Goal: Task Accomplishment & Management: Manage account settings

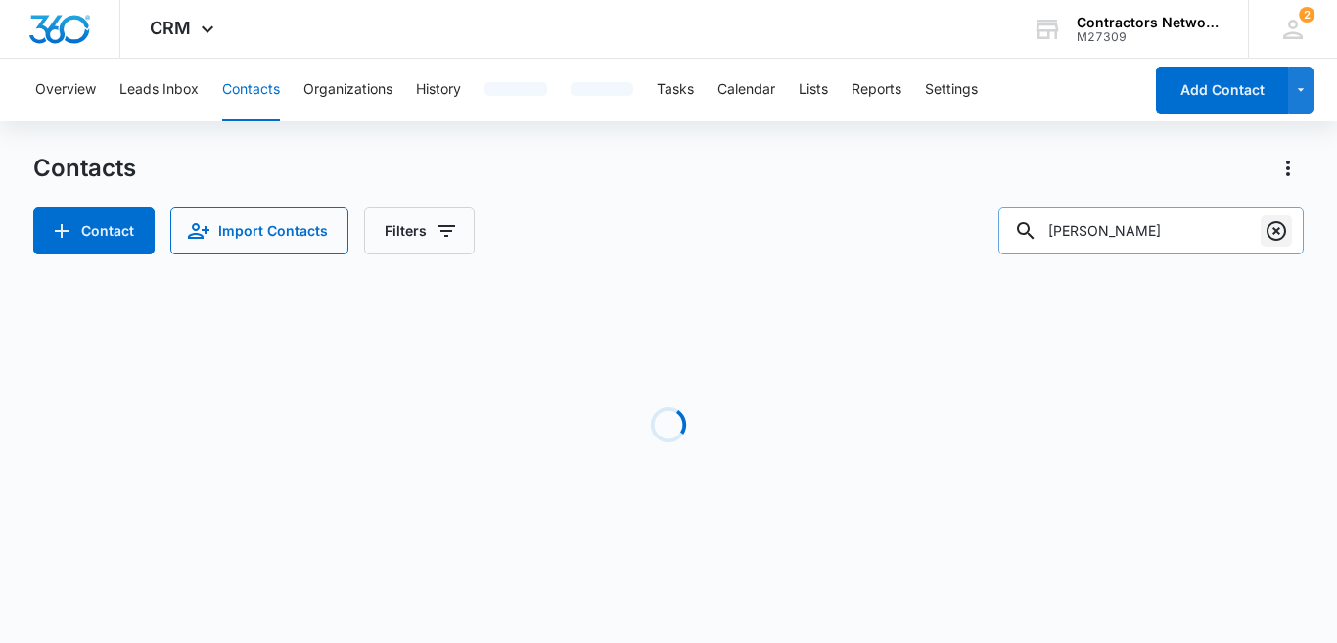
click at [1267, 239] on icon "Clear" at bounding box center [1275, 230] width 23 height 23
click at [1212, 233] on input "text" at bounding box center [1166, 230] width 276 height 47
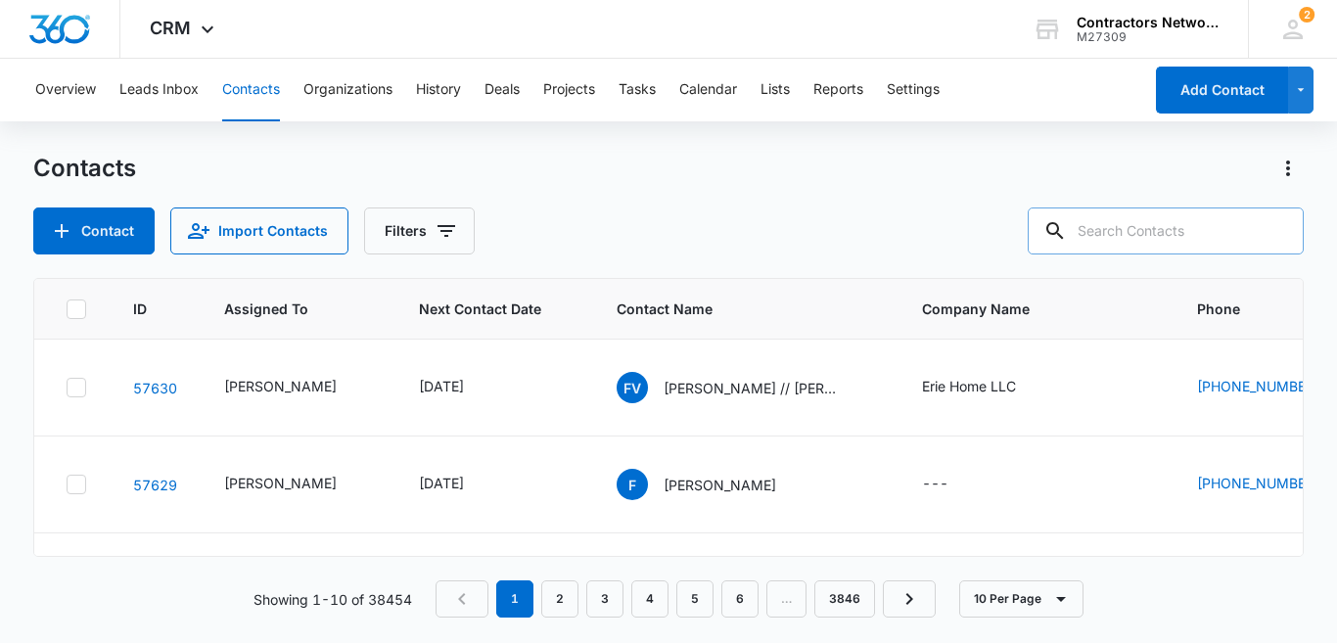
click at [1188, 223] on input "text" at bounding box center [1166, 230] width 276 height 47
type input "[PHONE_NUMBER]"
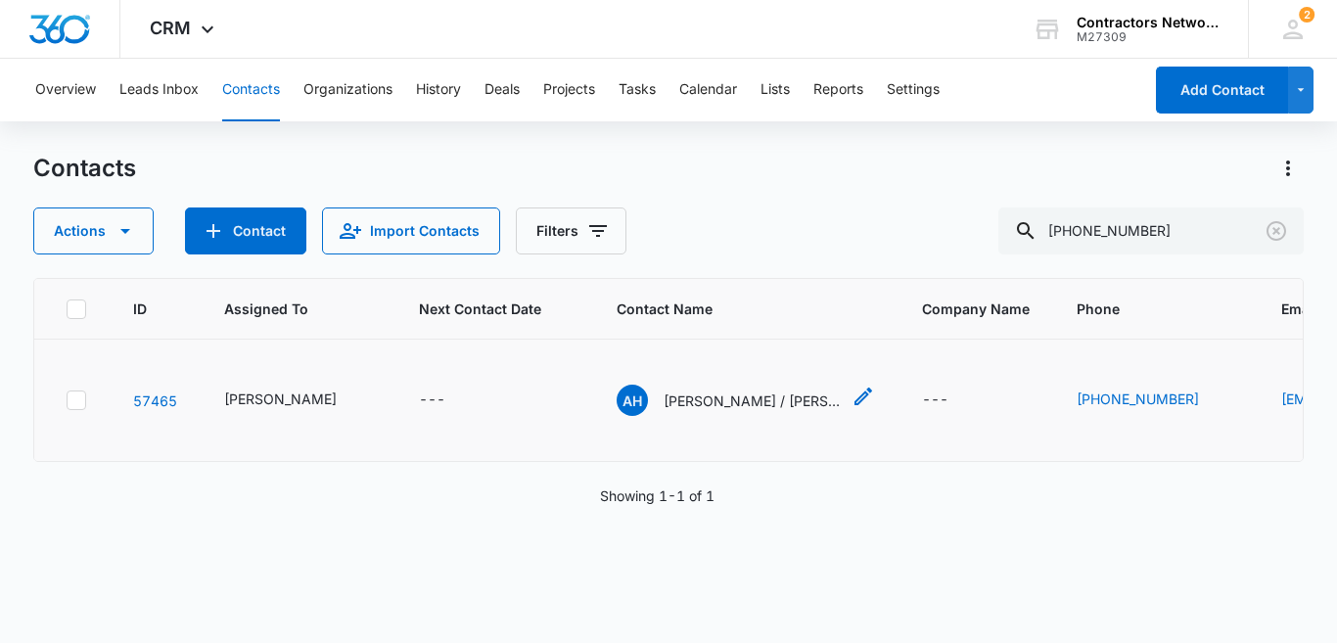
click at [683, 402] on p "[PERSON_NAME] / [PERSON_NAME] [PERSON_NAME]" at bounding box center [752, 401] width 176 height 21
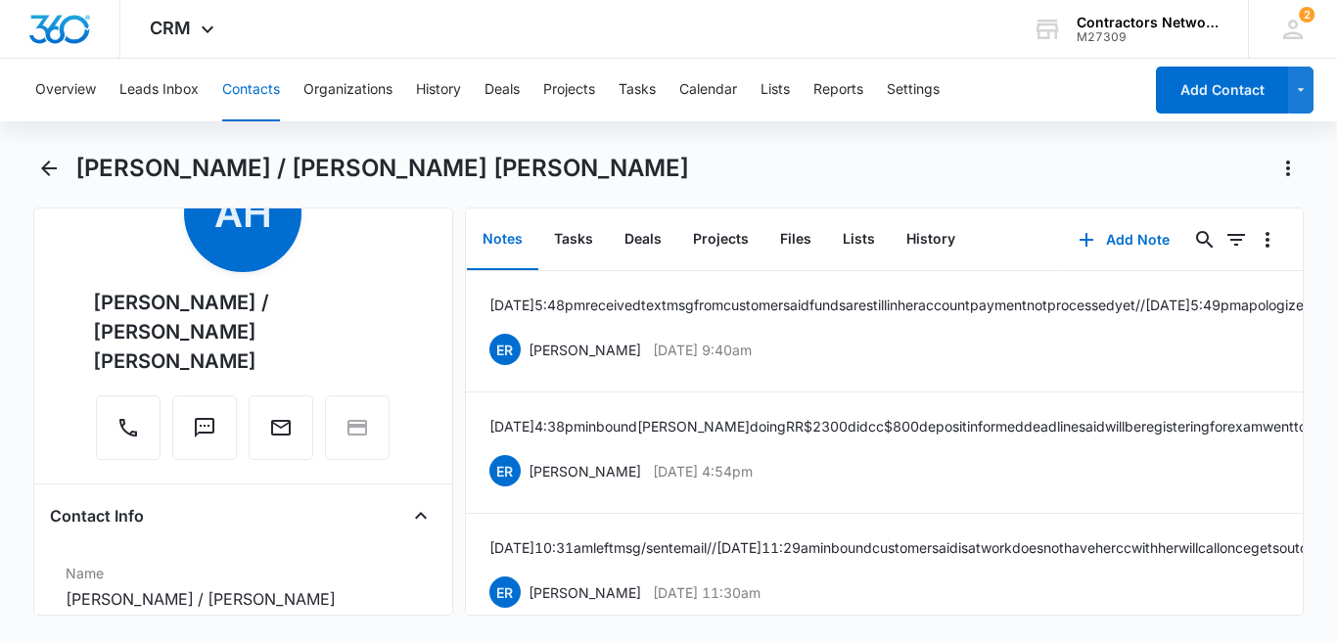
scroll to position [43, 0]
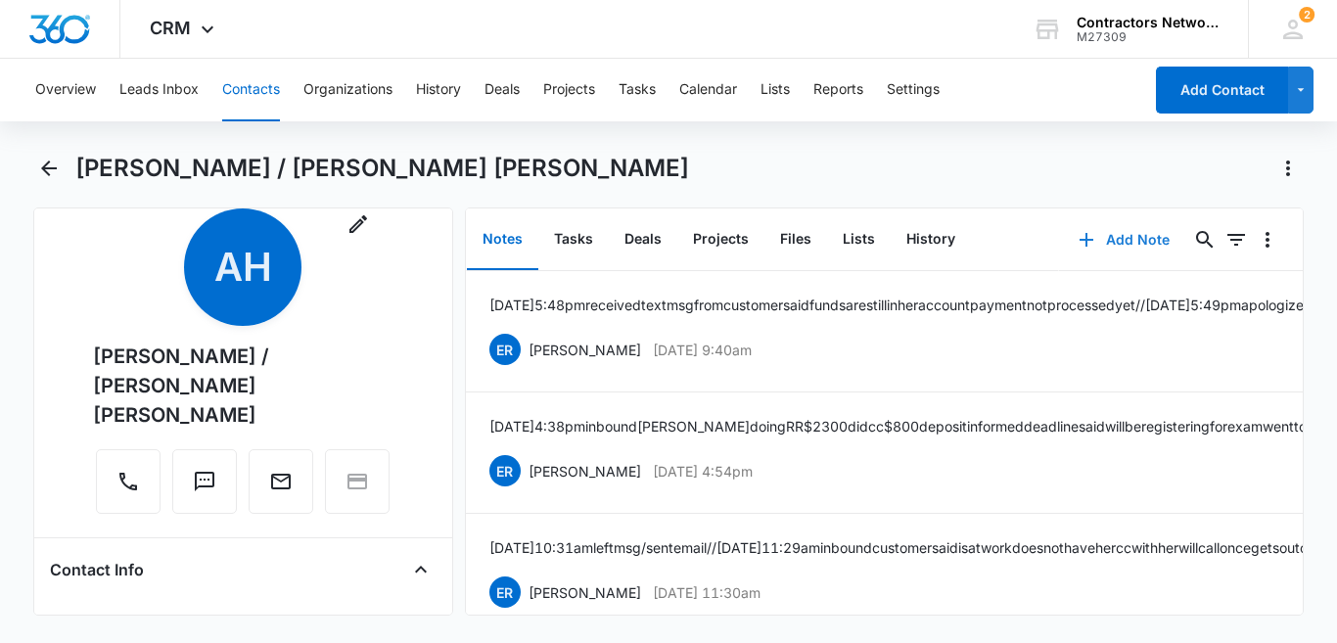
click at [1115, 239] on button "Add Note" at bounding box center [1124, 239] width 130 height 47
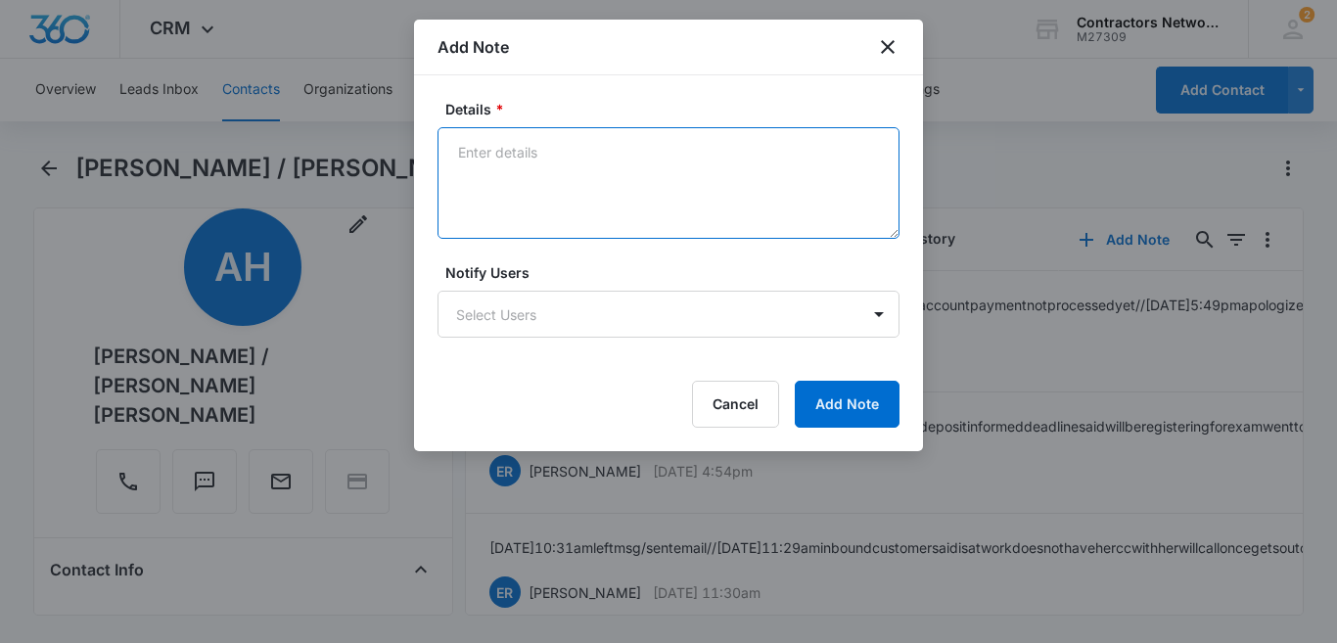
click at [484, 153] on textarea "Details *" at bounding box center [668, 183] width 462 height 112
click at [487, 160] on textarea "[DATE] 5:43pm inbound walked customer through exam registration" at bounding box center [668, 183] width 462 height 112
type textarea "[DATE] 5:43pm inbound walked customer through exam registration"
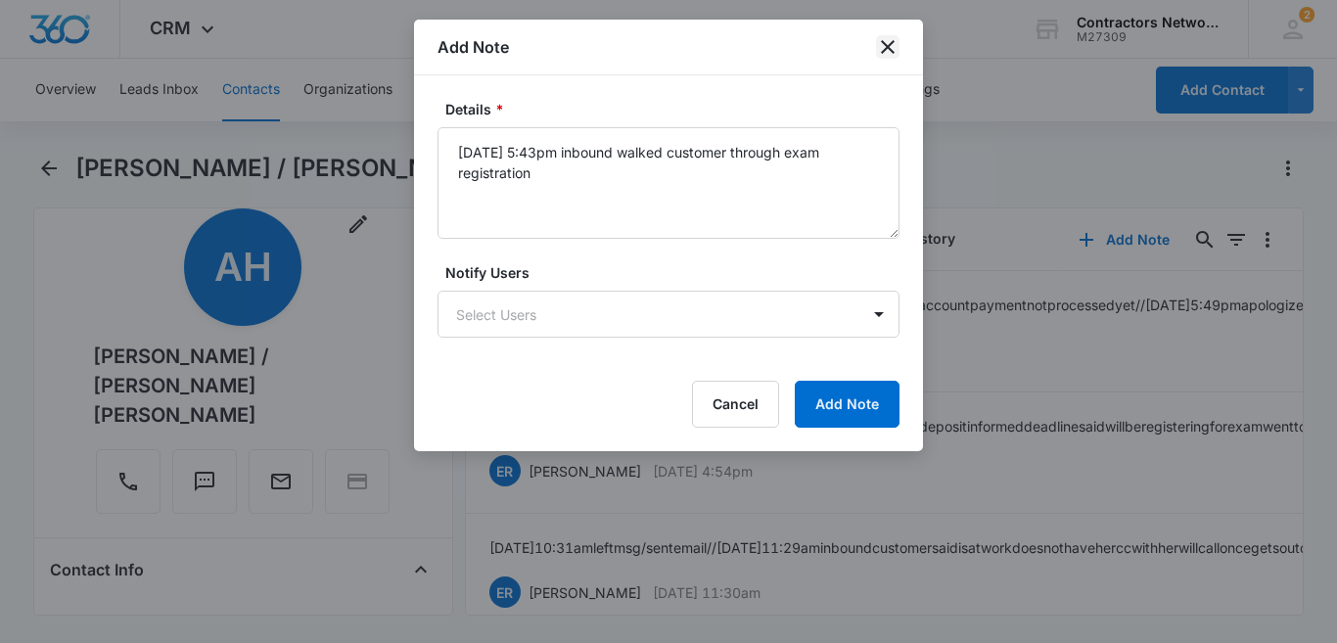
click at [887, 47] on icon "close" at bounding box center [888, 47] width 14 height 14
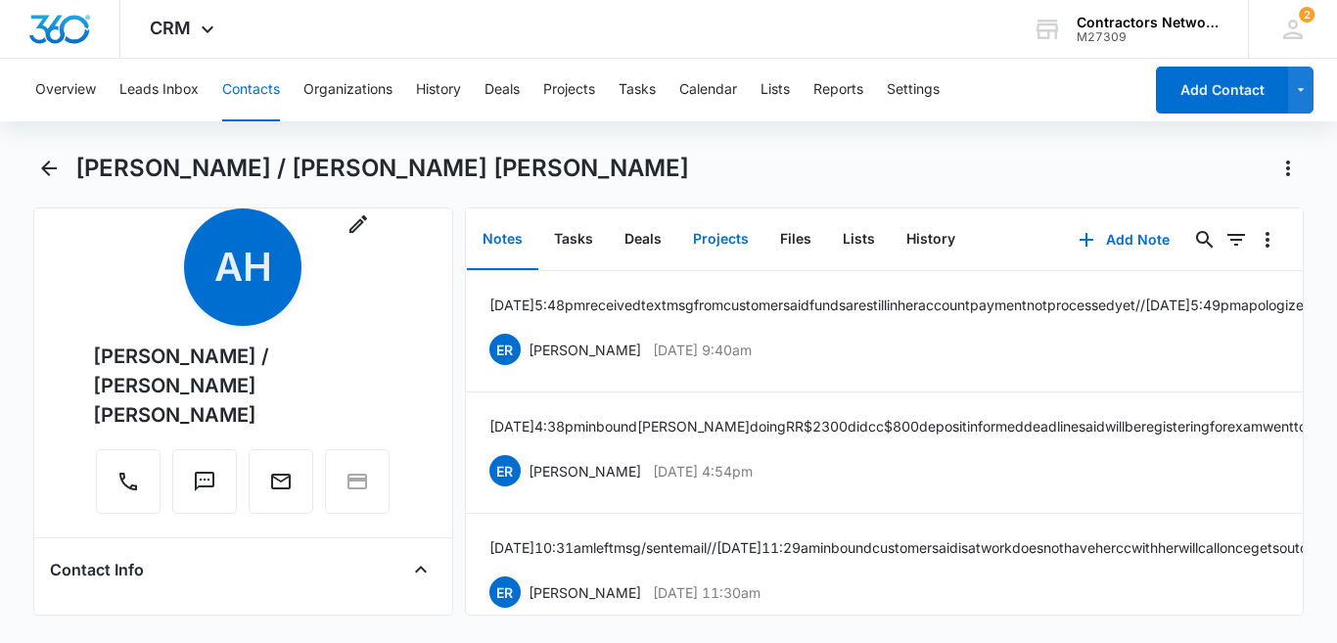
click at [698, 241] on button "Projects" at bounding box center [720, 239] width 87 height 61
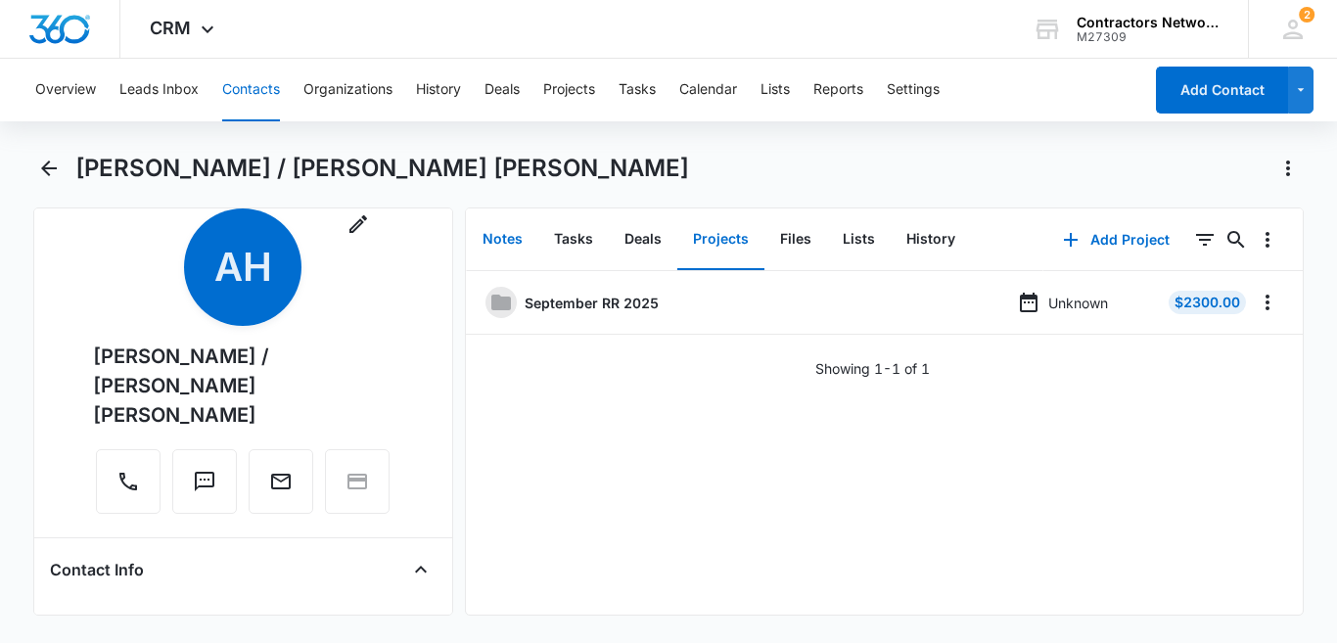
click at [489, 243] on button "Notes" at bounding box center [502, 239] width 71 height 61
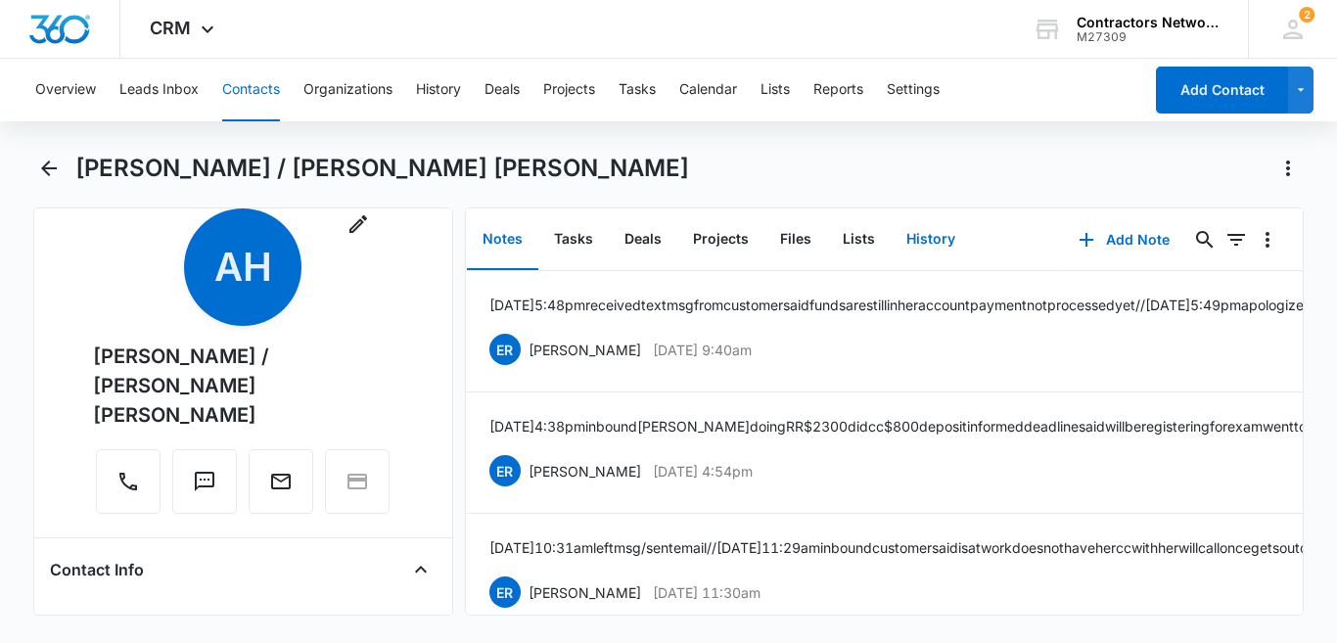
click at [931, 233] on button "History" at bounding box center [931, 239] width 80 height 61
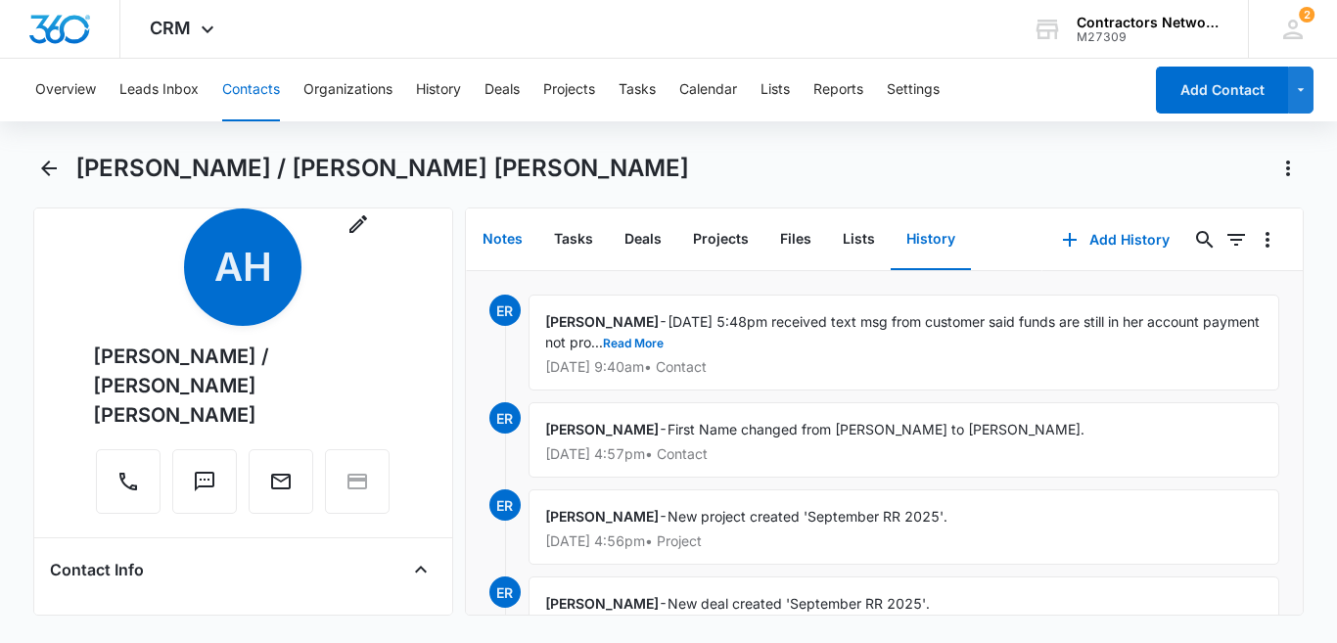
click at [488, 231] on button "Notes" at bounding box center [502, 239] width 71 height 61
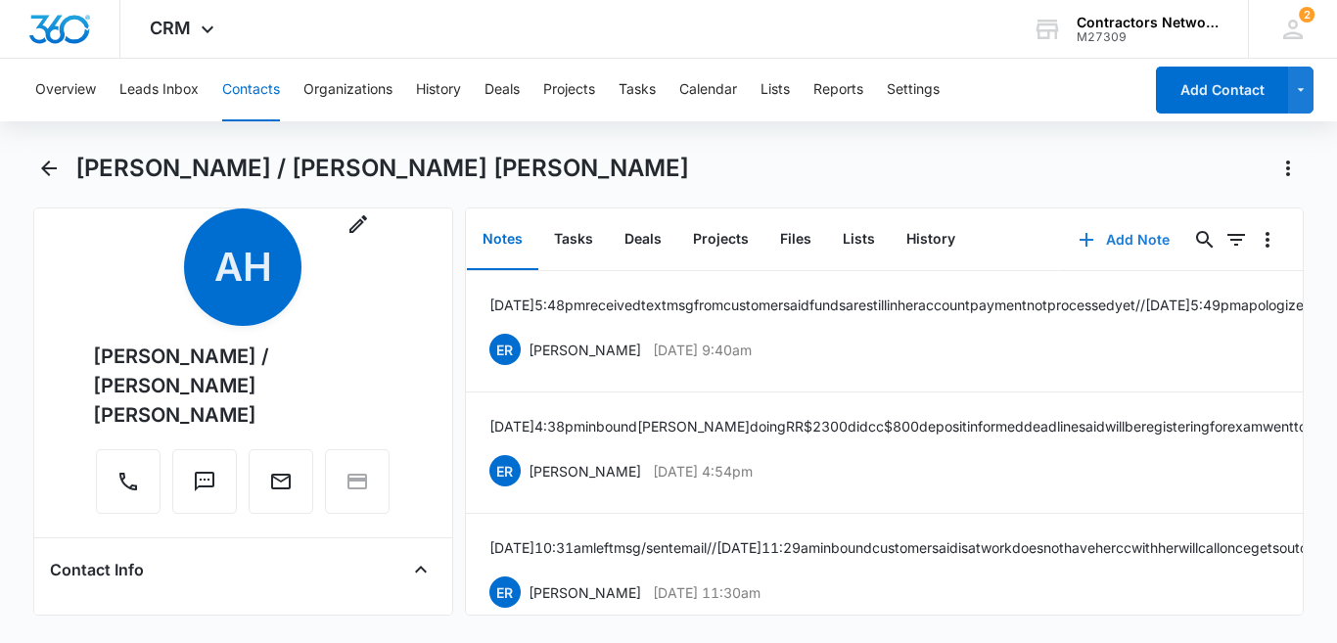
click at [1124, 245] on button "Add Note" at bounding box center [1124, 239] width 130 height 47
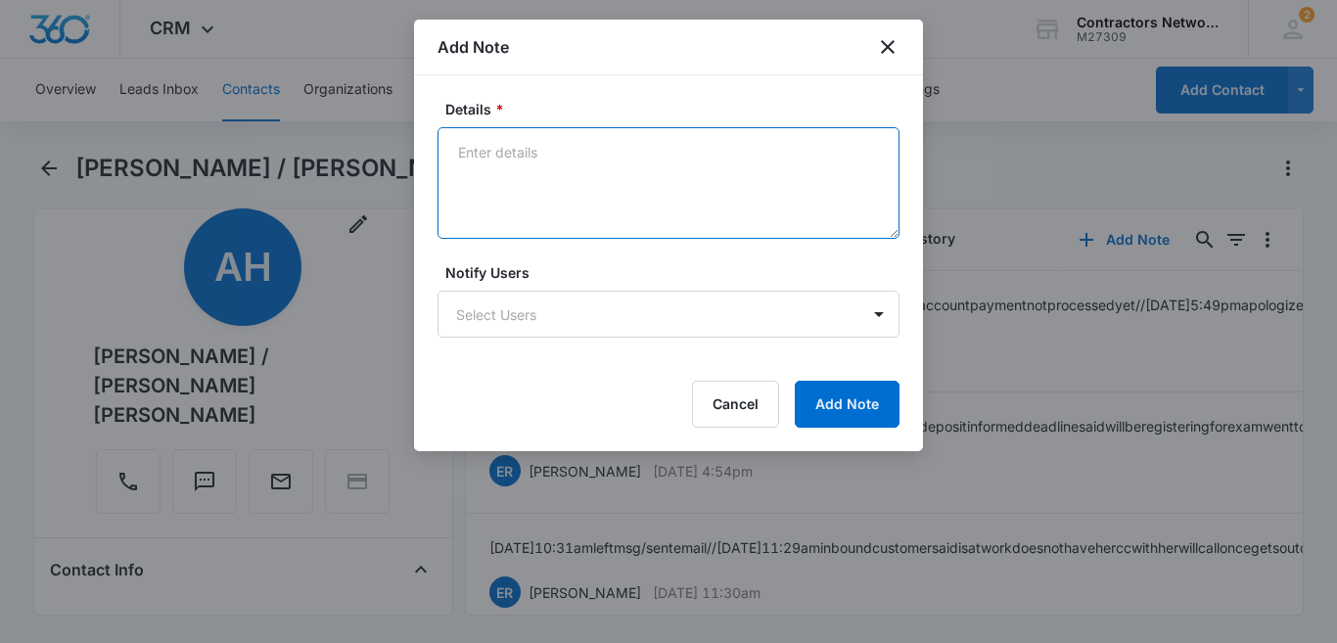
click at [552, 160] on textarea "Details *" at bounding box center [668, 183] width 462 height 112
paste textarea "[DATE] 5:43pm inbound walked customer through exam registration"
type textarea "[DATE] 5:43pm inbound walked customer through exam registration"
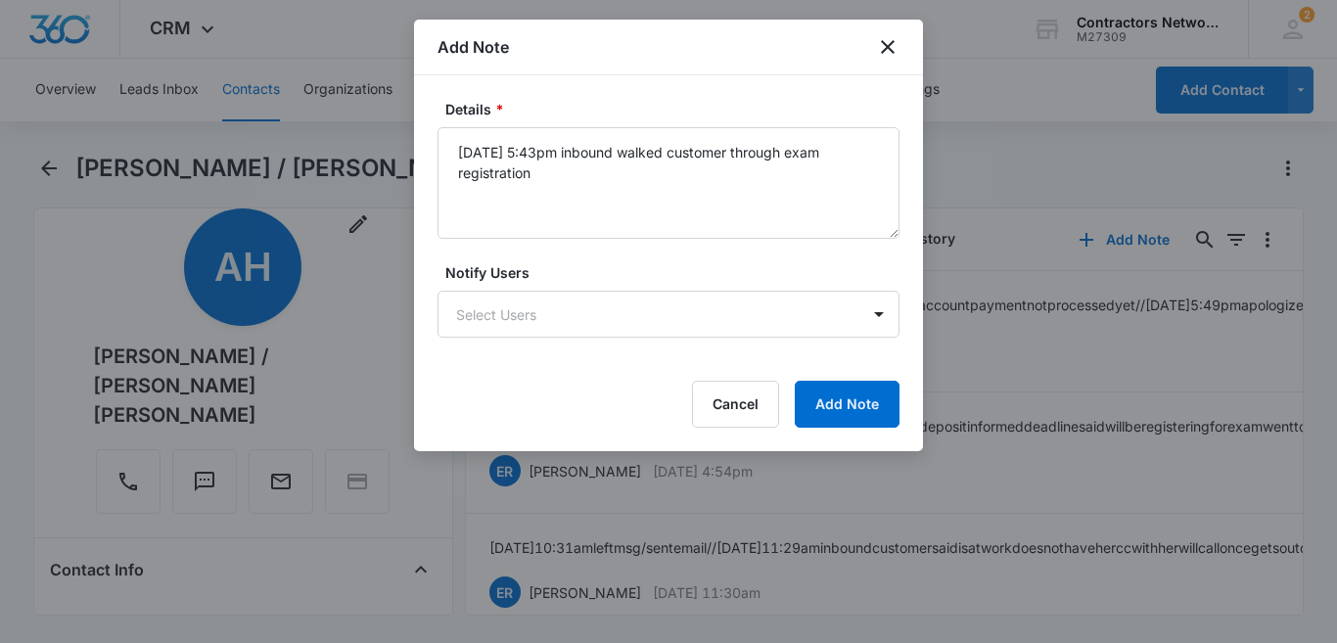
click at [1096, 174] on div at bounding box center [668, 321] width 1337 height 643
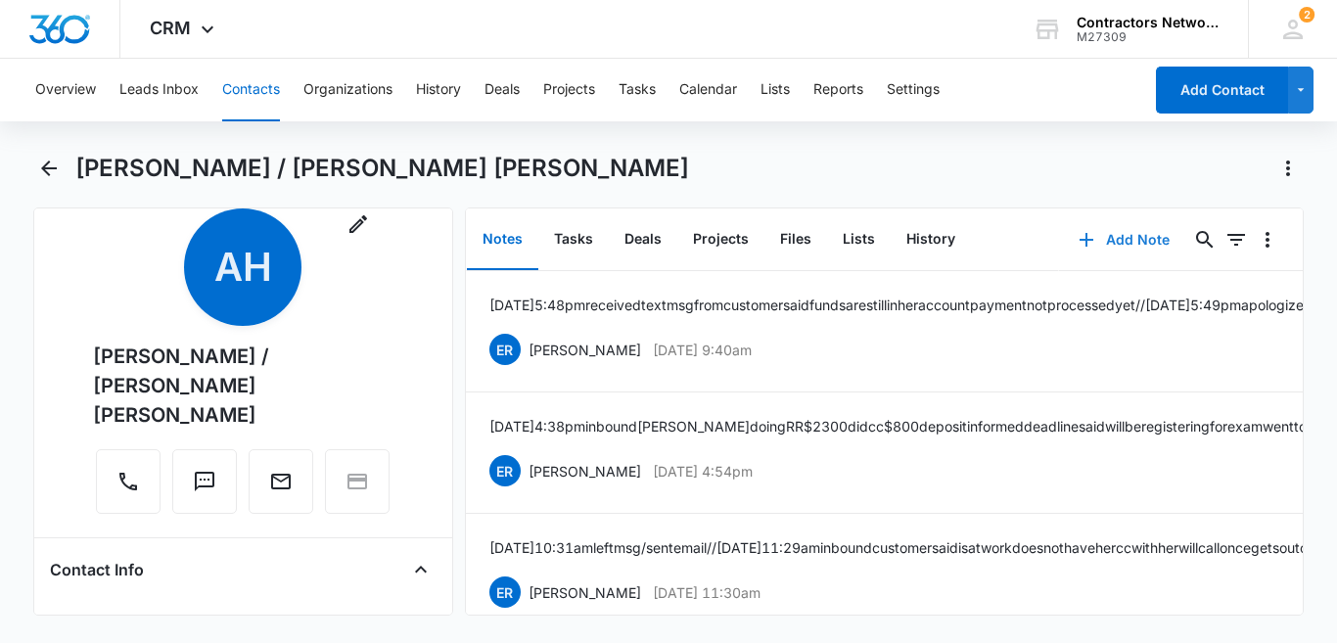
click at [1096, 237] on button "Add Note" at bounding box center [1124, 239] width 130 height 47
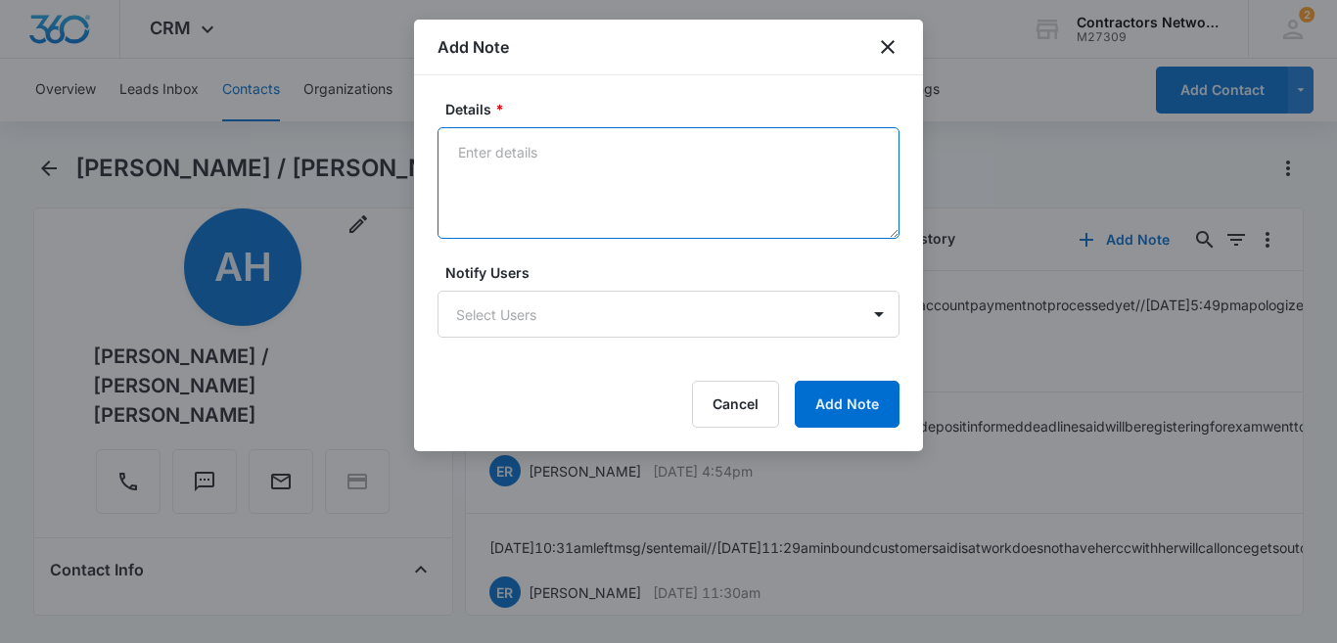
paste textarea "[DATE] 5:43pm inbound walked customer through exam registration"
click at [810, 150] on textarea "[DATE] 5:45pm inbound walked customer through exam registration" at bounding box center [668, 183] width 462 height 112
drag, startPoint x: 534, startPoint y: 174, endPoint x: 450, endPoint y: 133, distance: 93.7
click at [450, 133] on textarea "[DATE] 5:45pm inbound walked customer through RR exam registration" at bounding box center [668, 183] width 462 height 112
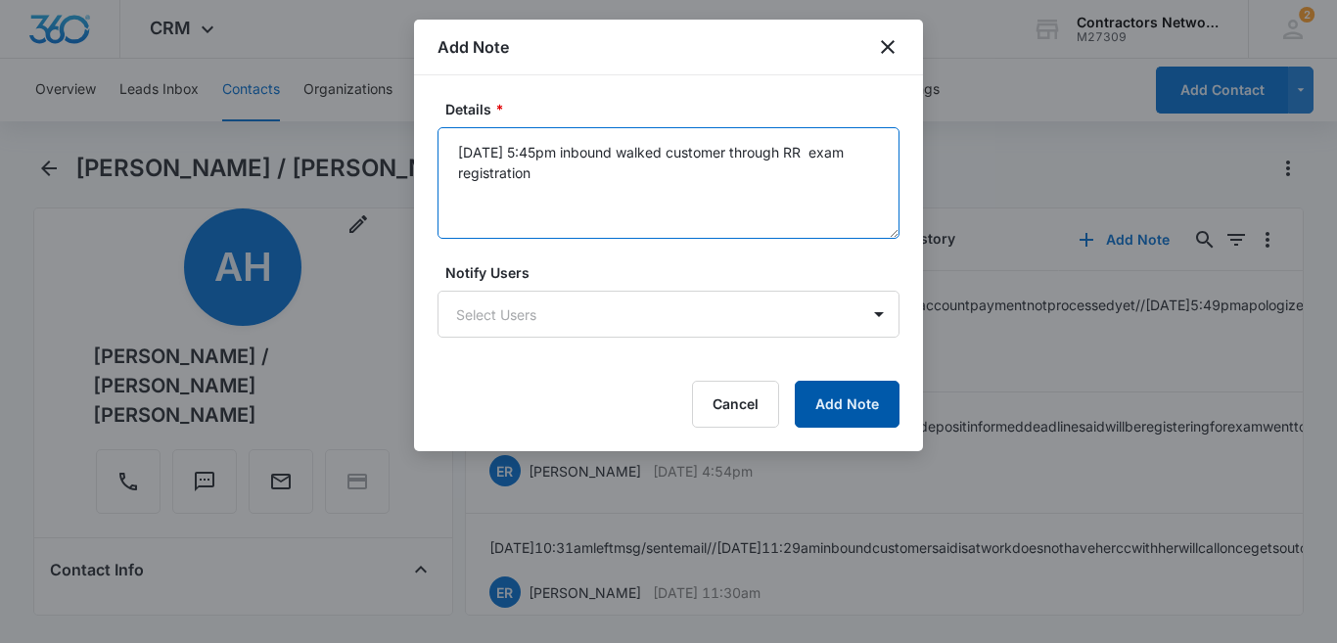
type textarea "[DATE] 5:45pm inbound walked customer through RR exam registration"
click at [843, 414] on button "Add Note" at bounding box center [847, 404] width 105 height 47
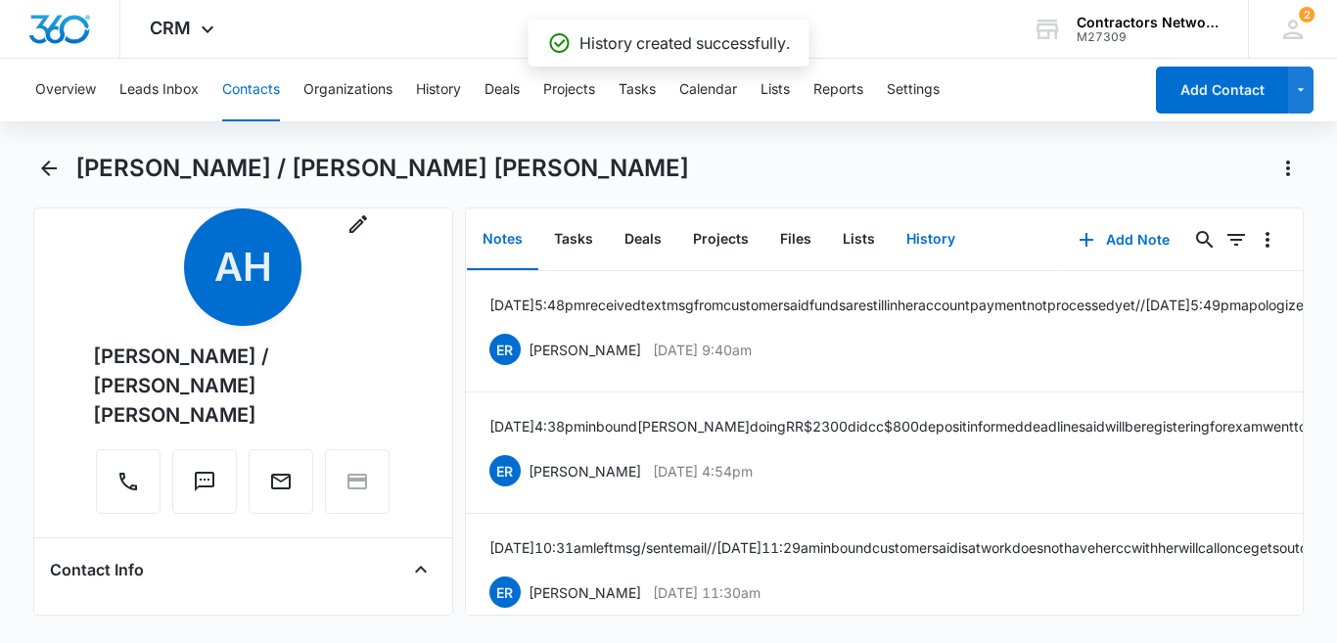
click at [915, 221] on button "History" at bounding box center [931, 239] width 80 height 61
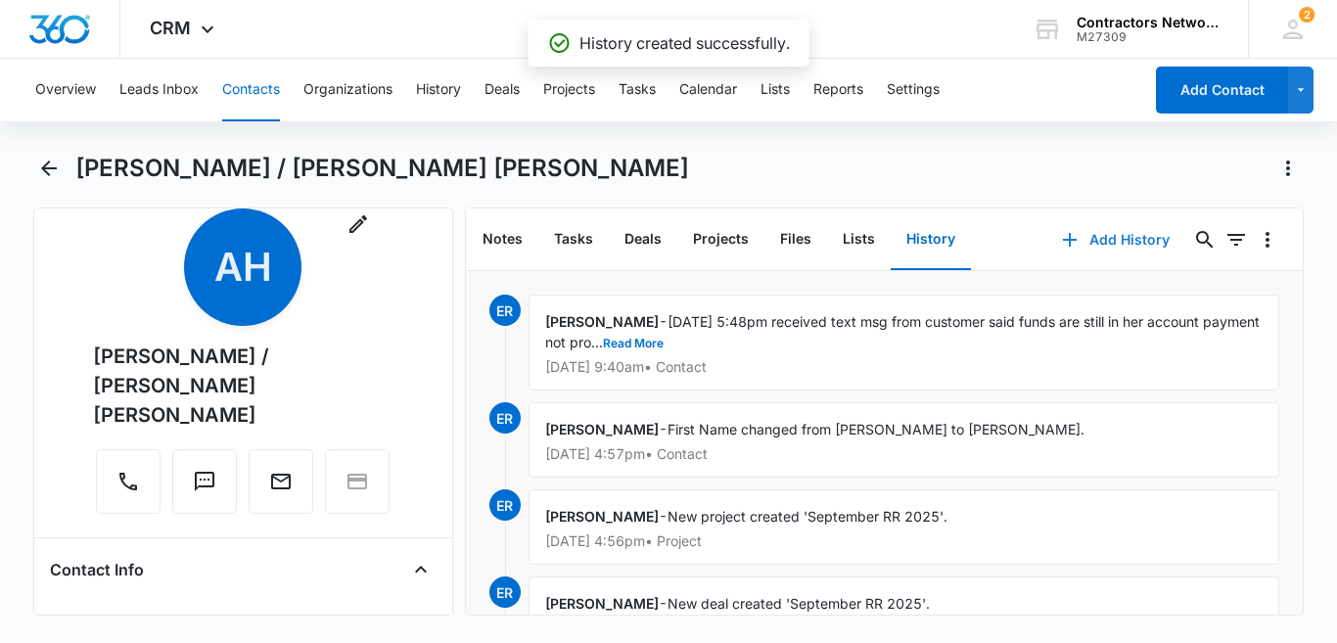
click at [1086, 236] on button "Add History" at bounding box center [1115, 239] width 147 height 47
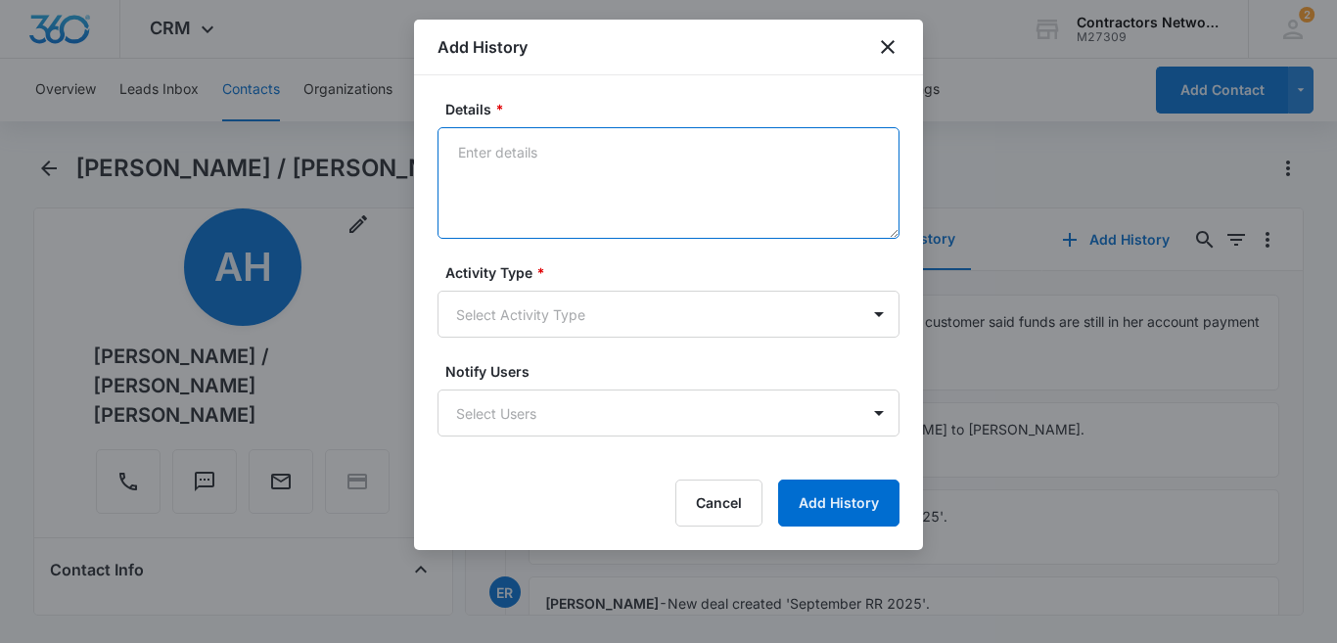
click at [550, 161] on textarea "Details *" at bounding box center [668, 183] width 462 height 112
paste textarea "[DATE] 5:45pm inbound walked customer through RR exam registration"
type textarea "[DATE] 5:45pm inbound walked customer through RR exam registration"
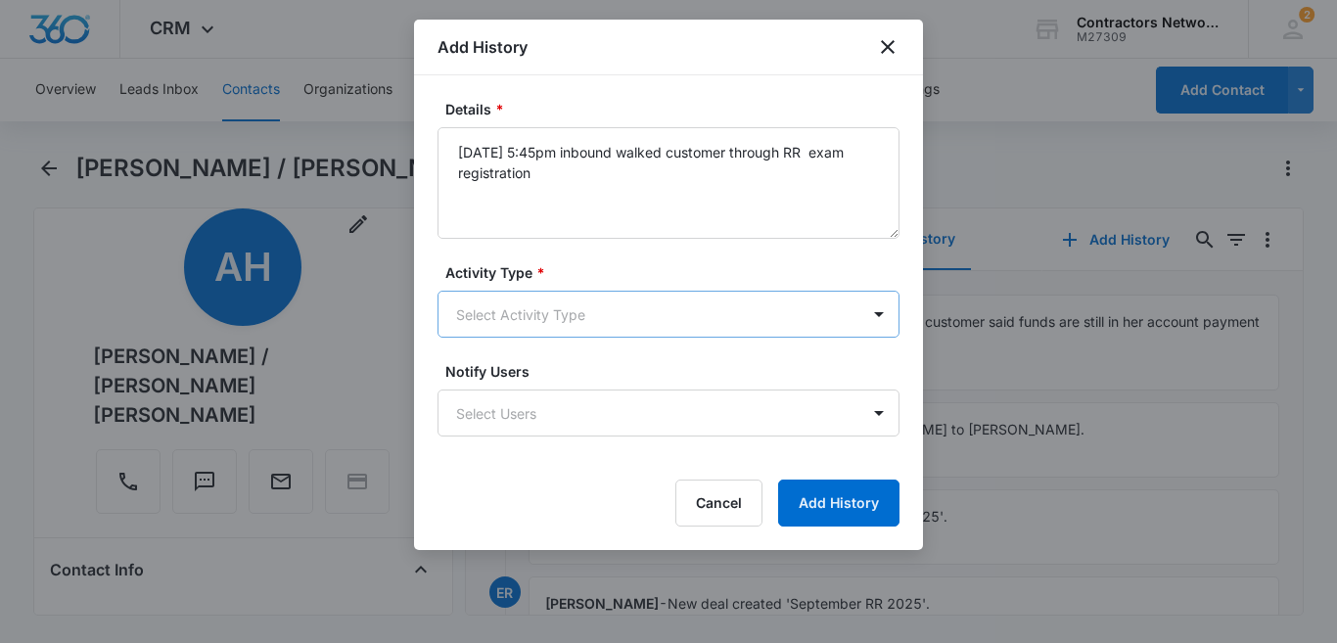
click at [597, 319] on body "CRM Apps Reputation Websites Forms CRM Email Social Shop Payments POS Content A…" at bounding box center [668, 321] width 1337 height 643
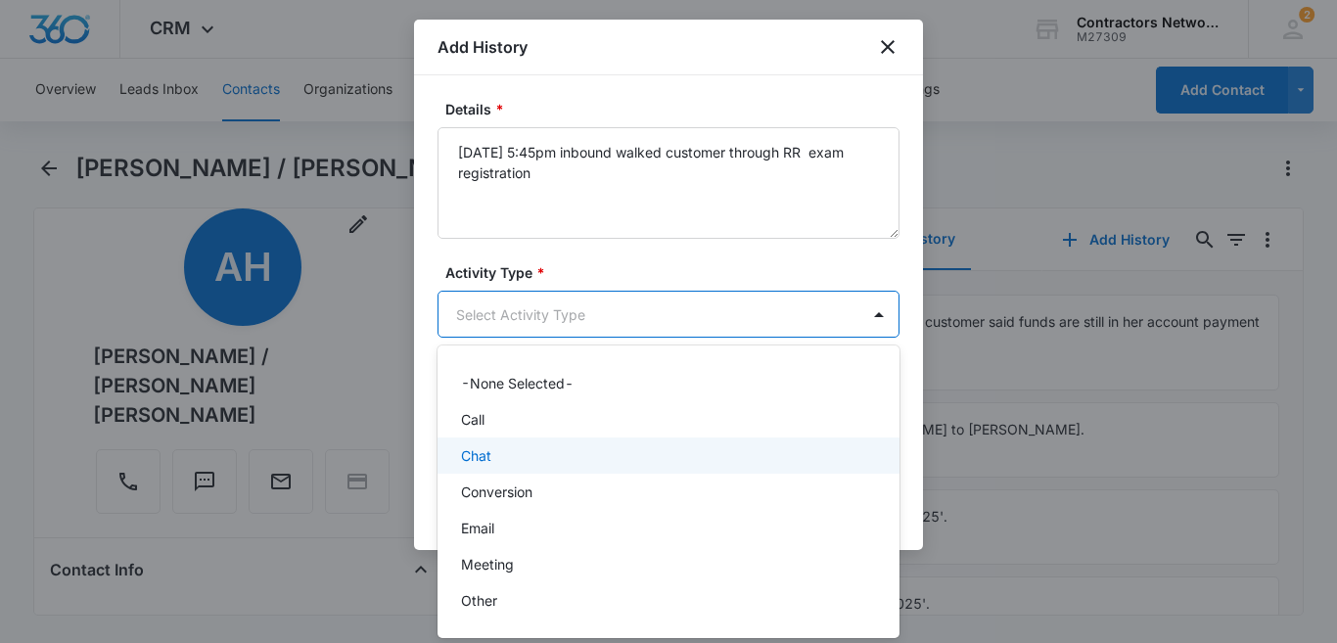
click at [566, 451] on div "Chat" at bounding box center [666, 455] width 411 height 21
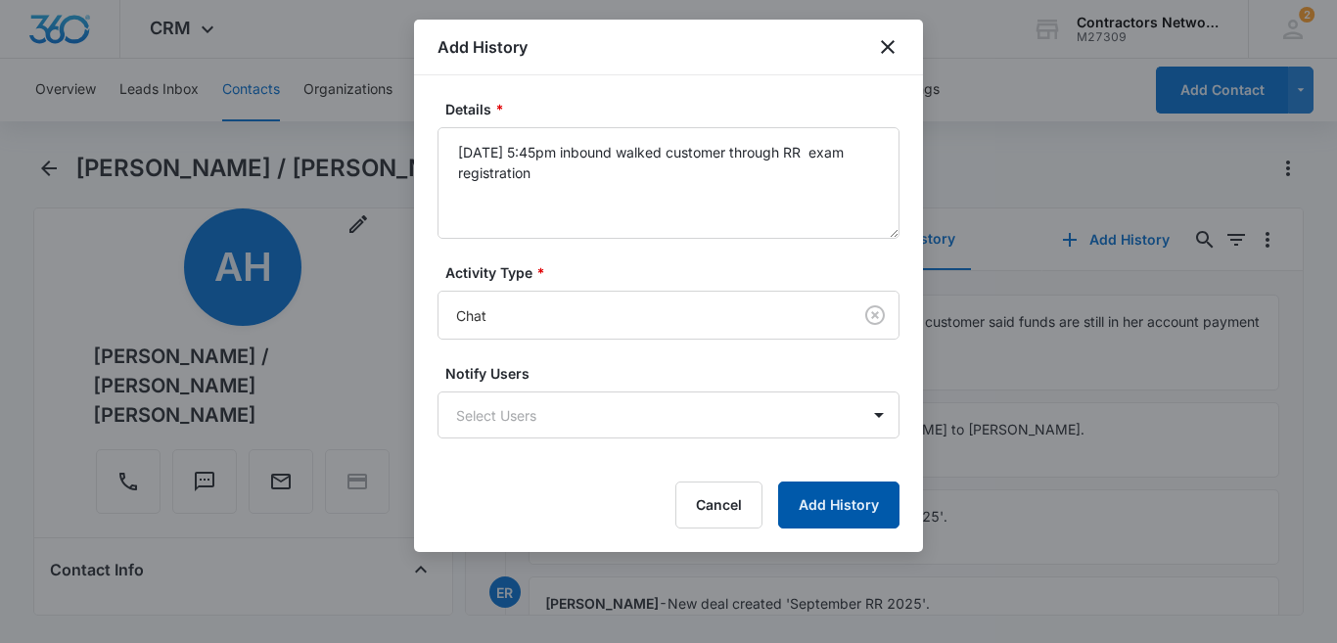
click at [831, 492] on button "Add History" at bounding box center [838, 505] width 121 height 47
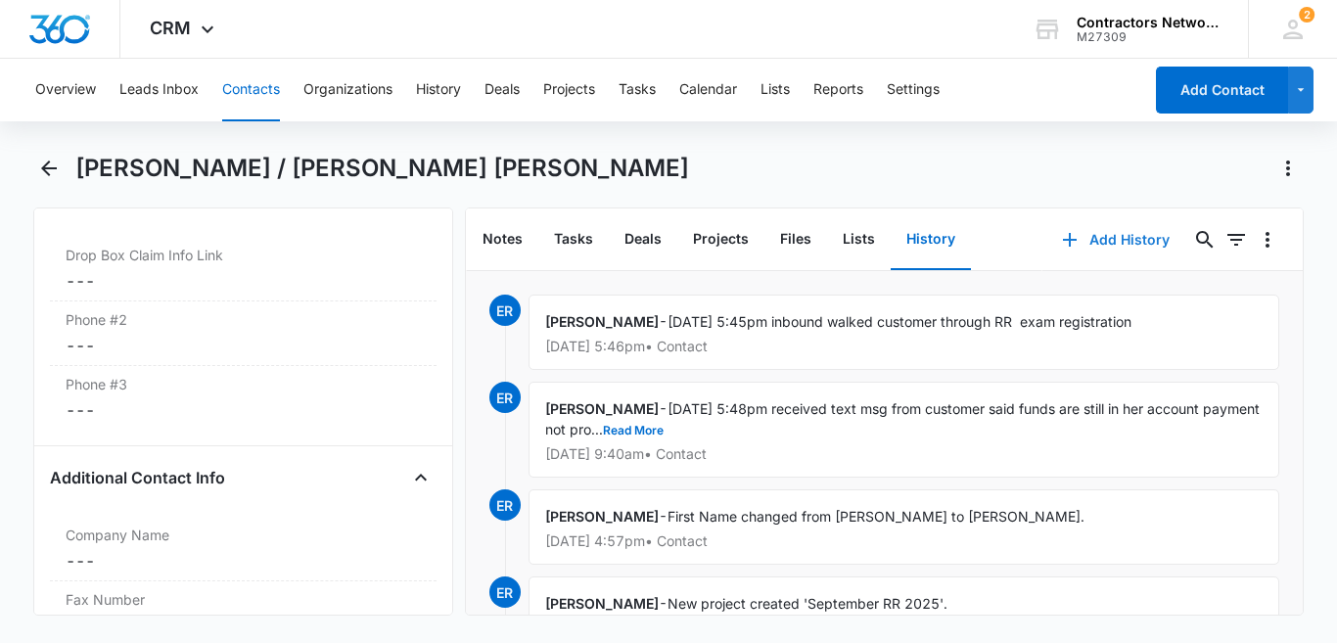
scroll to position [86, 0]
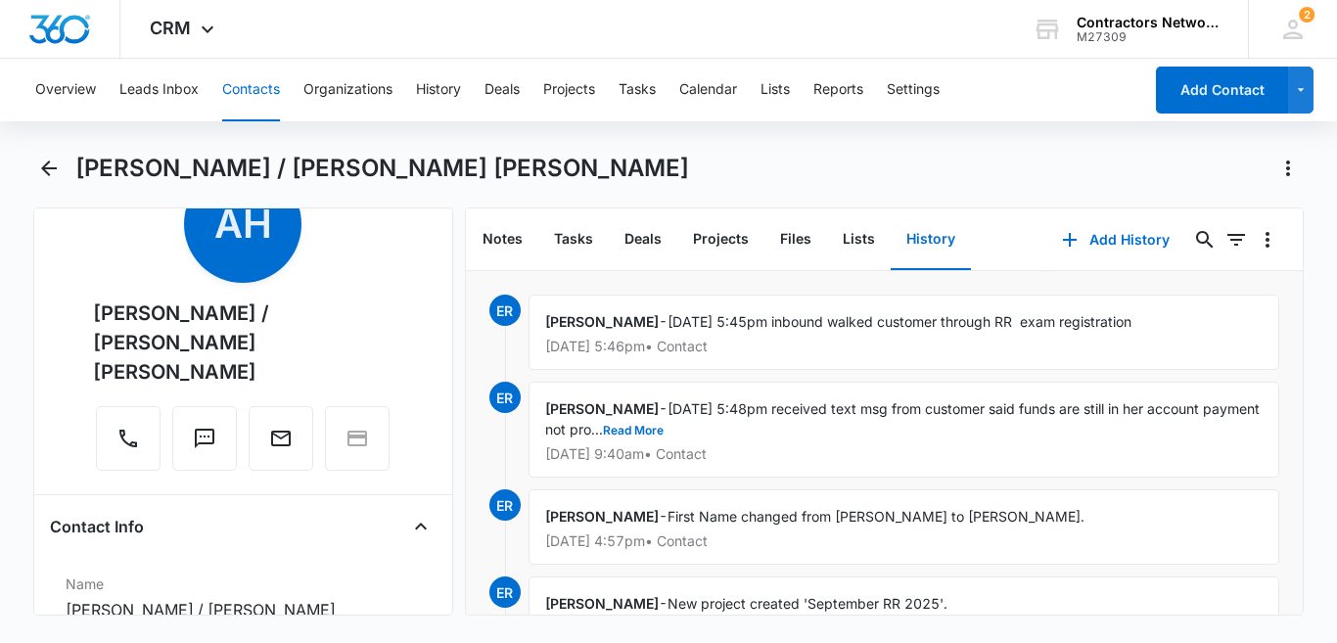
click at [258, 84] on button "Contacts" at bounding box center [251, 90] width 58 height 63
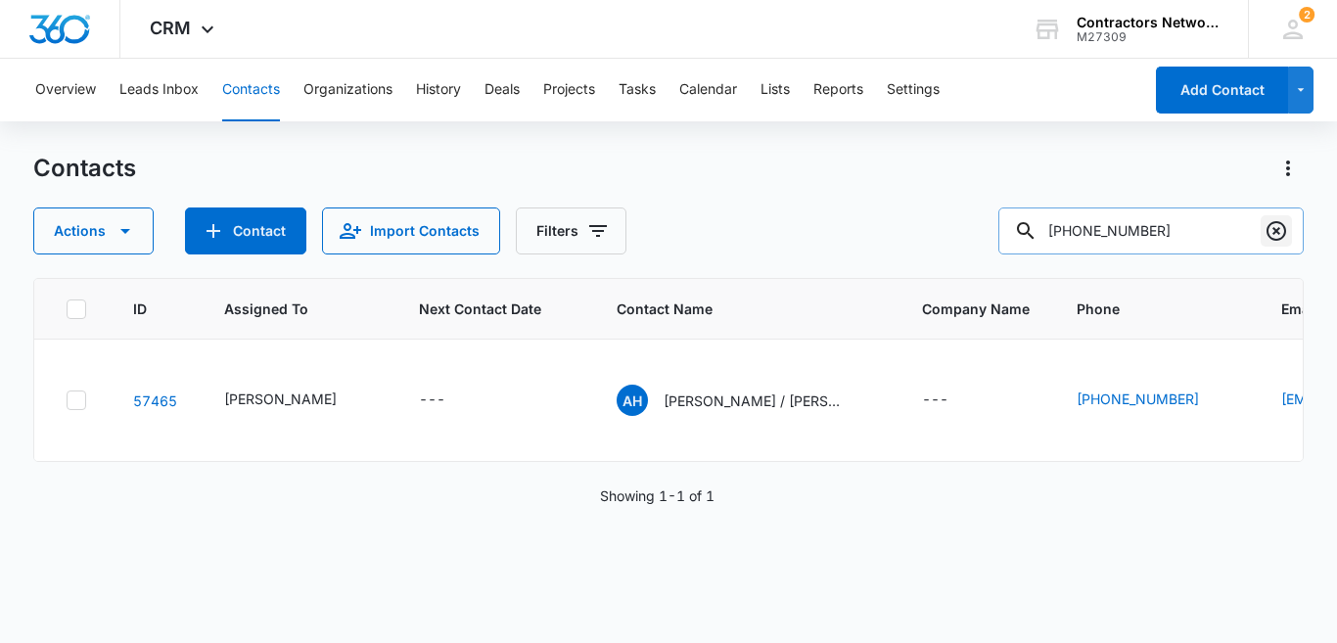
click at [1272, 230] on icon "Clear" at bounding box center [1275, 230] width 23 height 23
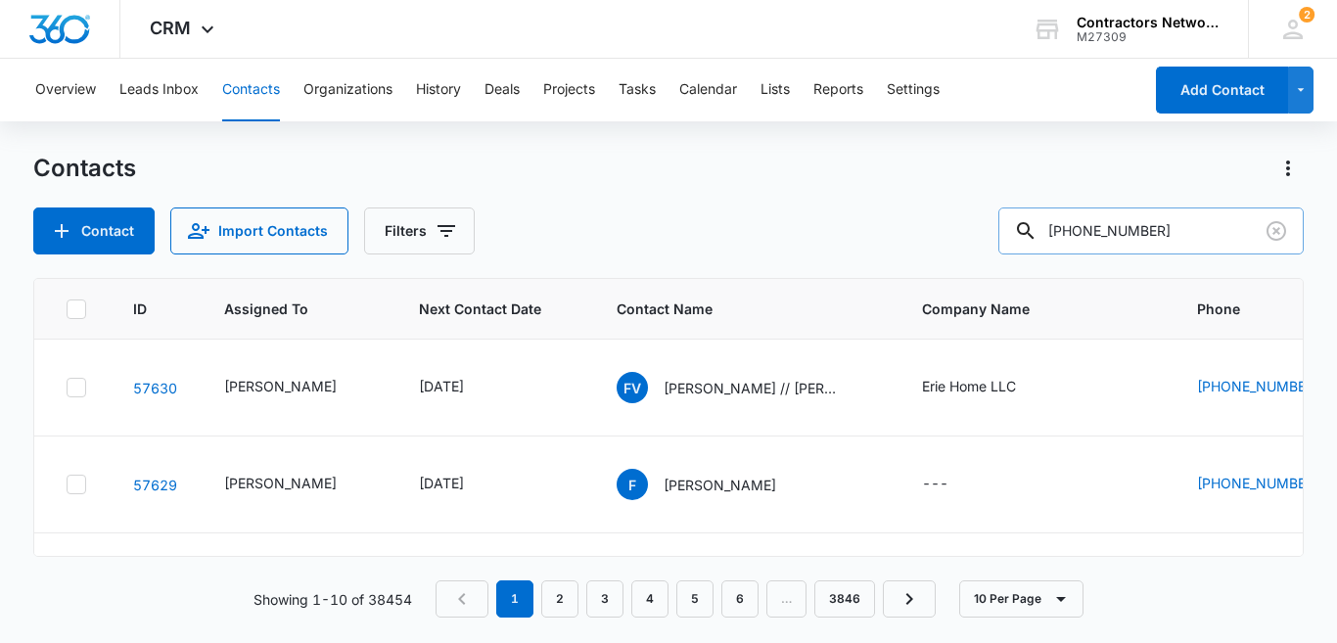
type input "[PHONE_NUMBER]"
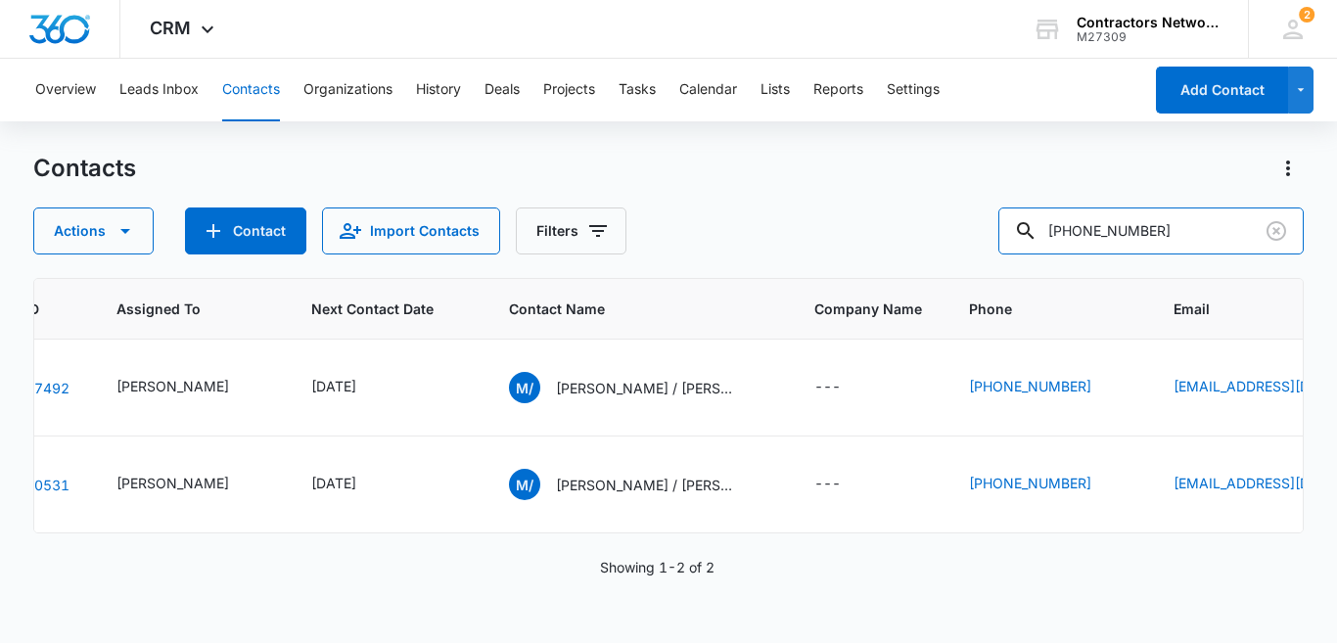
scroll to position [27, 108]
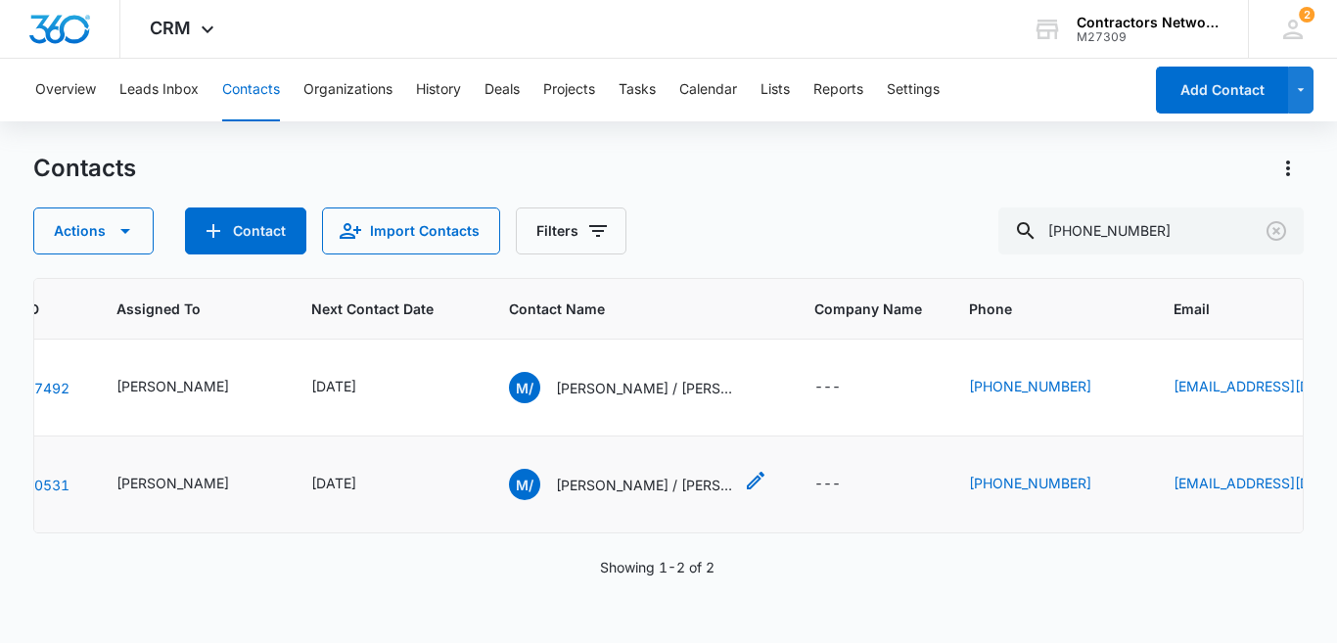
click at [604, 490] on p "[PERSON_NAME] / [PERSON_NAME]" at bounding box center [644, 485] width 176 height 21
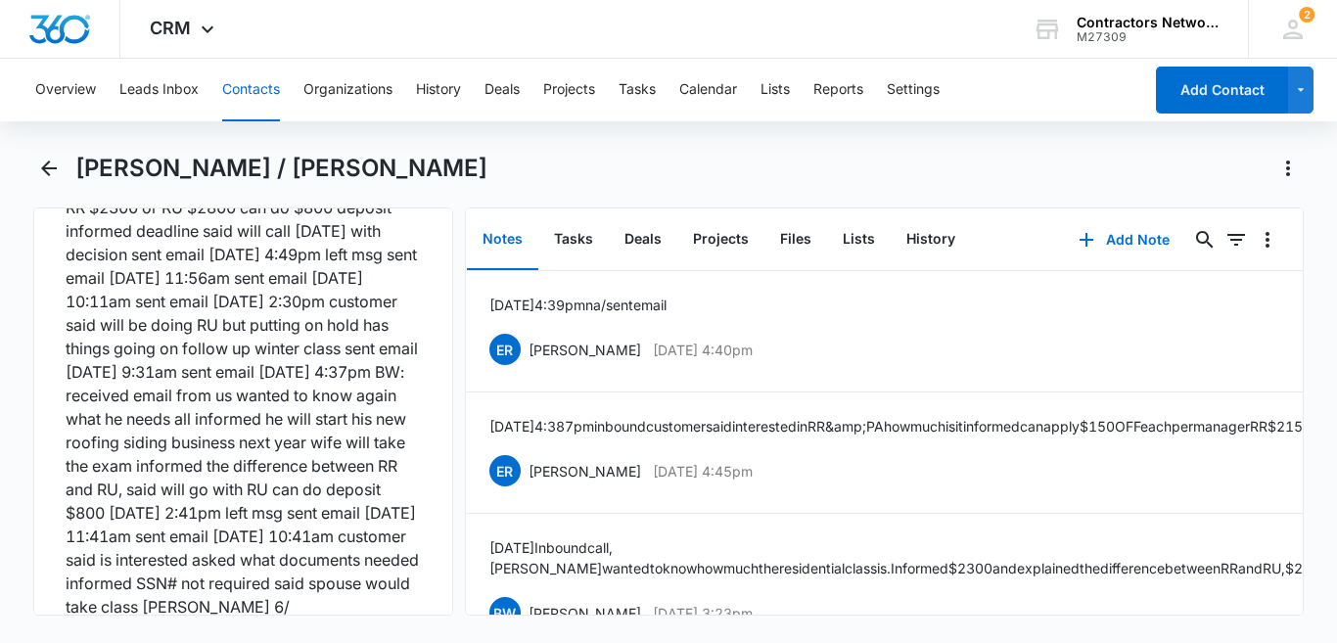
scroll to position [2706, 0]
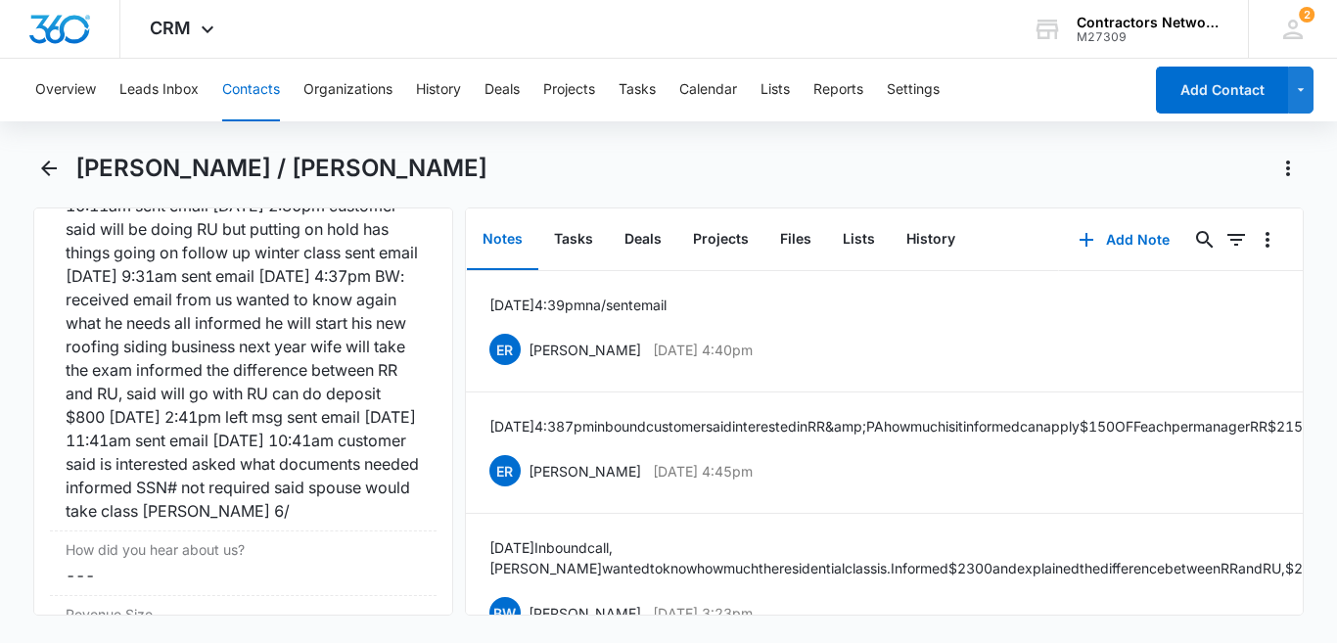
click at [238, 92] on button "Contacts" at bounding box center [251, 90] width 58 height 63
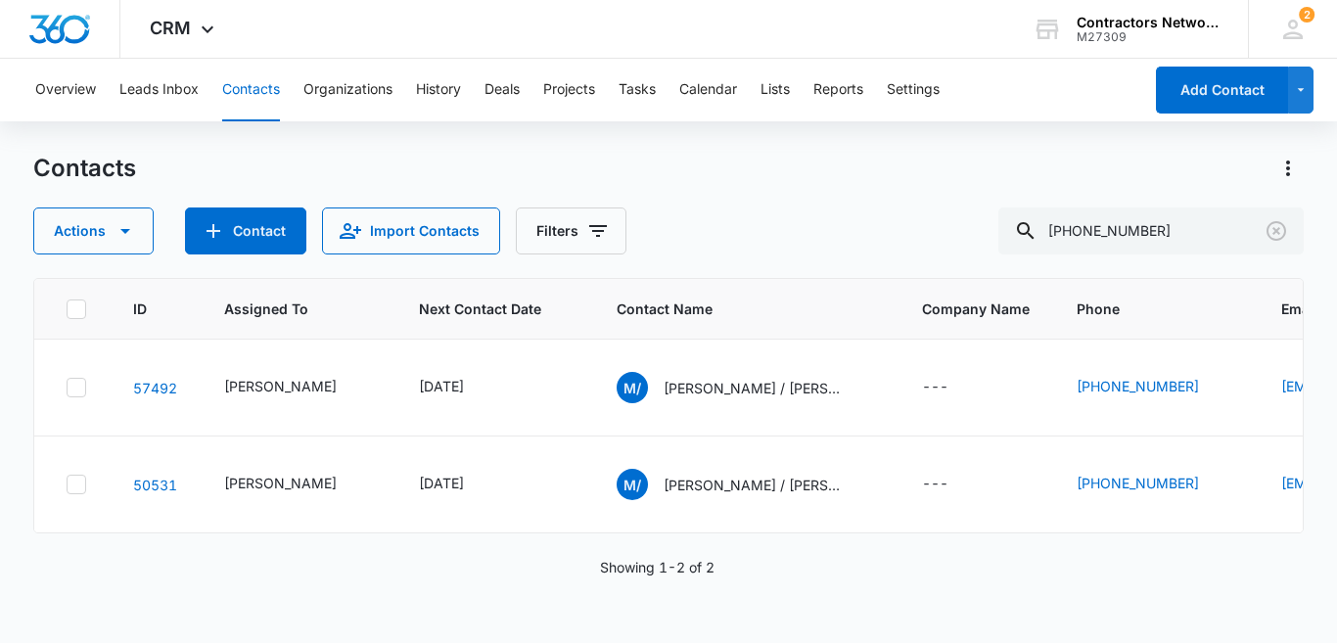
scroll to position [27, 0]
click at [1281, 223] on icon "Clear" at bounding box center [1276, 231] width 20 height 20
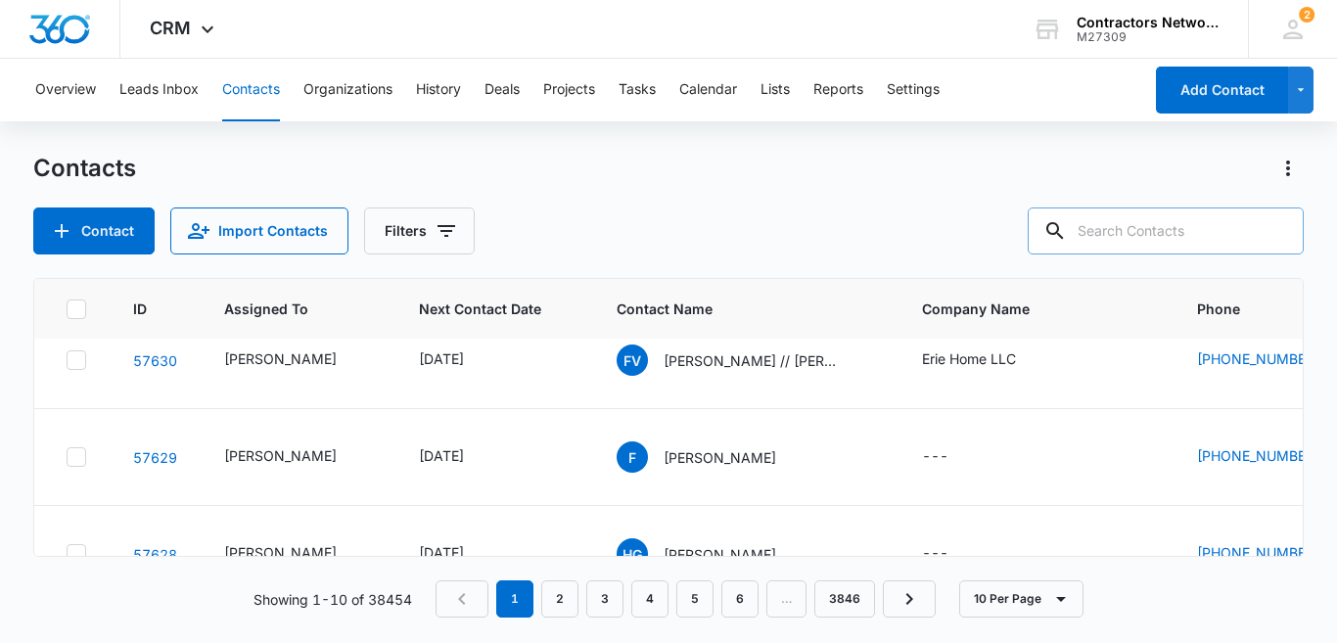
scroll to position [0, 0]
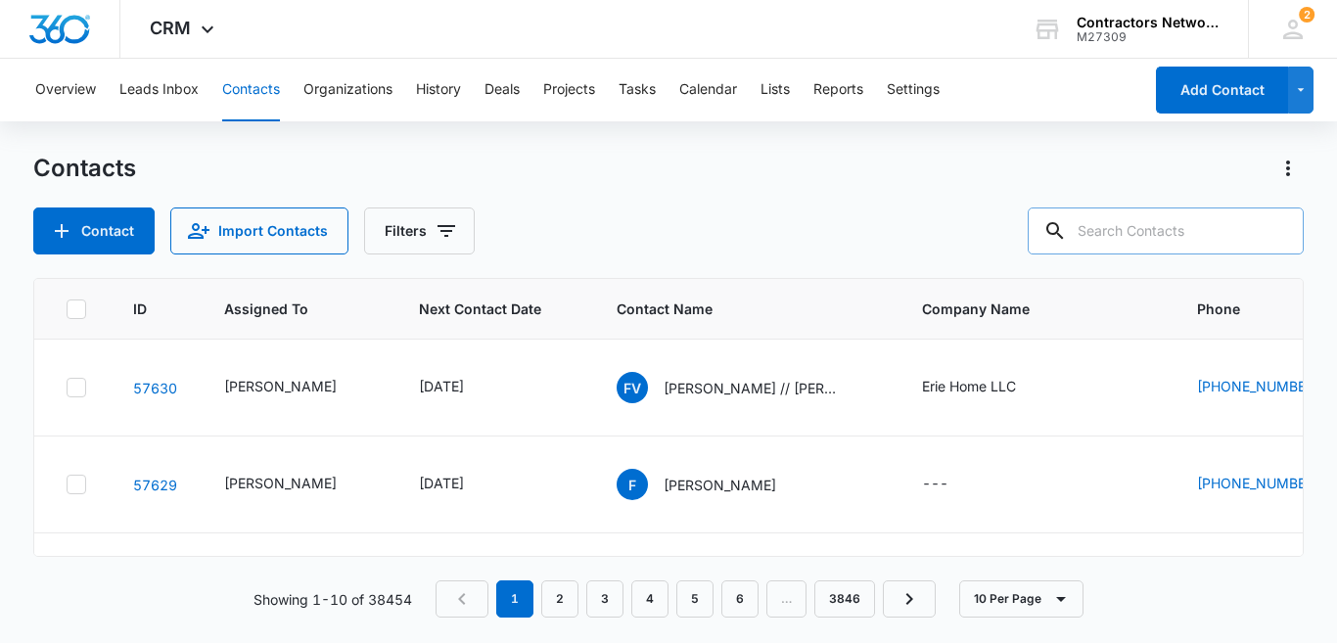
click at [1155, 243] on input "text" at bounding box center [1166, 230] width 276 height 47
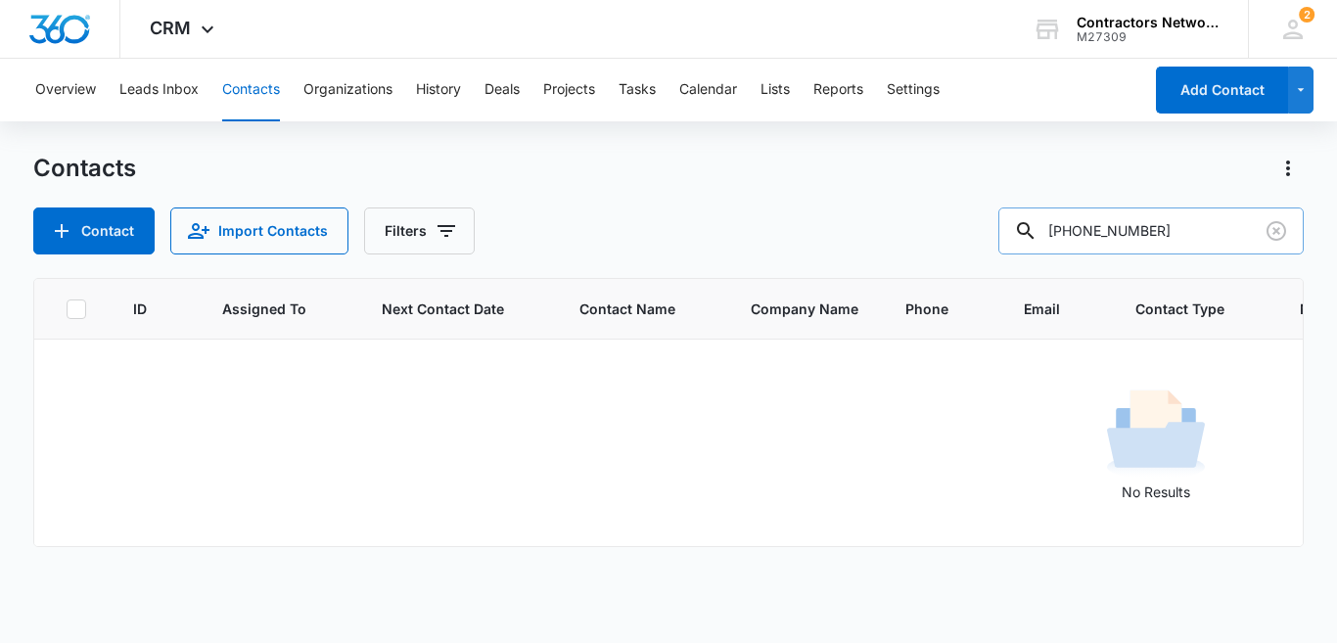
click at [1138, 227] on input "[PHONE_NUMBER]" at bounding box center [1150, 230] width 305 height 47
click at [1104, 234] on input "708-5166005" at bounding box center [1150, 230] width 305 height 47
click at [1091, 228] on input "5166005" at bounding box center [1150, 230] width 305 height 47
type input "6005"
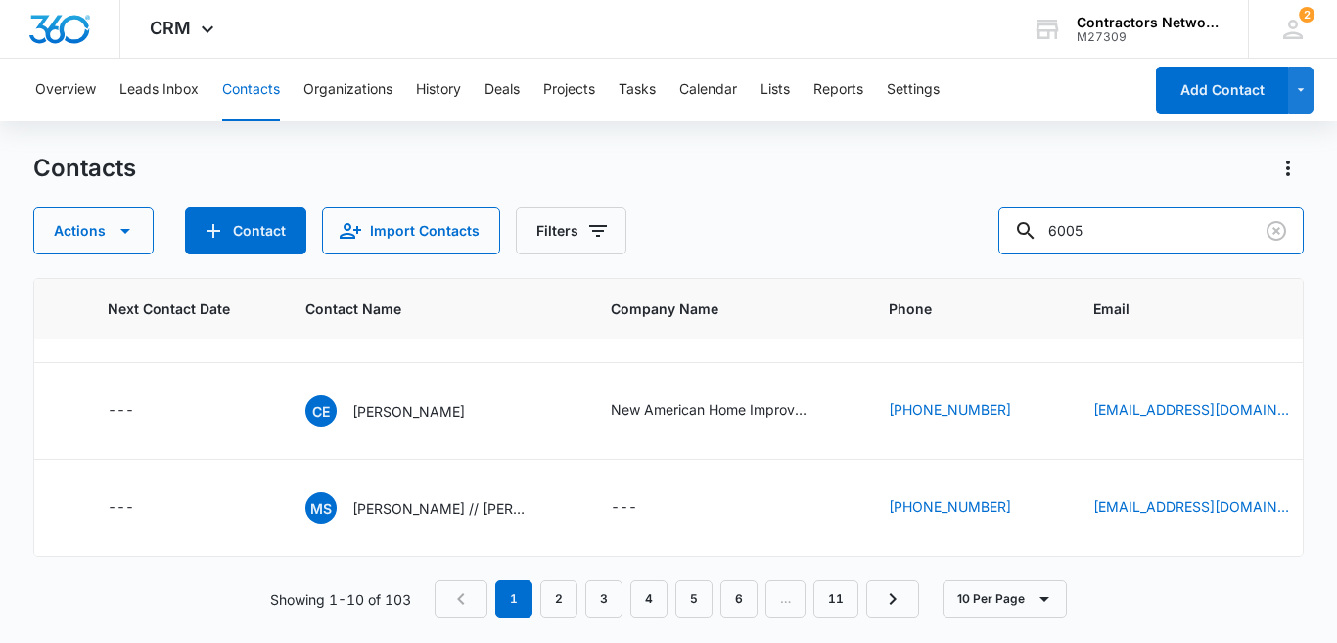
scroll to position [1084, 394]
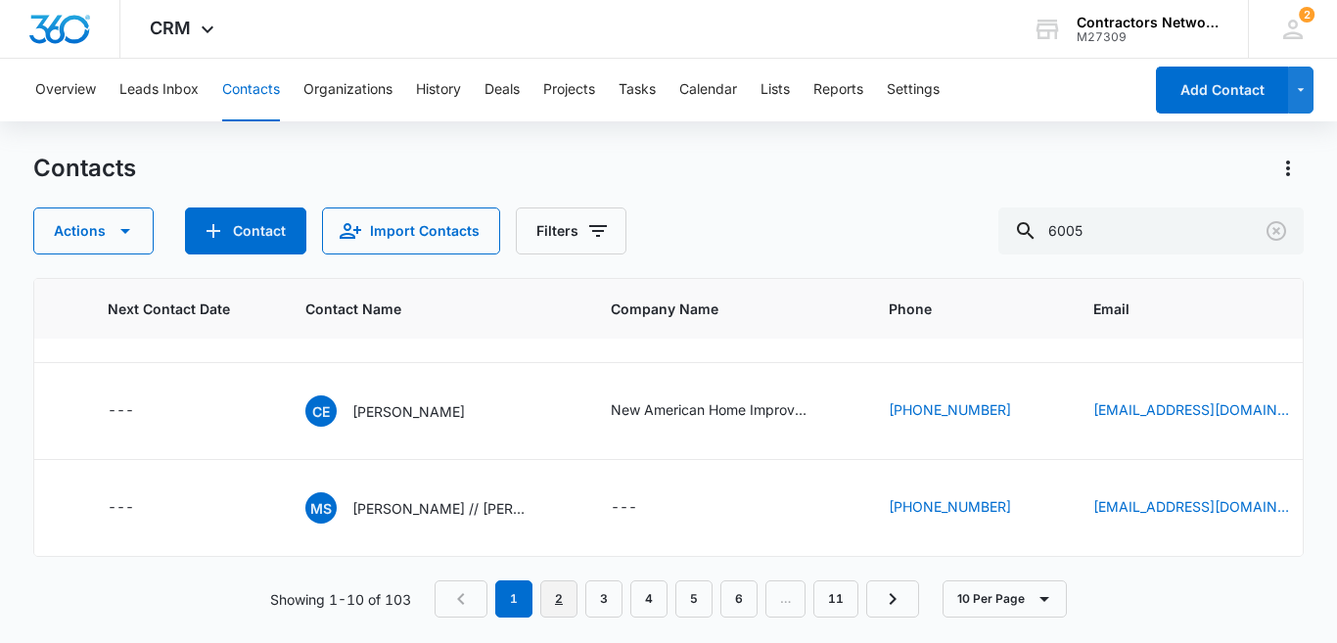
click at [560, 585] on link "2" at bounding box center [558, 598] width 37 height 37
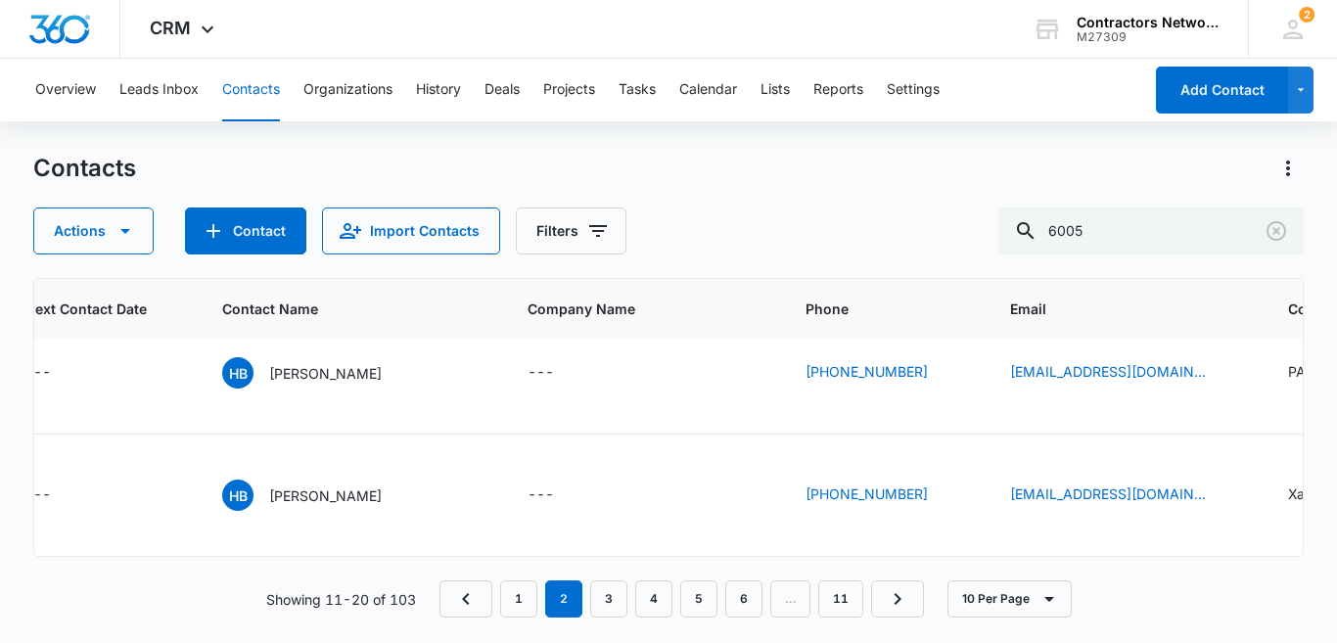
scroll to position [0, 394]
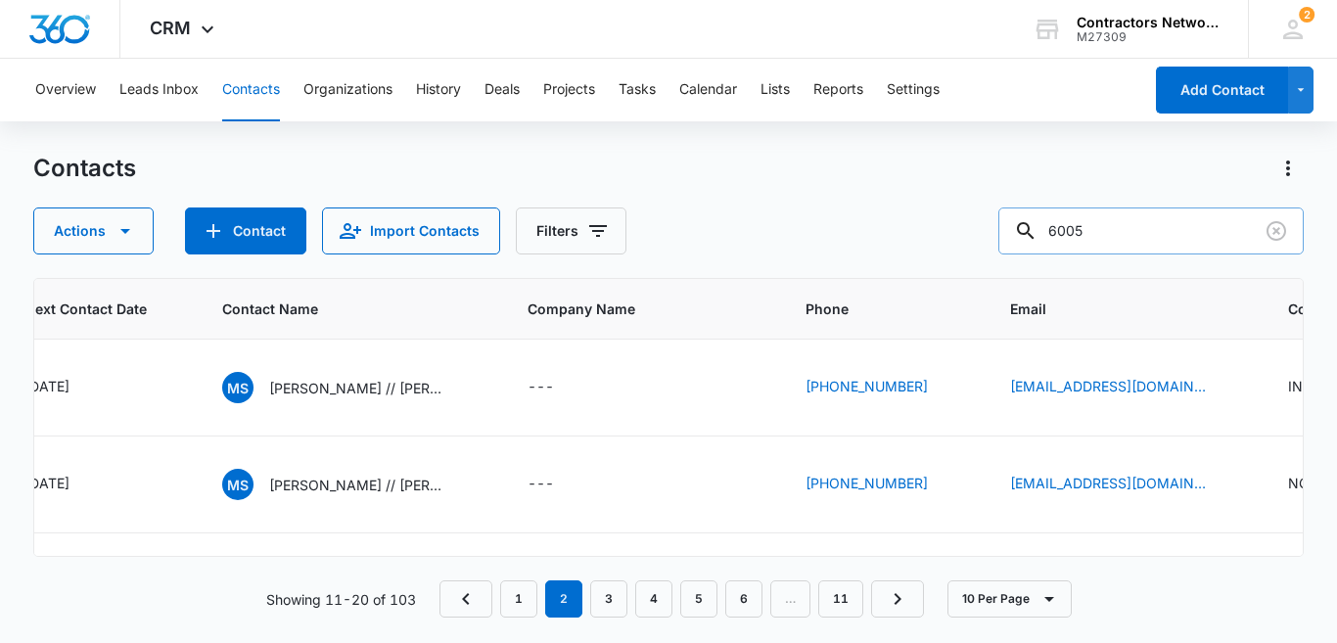
click at [1129, 244] on input "6005" at bounding box center [1150, 230] width 305 height 47
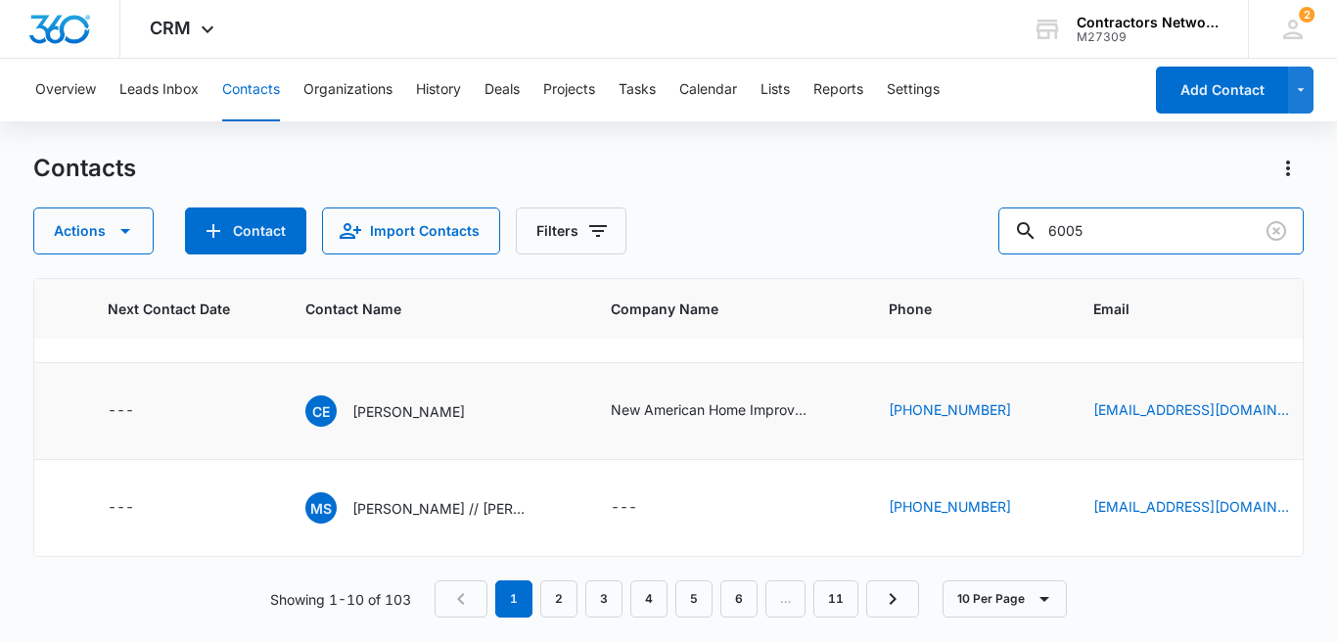
scroll to position [861, 394]
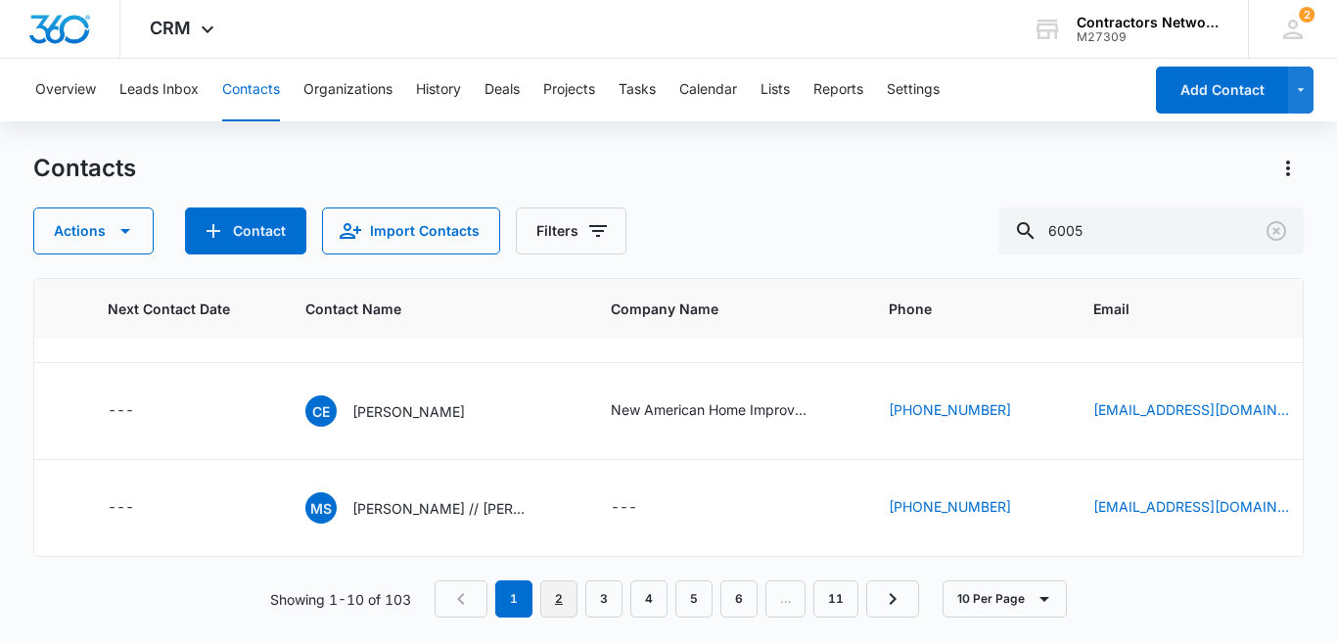
click at [564, 598] on link "2" at bounding box center [558, 598] width 37 height 37
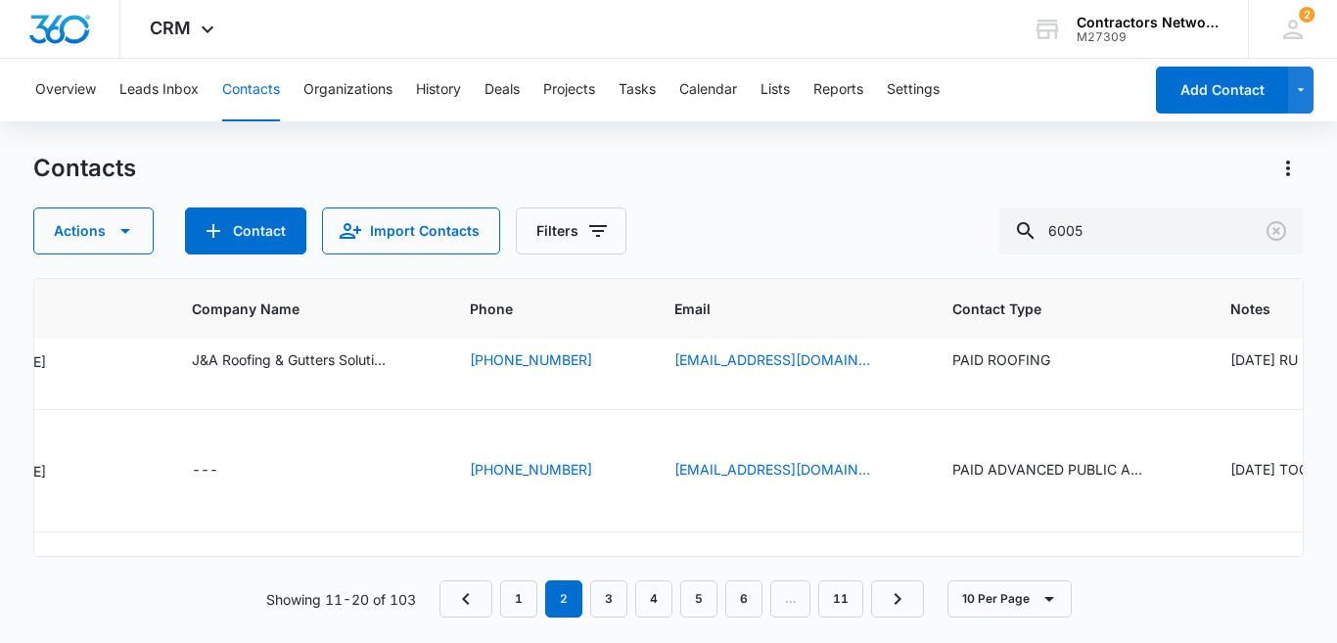
scroll to position [705, 714]
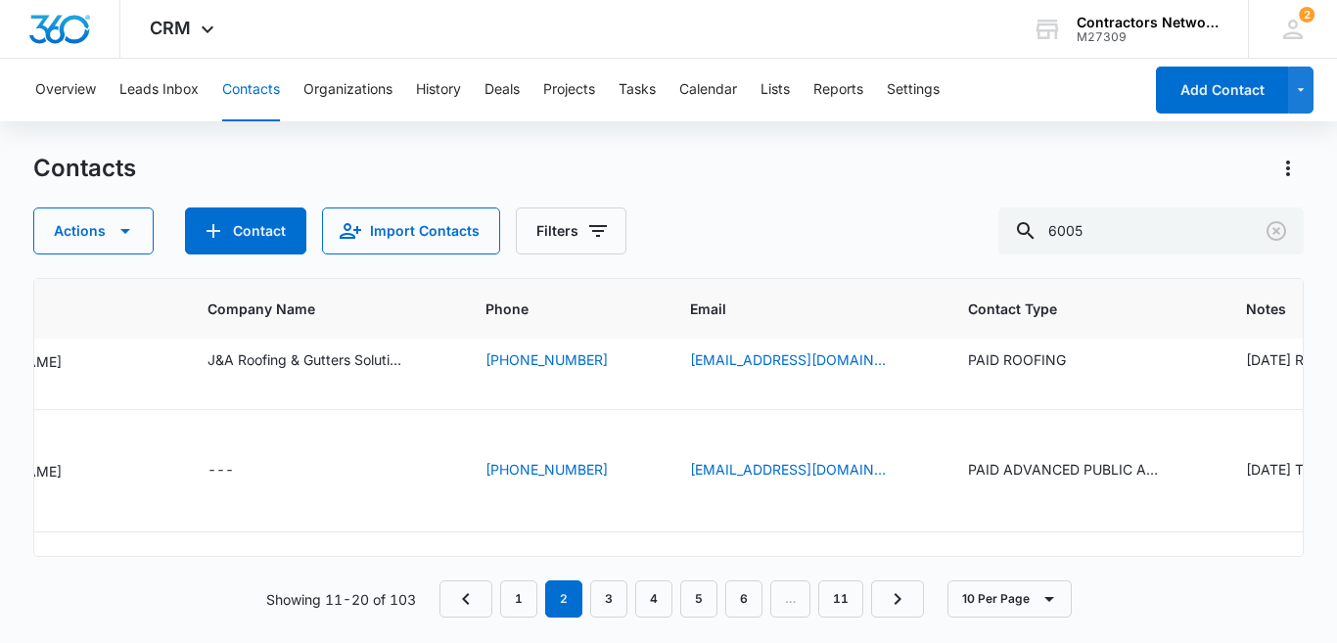
click at [897, 179] on icon "Email - joseruferogolaso@gmail.com - Select to Edit Field" at bounding box center [908, 167] width 23 height 23
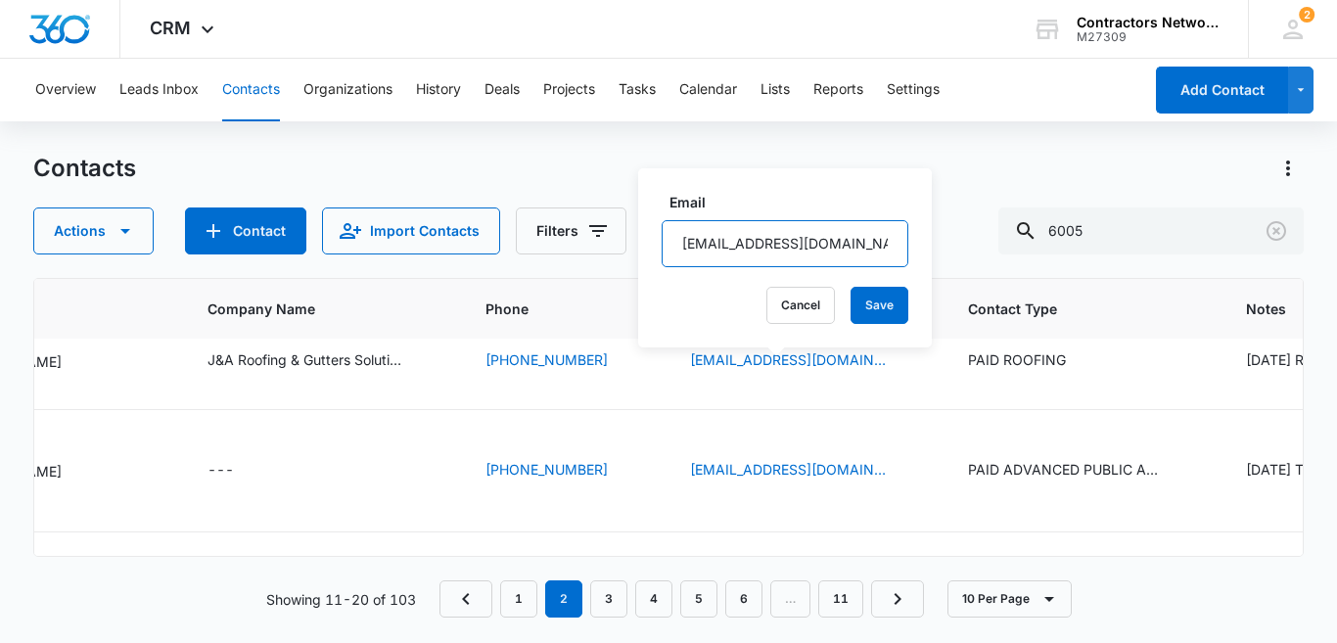
click at [790, 241] on input "[EMAIL_ADDRESS][DOMAIN_NAME]" at bounding box center [785, 243] width 247 height 47
click at [790, 240] on input "[EMAIL_ADDRESS][DOMAIN_NAME]" at bounding box center [785, 243] width 247 height 47
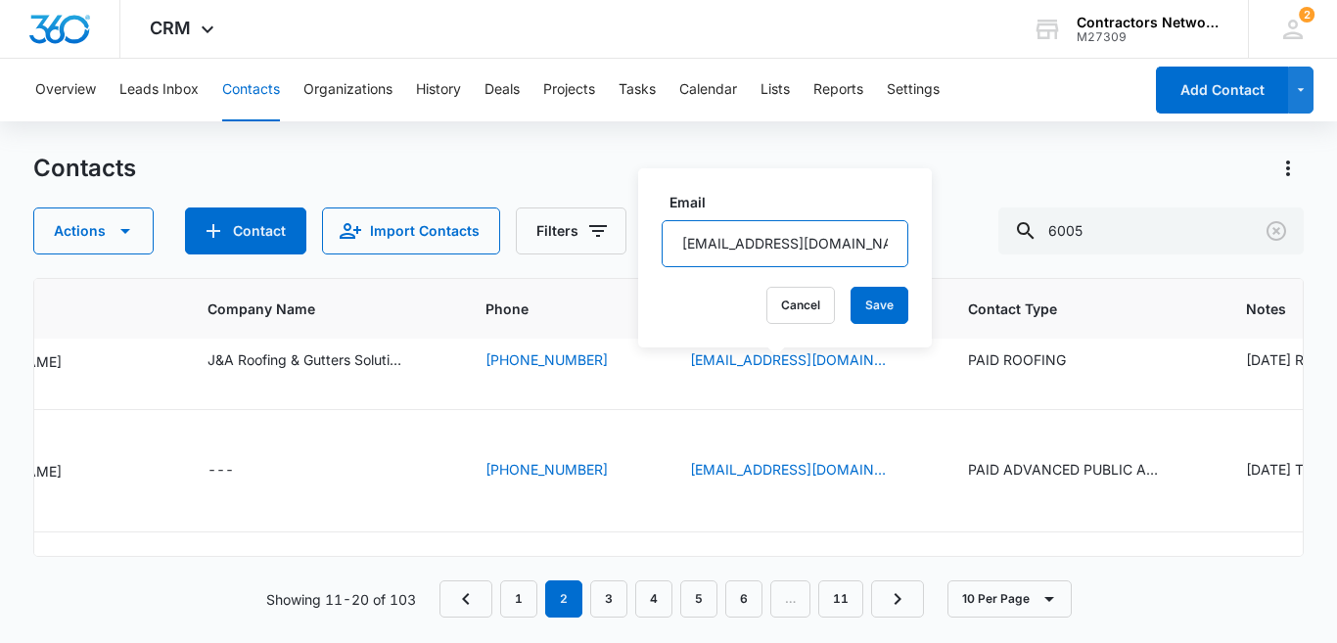
click at [790, 240] on input "[EMAIL_ADDRESS][DOMAIN_NAME]" at bounding box center [785, 243] width 247 height 47
click at [768, 307] on button "Cancel" at bounding box center [800, 305] width 69 height 37
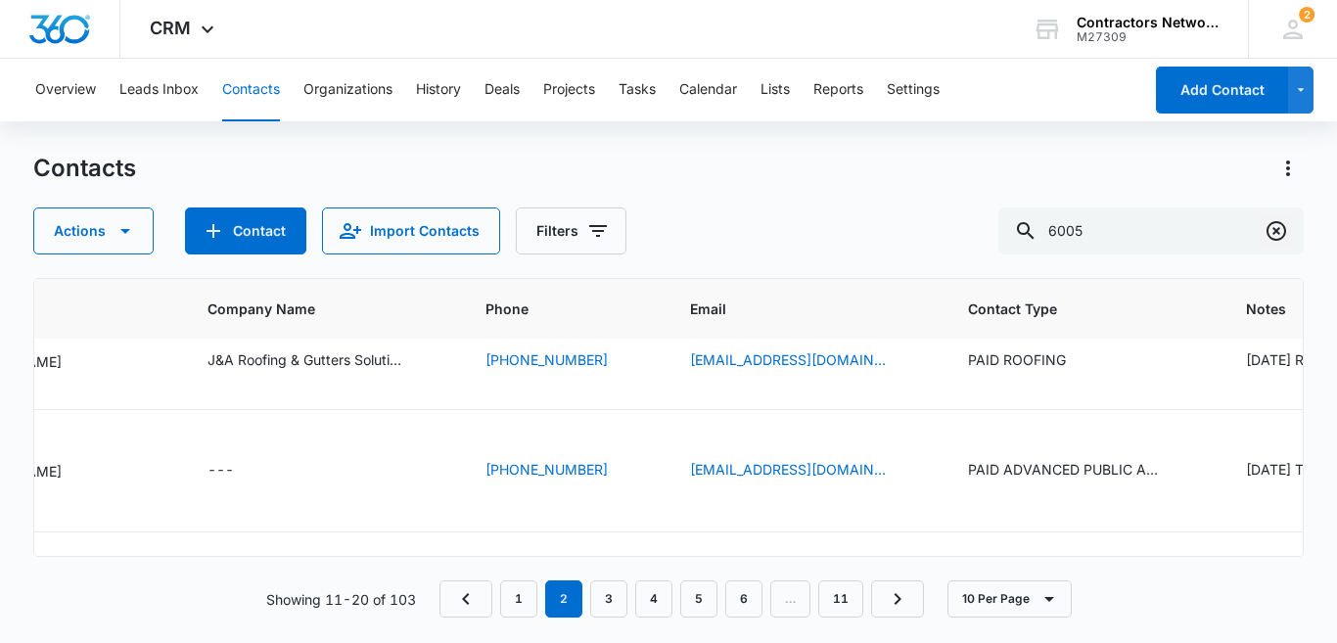
click at [1273, 234] on icon "Clear" at bounding box center [1276, 231] width 20 height 20
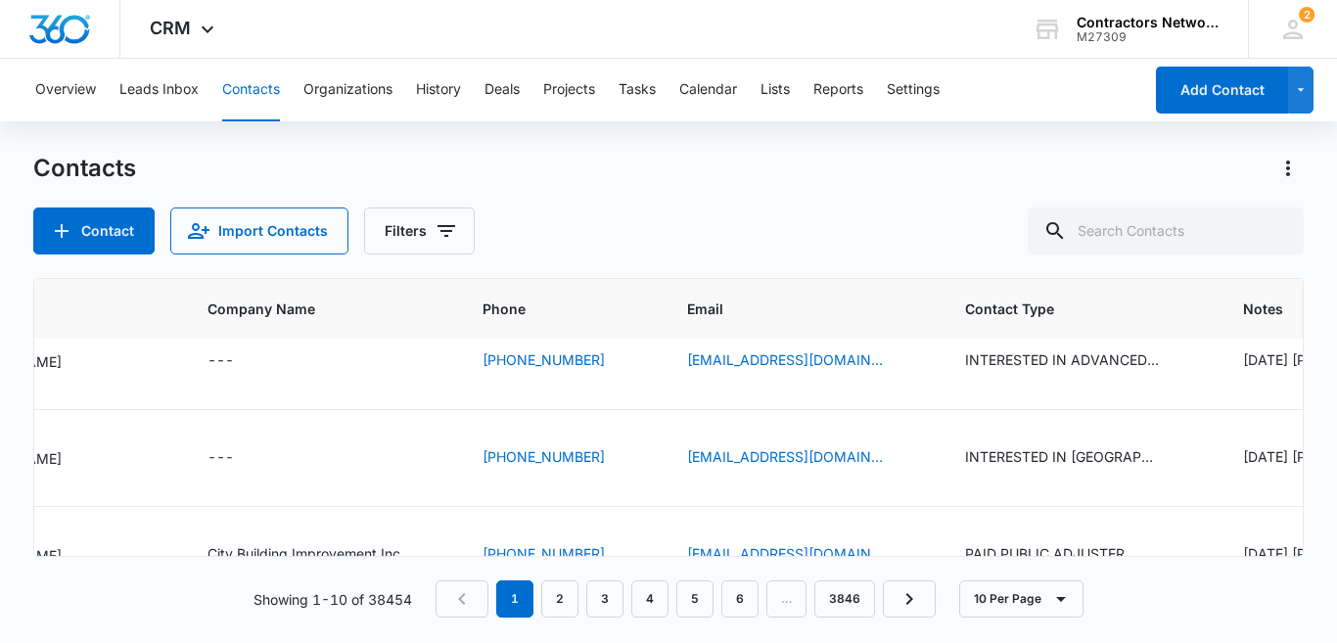
scroll to position [0, 714]
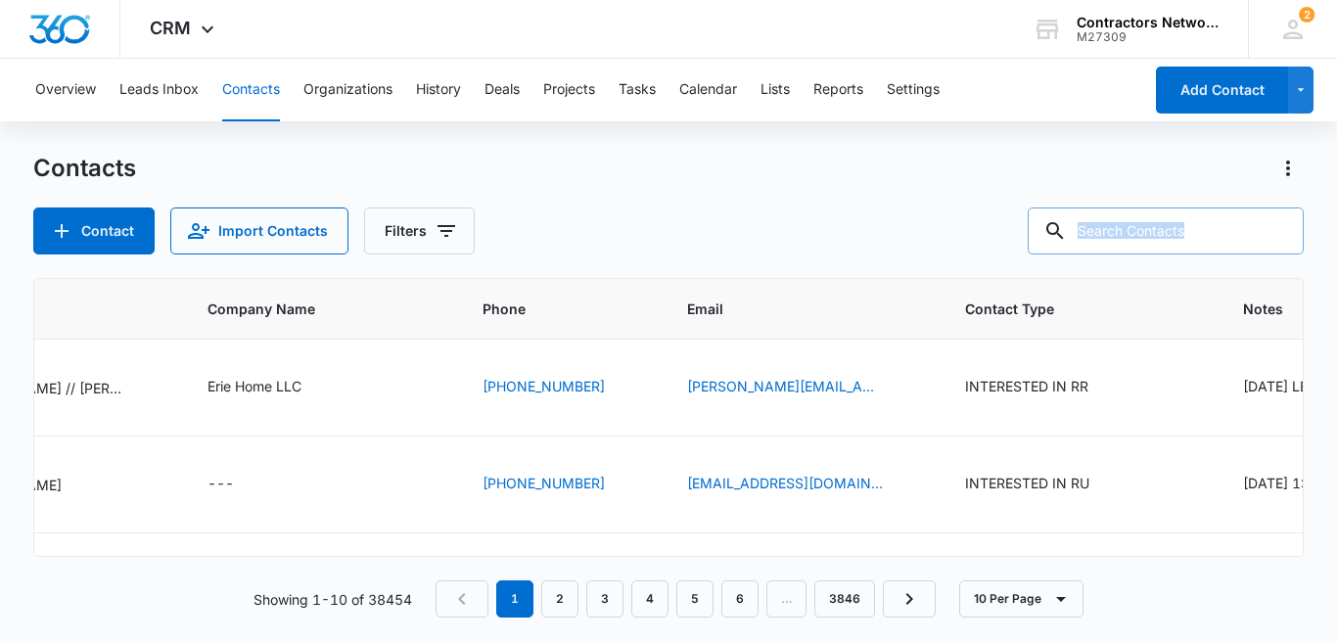
drag, startPoint x: 1273, startPoint y: 234, endPoint x: 1200, endPoint y: 229, distance: 73.6
click at [1200, 229] on div at bounding box center [1166, 230] width 276 height 47
drag, startPoint x: 1200, startPoint y: 229, endPoint x: 1099, endPoint y: 223, distance: 101.0
click at [1099, 223] on input "text" at bounding box center [1166, 230] width 276 height 47
paste input "[EMAIL_ADDRESS][DOMAIN_NAME]"
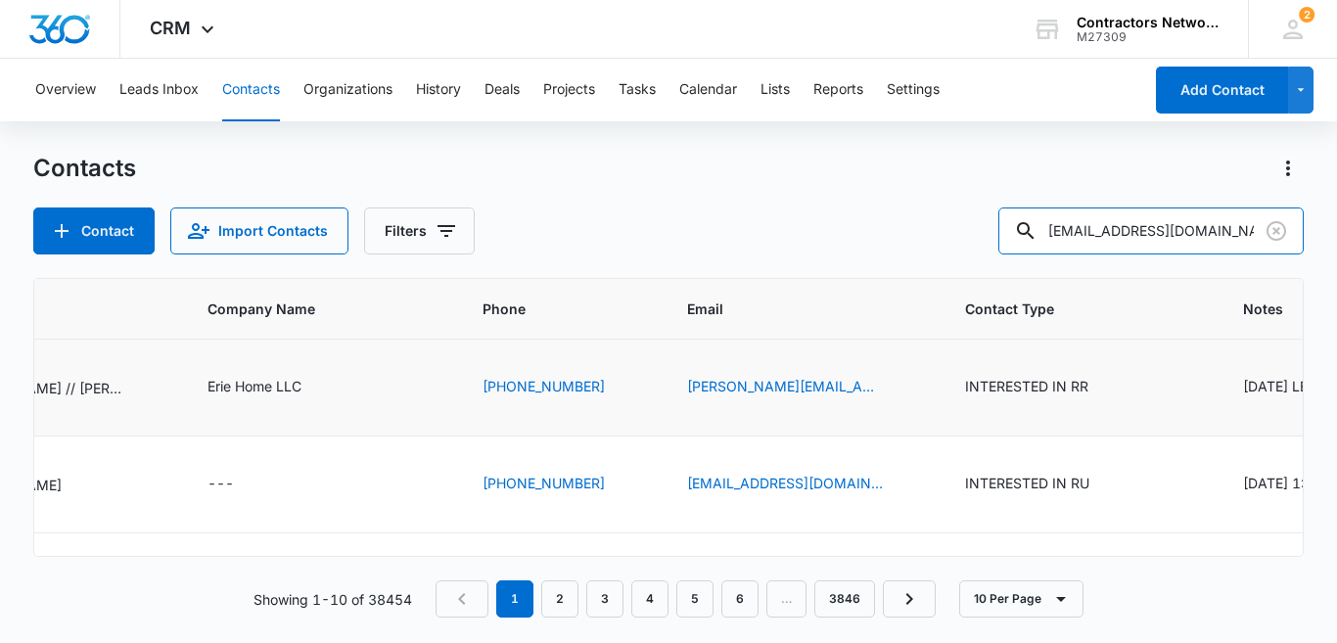
scroll to position [0, 1]
type input "[EMAIL_ADDRESS][DOMAIN_NAME]"
click at [1181, 354] on td "INTERESTED IN RR" at bounding box center [1081, 388] width 278 height 97
click at [1152, 229] on input "[EMAIL_ADDRESS][DOMAIN_NAME]" at bounding box center [1150, 230] width 305 height 47
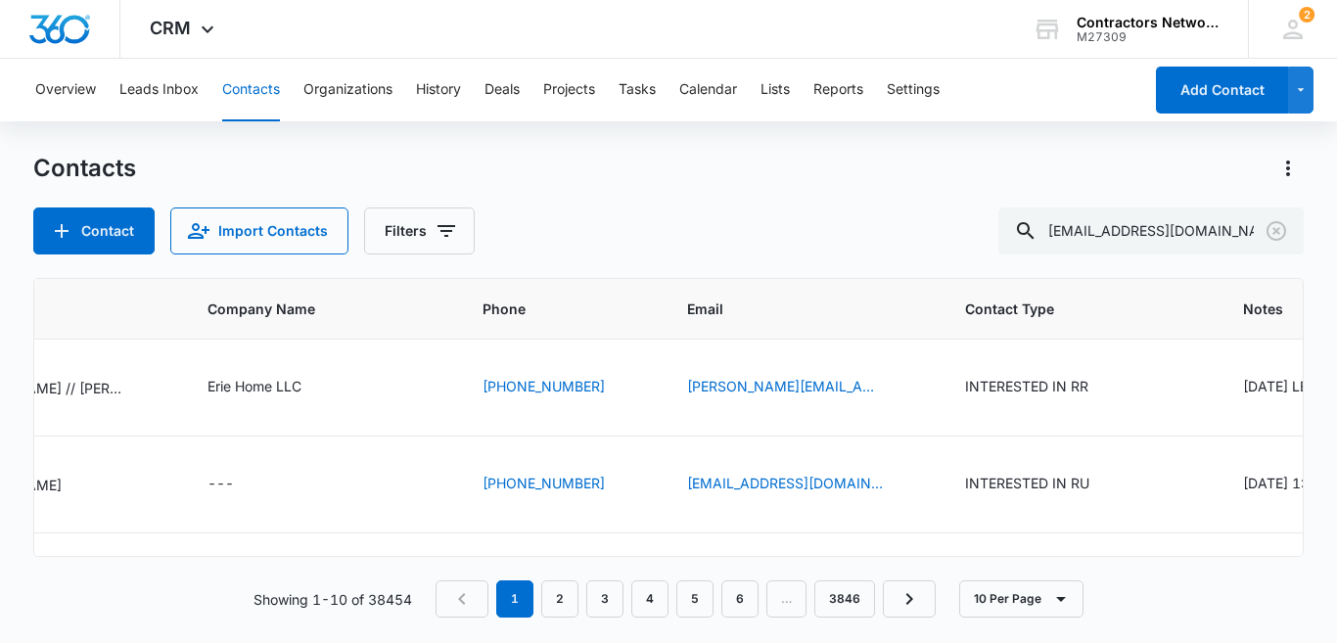
drag, startPoint x: 1152, startPoint y: 229, endPoint x: 1002, endPoint y: 230, distance: 149.7
click at [1002, 230] on div "Contact Import Contacts Filters [EMAIL_ADDRESS][DOMAIN_NAME]" at bounding box center [668, 230] width 1270 height 47
click at [1201, 238] on input "[EMAIL_ADDRESS][DOMAIN_NAME]" at bounding box center [1150, 230] width 305 height 47
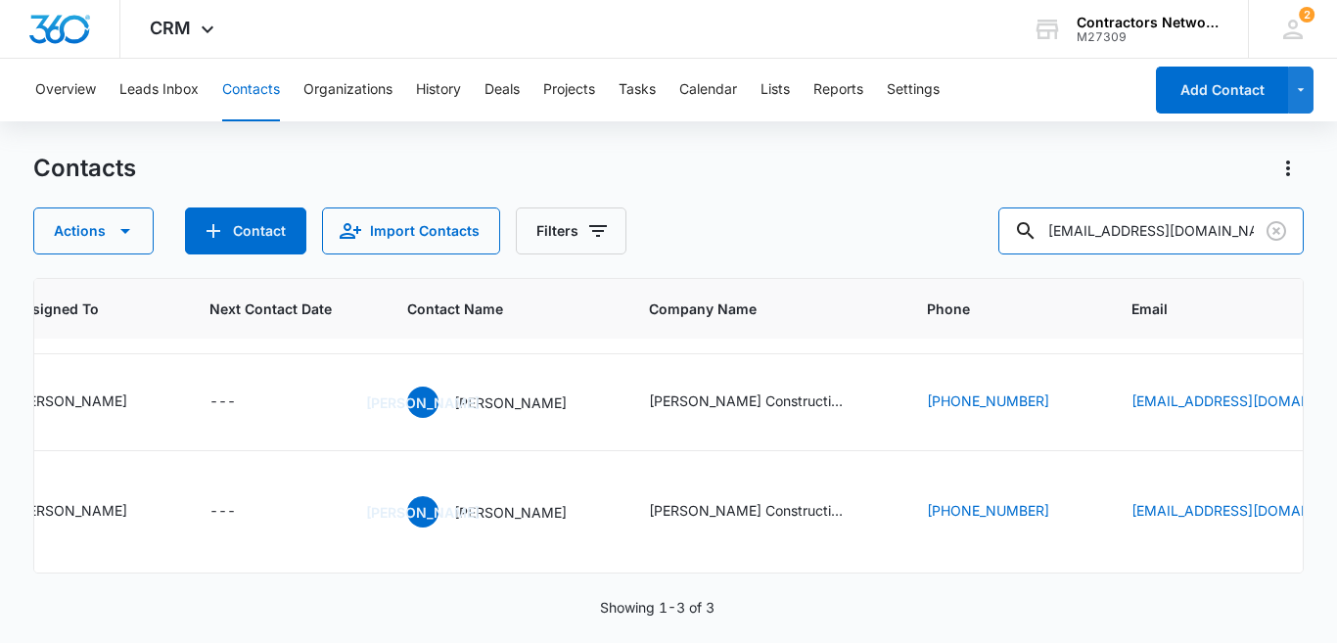
scroll to position [130, 146]
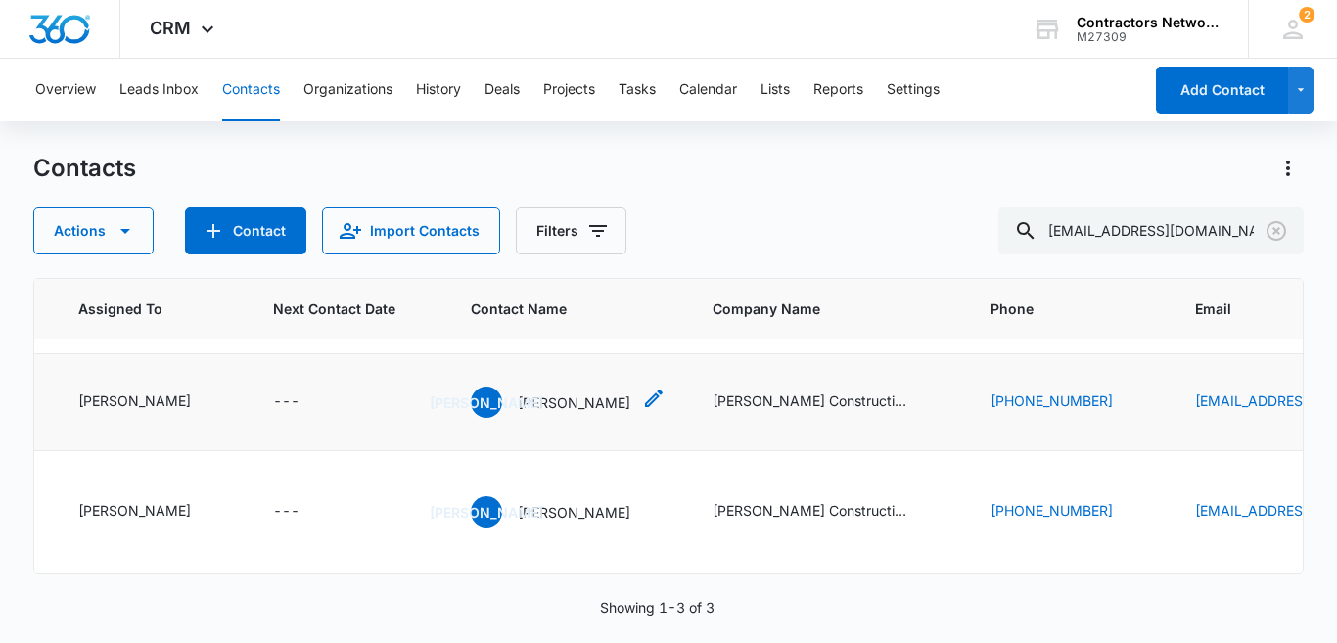
click at [551, 413] on p "[PERSON_NAME]" at bounding box center [574, 402] width 113 height 21
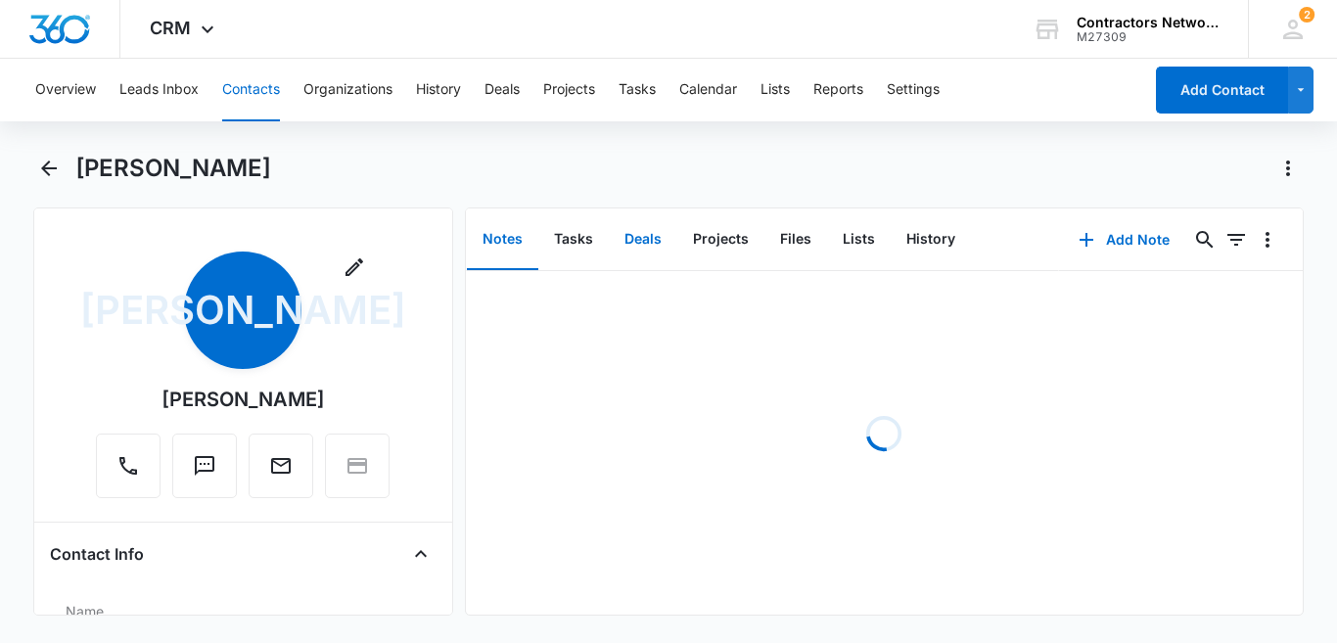
click at [625, 234] on button "Deals" at bounding box center [643, 239] width 69 height 61
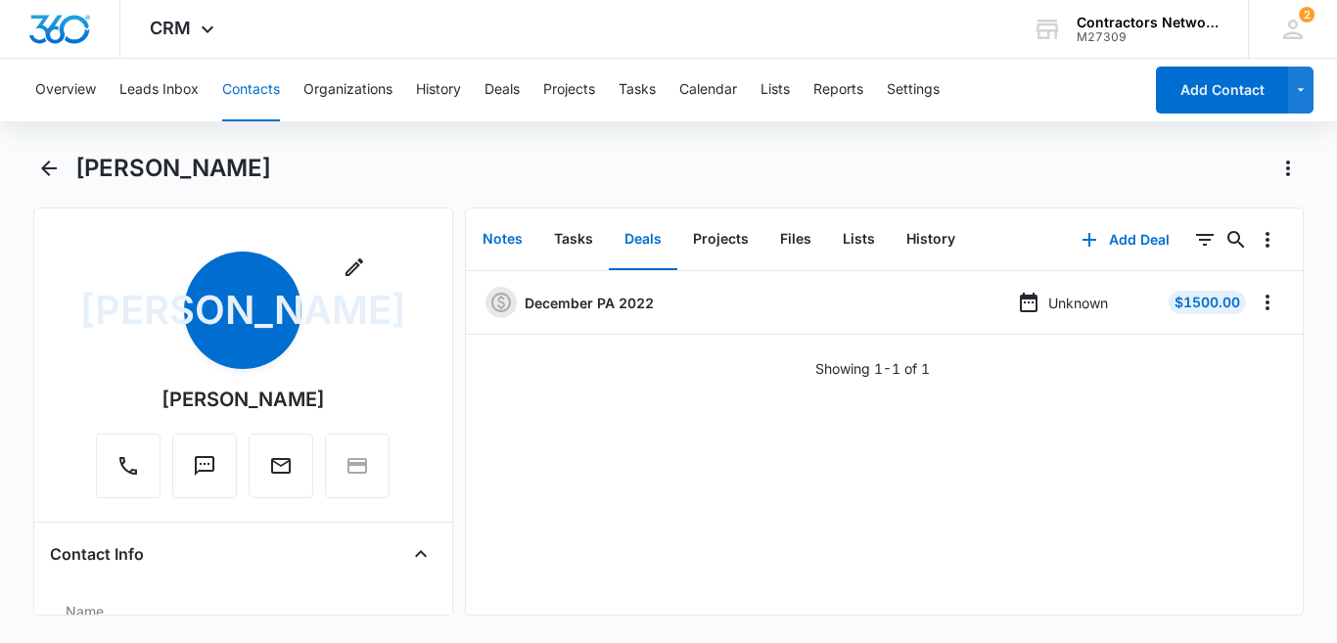
click at [502, 238] on button "Notes" at bounding box center [502, 239] width 71 height 61
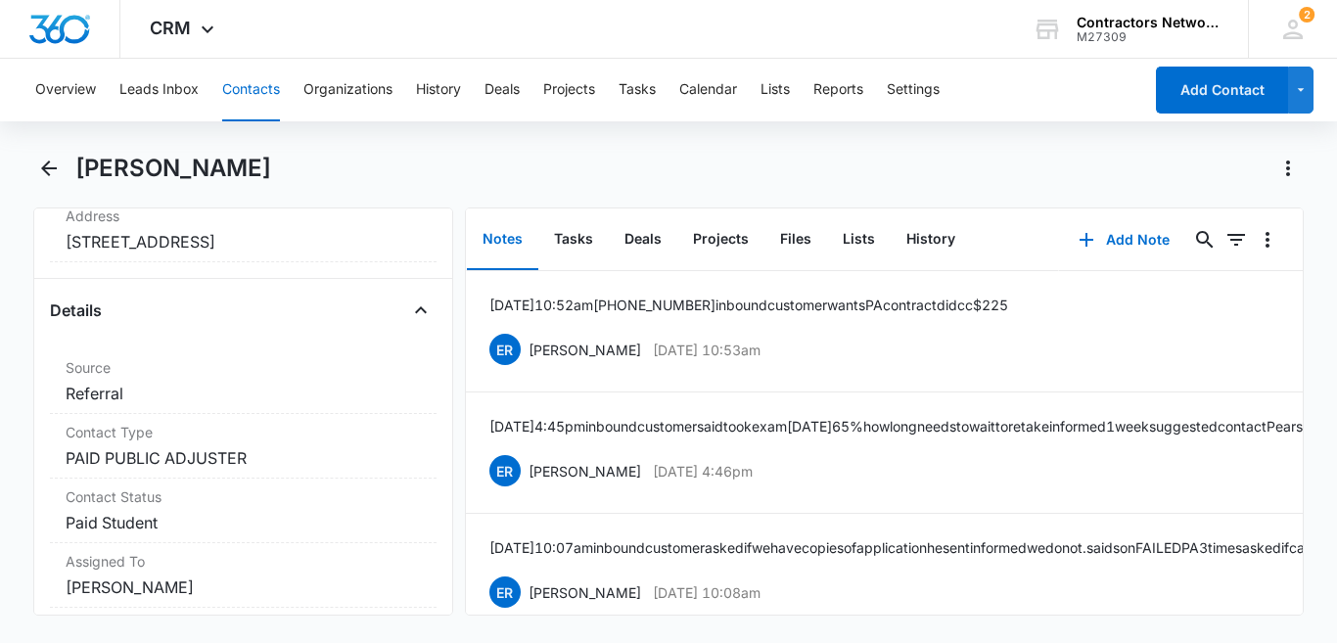
scroll to position [666, 0]
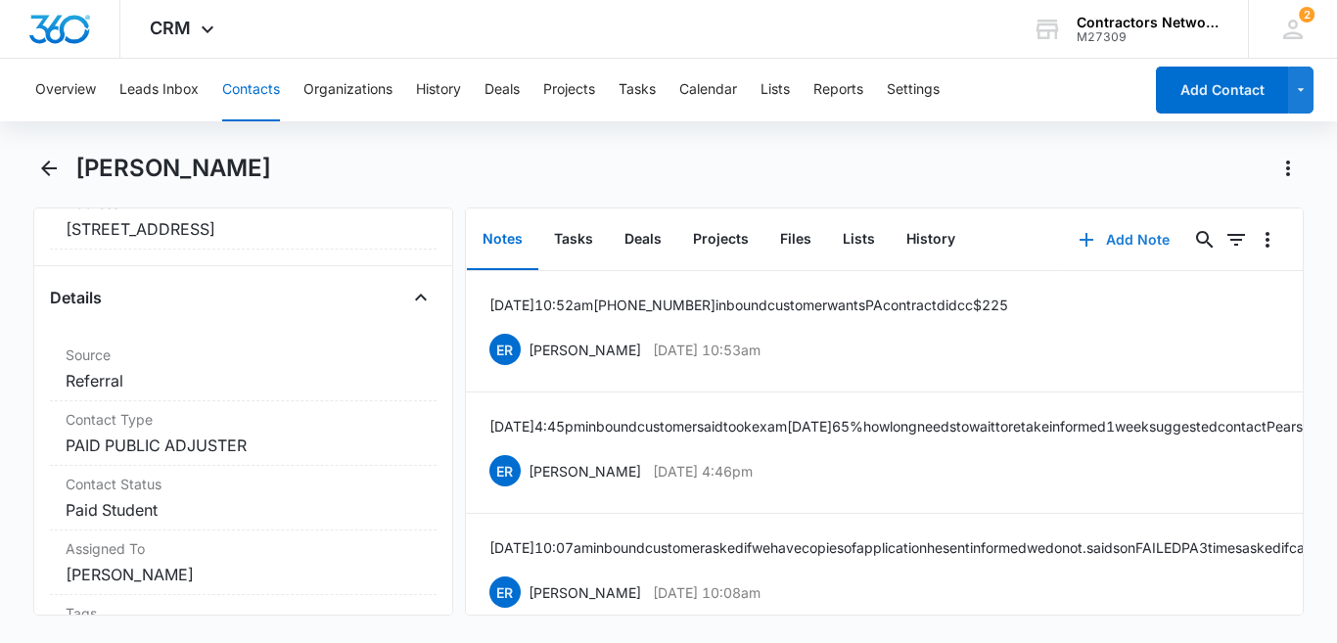
click at [1112, 245] on button "Add Note" at bounding box center [1124, 239] width 130 height 47
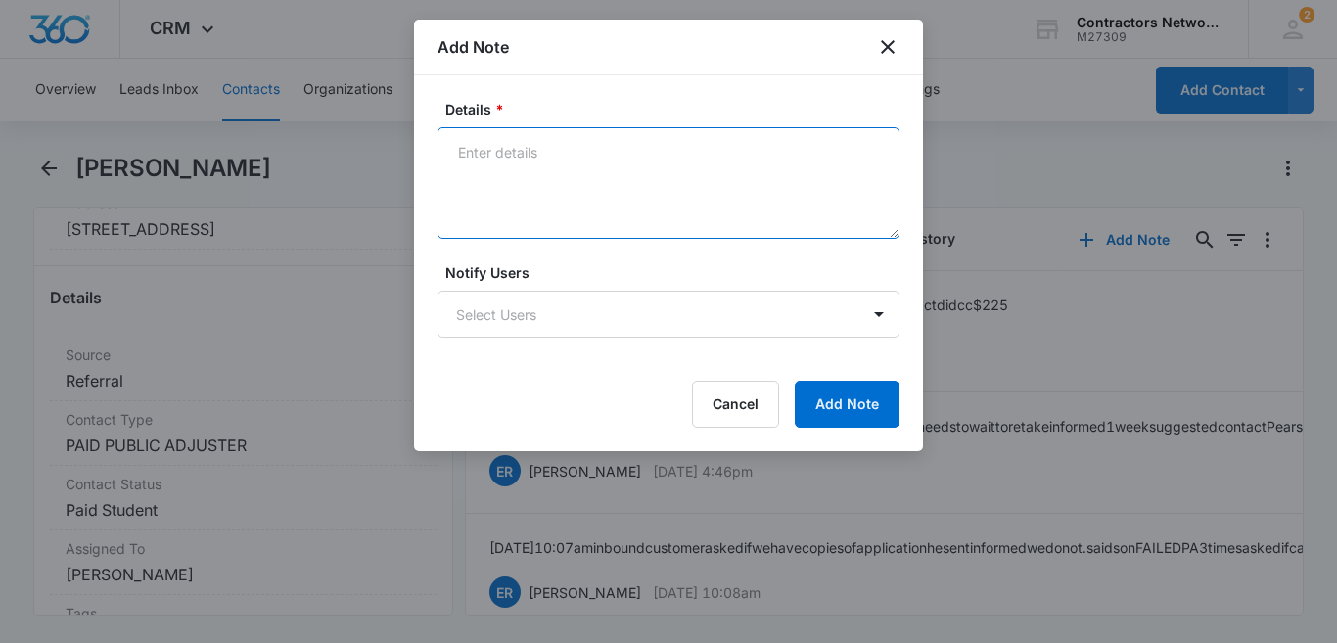
click at [545, 167] on textarea "Details *" at bounding box center [668, 183] width 462 height 112
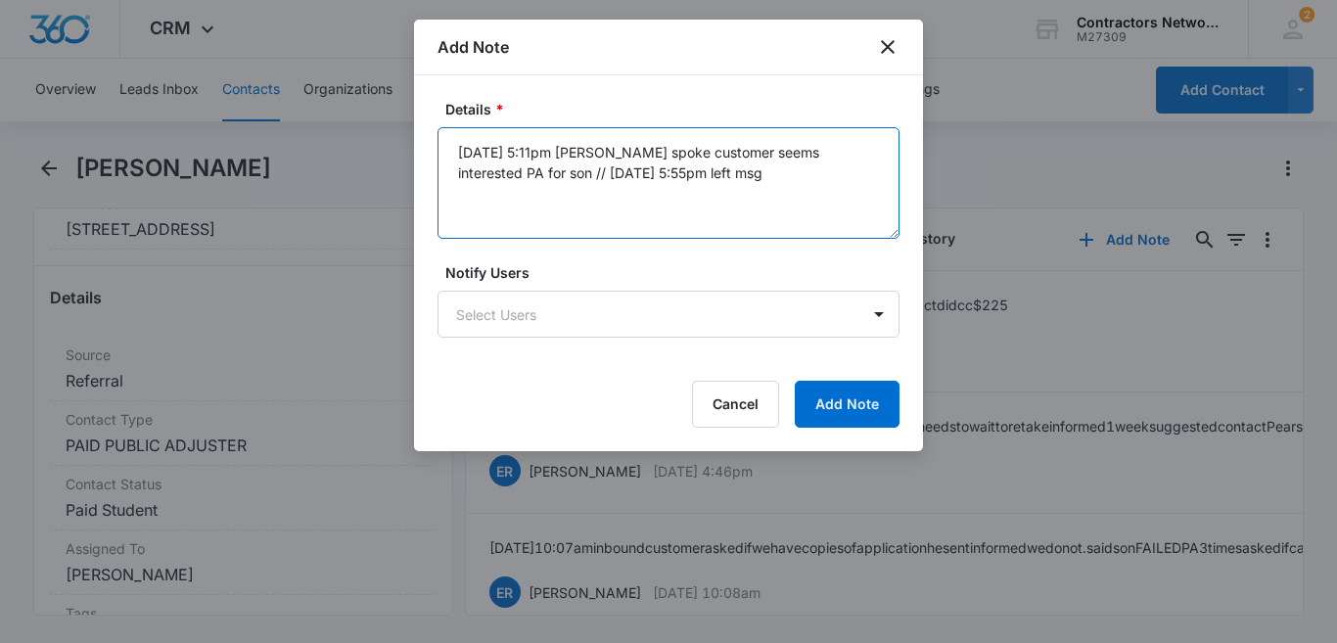
click at [573, 161] on textarea "[DATE] 5:11pm [PERSON_NAME] spoke customer seems interested PA for son // [DATE…" at bounding box center [668, 183] width 462 height 112
type textarea "[DATE] 5:11pm [PERSON_NAME] spoke customer seems interested PA for son // [DATE…"
click at [850, 411] on button "Add Note" at bounding box center [847, 404] width 105 height 47
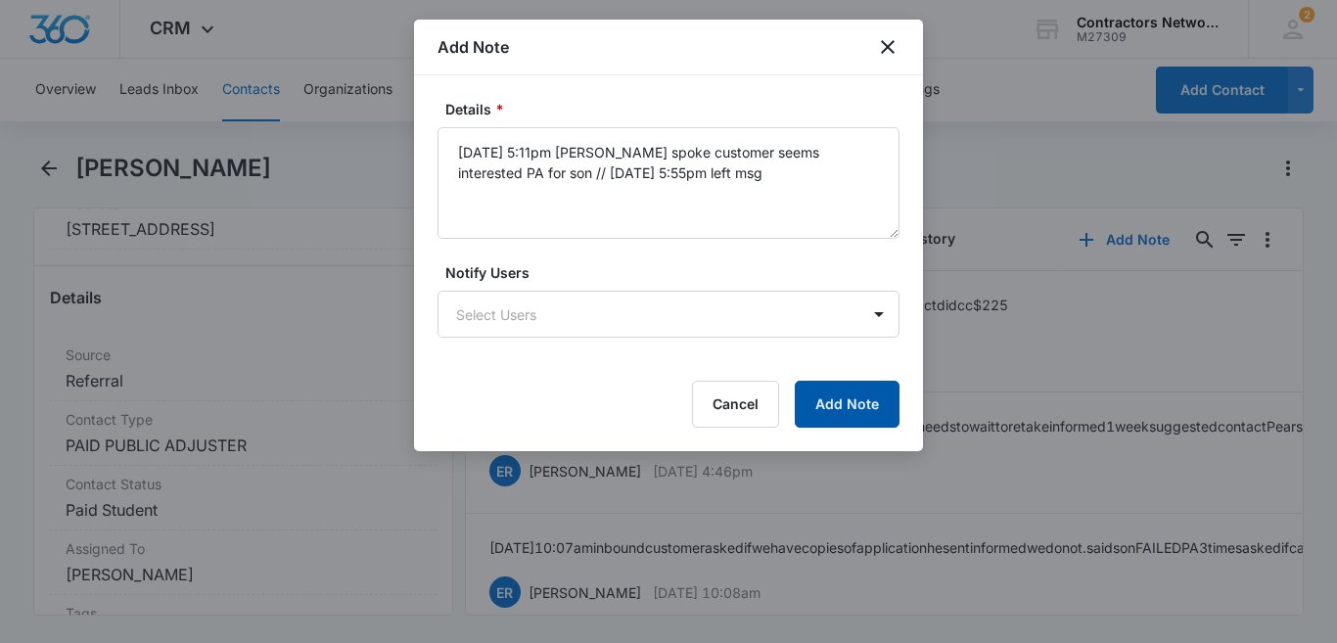
click at [850, 411] on div "Cancel Add Note" at bounding box center [668, 404] width 462 height 47
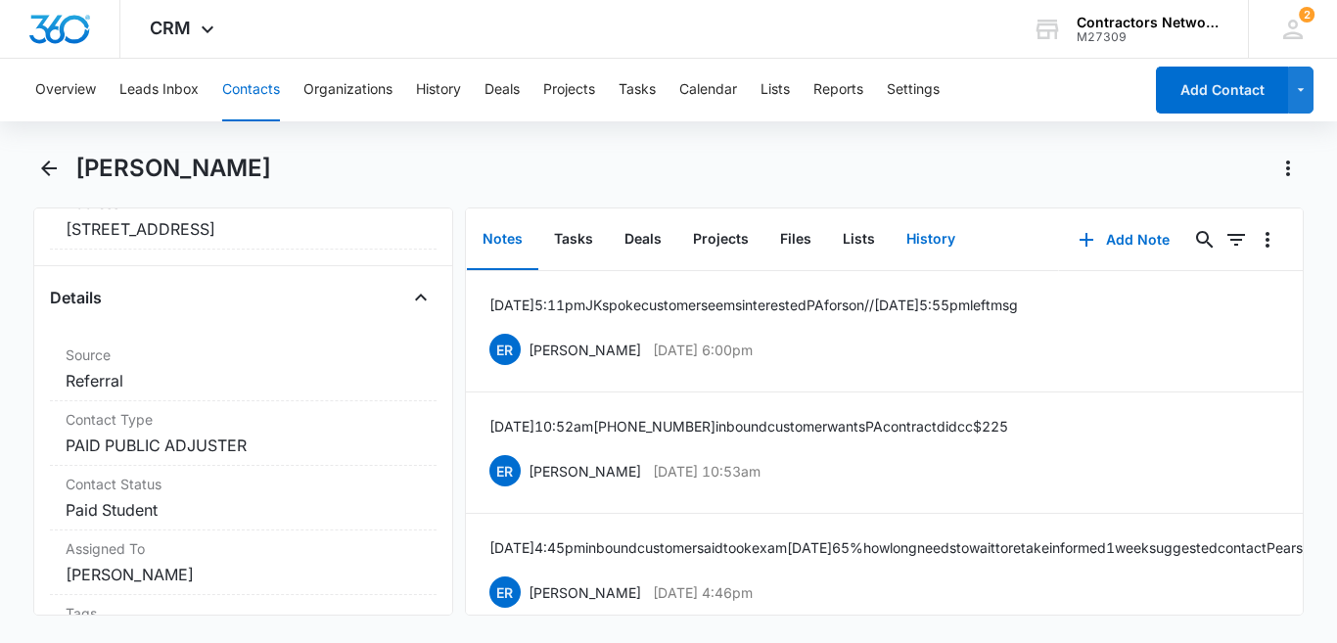
click at [938, 237] on button "History" at bounding box center [931, 239] width 80 height 61
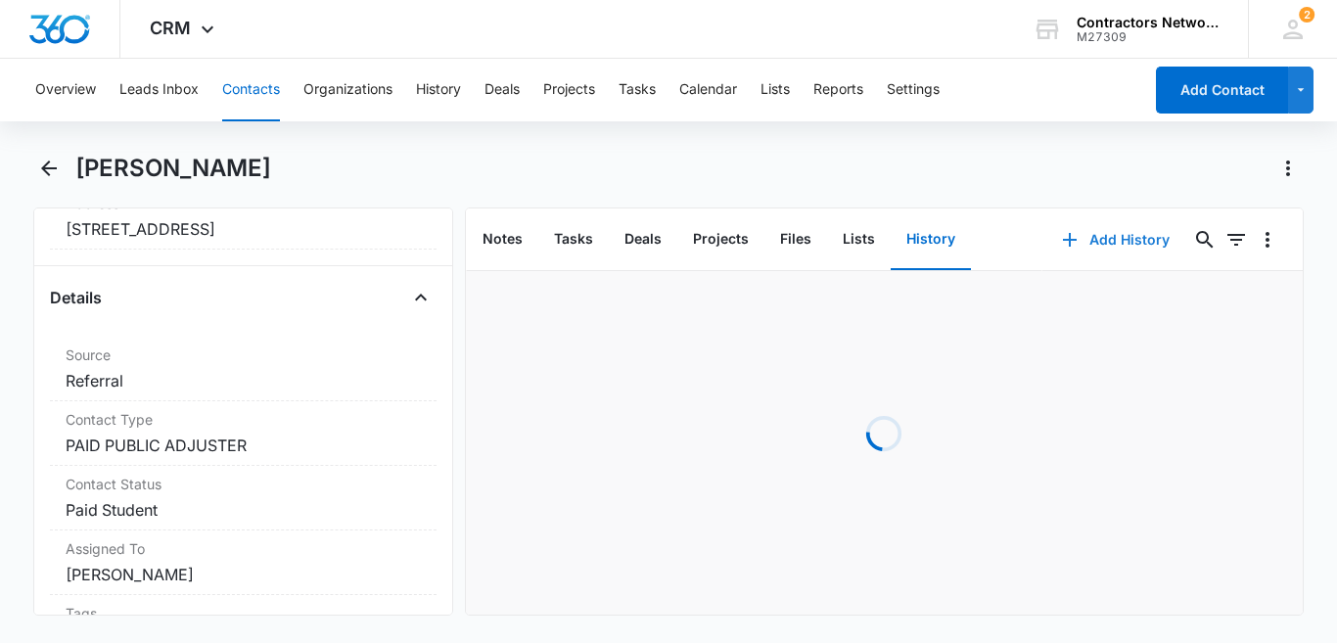
click at [1071, 234] on button "Add History" at bounding box center [1115, 239] width 147 height 47
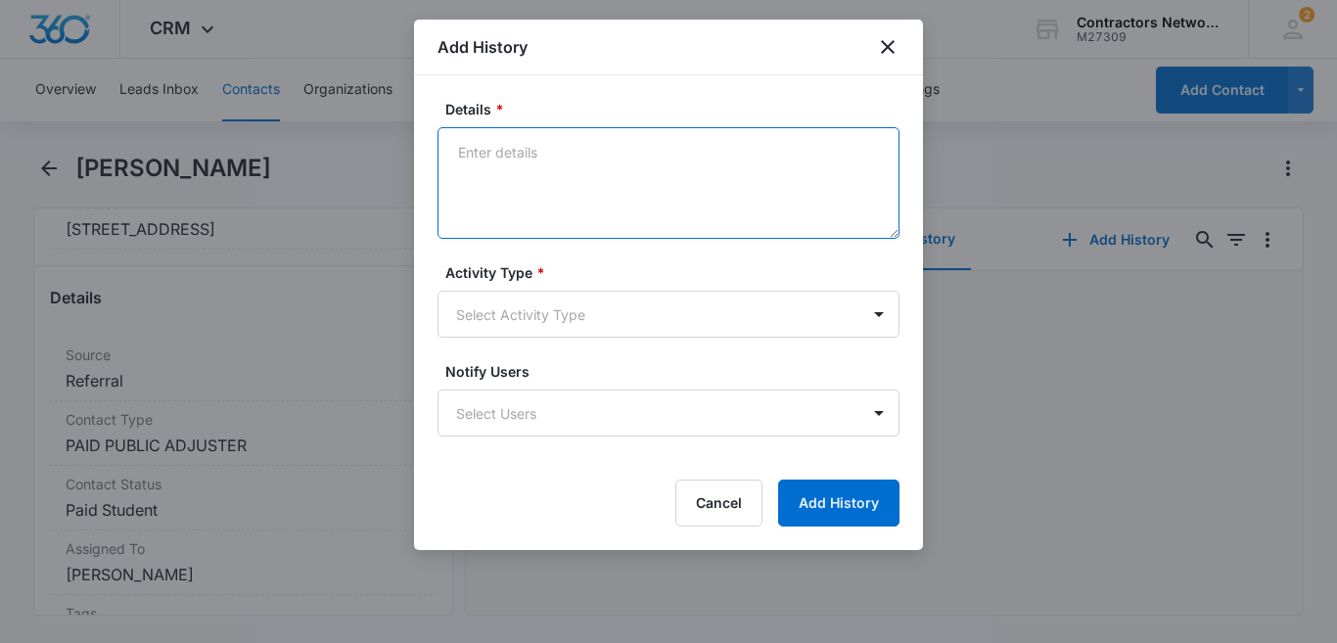
click at [547, 141] on textarea "Details *" at bounding box center [668, 183] width 462 height 112
paste textarea "[DATE] 5:11pm [PERSON_NAME] spoke customer seems interested PA for son // [DATE…"
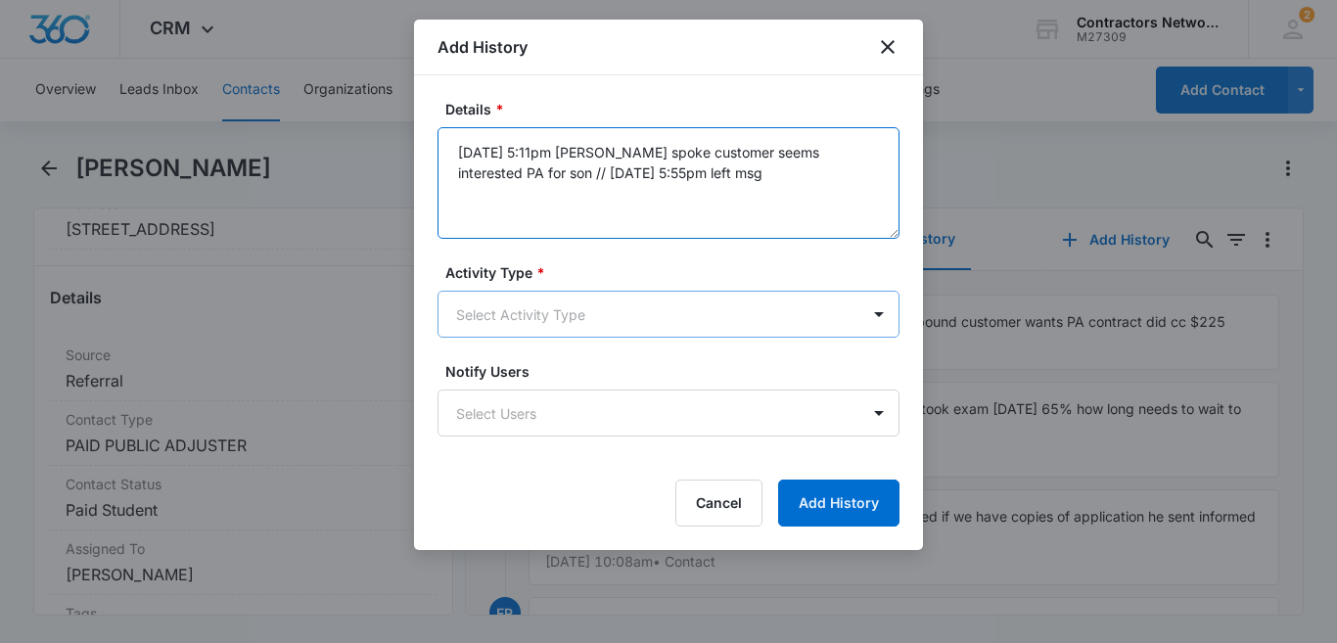
type textarea "[DATE] 5:11pm [PERSON_NAME] spoke customer seems interested PA for son // [DATE…"
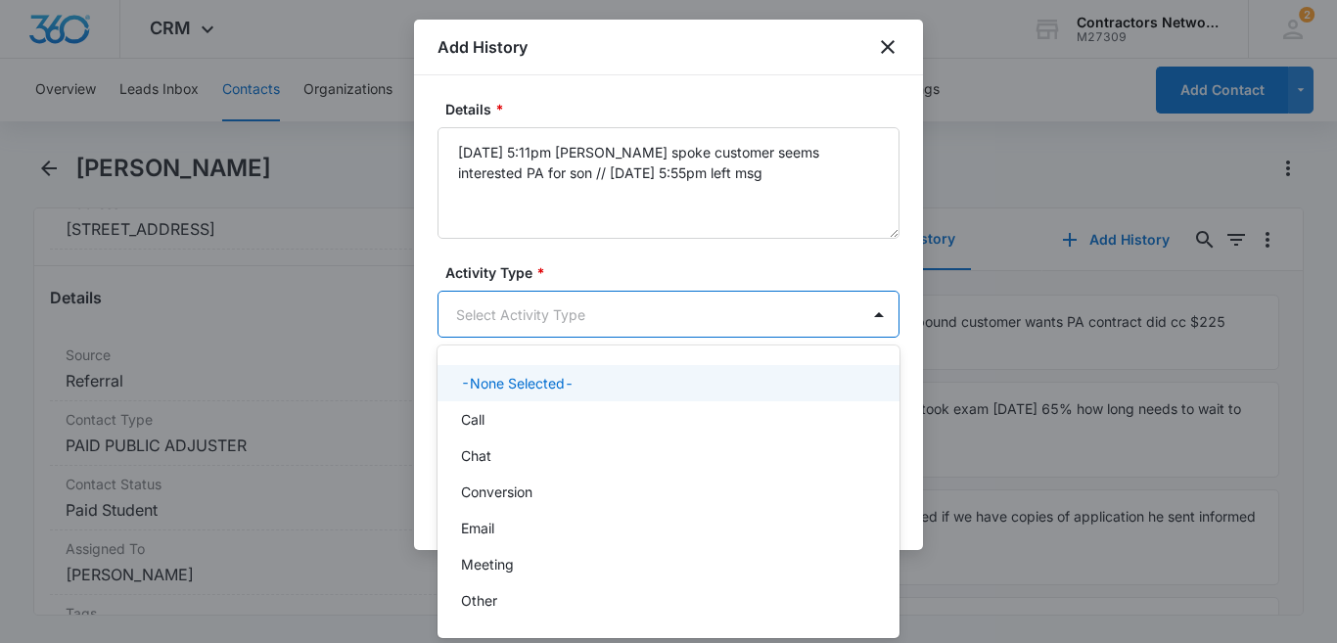
click at [542, 312] on body "CRM Apps Reputation Websites Forms CRM Email Social Shop Payments POS Content A…" at bounding box center [668, 321] width 1337 height 643
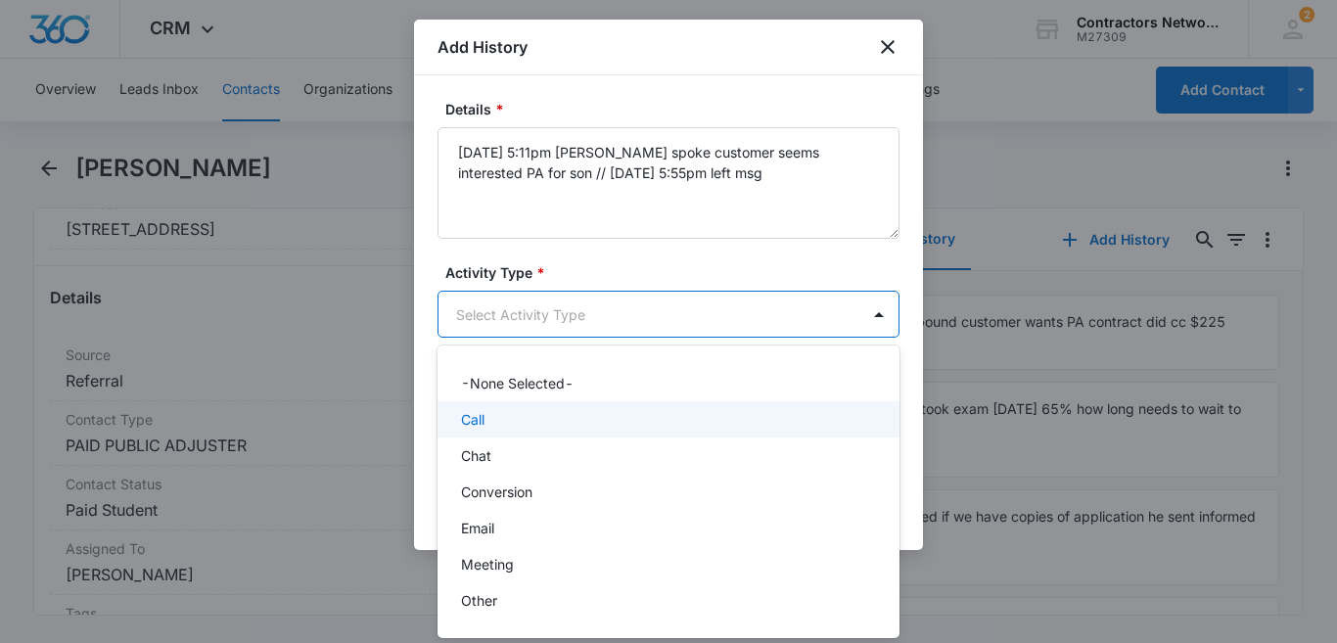
click at [508, 423] on div "Call" at bounding box center [666, 419] width 411 height 21
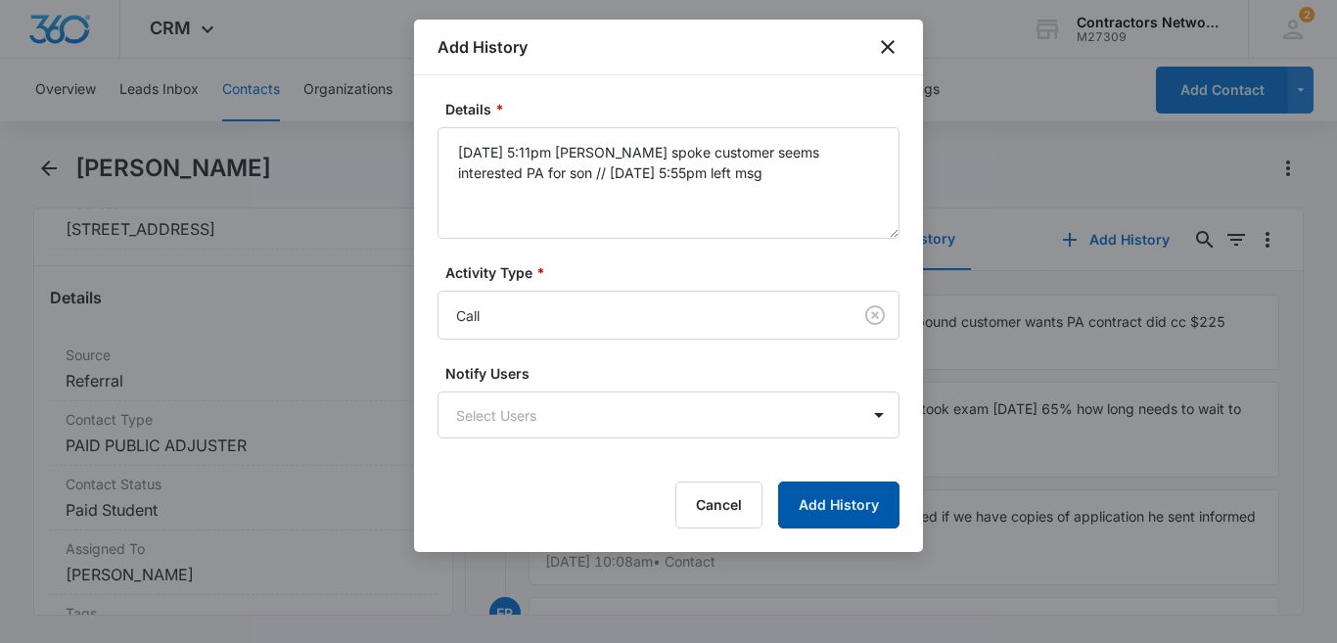
click at [816, 492] on button "Add History" at bounding box center [838, 505] width 121 height 47
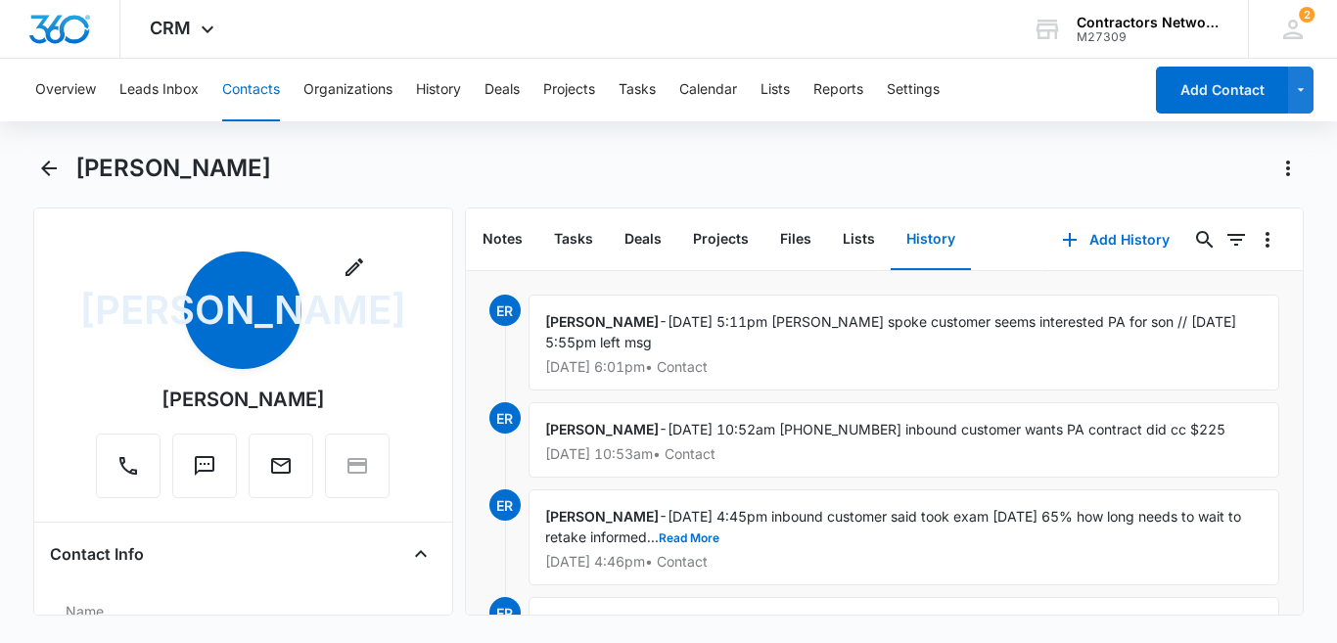
click at [247, 85] on button "Contacts" at bounding box center [251, 90] width 58 height 63
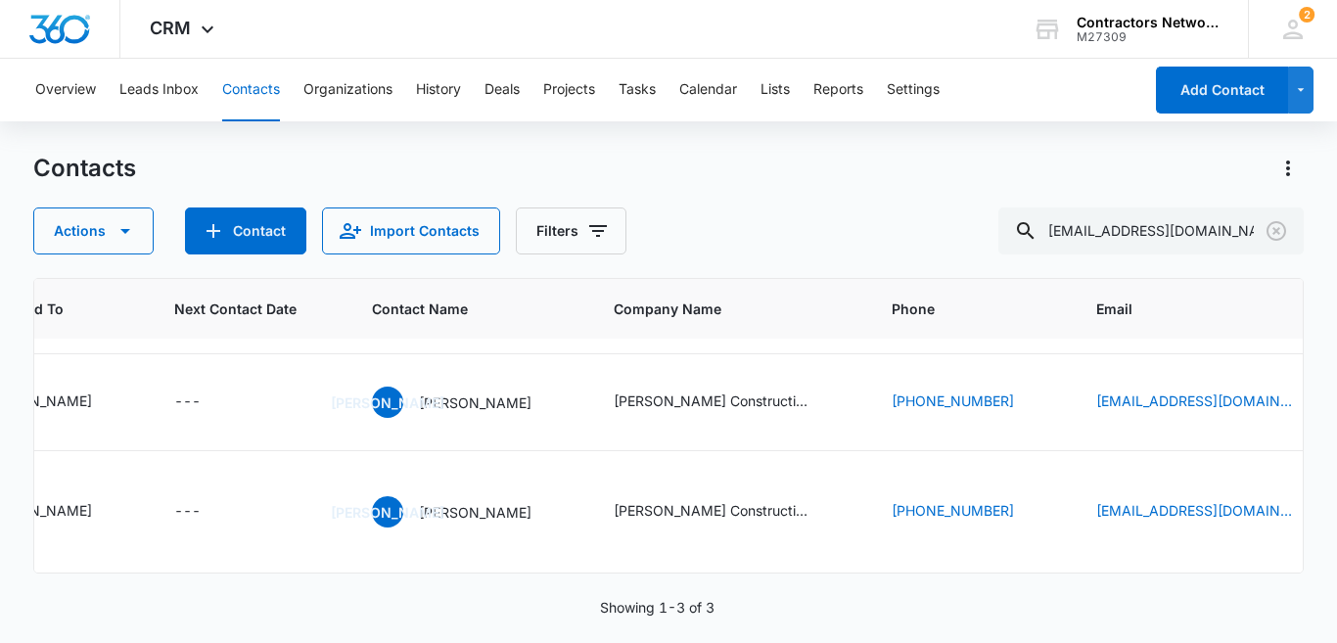
scroll to position [164, 245]
click at [484, 418] on div "JA [PERSON_NAME]" at bounding box center [452, 402] width 160 height 31
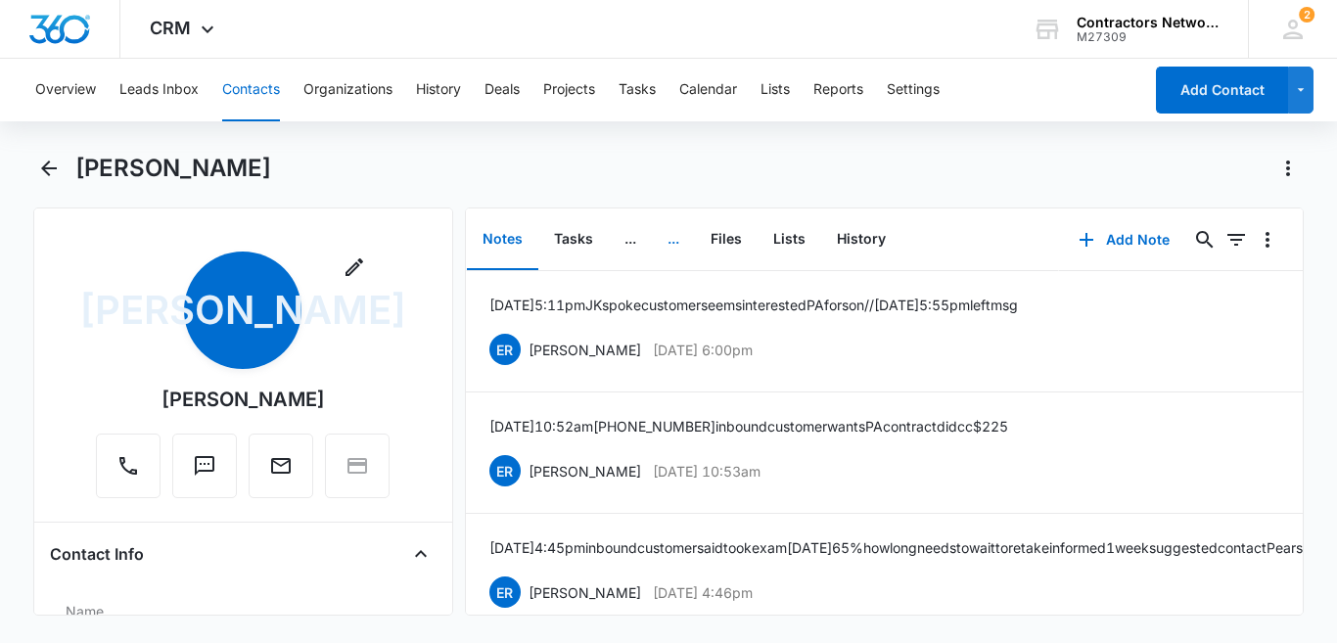
click at [667, 244] on button "..." at bounding box center [673, 239] width 43 height 61
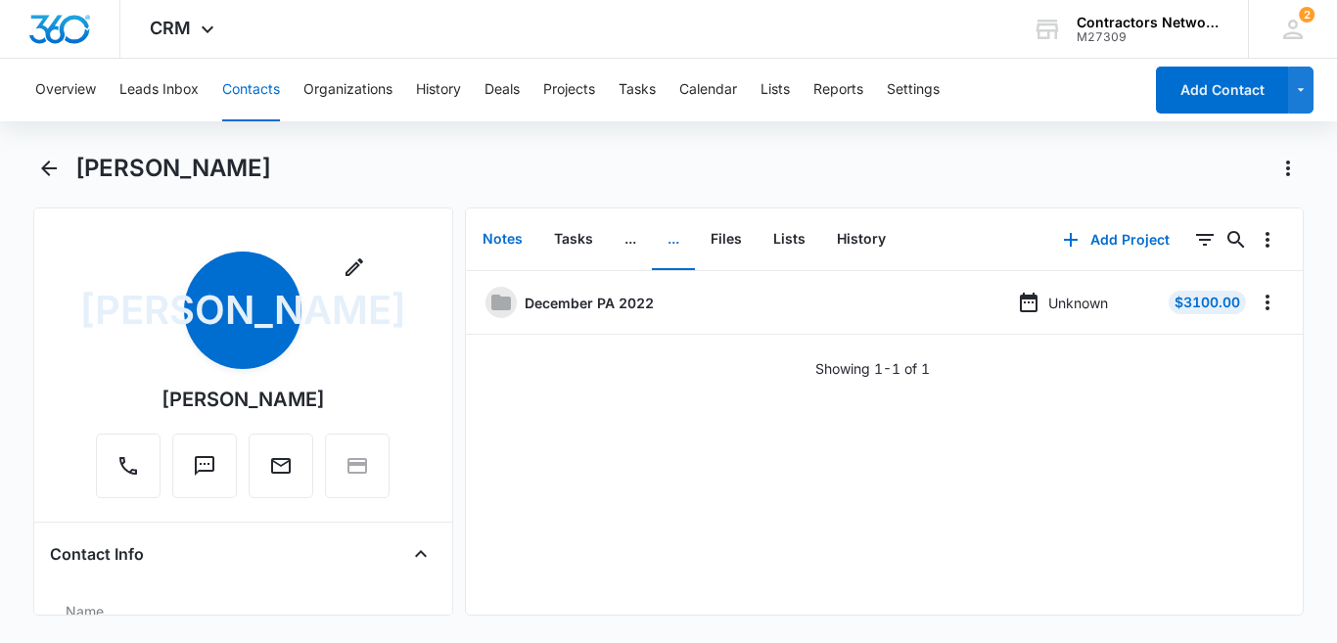
click at [485, 238] on button "Notes" at bounding box center [502, 239] width 71 height 61
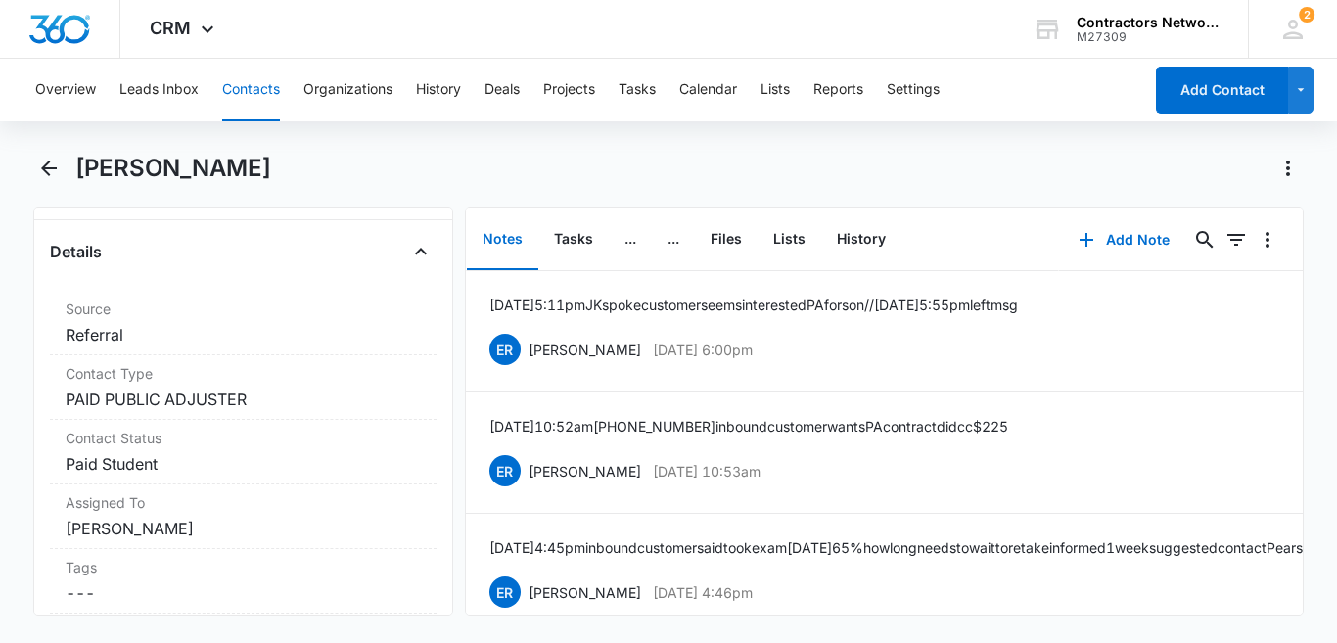
scroll to position [660, 0]
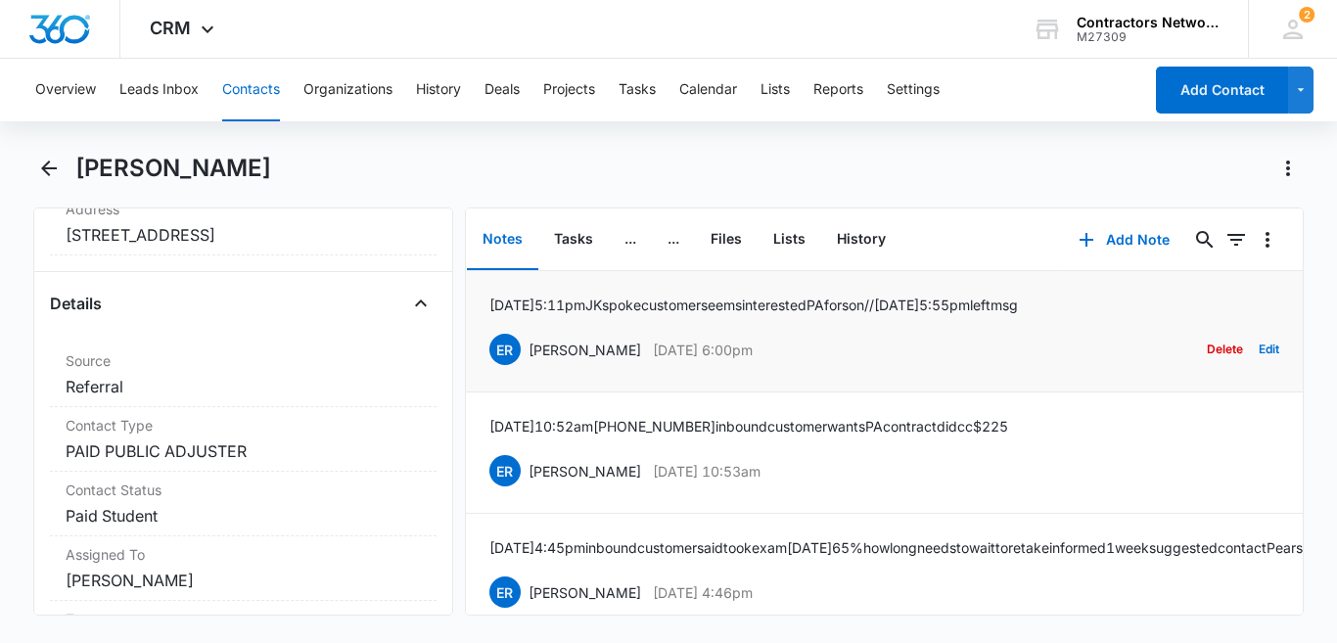
click at [767, 300] on p "[DATE] 5:11pm [PERSON_NAME] spoke customer seems interested PA for son // [DATE…" at bounding box center [753, 305] width 529 height 21
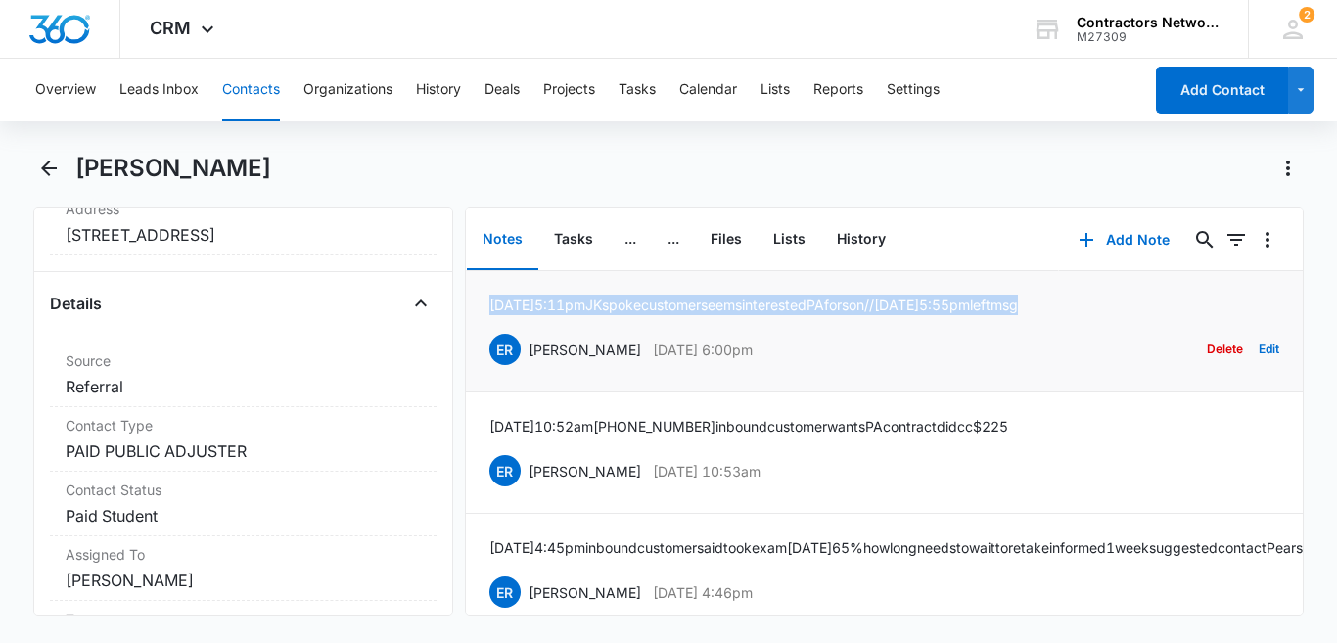
click at [767, 300] on p "[DATE] 5:11pm [PERSON_NAME] spoke customer seems interested PA for son // [DATE…" at bounding box center [753, 305] width 529 height 21
copy p "[DATE] 5:11pm [PERSON_NAME] spoke customer seems interested PA for son // [DATE…"
click at [1280, 167] on icon "Actions" at bounding box center [1287, 168] width 23 height 23
click at [1209, 212] on button "Make a Copy" at bounding box center [1224, 222] width 157 height 29
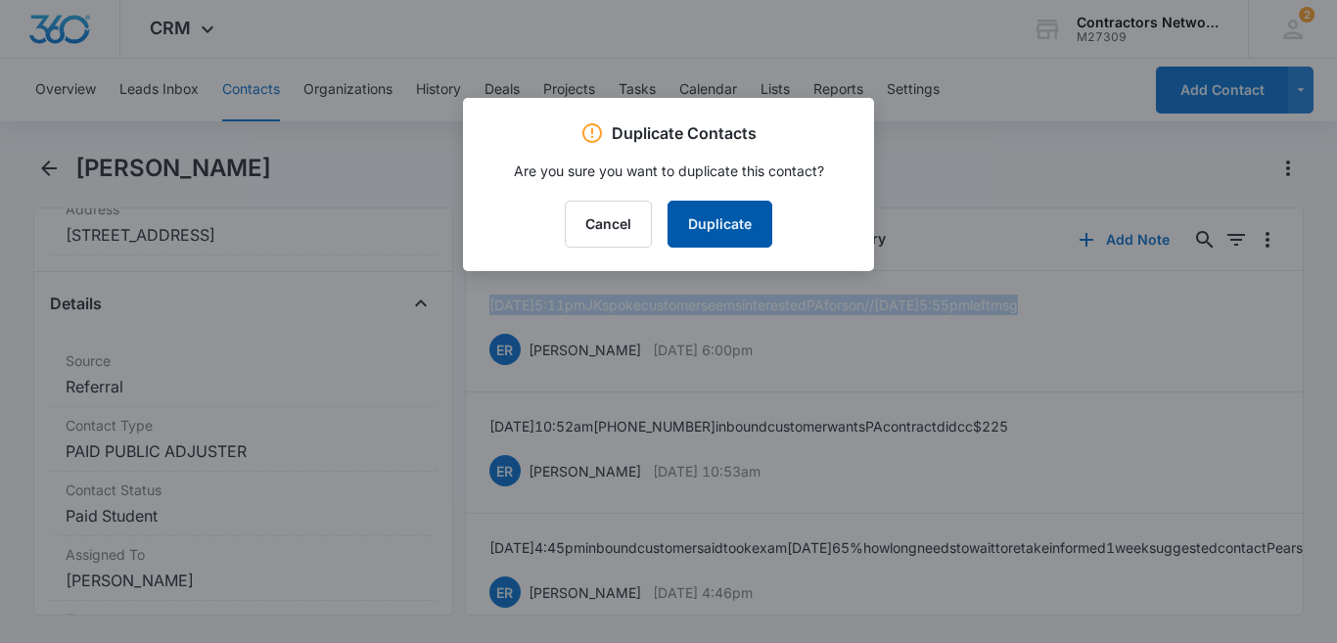
click at [760, 217] on button "Duplicate" at bounding box center [719, 224] width 105 height 47
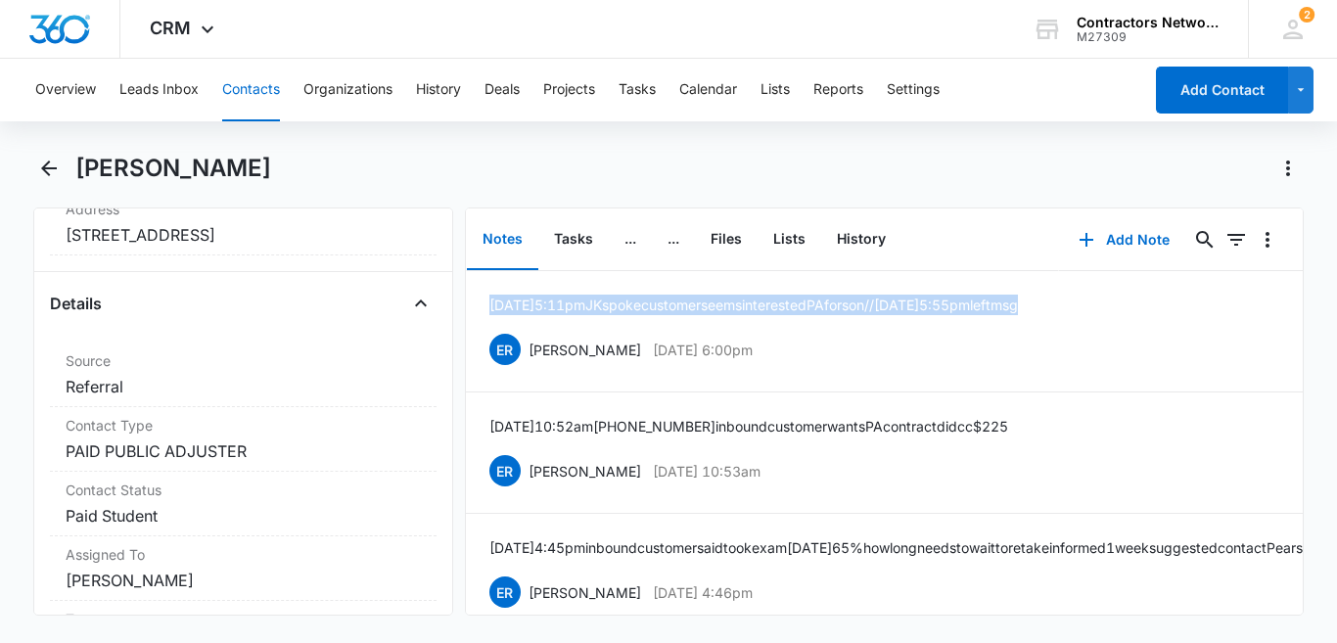
click at [252, 100] on button "Contacts" at bounding box center [251, 90] width 58 height 63
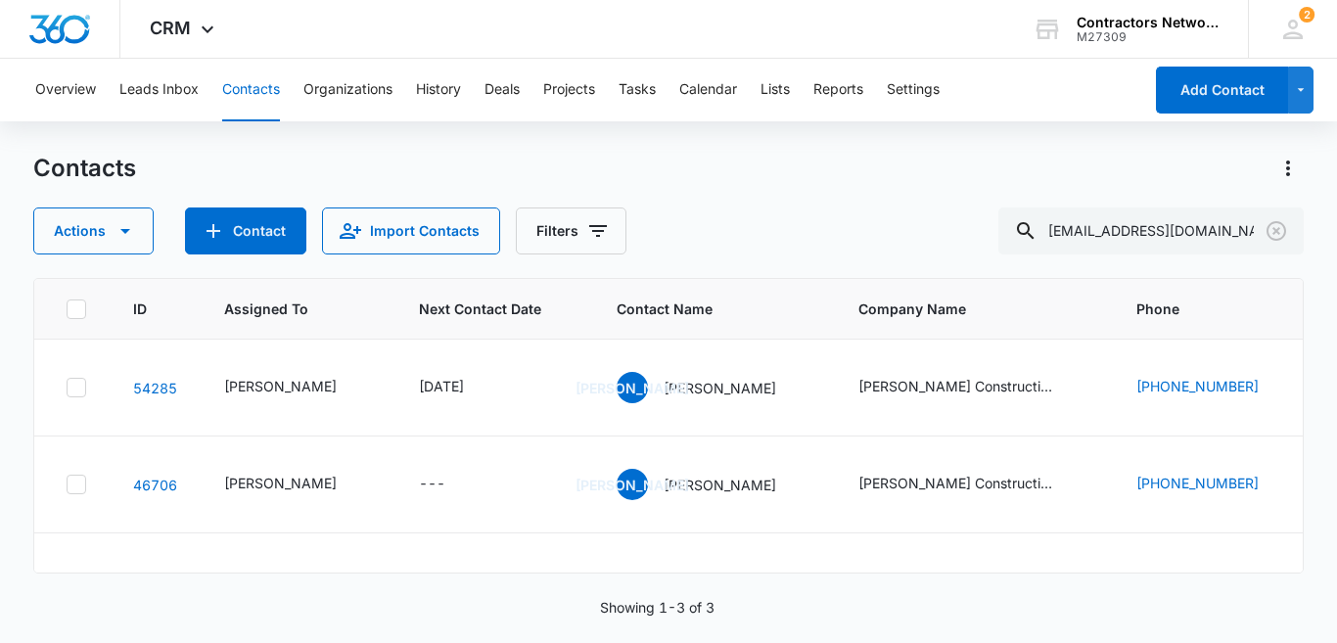
scroll to position [164, 0]
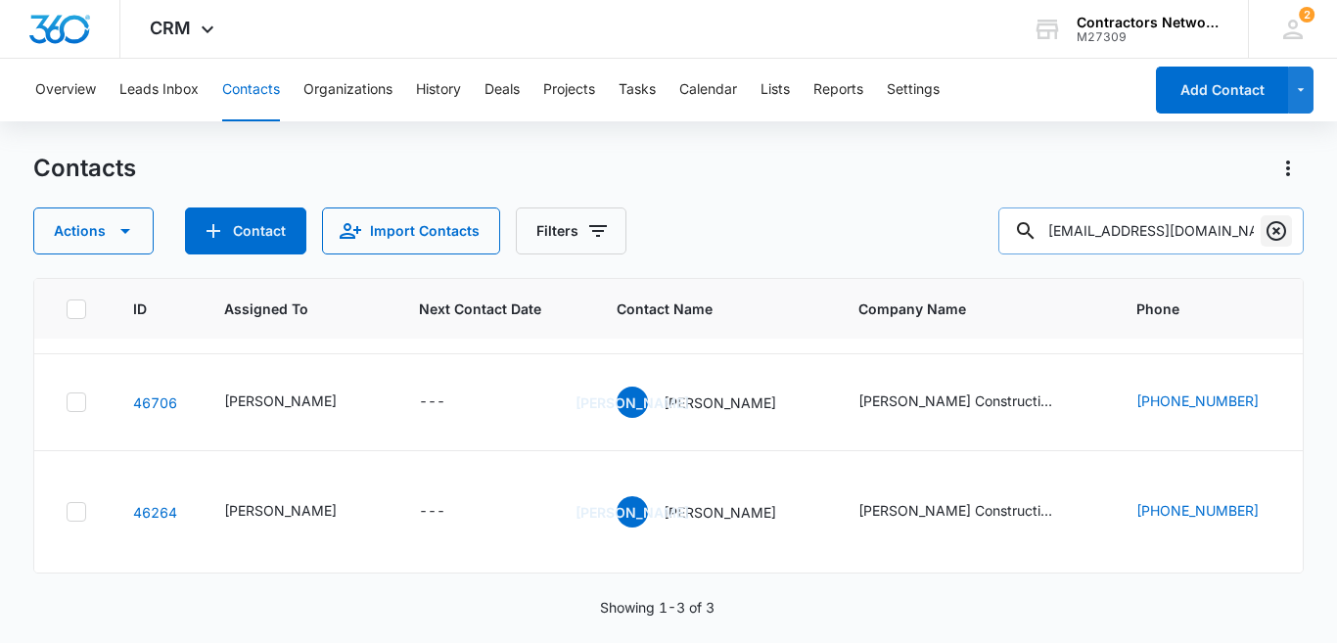
click at [1273, 222] on icon "Clear" at bounding box center [1276, 231] width 20 height 20
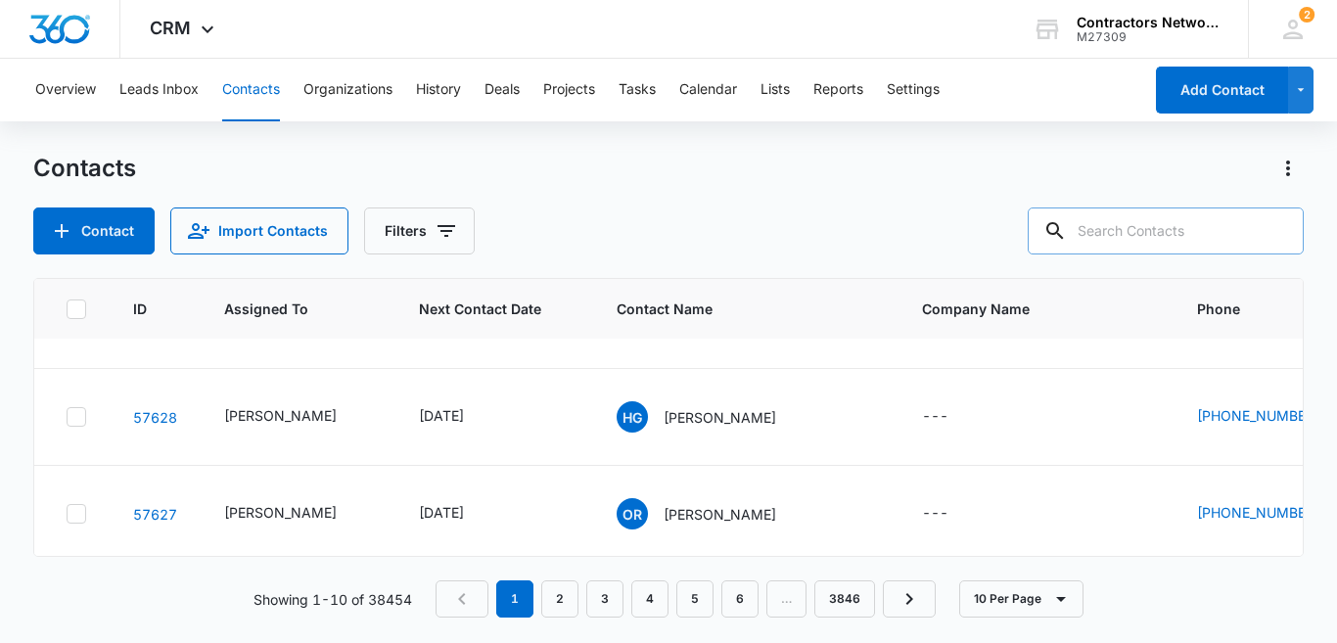
scroll to position [0, 0]
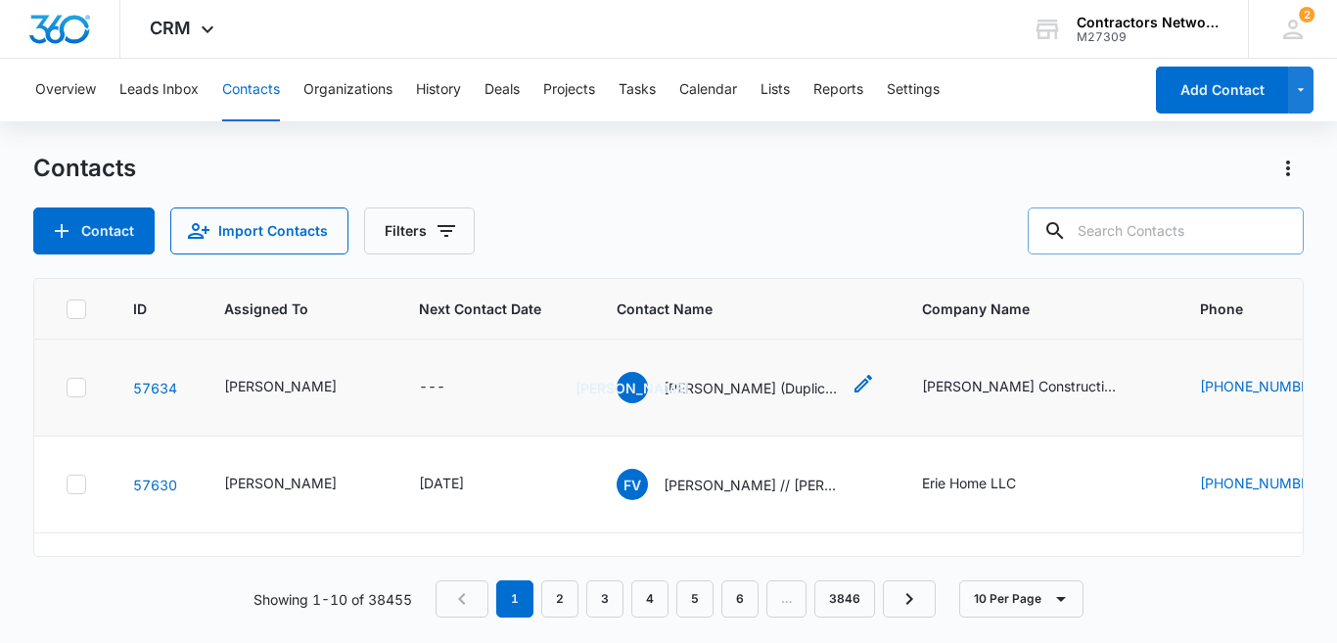
click at [710, 398] on p "[PERSON_NAME] (Duplicate)" at bounding box center [752, 388] width 176 height 21
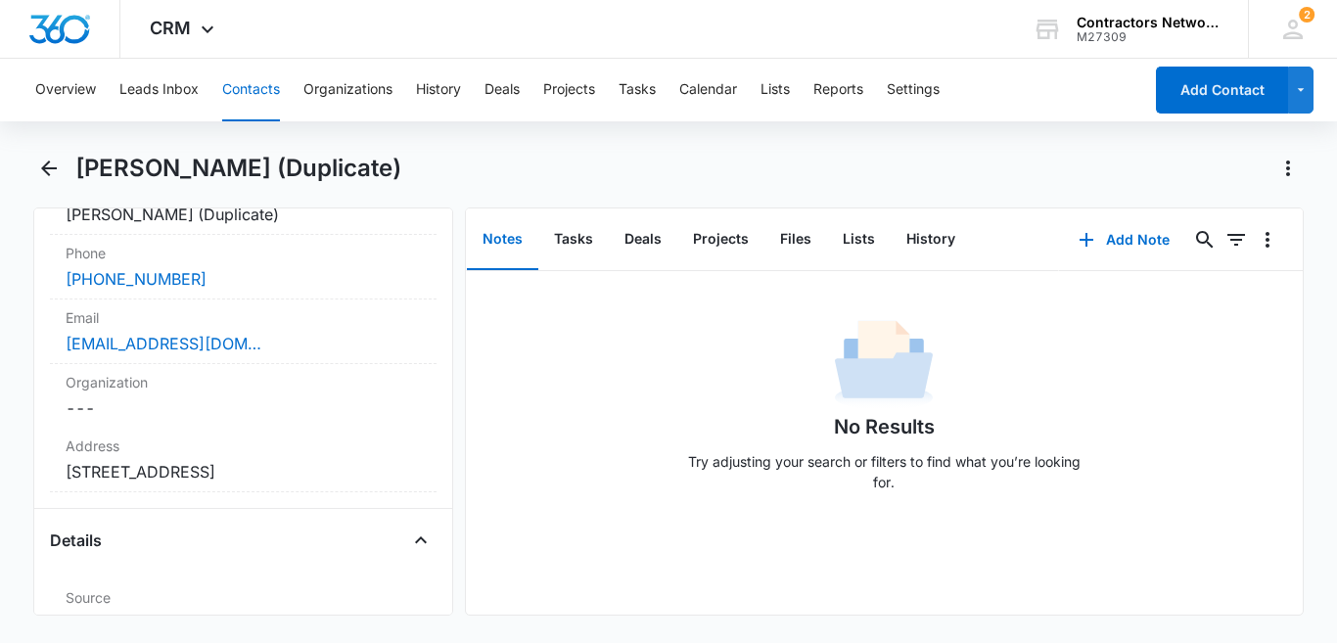
scroll to position [381, 0]
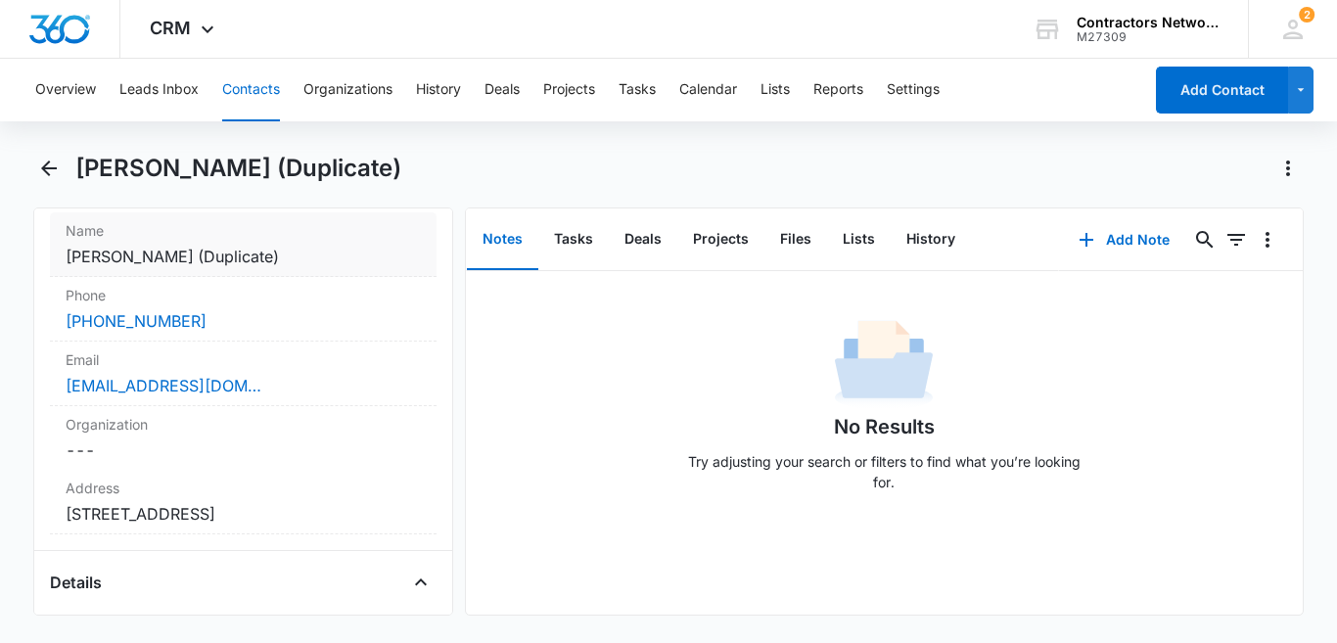
drag, startPoint x: 363, startPoint y: 288, endPoint x: 368, endPoint y: 279, distance: 10.1
click at [368, 268] on dd "Cancel Save Changes [PERSON_NAME] (Duplicate)" at bounding box center [243, 256] width 355 height 23
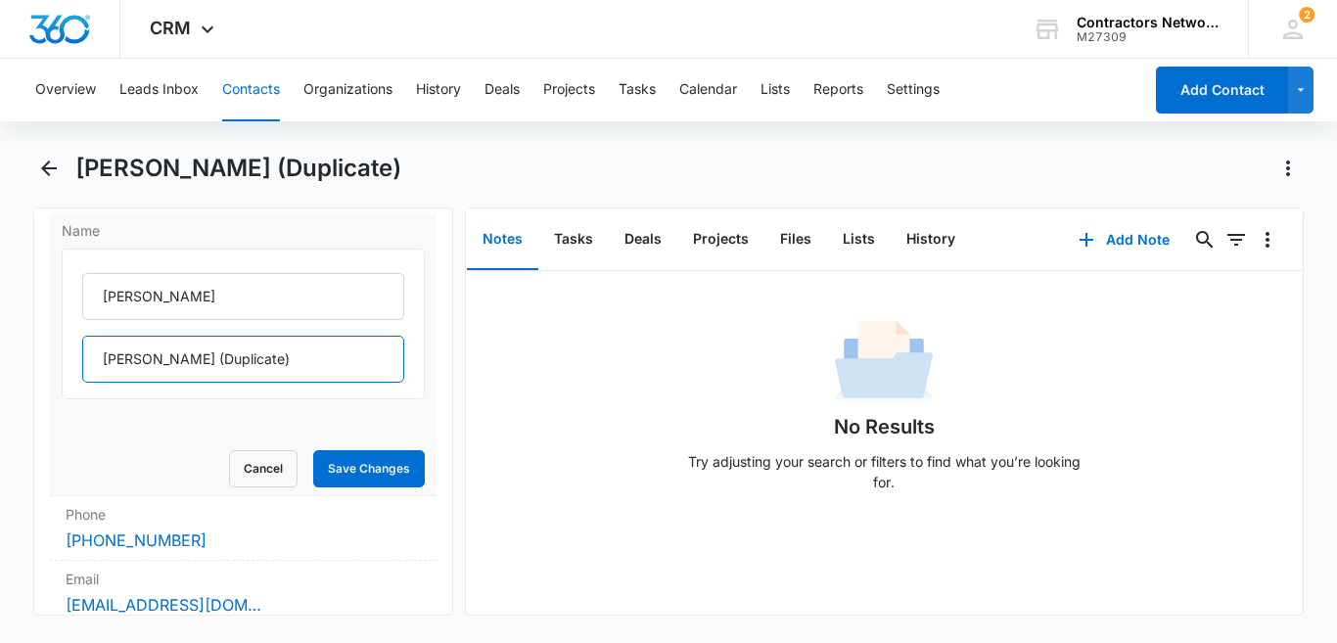
drag, startPoint x: 212, startPoint y: 388, endPoint x: 340, endPoint y: 406, distance: 128.6
click at [340, 383] on input "[PERSON_NAME] (Duplicate)" at bounding box center [243, 359] width 322 height 47
click at [158, 383] on input "[PERSON_NAME]" at bounding box center [243, 359] width 322 height 47
type input "[PERSON_NAME]"
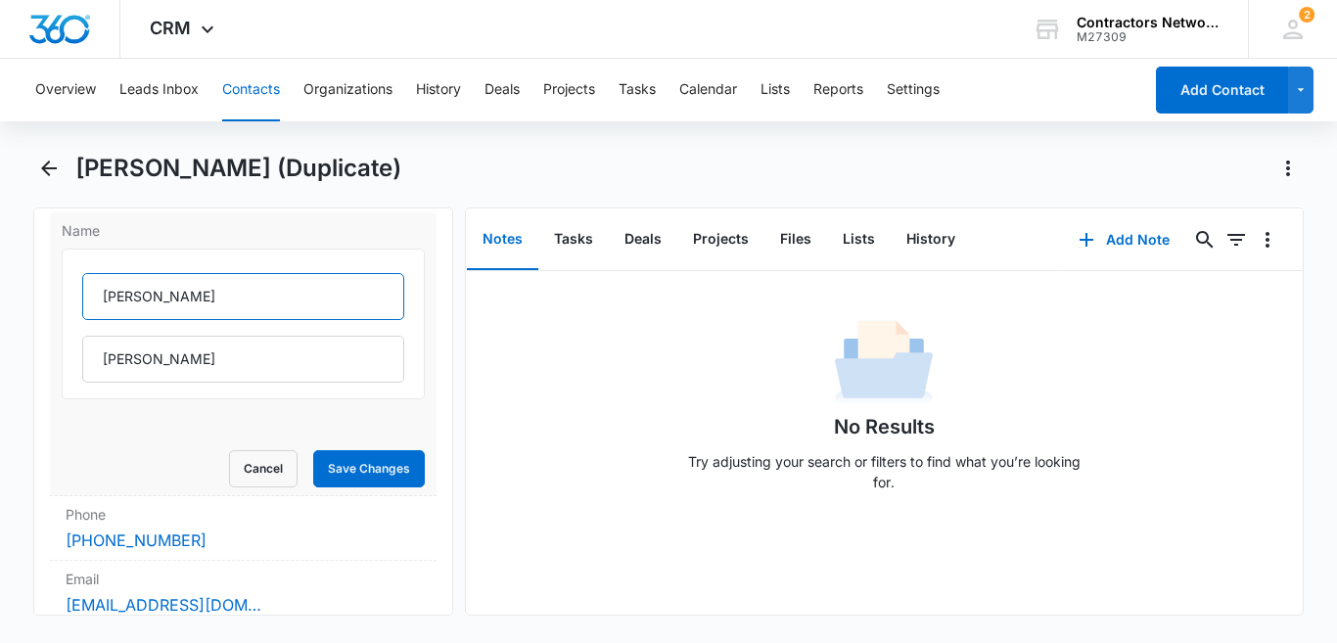
click at [159, 315] on input "[PERSON_NAME]" at bounding box center [243, 296] width 322 height 47
type input "J"
type input "[PERSON_NAME]"
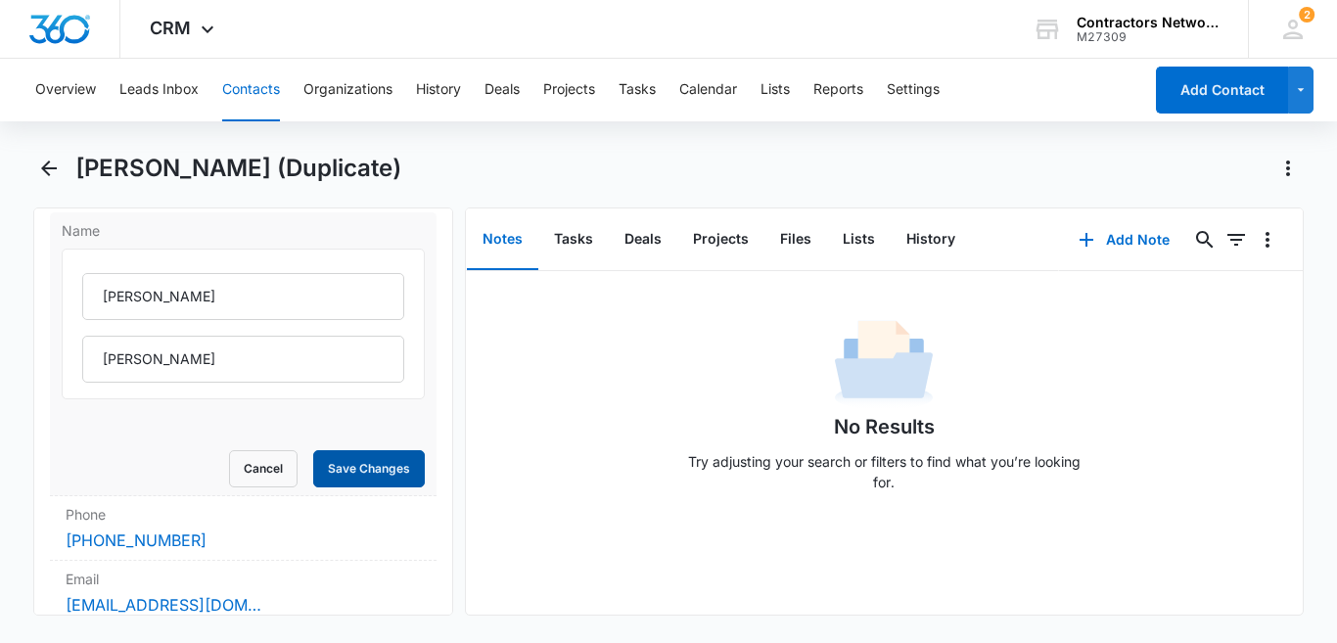
click at [320, 487] on button "Save Changes" at bounding box center [369, 468] width 112 height 37
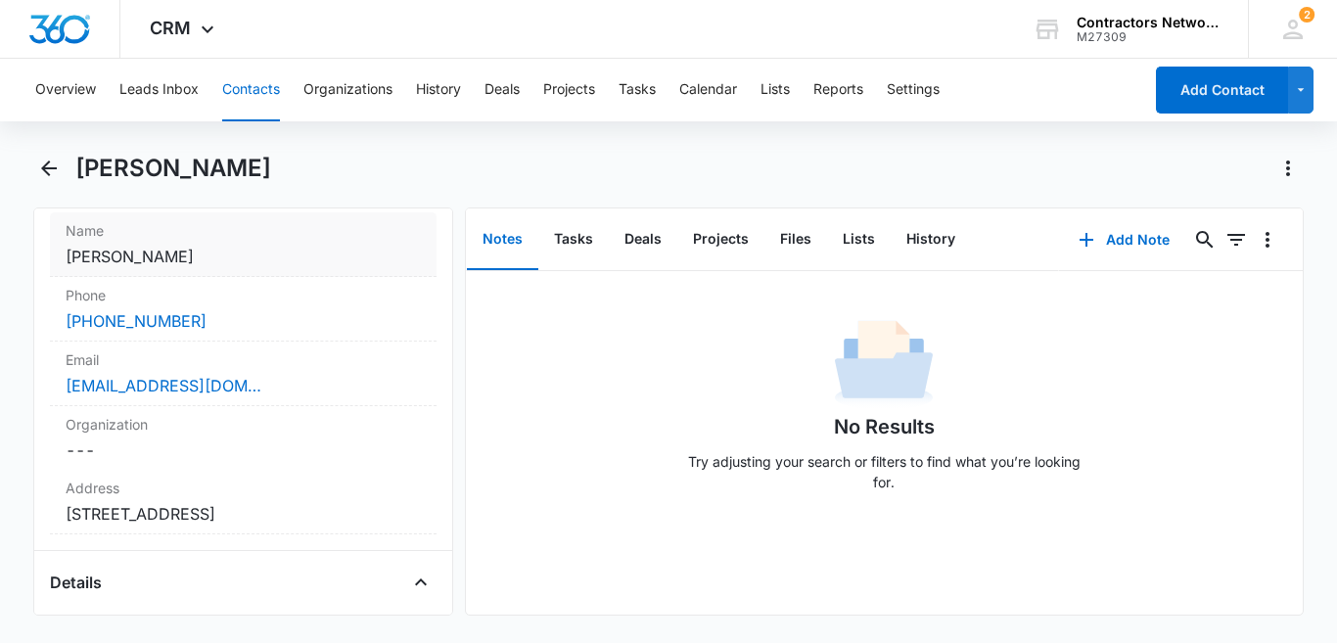
scroll to position [351, 0]
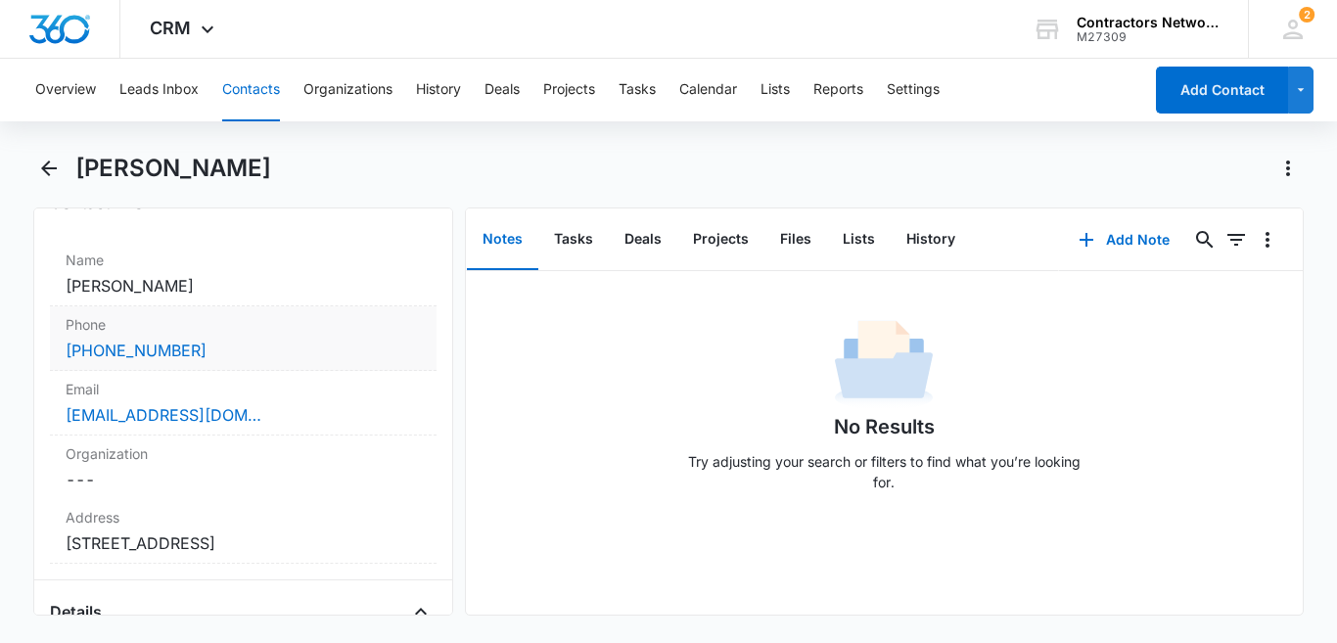
click at [239, 358] on div "[PHONE_NUMBER]" at bounding box center [243, 350] width 355 height 23
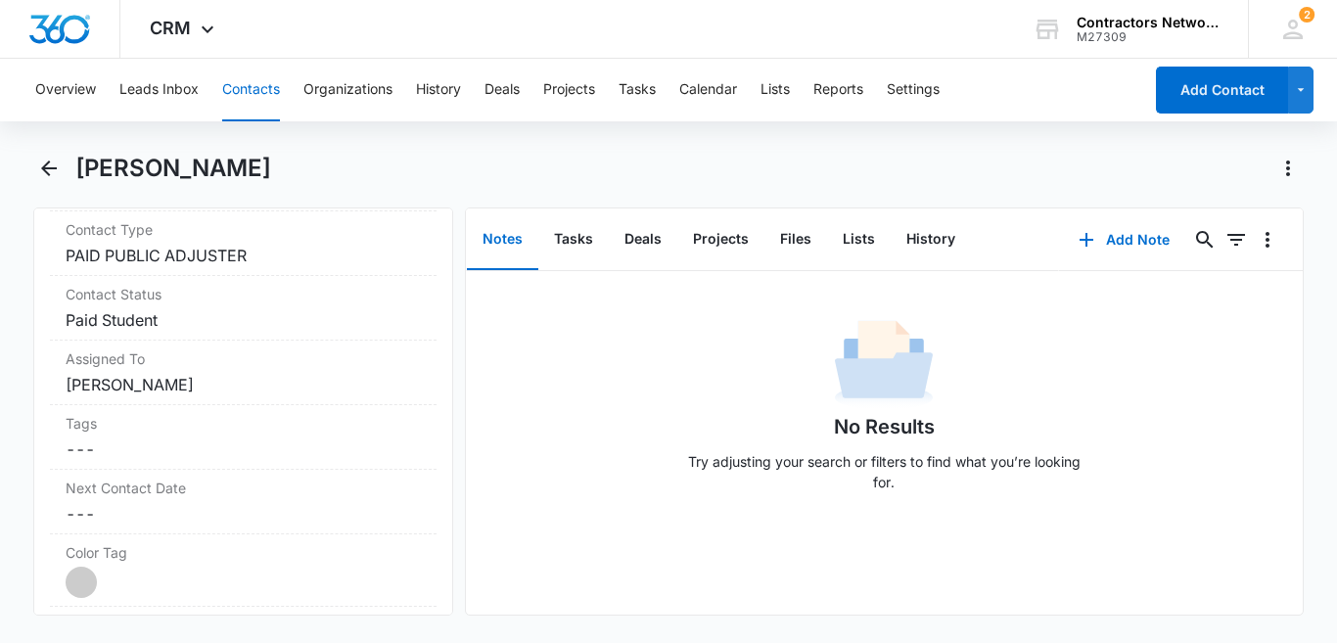
scroll to position [939, 0]
click at [251, 84] on button "Contacts" at bounding box center [251, 90] width 58 height 63
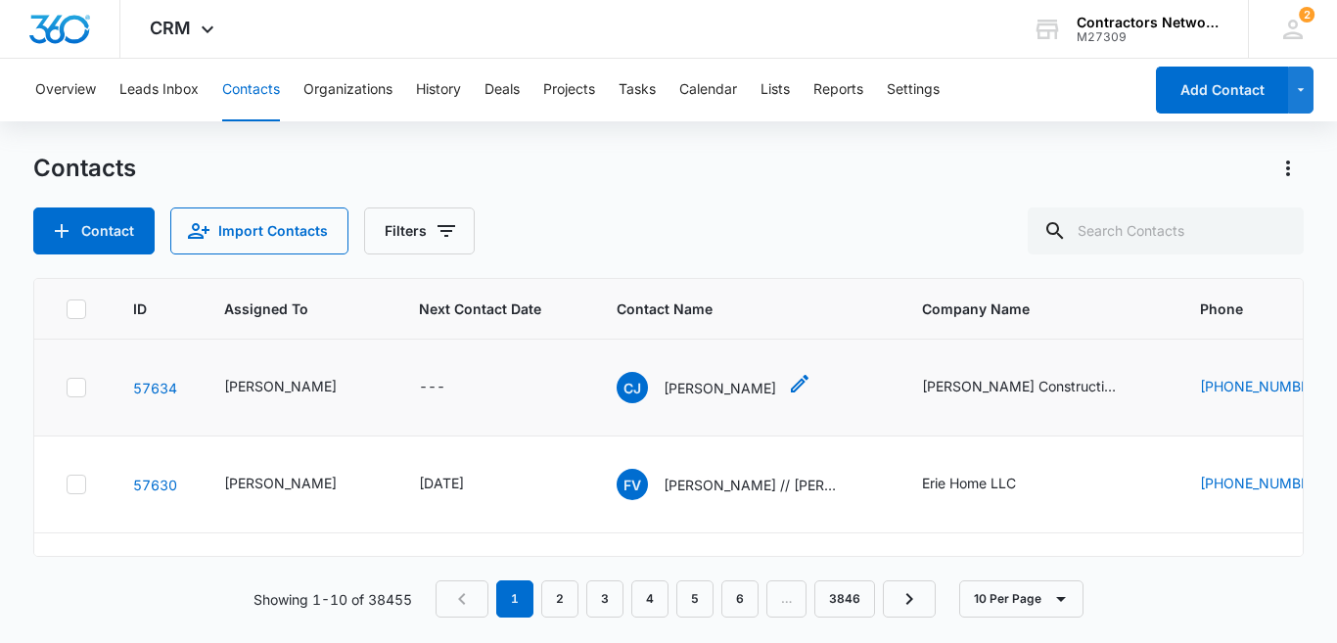
click at [707, 398] on p "[PERSON_NAME]" at bounding box center [720, 388] width 113 height 21
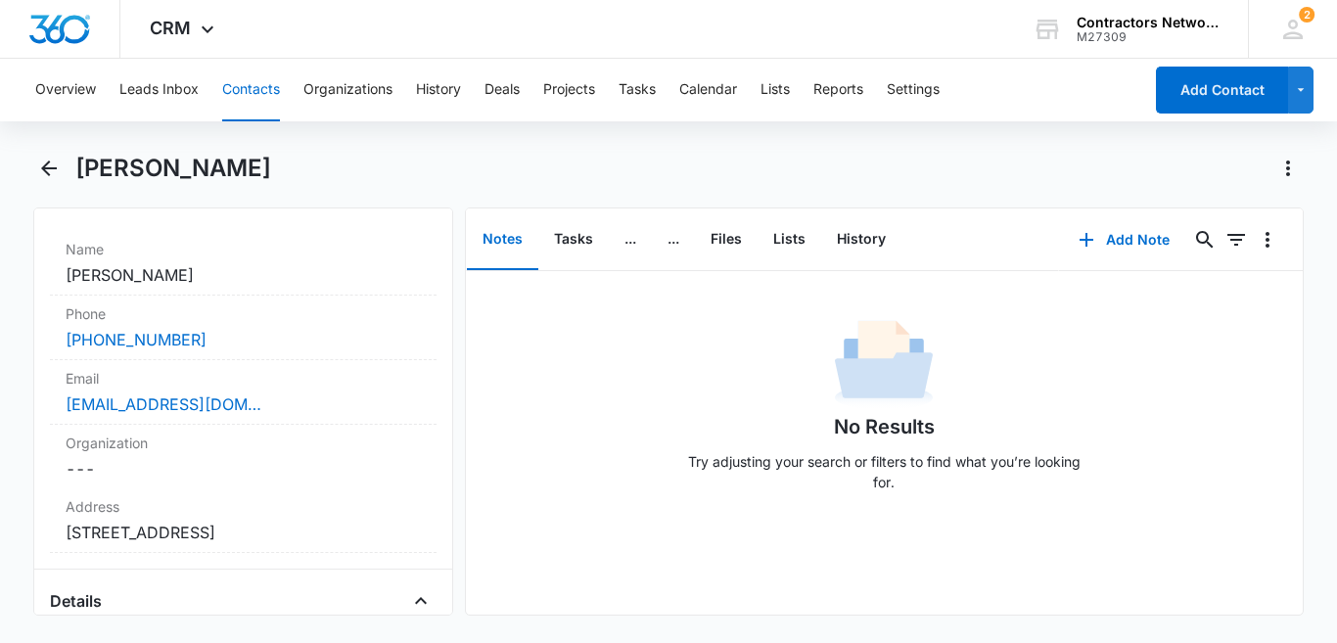
scroll to position [391, 0]
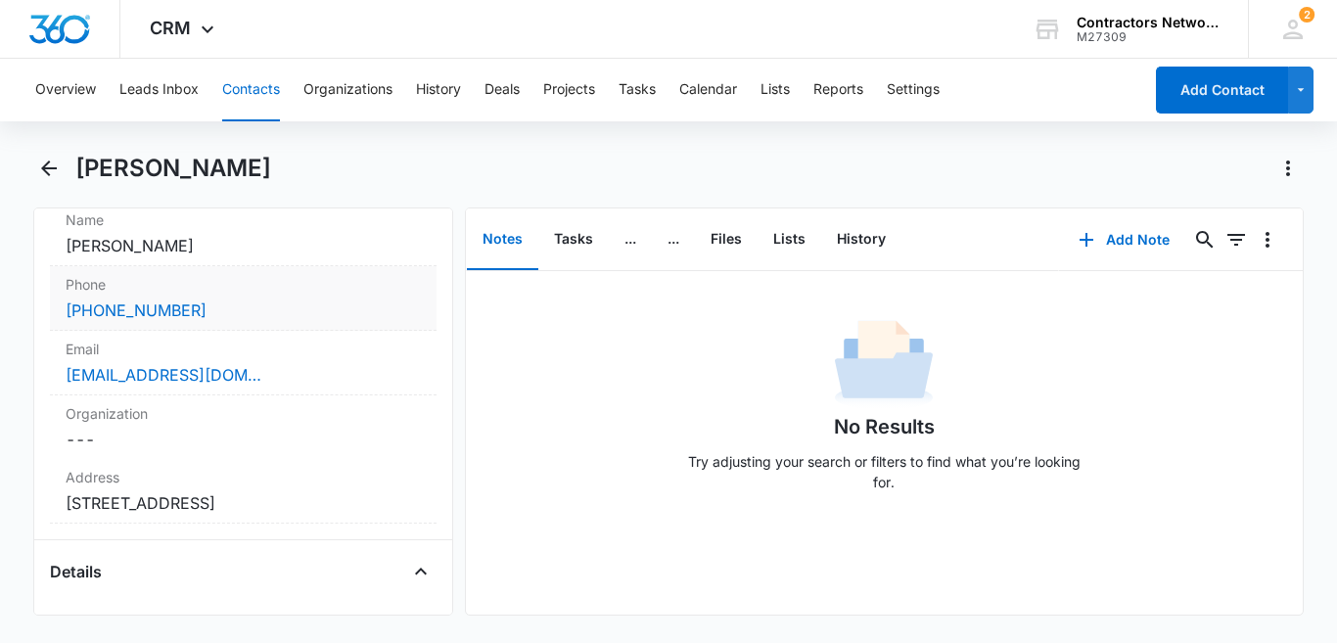
click at [249, 311] on div "[PHONE_NUMBER]" at bounding box center [243, 310] width 355 height 23
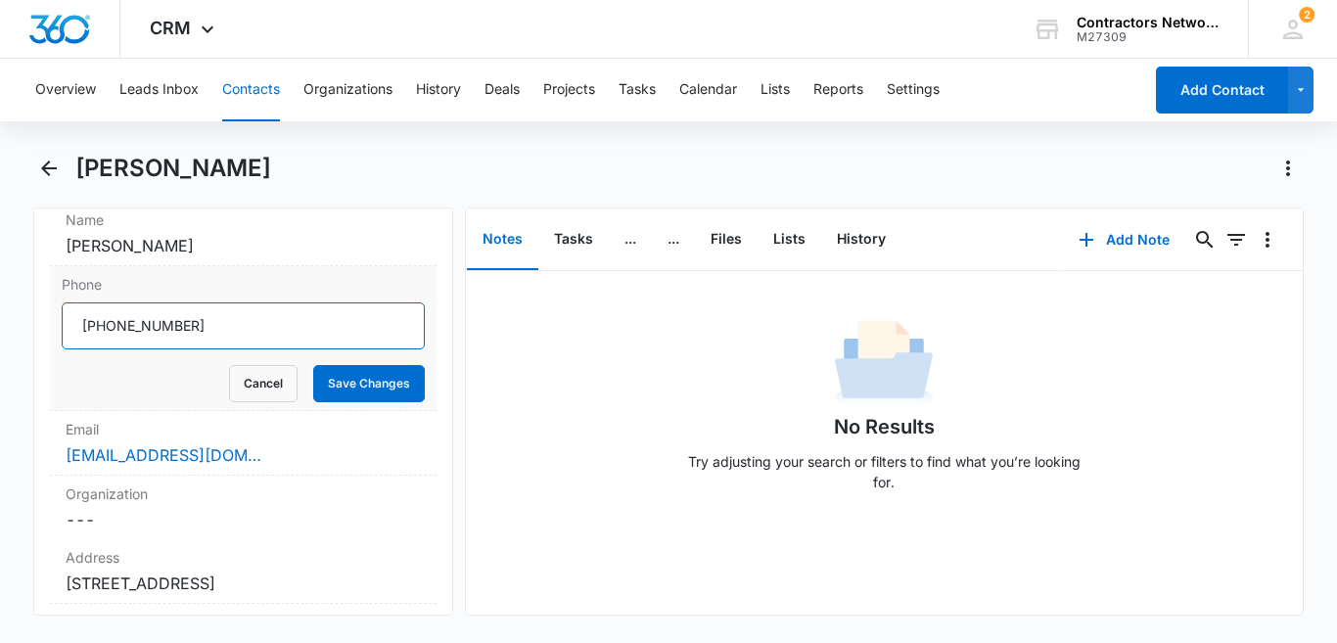
click at [249, 311] on input "Phone" at bounding box center [243, 325] width 363 height 47
type input "[PHONE_NUMBER]"
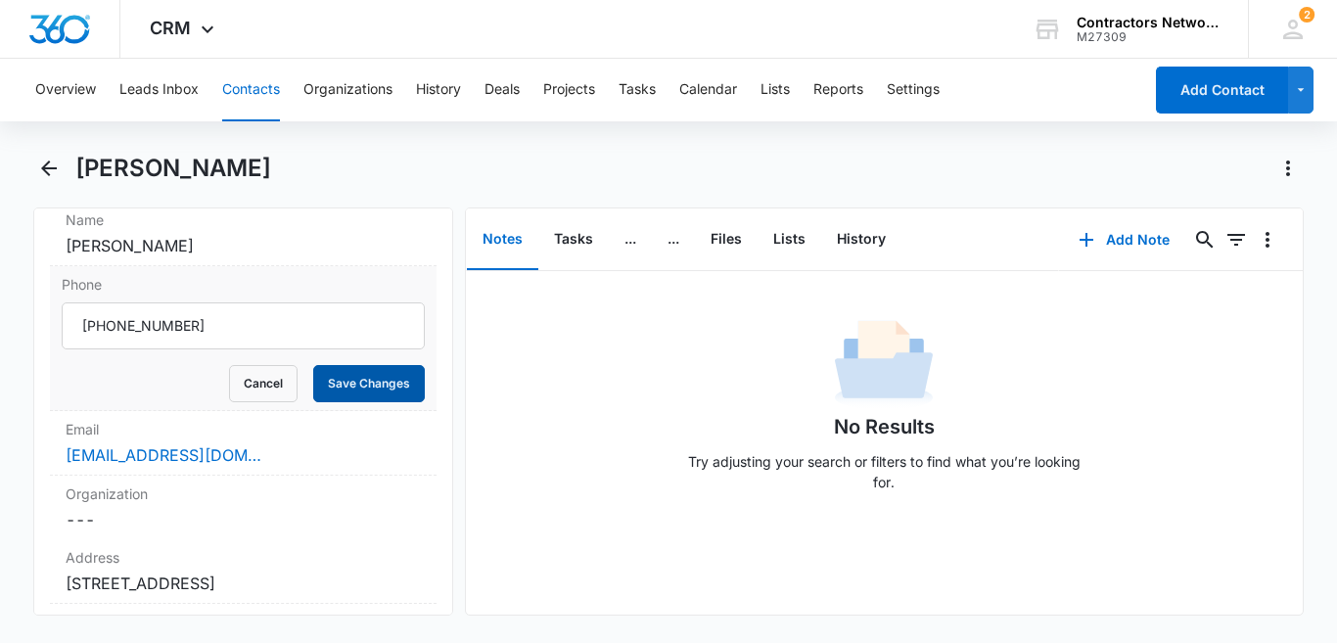
click at [363, 383] on button "Save Changes" at bounding box center [369, 383] width 112 height 37
click at [323, 408] on div "Phone Cancel Loading Save Changes" at bounding box center [243, 338] width 387 height 145
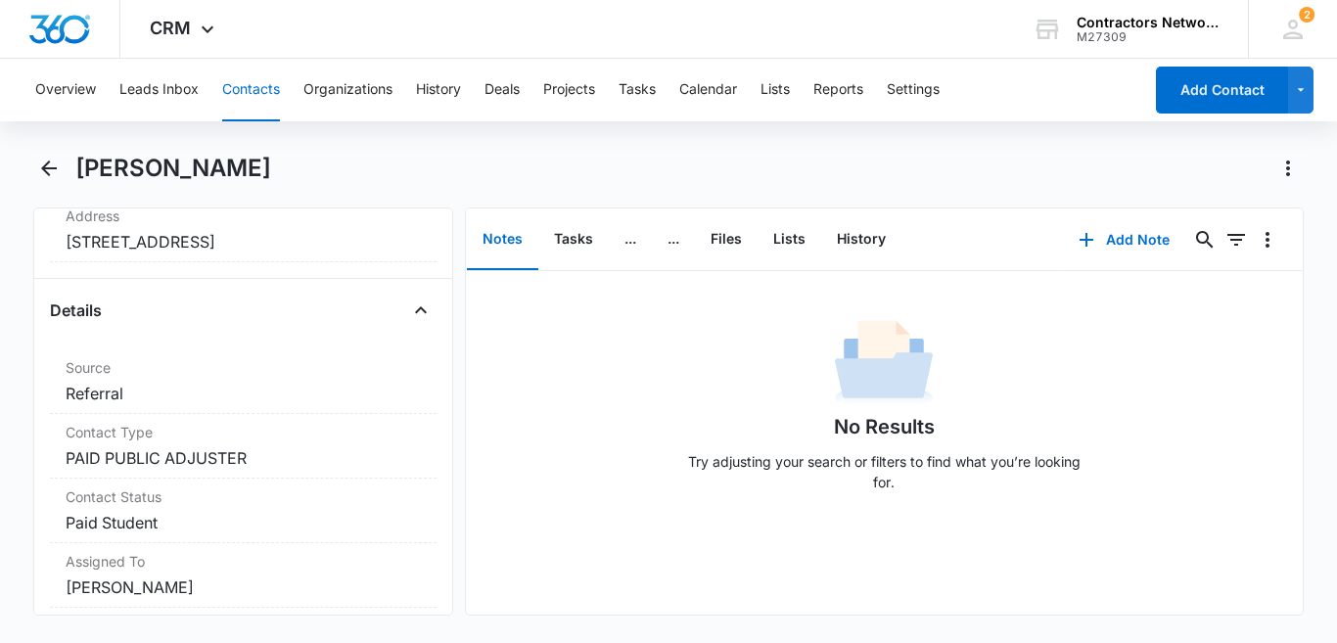
scroll to position [666, 0]
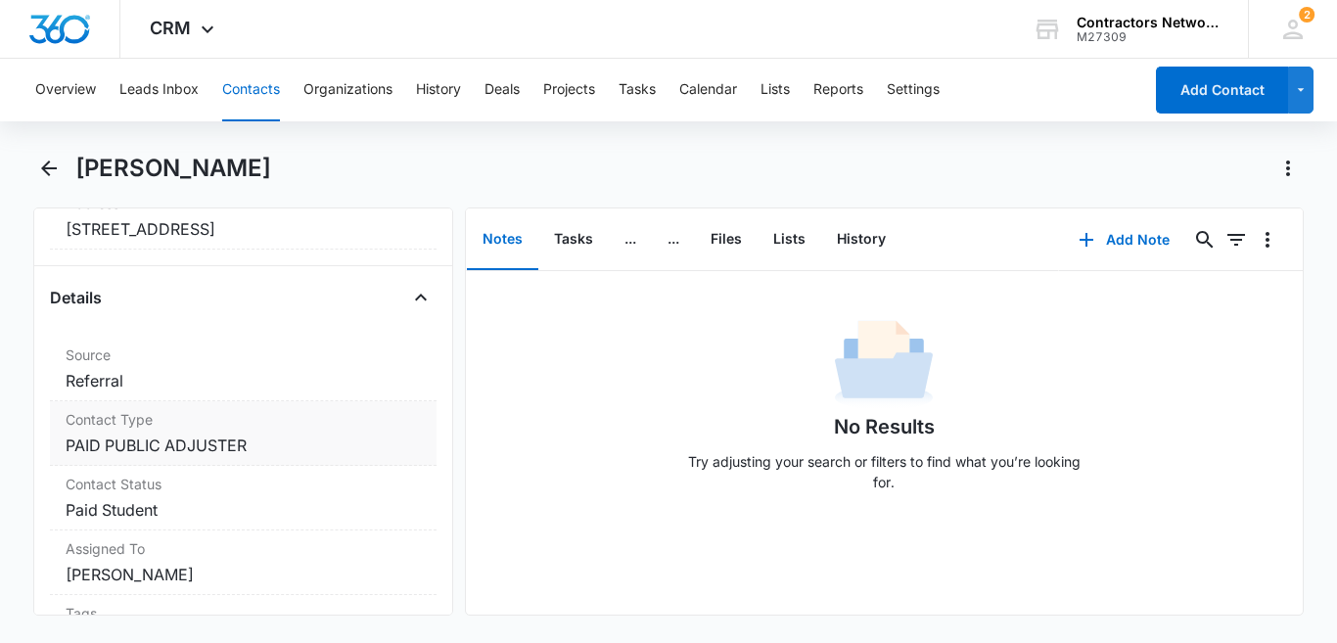
click at [298, 437] on dd "Cancel Save Changes PAID PUBLIC ADJUSTER" at bounding box center [243, 445] width 355 height 23
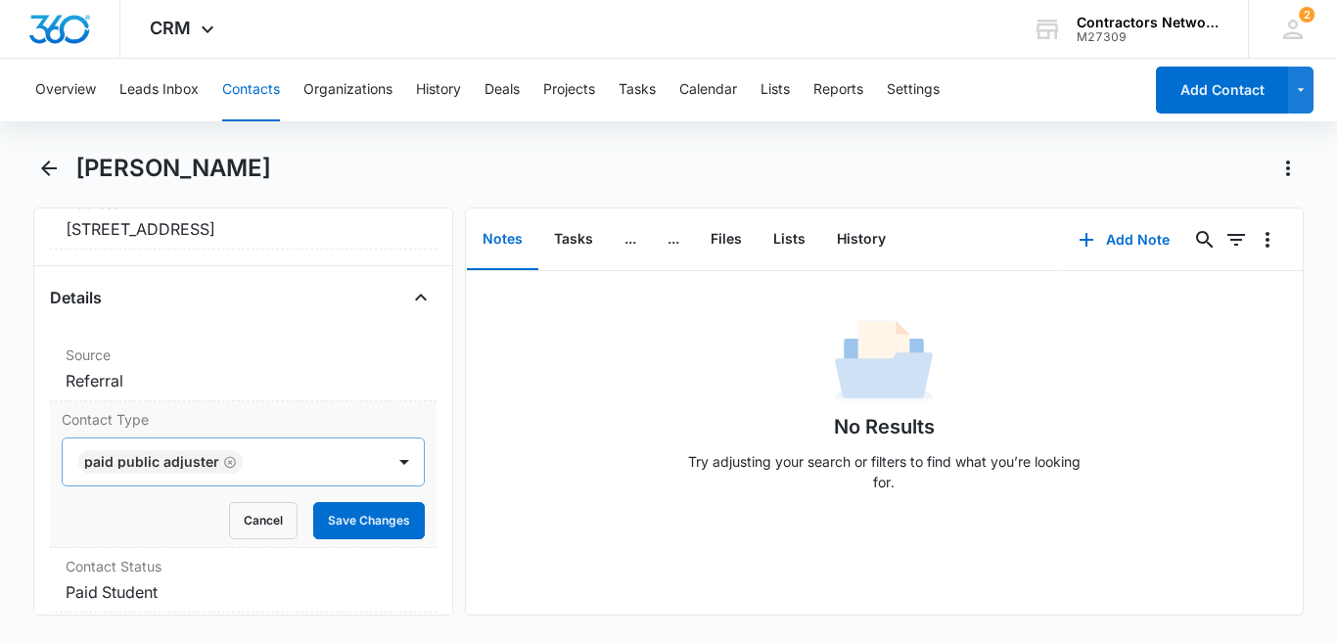
click at [223, 462] on icon "Remove PAID PUBLIC ADJUSTER" at bounding box center [230, 462] width 14 height 15
click at [202, 469] on div at bounding box center [219, 461] width 279 height 27
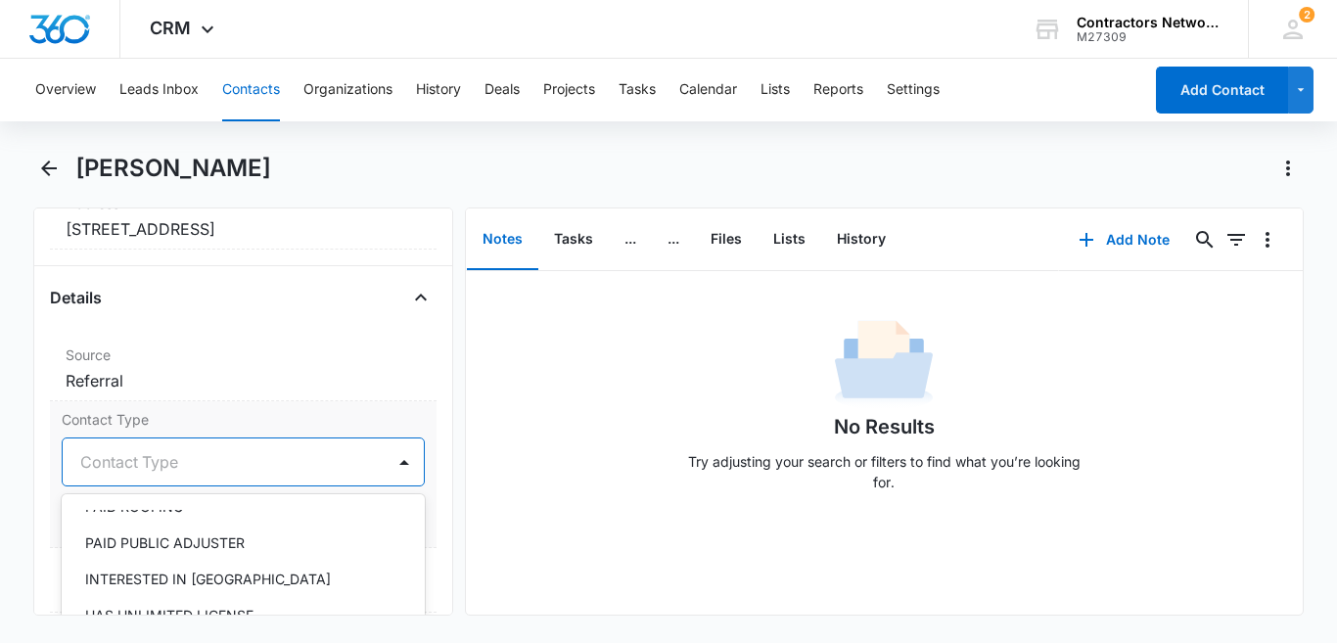
scroll to position [213, 0]
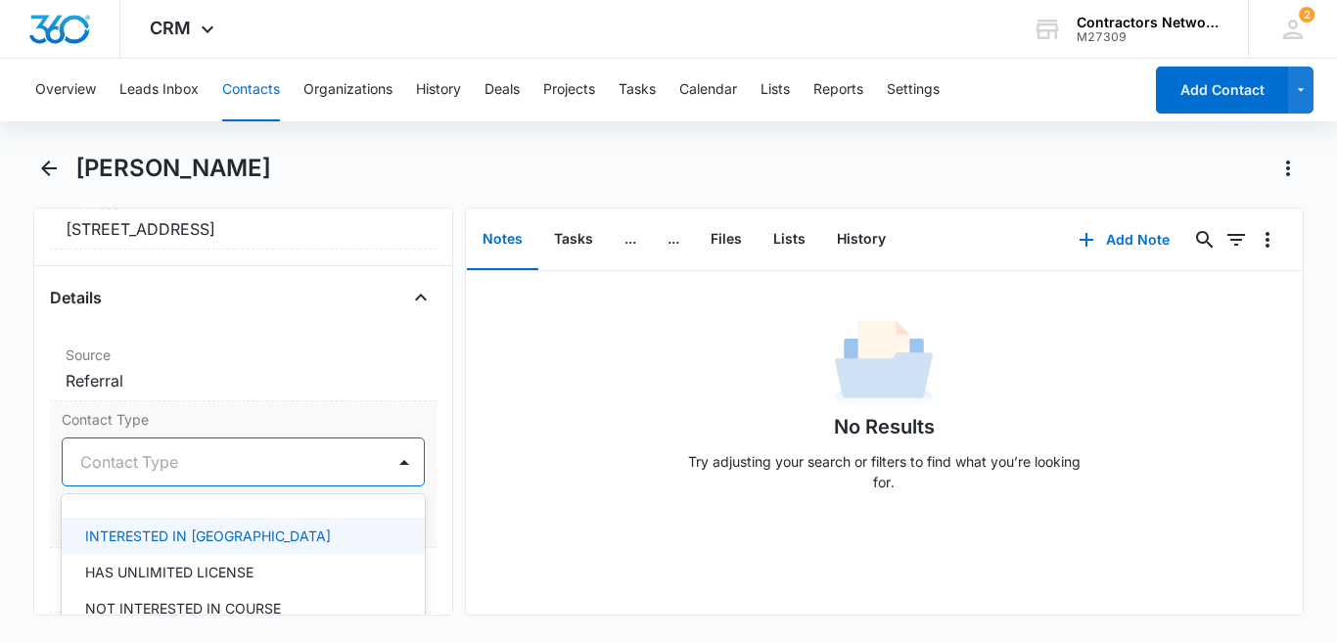
click at [275, 537] on div "INTERESTED IN [GEOGRAPHIC_DATA]" at bounding box center [241, 536] width 312 height 21
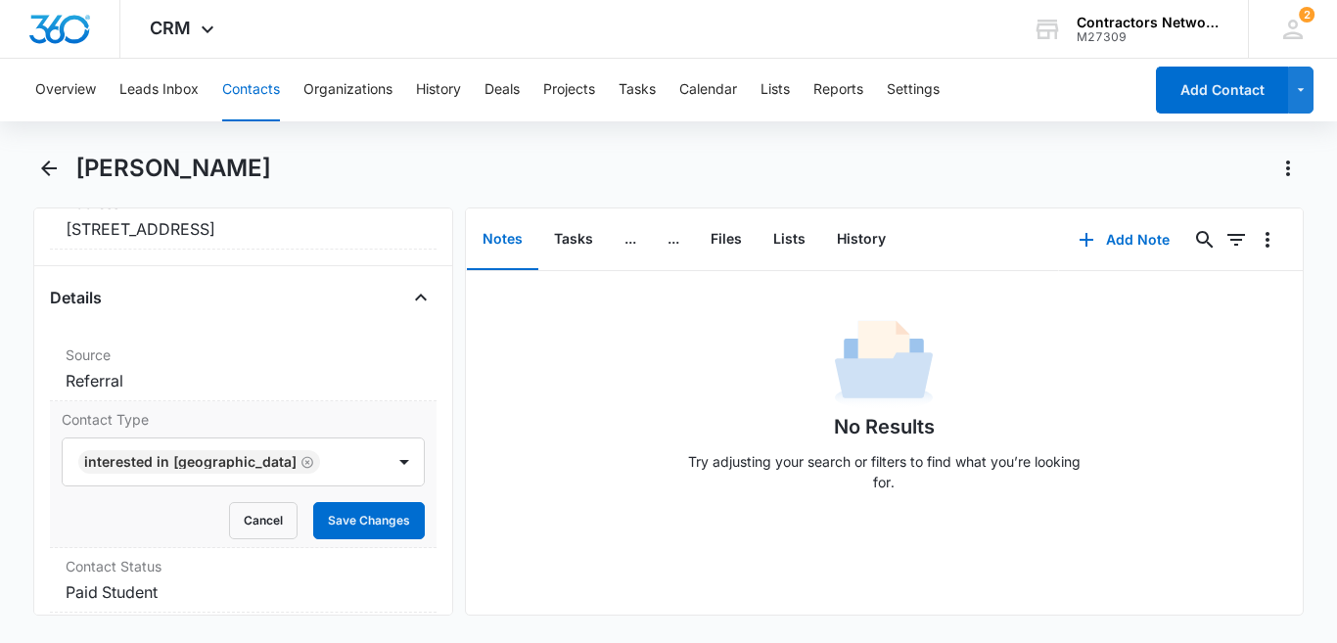
click at [416, 464] on div "Contact Type INTERESTED IN [GEOGRAPHIC_DATA] Cancel Save Changes" at bounding box center [243, 474] width 387 height 147
click at [373, 505] on button "Save Changes" at bounding box center [369, 520] width 112 height 37
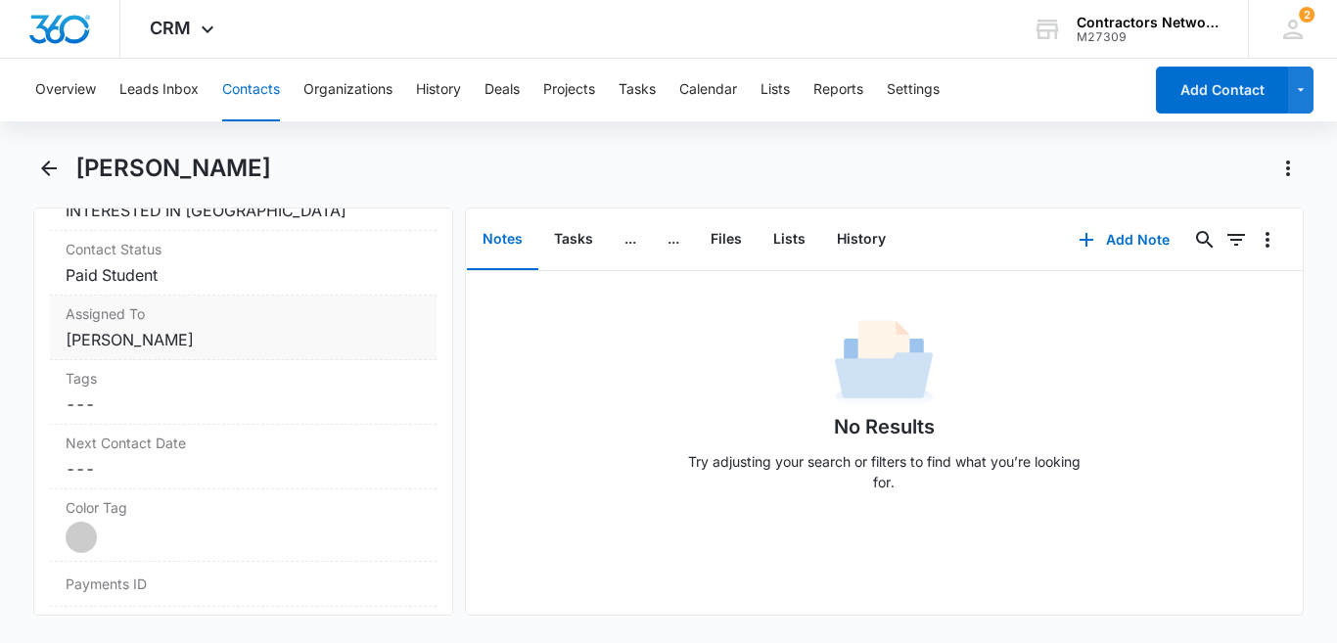
scroll to position [893, 0]
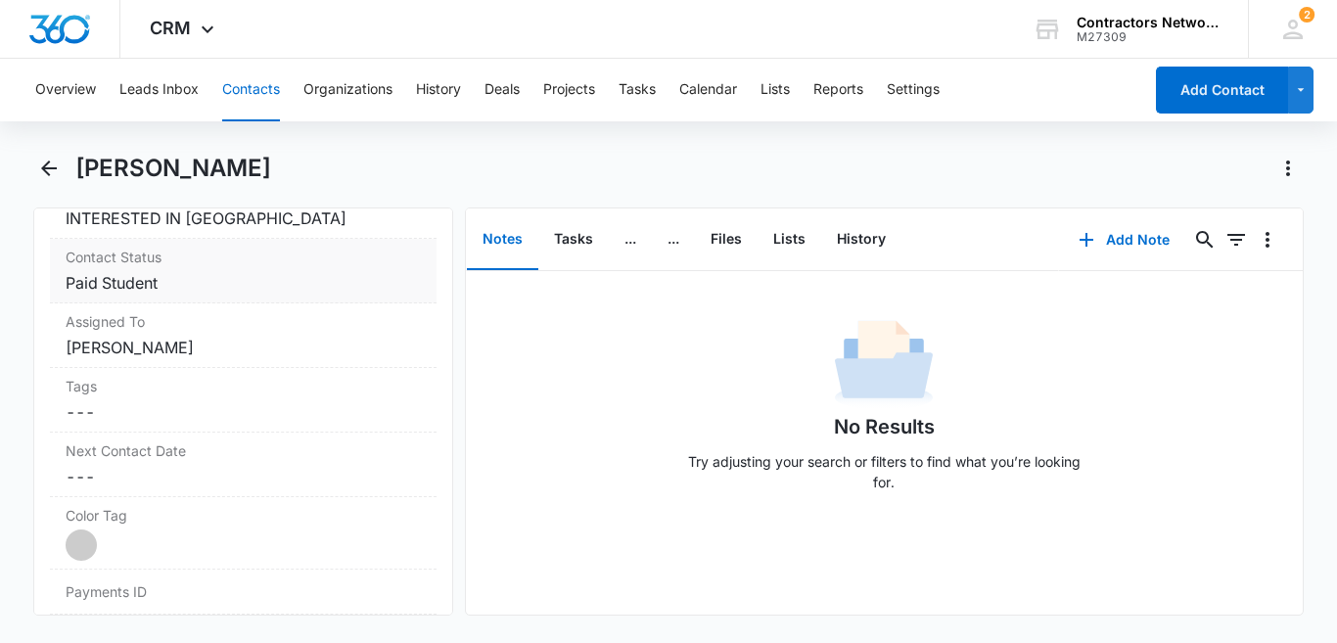
click at [203, 272] on dd "Cancel Save Changes Paid Student" at bounding box center [243, 282] width 355 height 23
click at [203, 272] on div "Contact Status Cancel Save Changes Paid Student" at bounding box center [243, 271] width 387 height 65
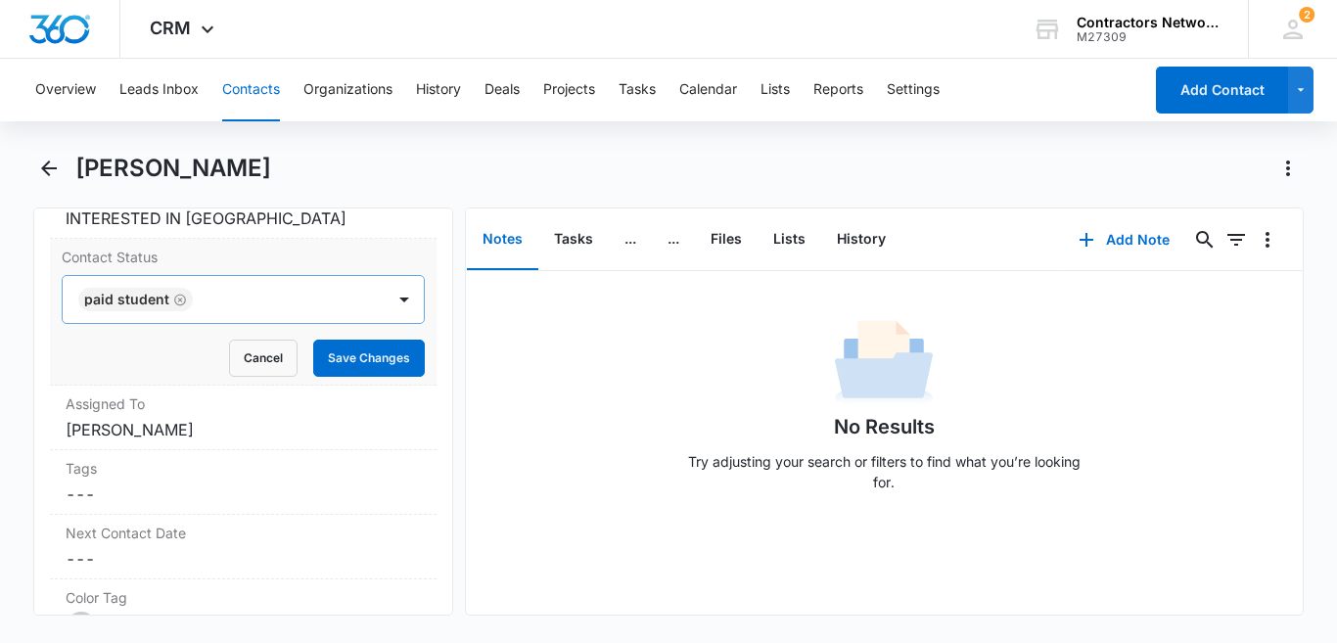
click at [176, 304] on icon "Remove Paid Student" at bounding box center [180, 300] width 12 height 12
click at [175, 304] on div at bounding box center [219, 299] width 279 height 27
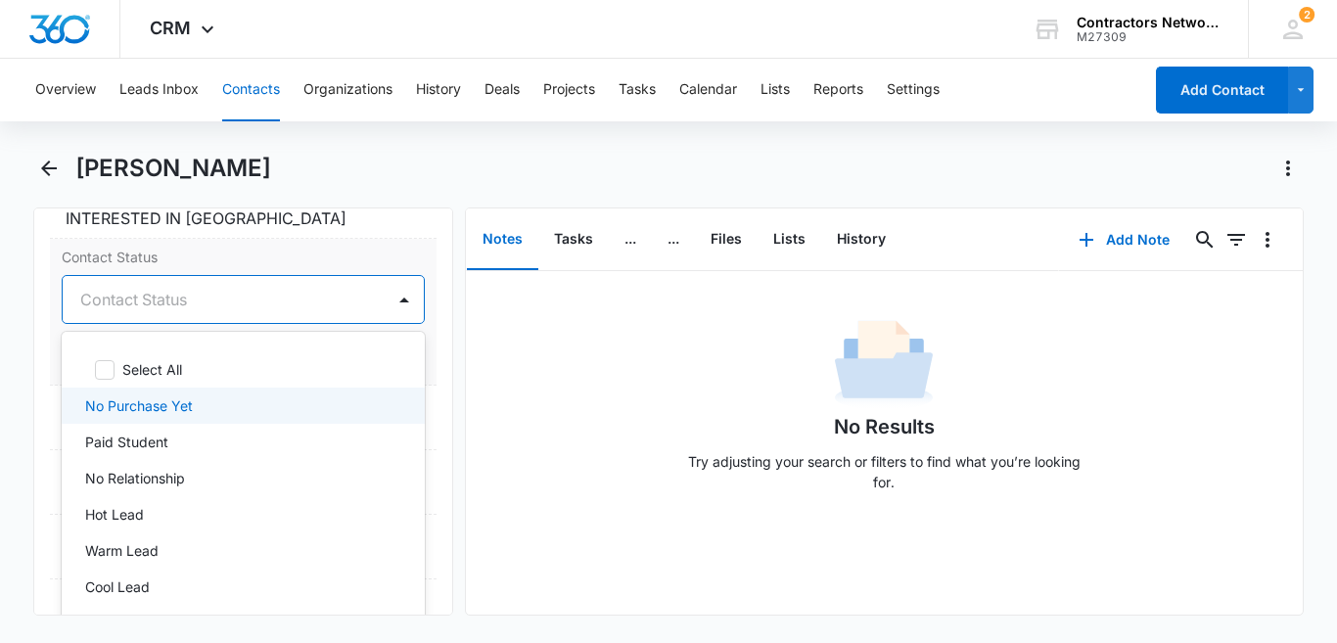
click at [163, 409] on p "No Purchase Yet" at bounding box center [139, 405] width 108 height 21
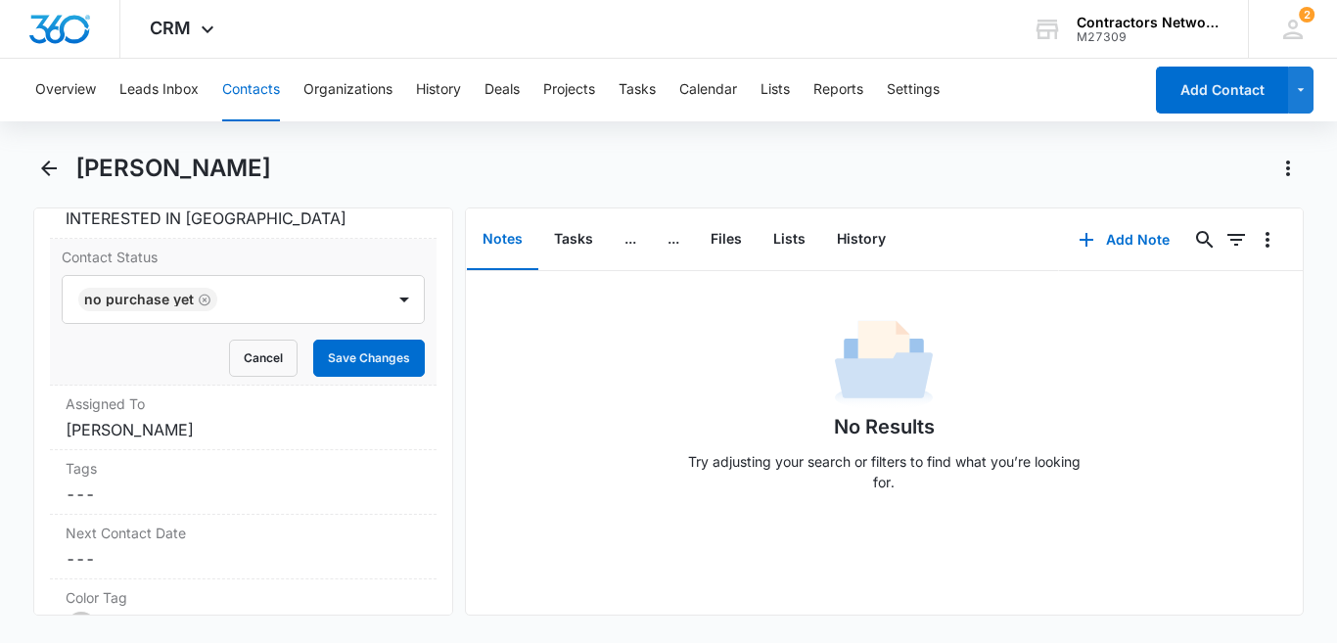
click at [423, 331] on div "Remove [PERSON_NAME] [PERSON_NAME] Contact Info Name Cancel Save Changes [PERSO…" at bounding box center [243, 411] width 420 height 408
click at [377, 345] on button "Save Changes" at bounding box center [369, 358] width 112 height 37
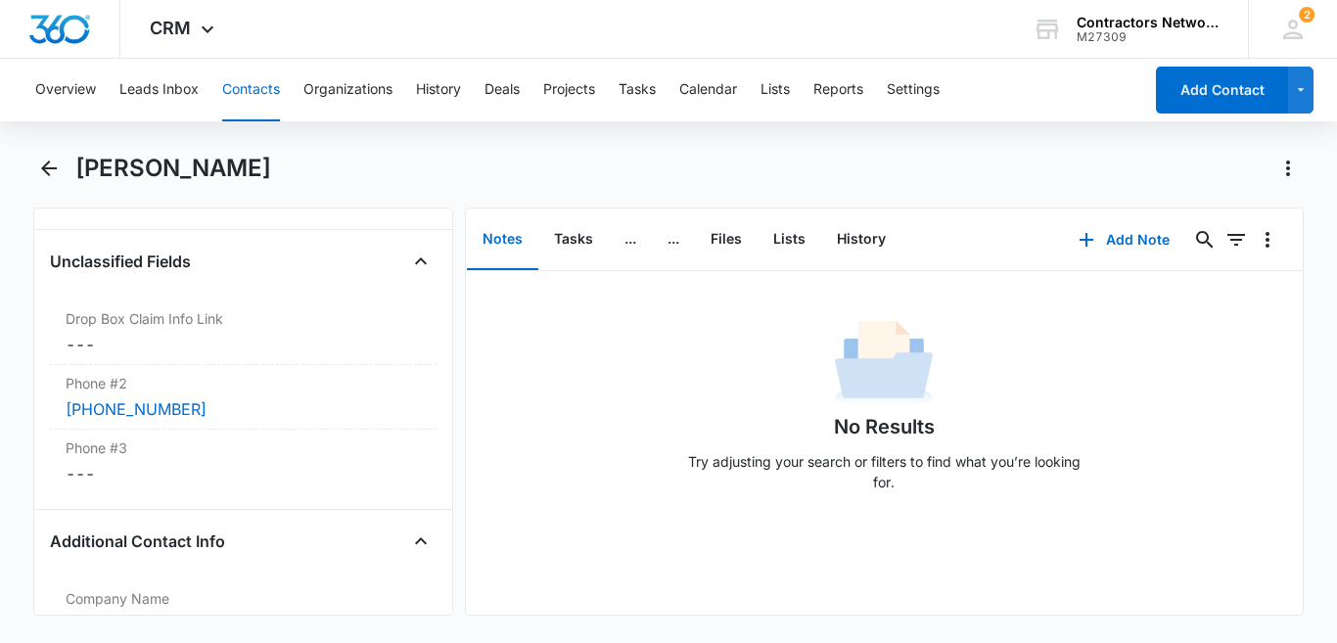
scroll to position [1515, 0]
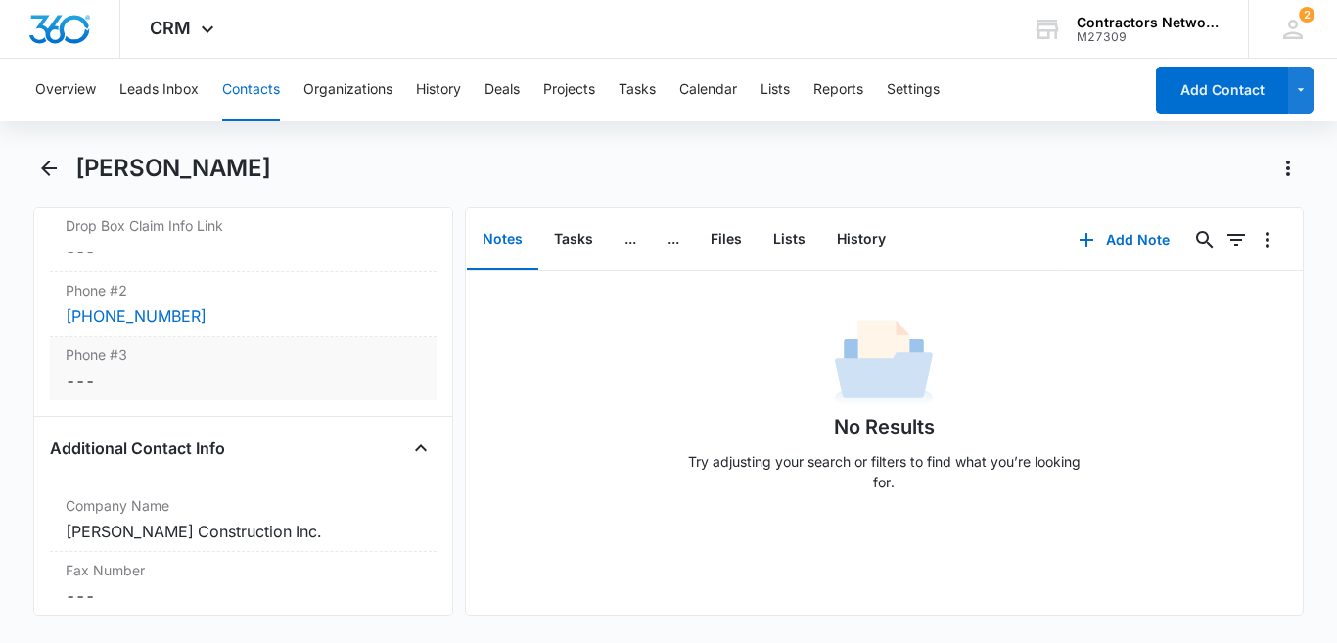
click at [157, 372] on dd "Cancel Save Changes ---" at bounding box center [243, 380] width 355 height 23
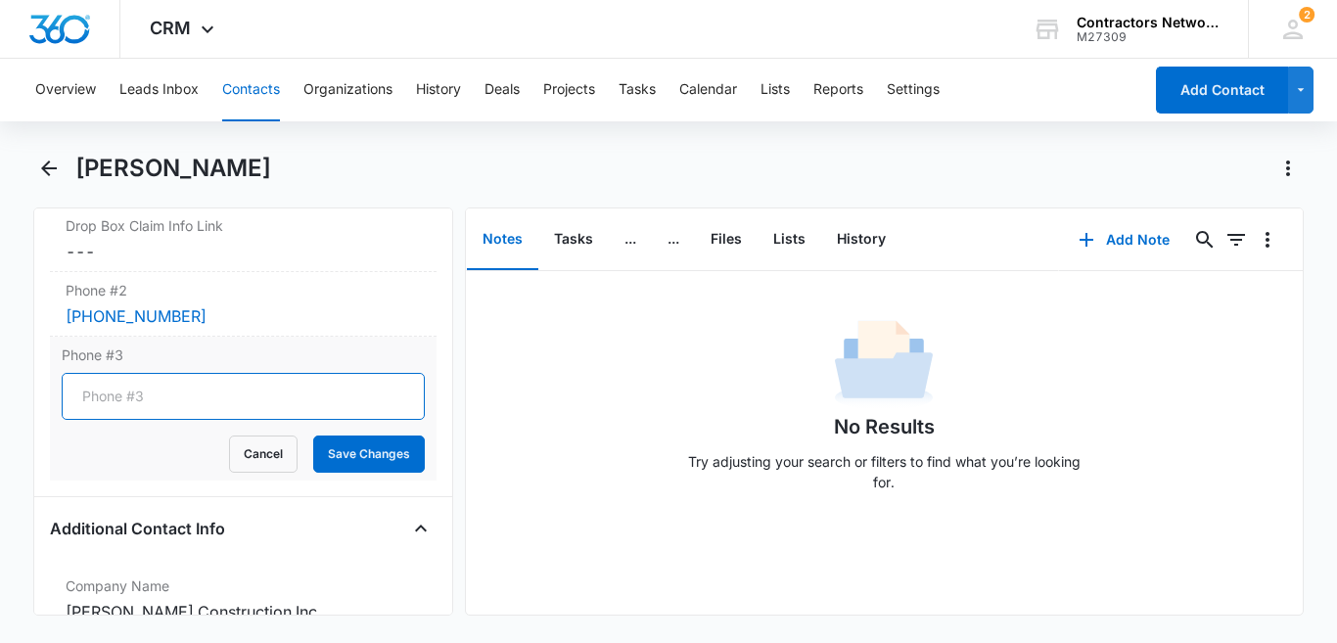
click at [150, 390] on input "Phone #3" at bounding box center [243, 396] width 363 height 47
paste input "[PHONE_NUMBER]"
type input "[PHONE_NUMBER]"
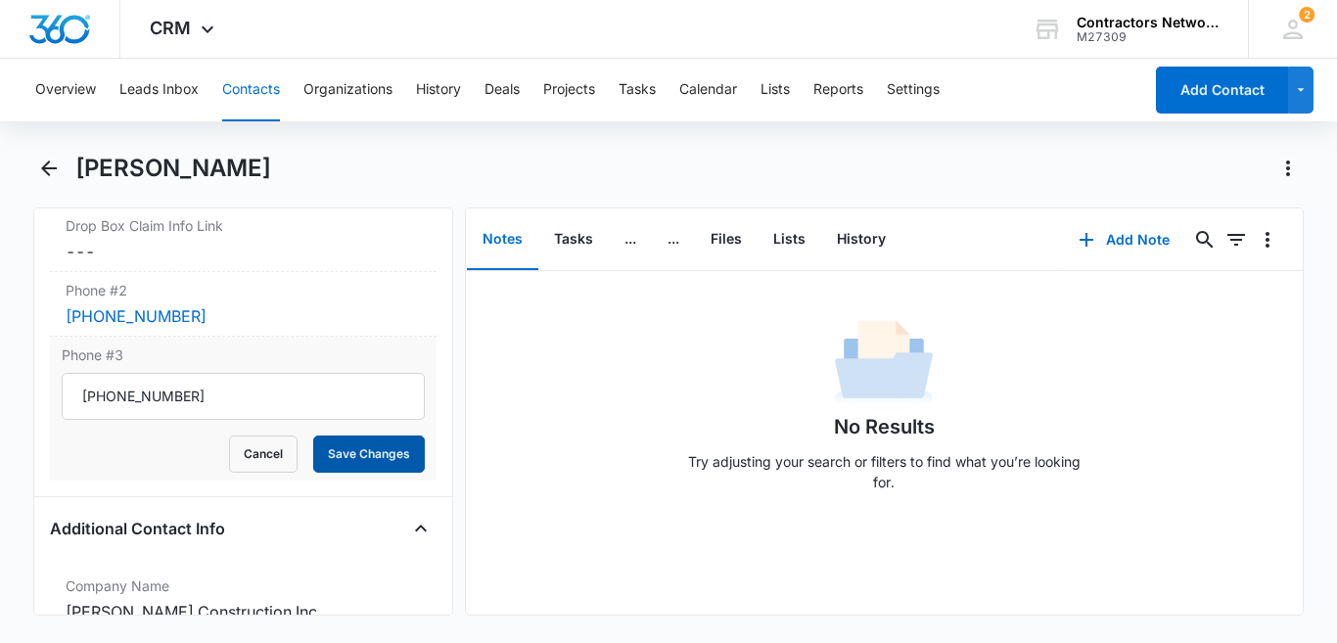
click at [367, 465] on button "Save Changes" at bounding box center [369, 454] width 112 height 37
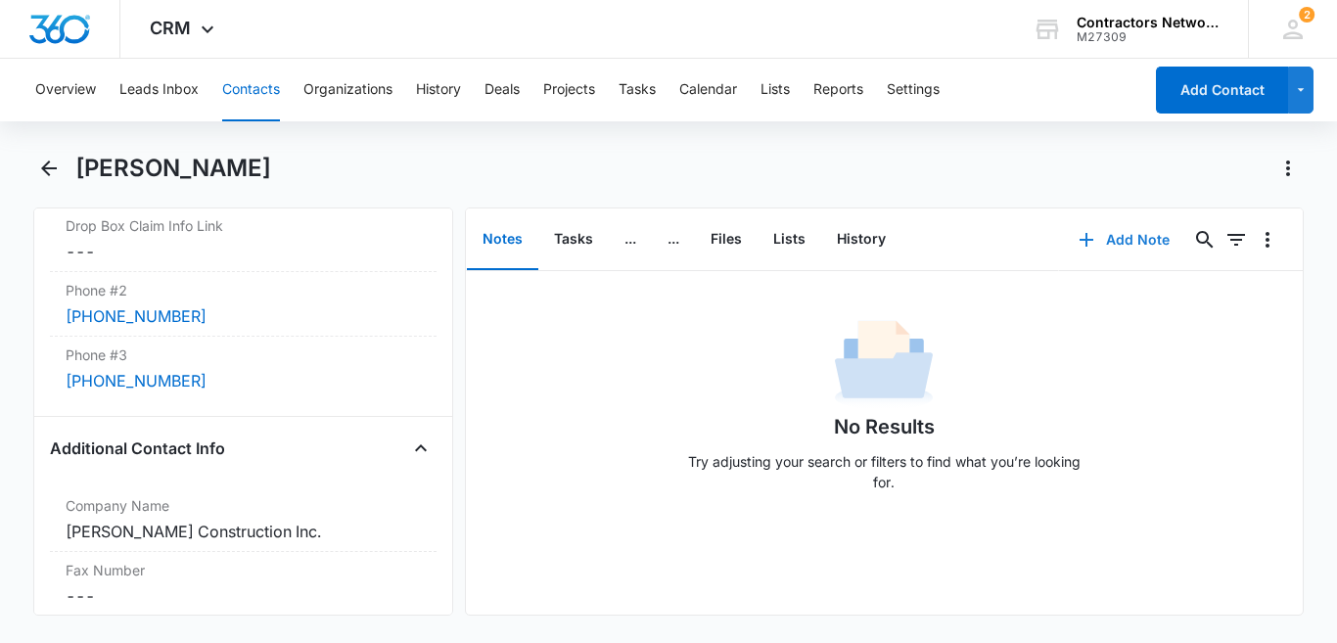
click at [1088, 230] on button "Add Note" at bounding box center [1124, 239] width 130 height 47
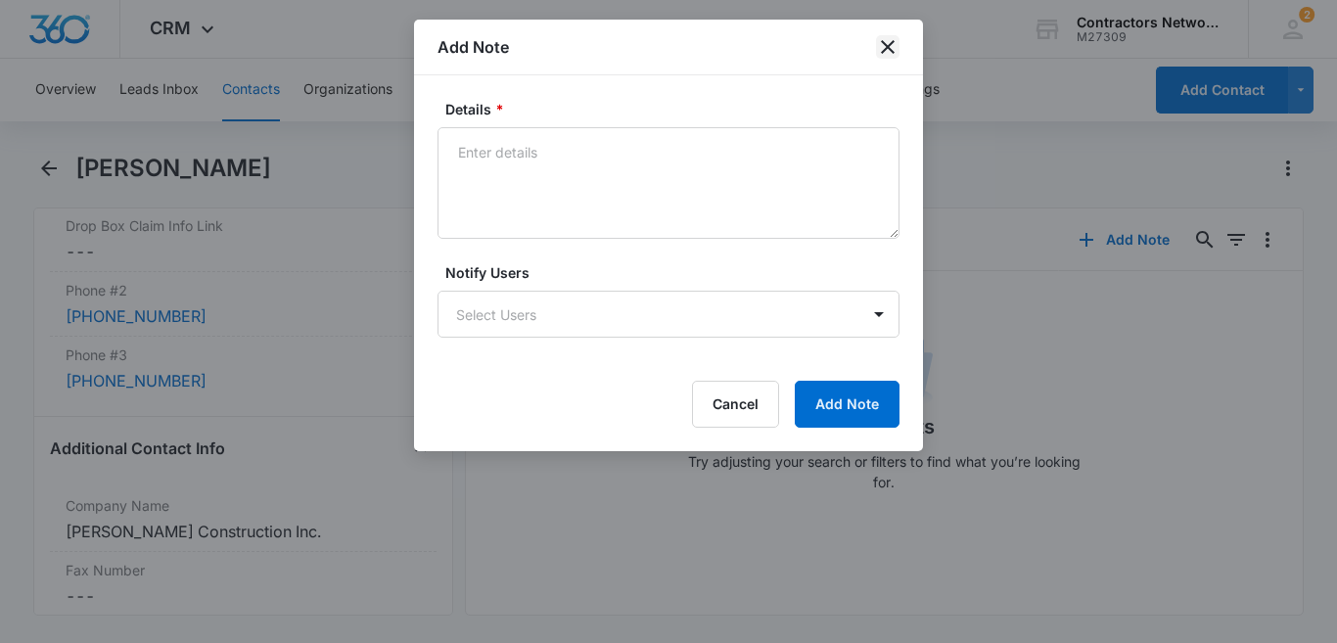
click at [894, 54] on icon "close" at bounding box center [887, 46] width 23 height 23
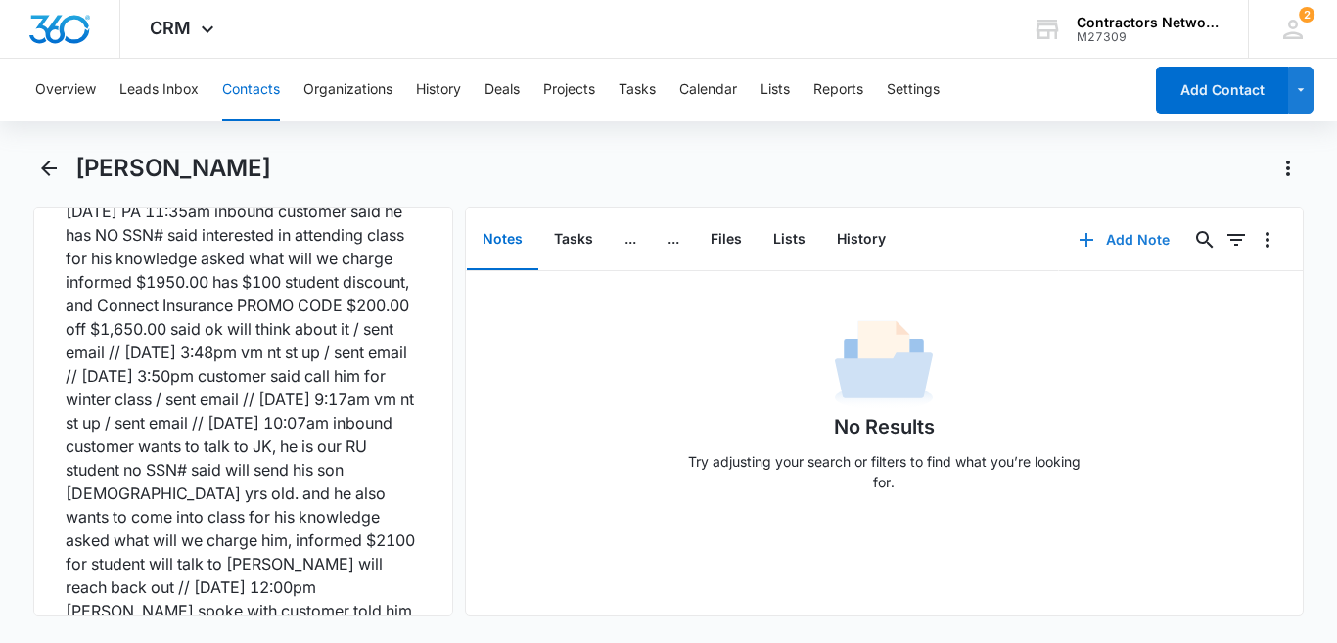
scroll to position [2428, 0]
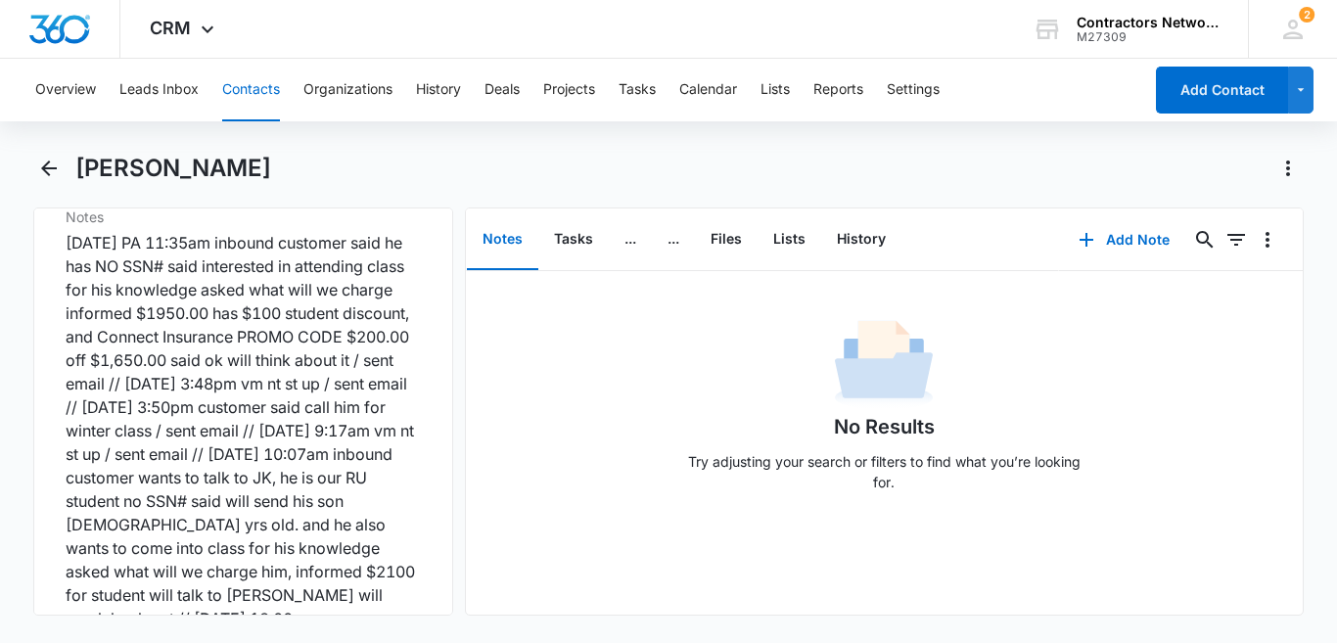
click at [250, 93] on button "Contacts" at bounding box center [251, 90] width 58 height 63
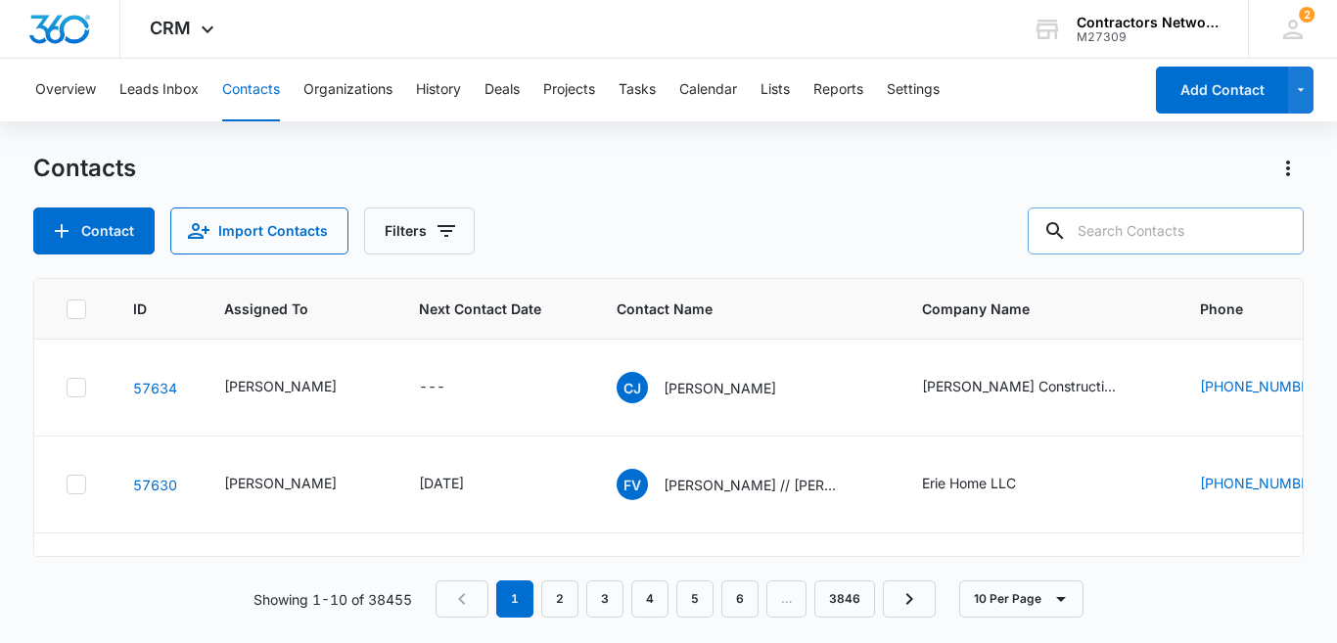
click at [1156, 235] on input "text" at bounding box center [1166, 230] width 276 height 47
type input "[PERSON_NAME] construction"
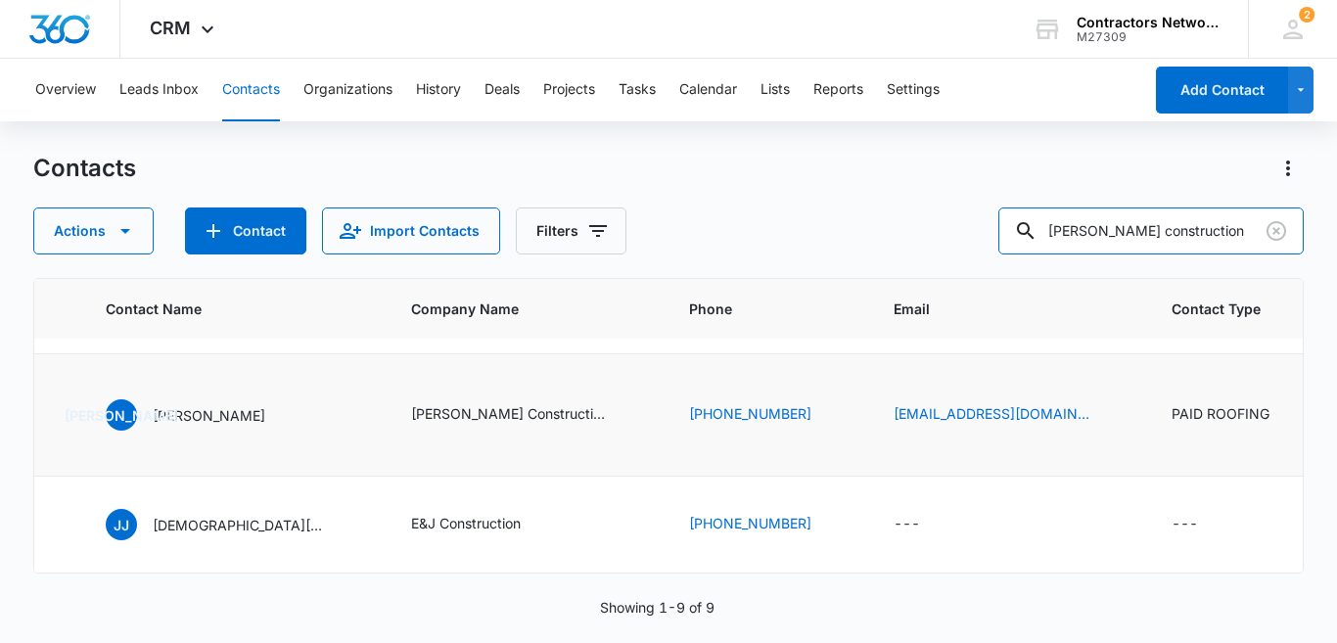
scroll to position [861, 511]
click at [171, 316] on p "[PERSON_NAME]" at bounding box center [209, 306] width 113 height 21
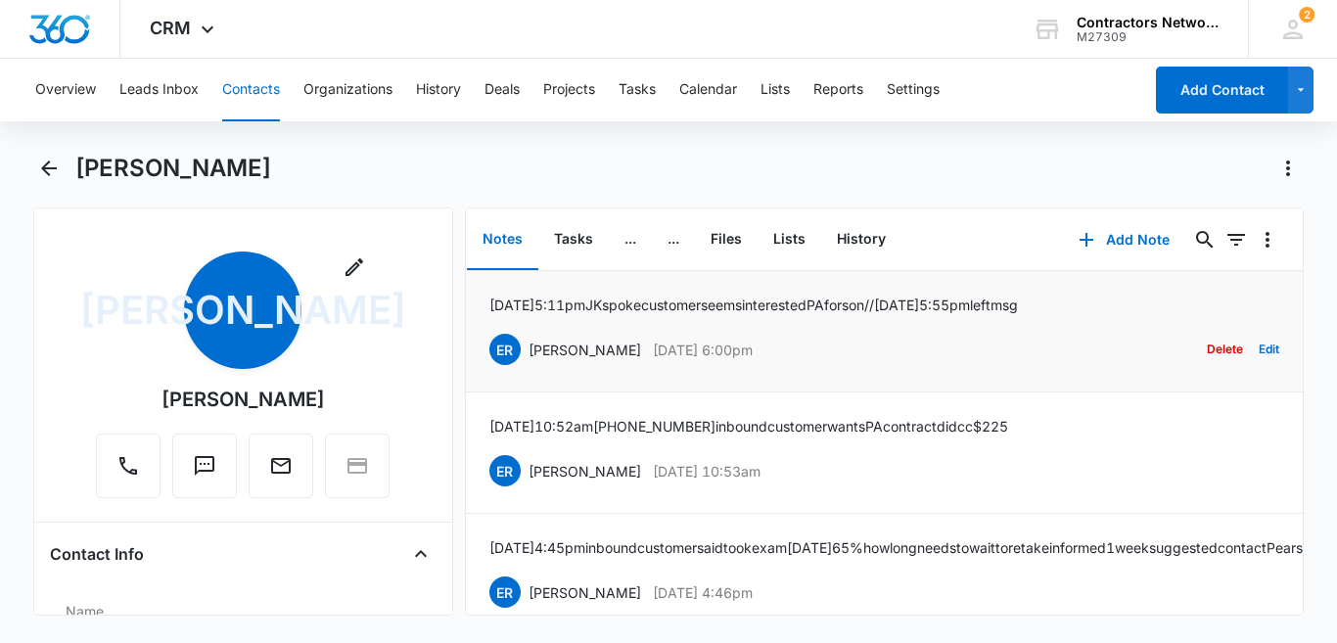
click at [613, 306] on p "[DATE] 5:11pm [PERSON_NAME] spoke customer seems interested PA for son // [DATE…" at bounding box center [753, 305] width 529 height 21
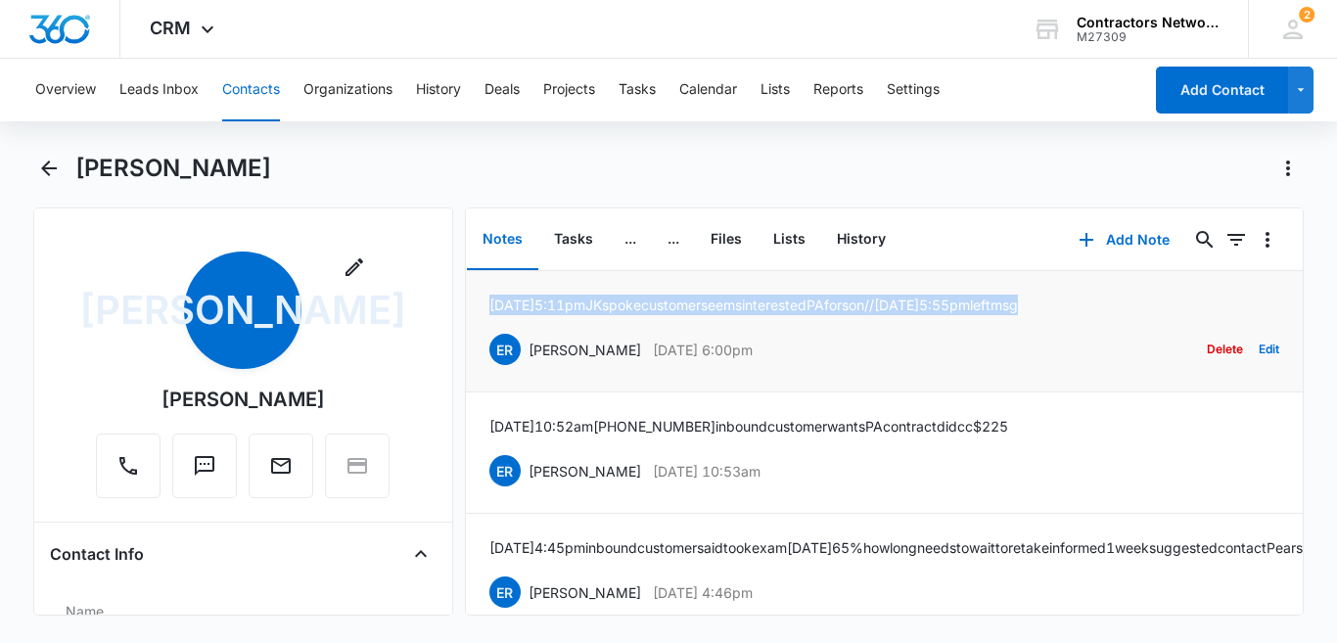
click at [613, 306] on p "[DATE] 5:11pm [PERSON_NAME] spoke customer seems interested PA for son // [DATE…" at bounding box center [753, 305] width 529 height 21
copy p "[DATE] 5:11pm [PERSON_NAME] spoke customer seems interested PA for son // [DATE…"
click at [241, 90] on button "Contacts" at bounding box center [251, 90] width 58 height 63
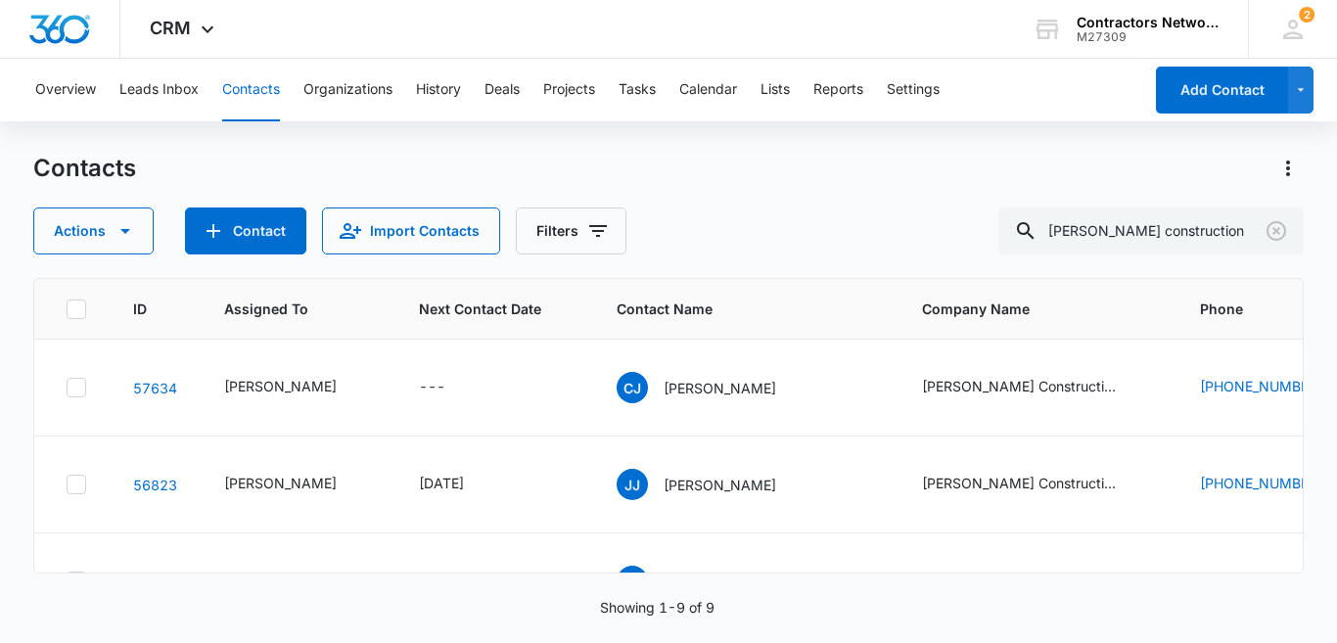
scroll to position [861, 0]
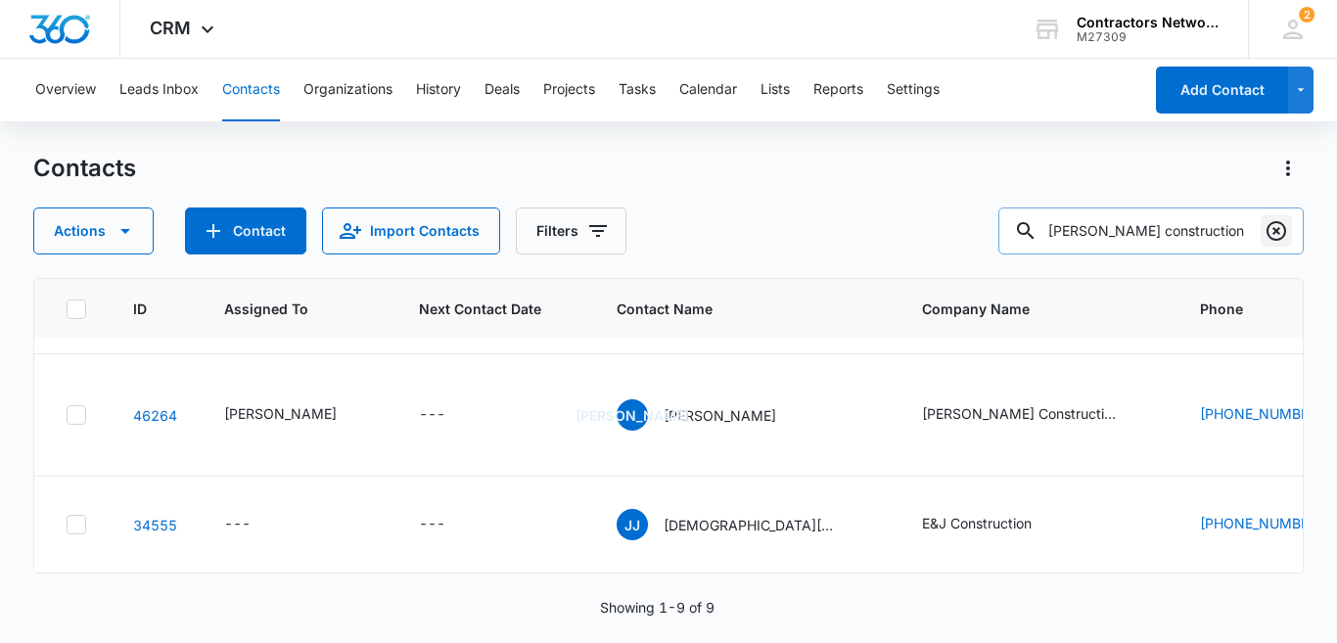
click at [1276, 231] on icon "Clear" at bounding box center [1276, 231] width 20 height 20
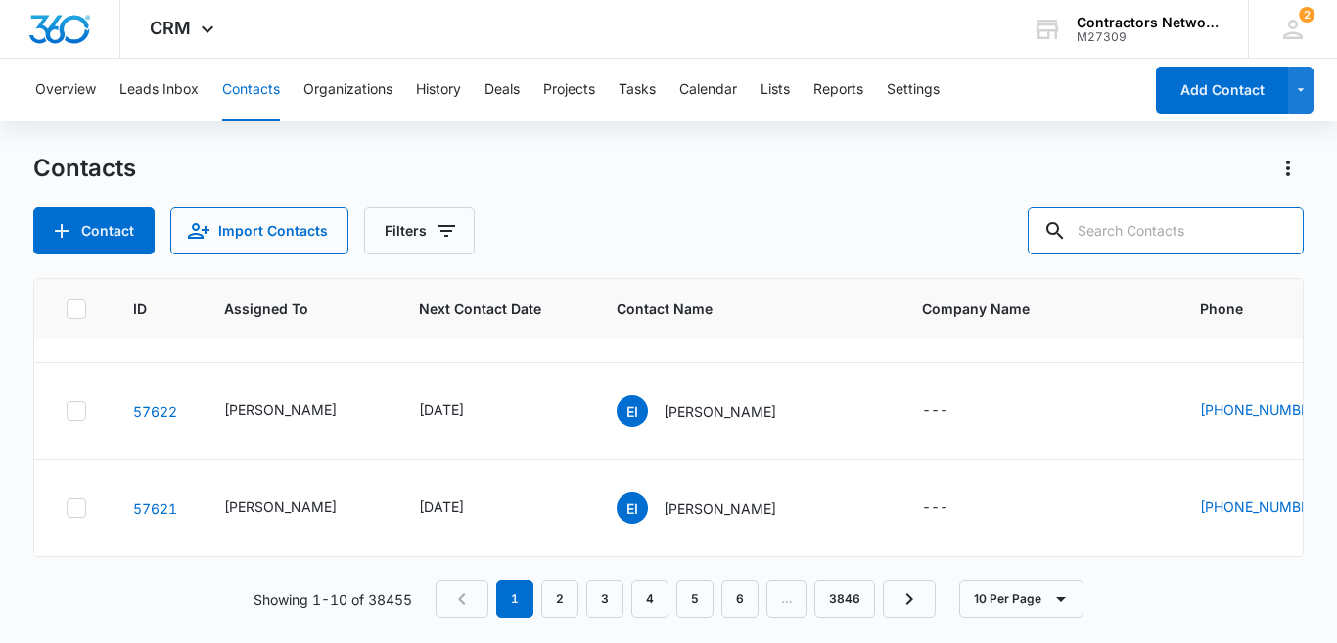
scroll to position [0, 0]
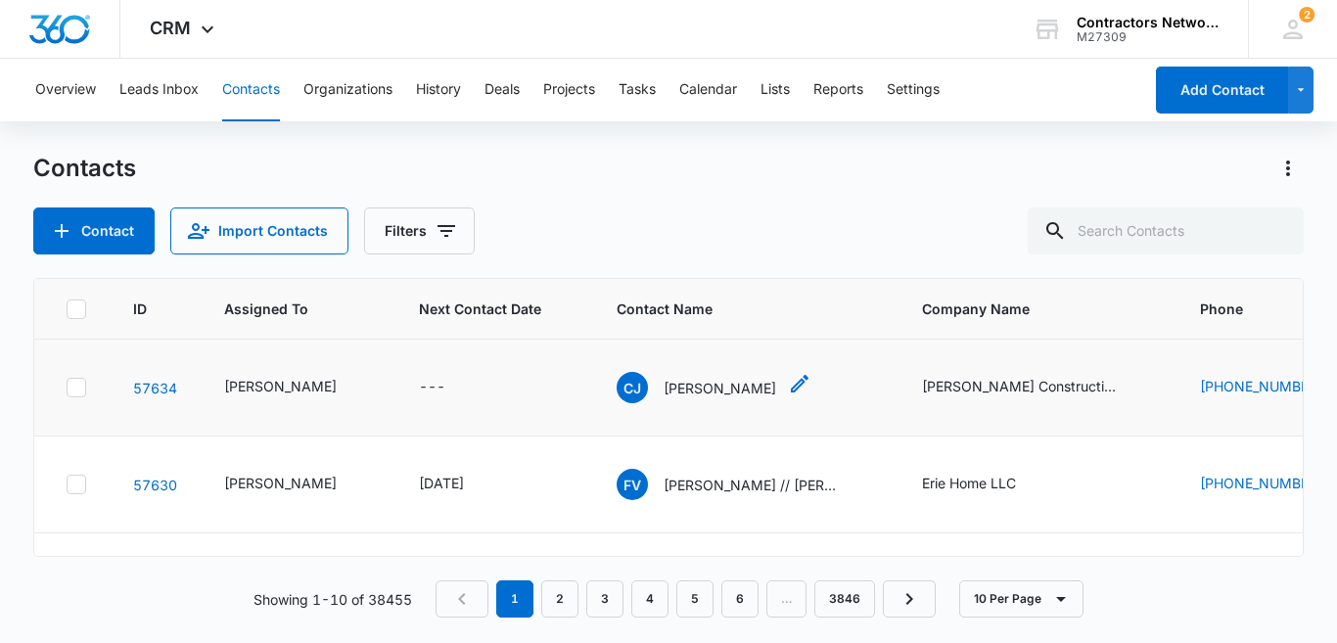
click at [715, 398] on p "[PERSON_NAME]" at bounding box center [720, 388] width 113 height 21
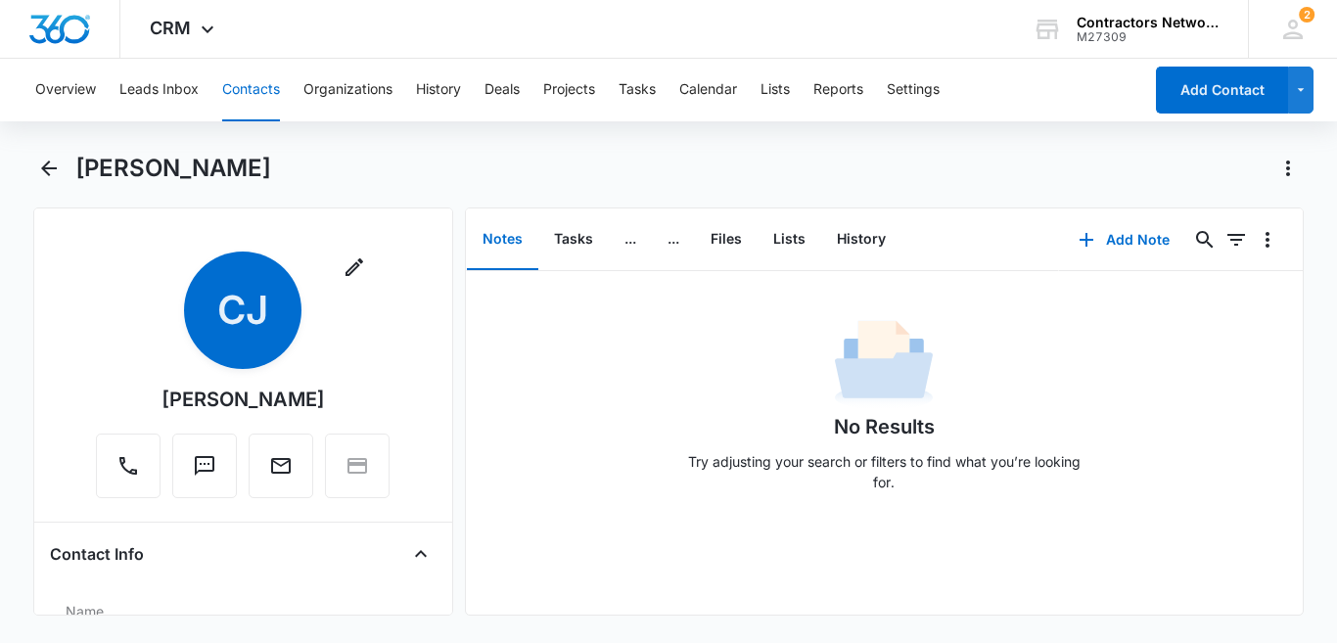
click at [324, 333] on div "Remove [PERSON_NAME] [PERSON_NAME]" at bounding box center [243, 375] width 294 height 247
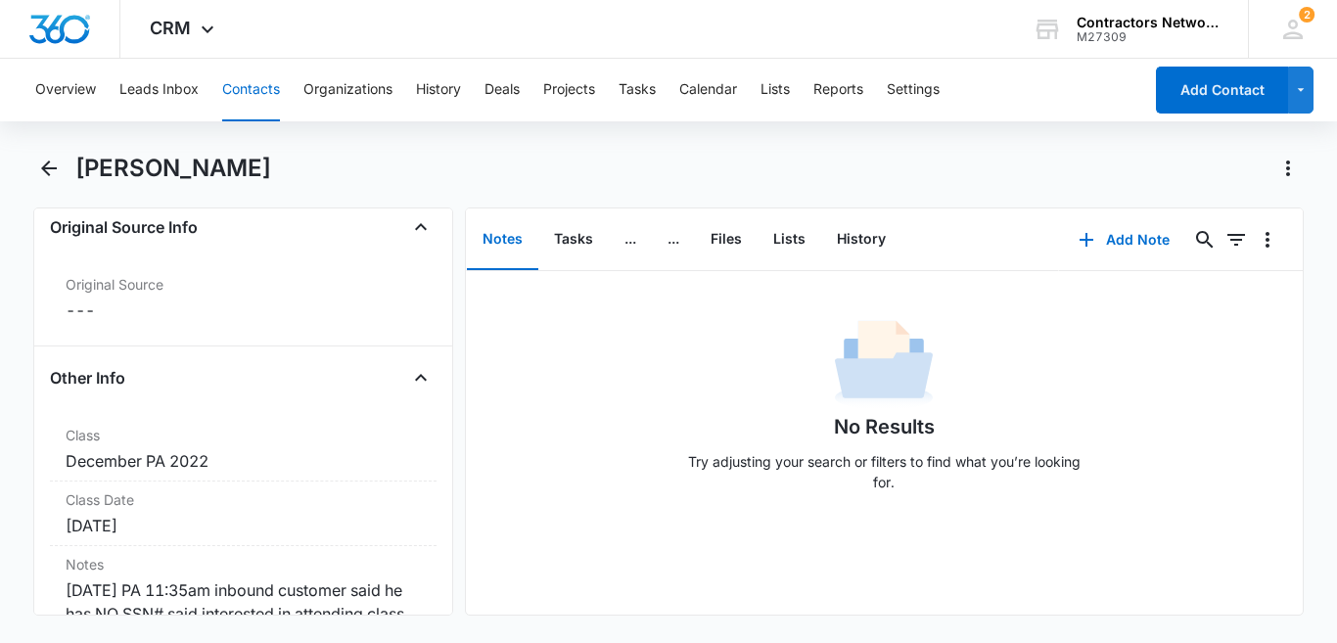
scroll to position [2153, 0]
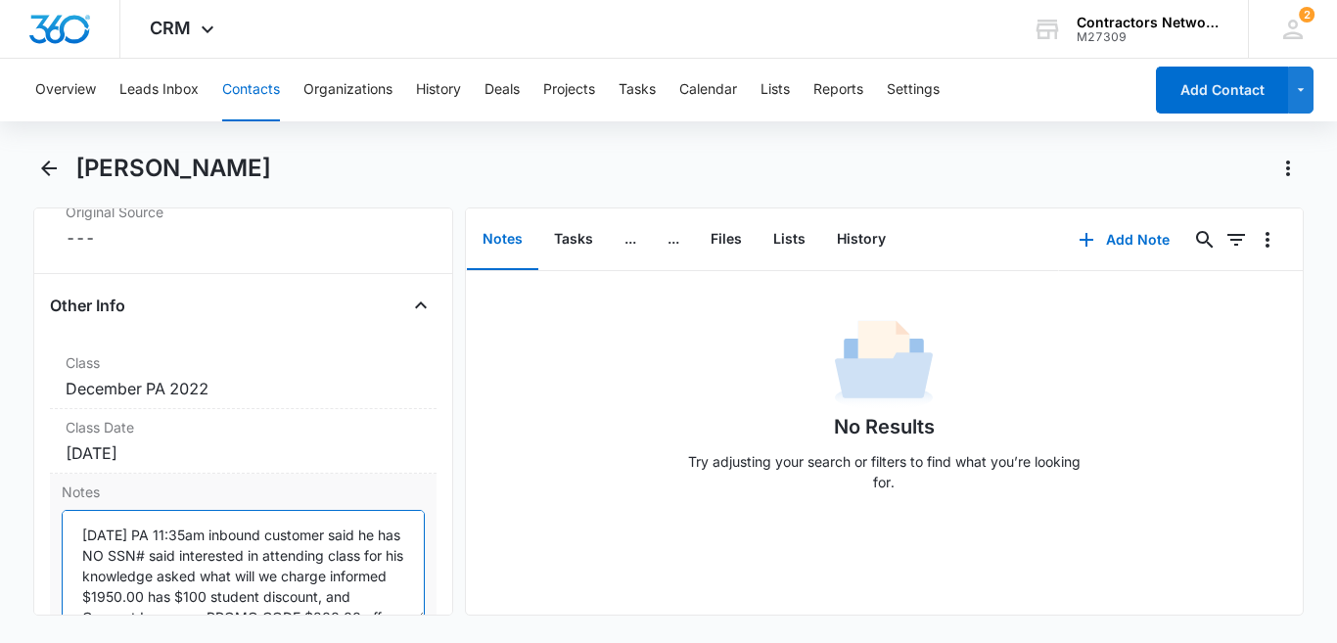
click at [261, 561] on textarea "[DATE] PA 11:35am inbound customer said he has NO SSN# said interested in atten…" at bounding box center [243, 566] width 363 height 112
click at [259, 557] on textarea "[DATE] PA 11:35am inbound customer said he has NO SSN# said interested in atten…" at bounding box center [243, 566] width 363 height 112
type textarea "[DATE] PA 11:35am inbound customer said he has NO SSN# said nterested in attend…"
click at [259, 557] on textarea "[DATE] PA 11:35am inbound customer said he has NO SSN# said nterested in attend…" at bounding box center [243, 566] width 363 height 112
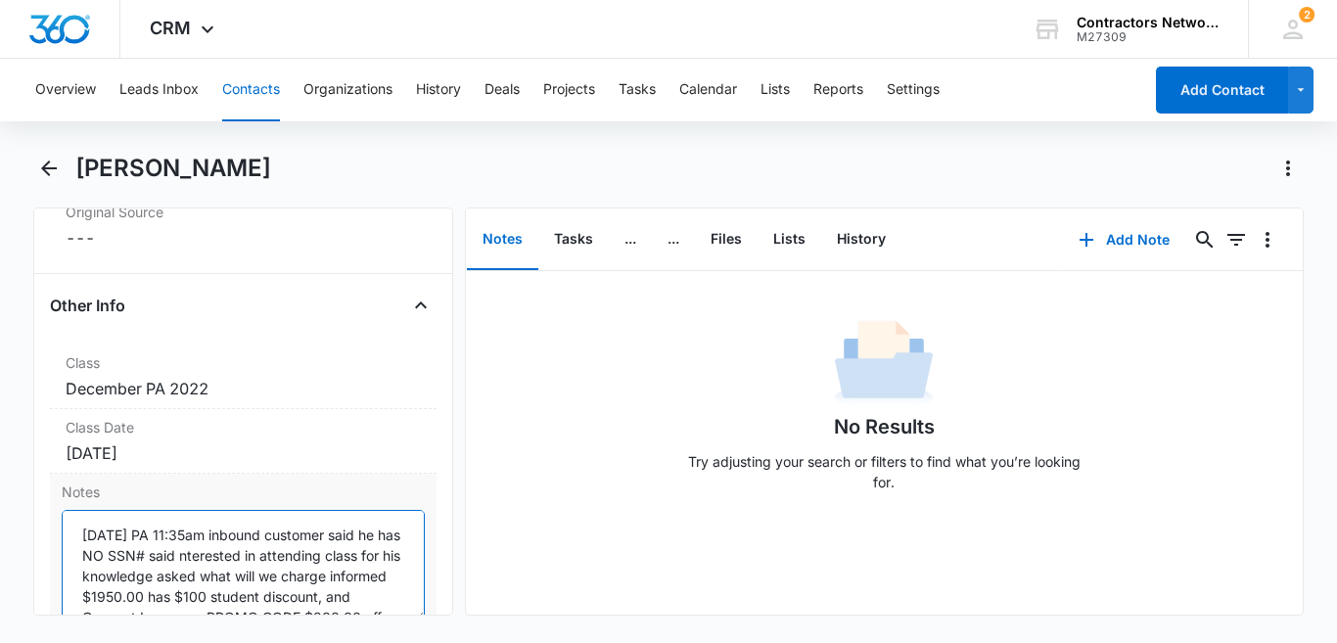
click at [259, 557] on textarea "[DATE] PA 11:35am inbound customer said he has NO SSN# said nterested in attend…" at bounding box center [243, 566] width 363 height 112
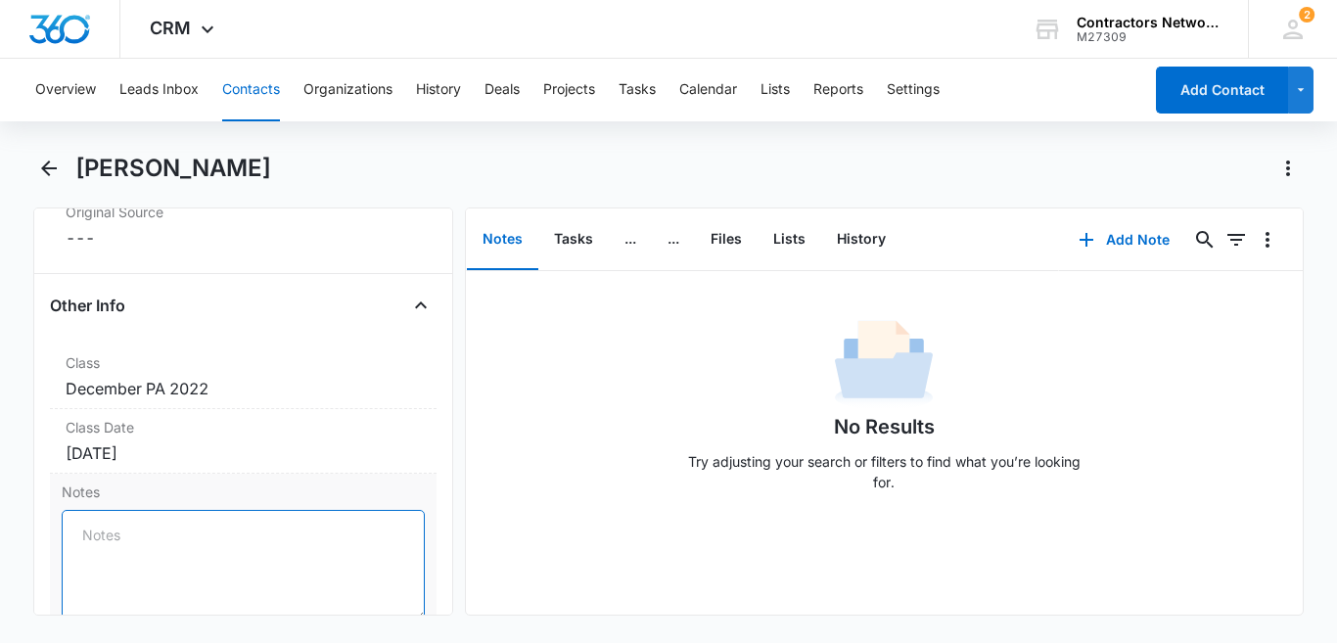
paste textarea "[DATE] 5:11pm [PERSON_NAME] spoke customer seems interested PA for son // [DATE…"
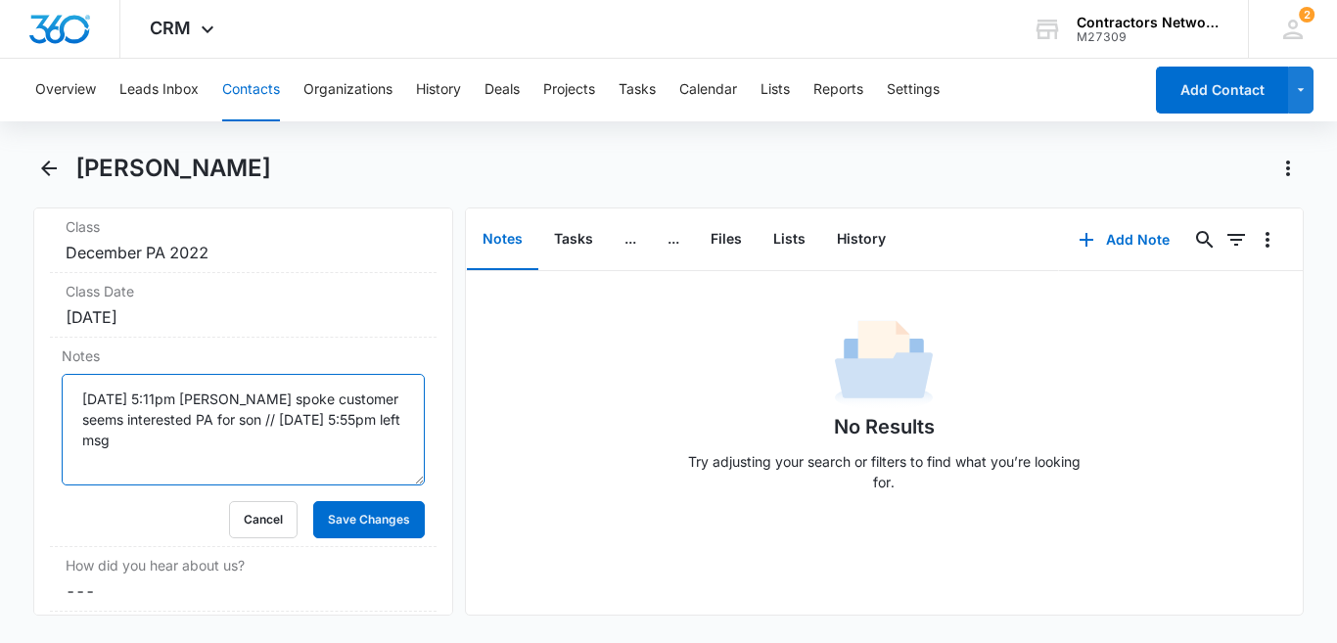
scroll to position [2310, 0]
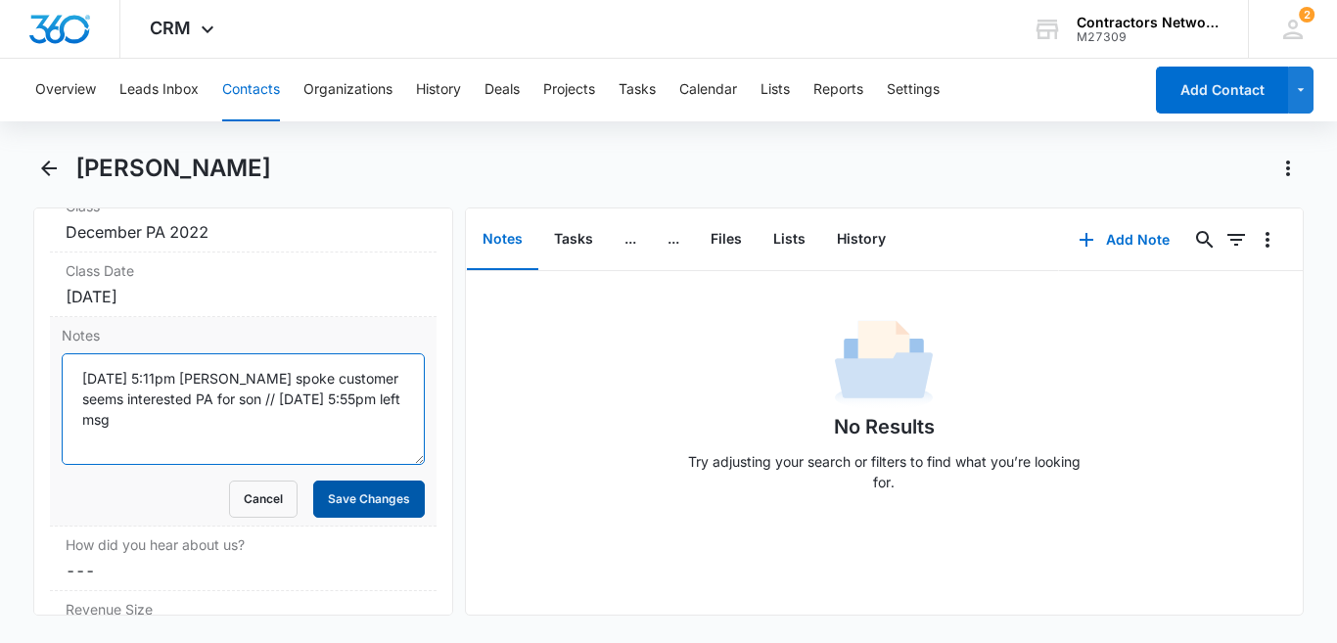
type textarea "[DATE] 5:11pm [PERSON_NAME] spoke customer seems interested PA for son // [DATE…"
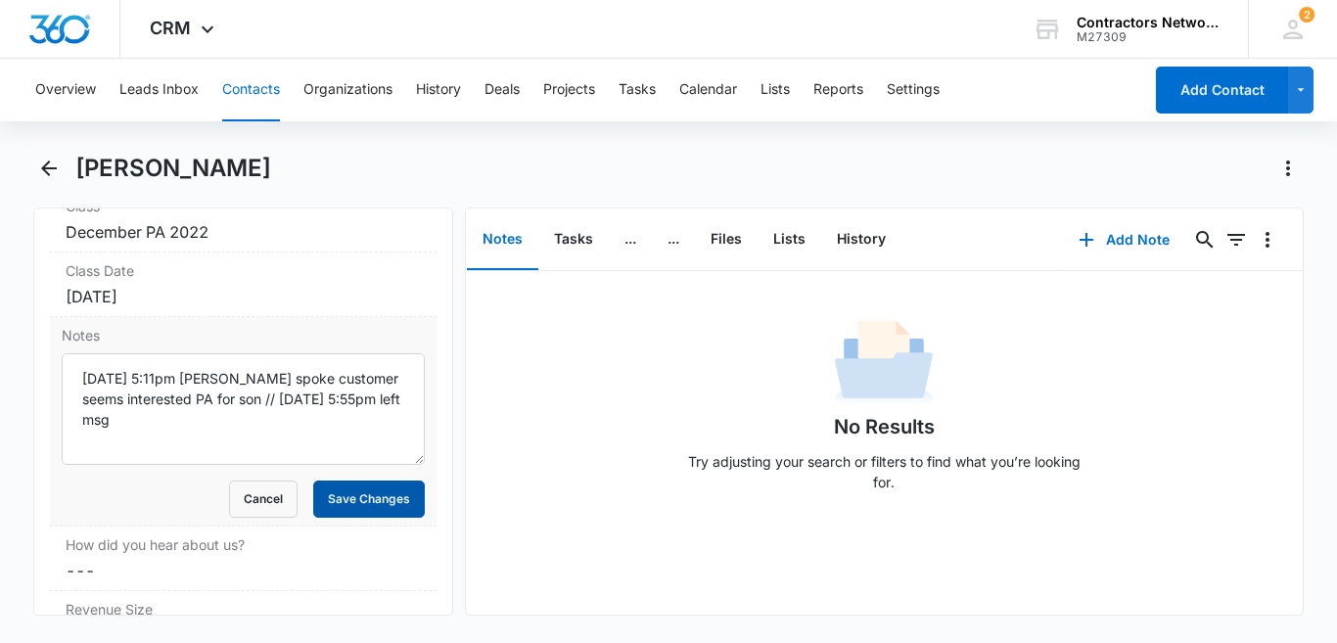
click at [349, 503] on button "Save Changes" at bounding box center [369, 499] width 112 height 37
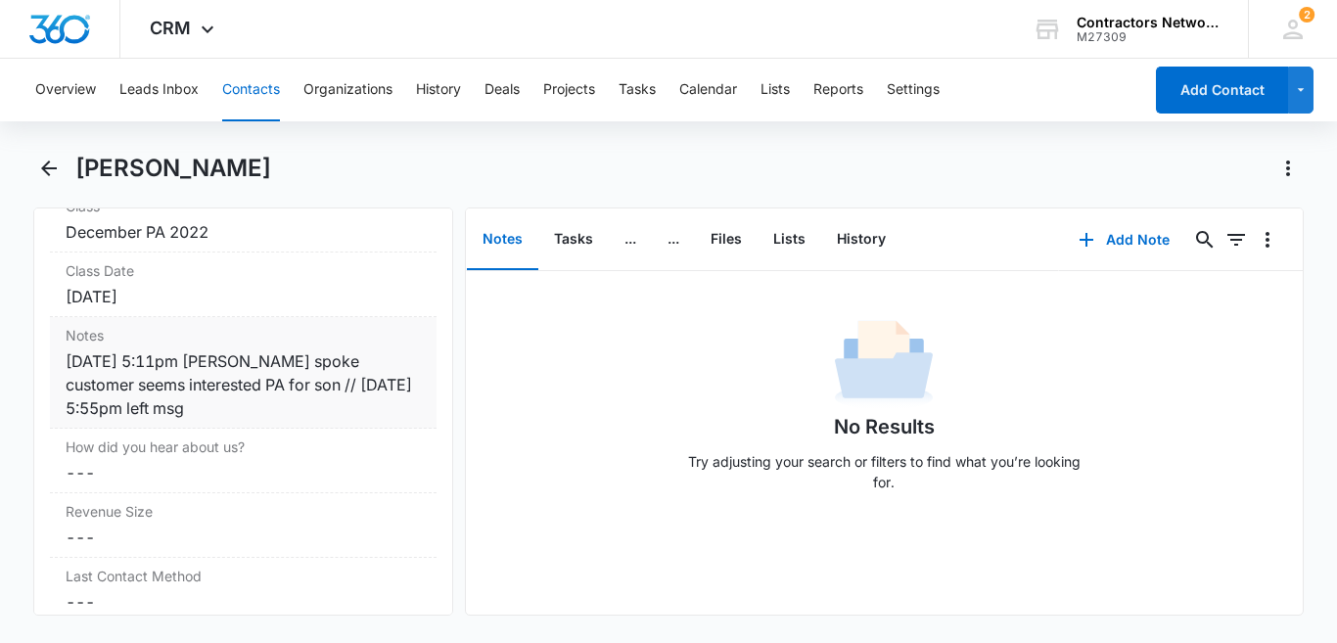
click at [353, 407] on div "[DATE] 5:11pm [PERSON_NAME] spoke customer seems interested PA for son // [DATE…" at bounding box center [243, 384] width 355 height 70
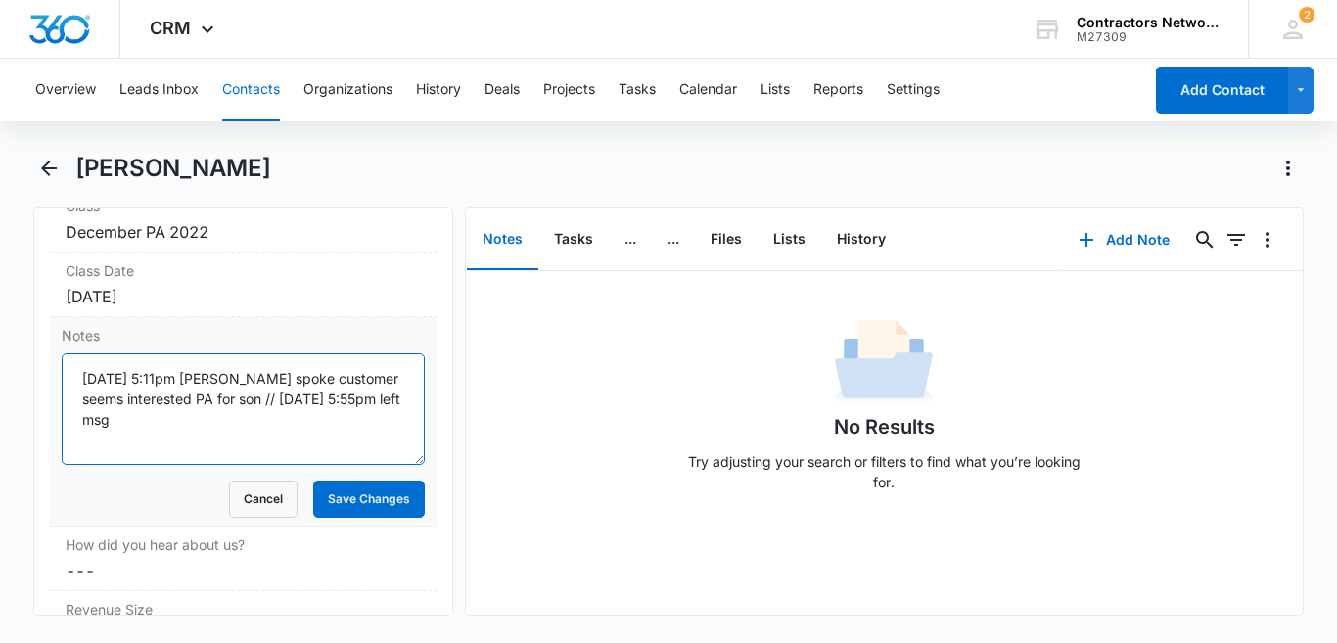
click at [231, 397] on textarea "[DATE] 5:11pm [PERSON_NAME] spoke customer seems interested PA for son // [DATE…" at bounding box center [243, 409] width 363 height 112
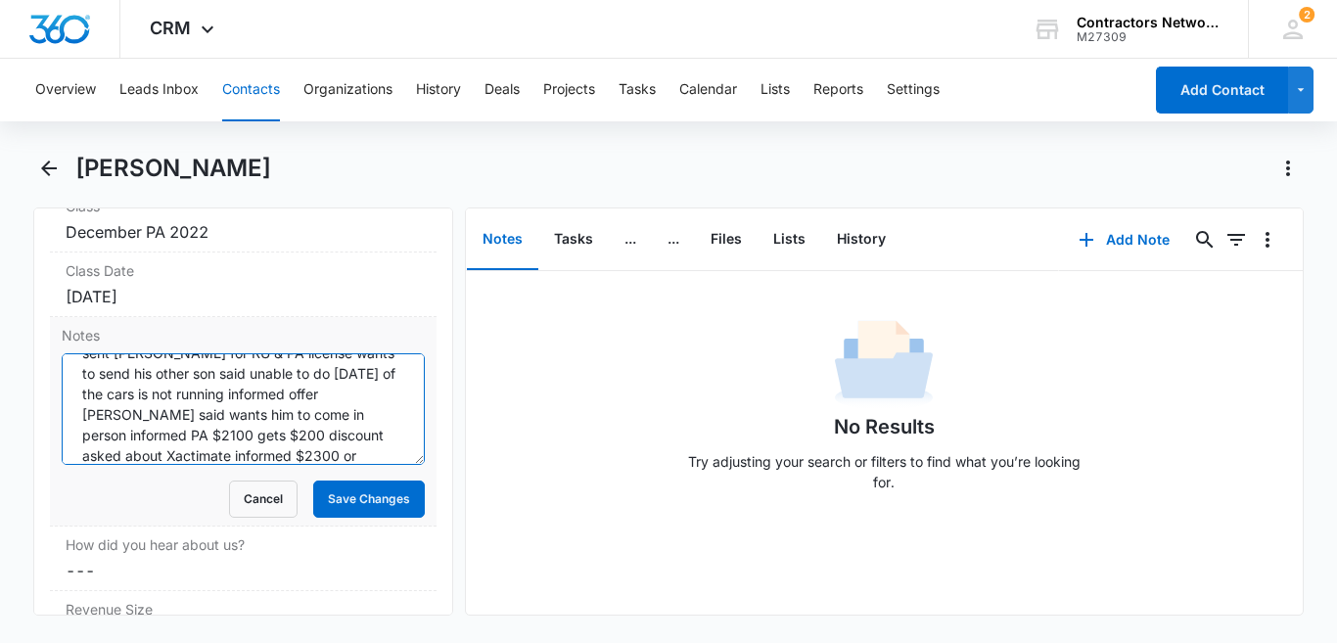
scroll to position [128, 0]
type textarea "[DATE] 5:11pm [PERSON_NAME] spoke customer seems interested PA for son [DEMOGRA…"
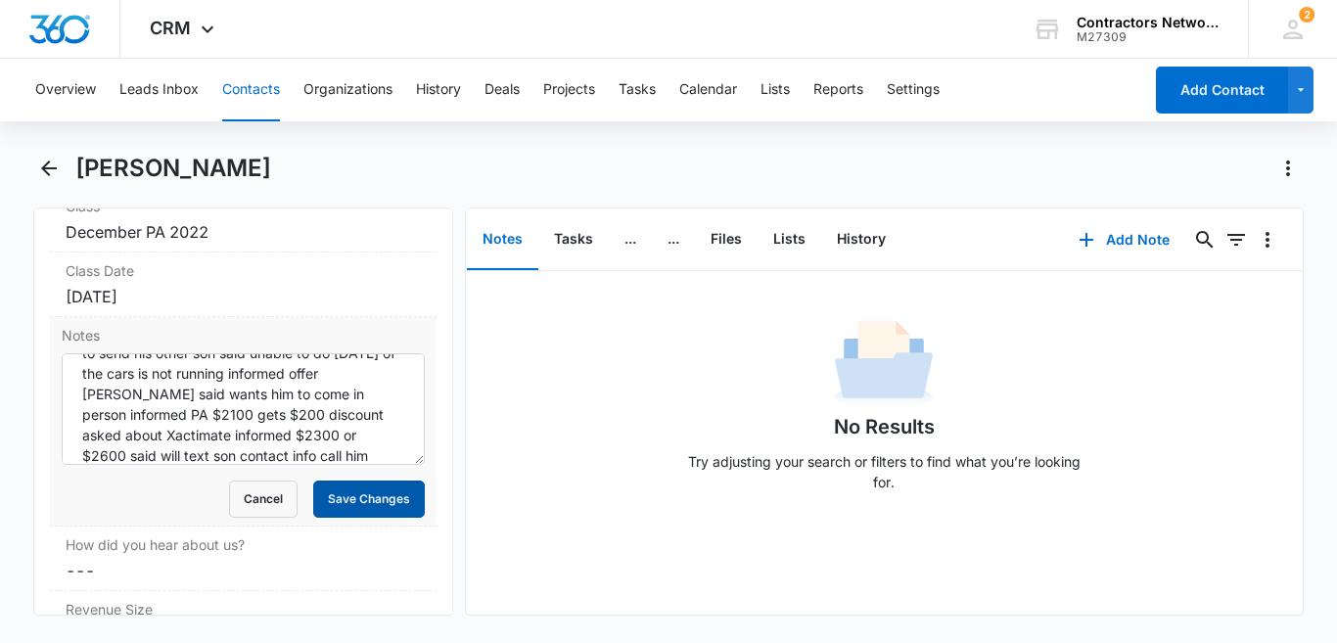
click at [343, 486] on button "Save Changes" at bounding box center [369, 499] width 112 height 37
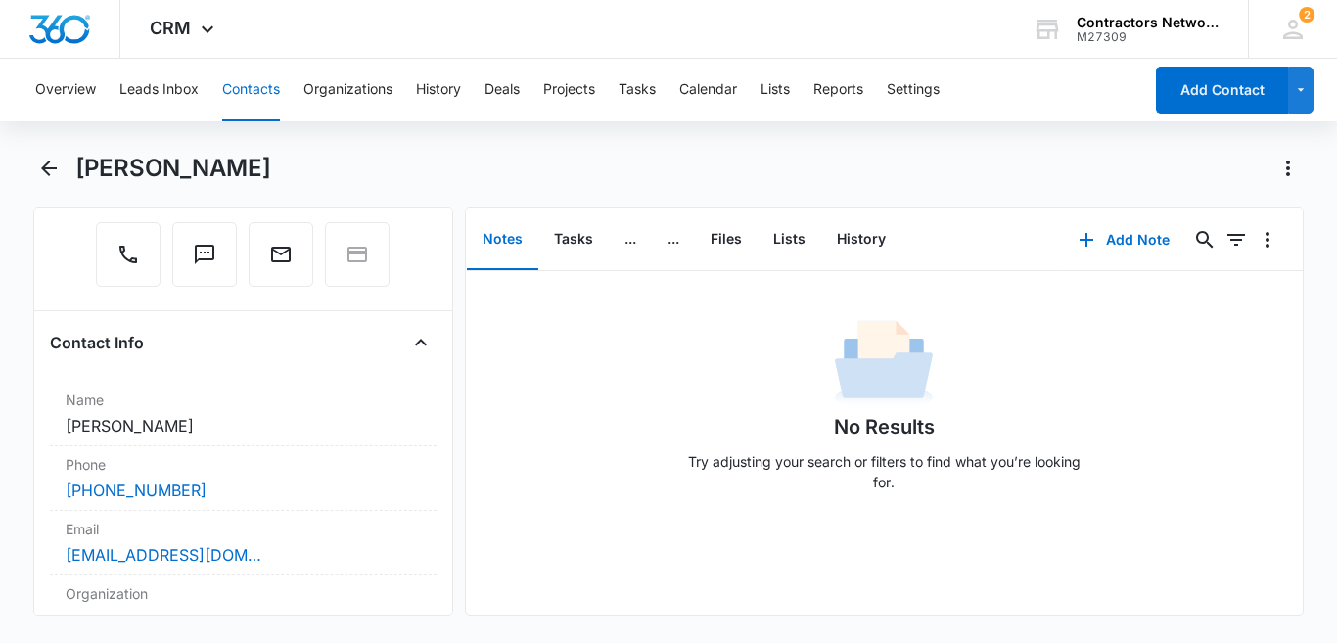
scroll to position [221, 0]
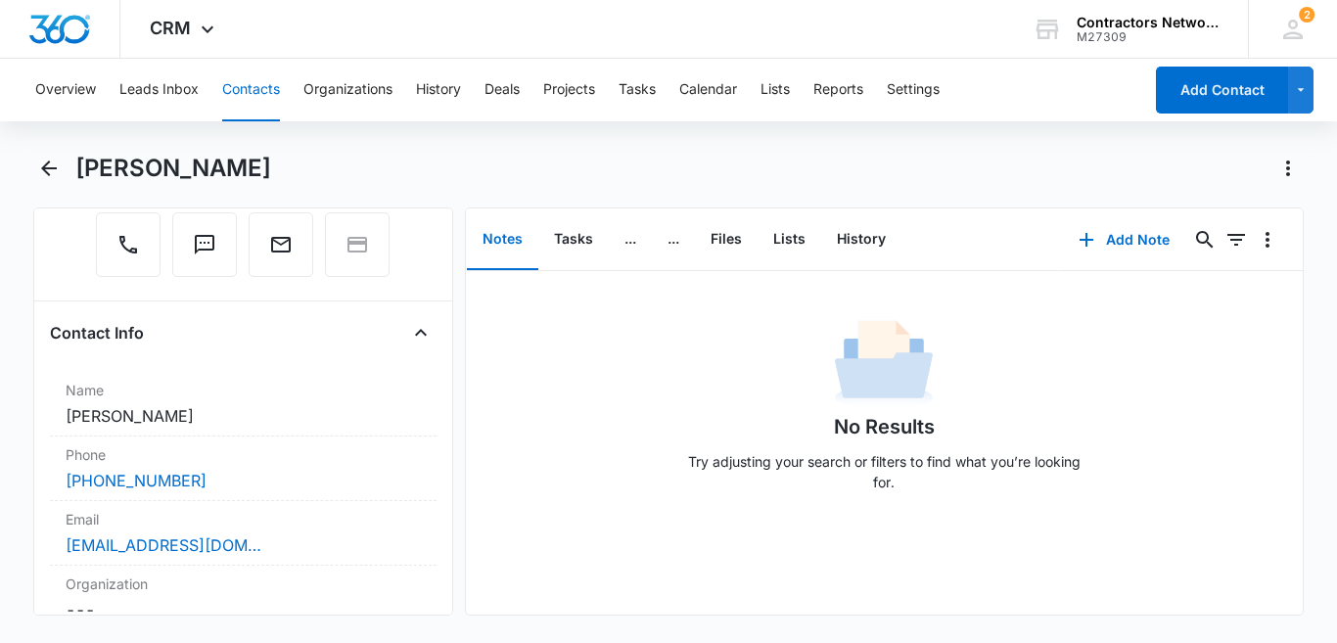
click at [246, 94] on button "Contacts" at bounding box center [251, 90] width 58 height 63
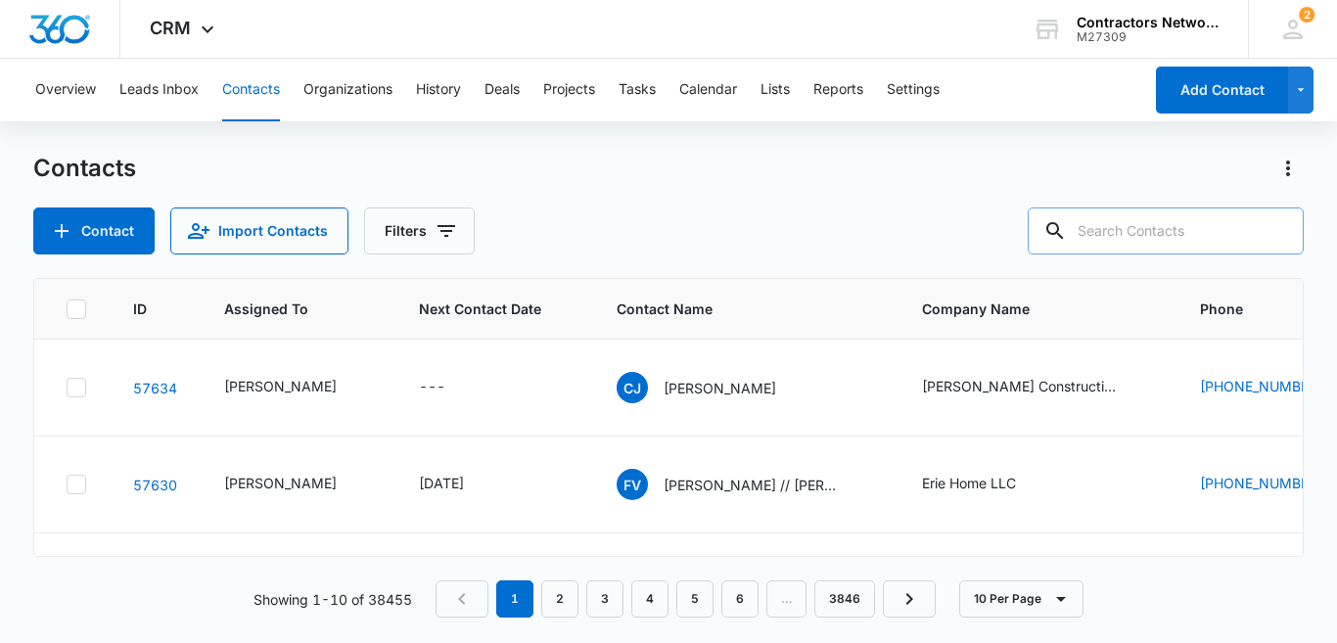
click at [1172, 241] on input "text" at bounding box center [1166, 230] width 276 height 47
type input "3124019600"
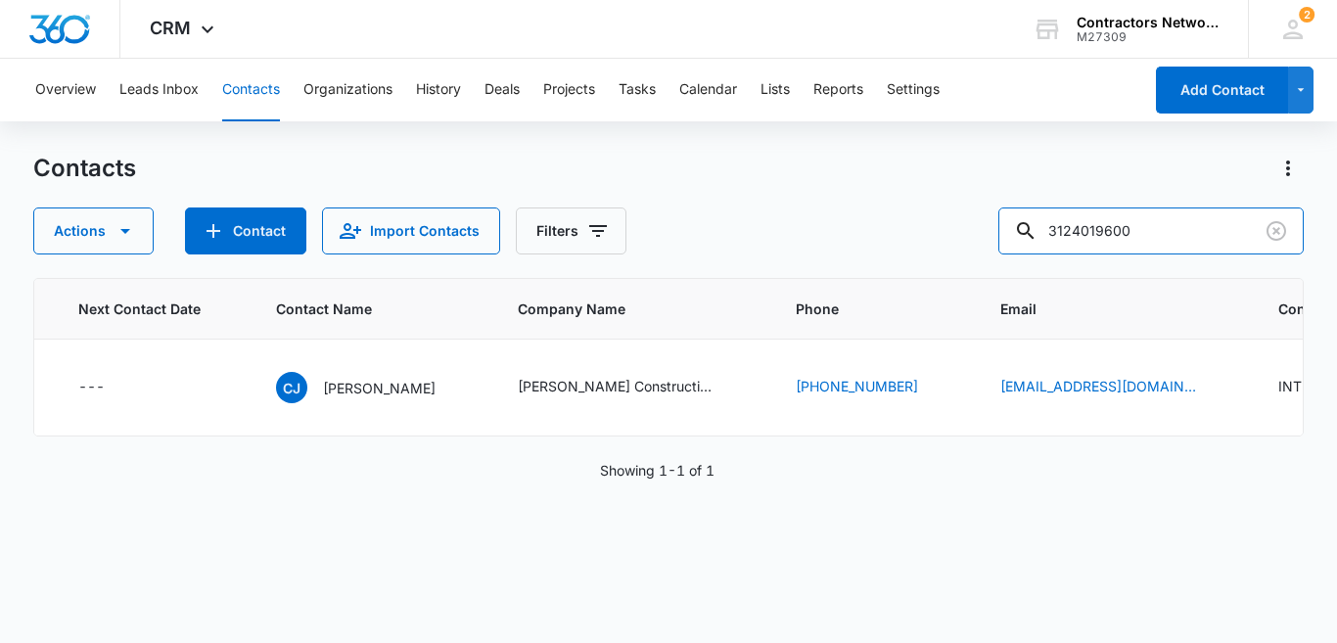
scroll to position [0, 86]
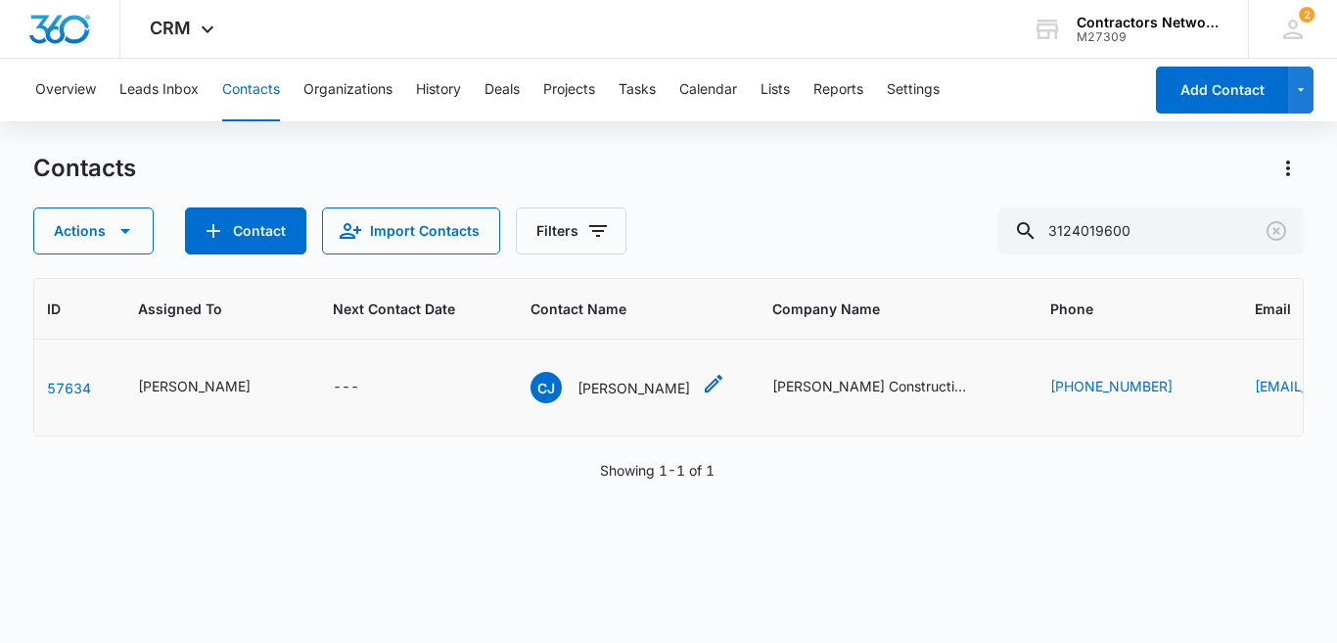
click at [617, 398] on p "[PERSON_NAME]" at bounding box center [633, 388] width 113 height 21
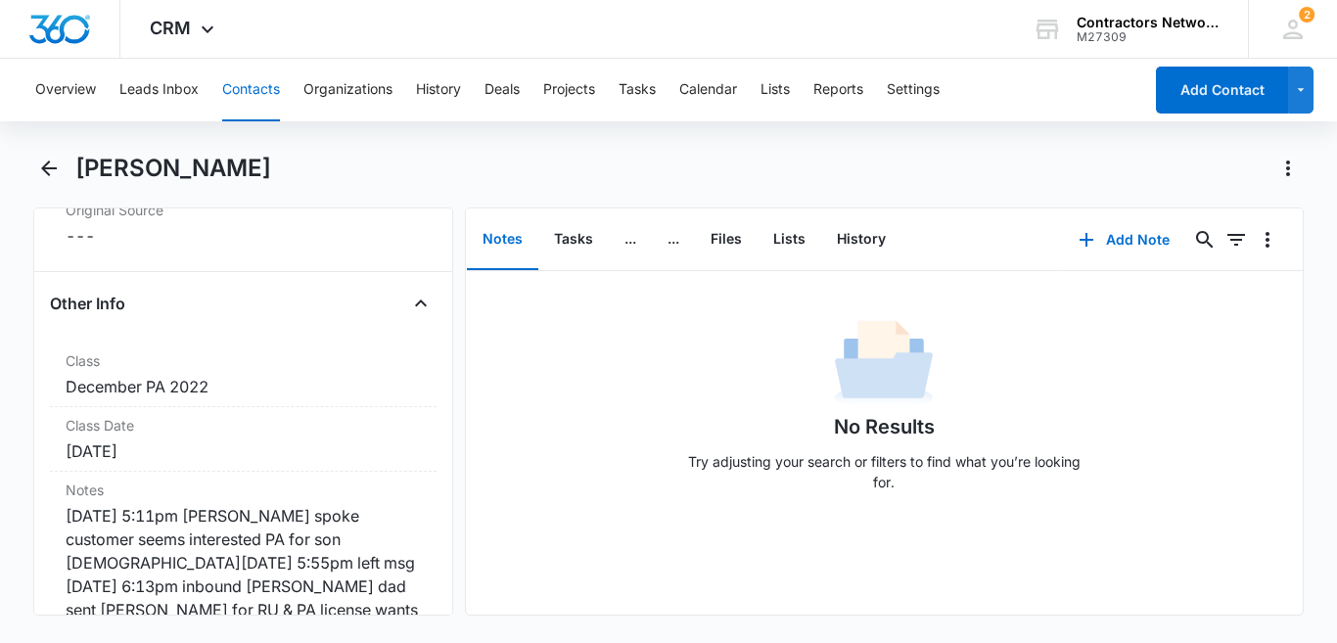
scroll to position [2204, 0]
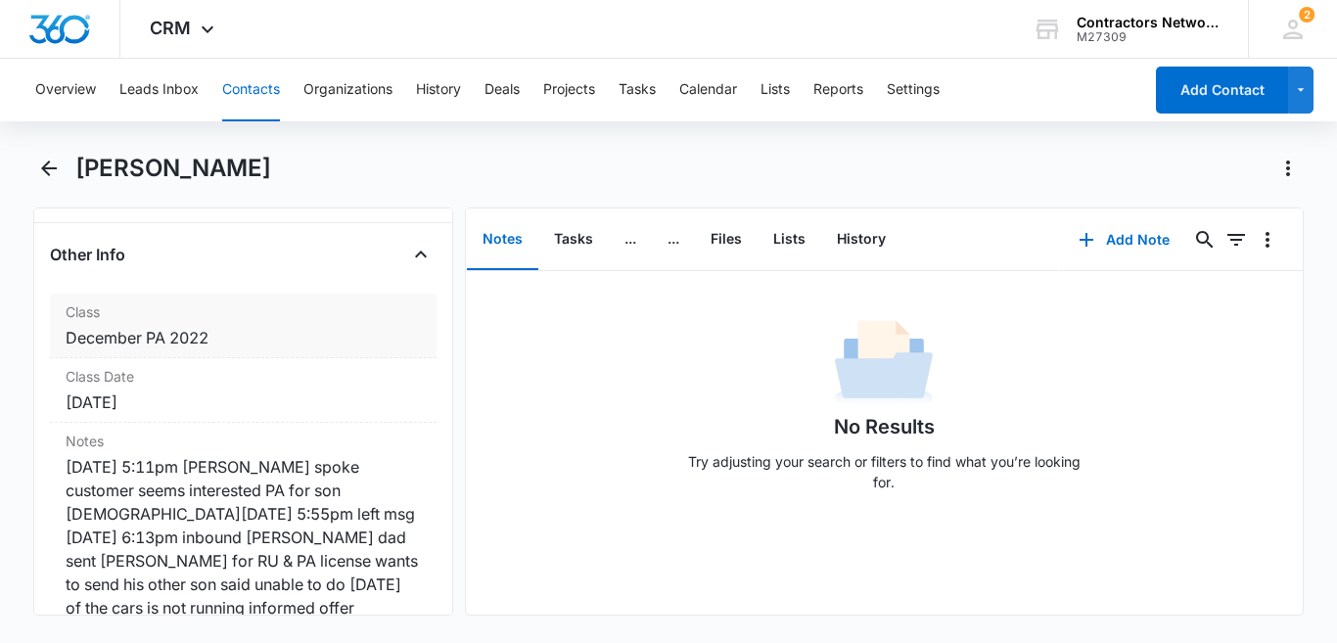
click at [265, 335] on div "December PA 2022" at bounding box center [243, 337] width 355 height 23
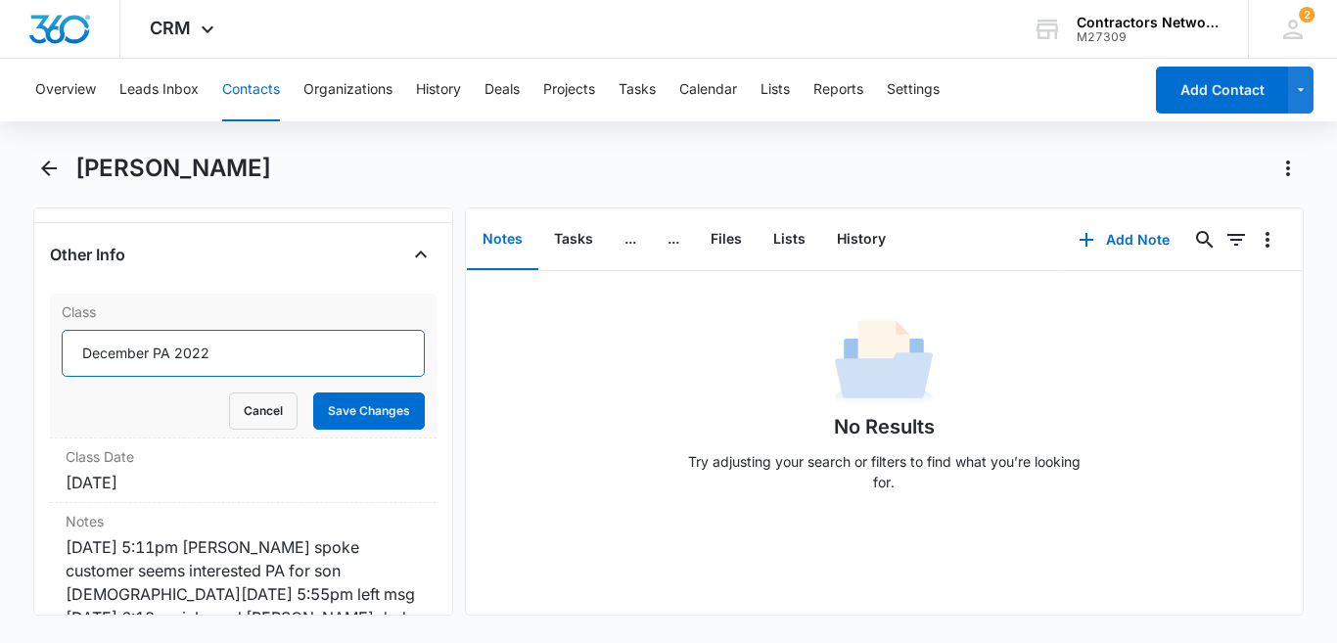
click at [256, 351] on input "December PA 2022" at bounding box center [243, 353] width 363 height 47
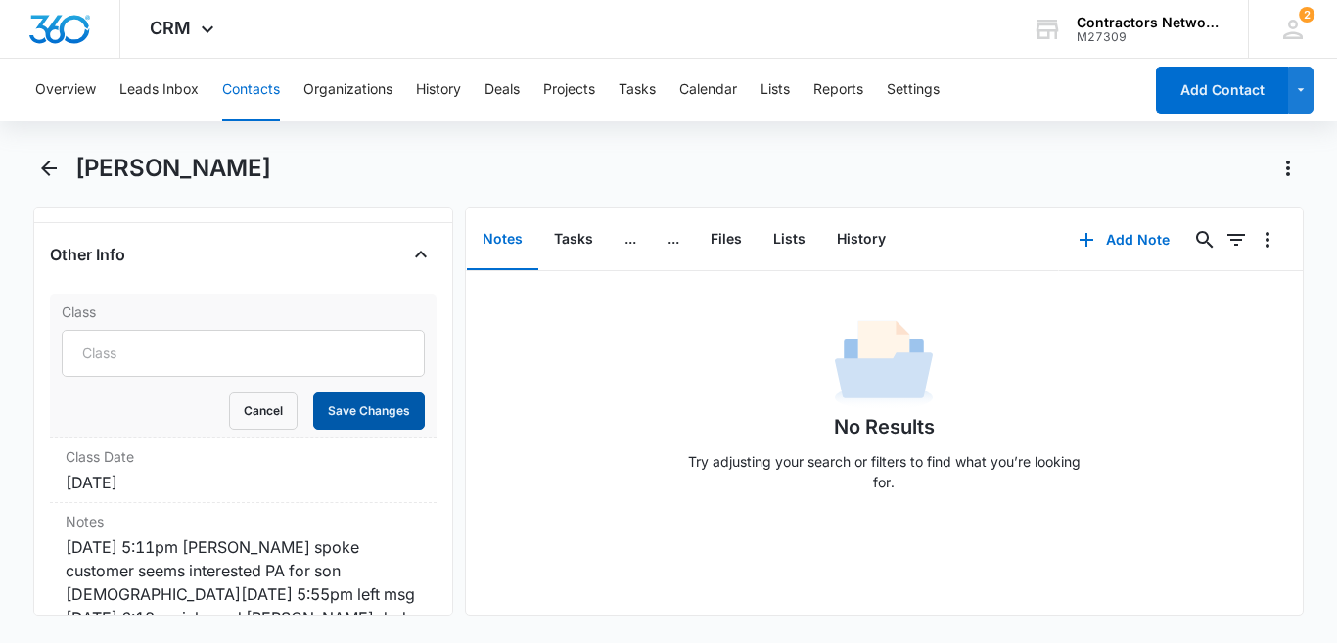
click at [366, 399] on button "Save Changes" at bounding box center [369, 410] width 112 height 37
click at [269, 477] on div "[DATE]" at bounding box center [243, 482] width 355 height 23
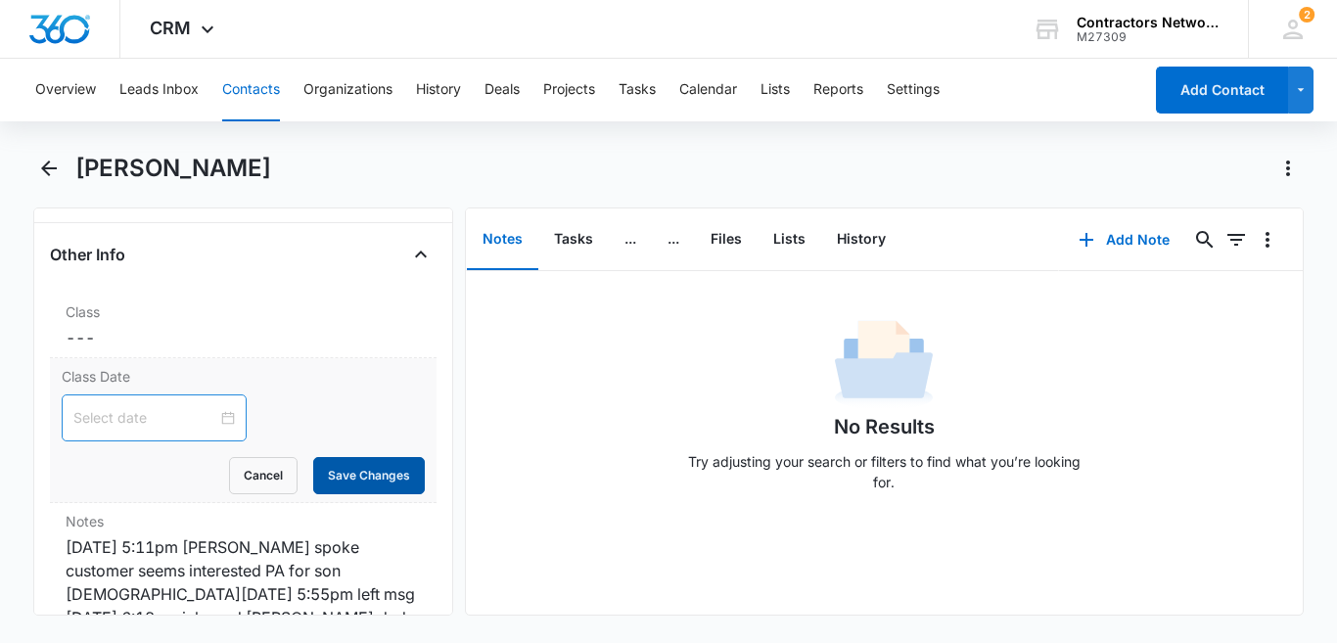
click at [344, 468] on button "Save Changes" at bounding box center [369, 475] width 112 height 37
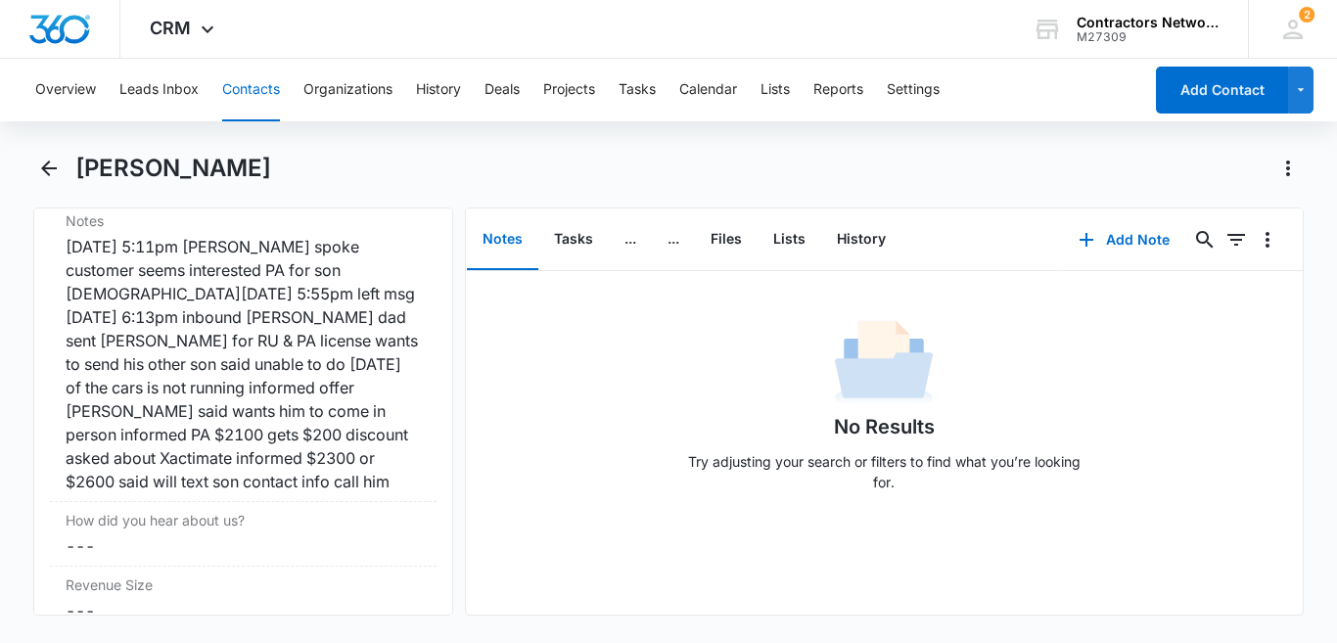
scroll to position [2434, 0]
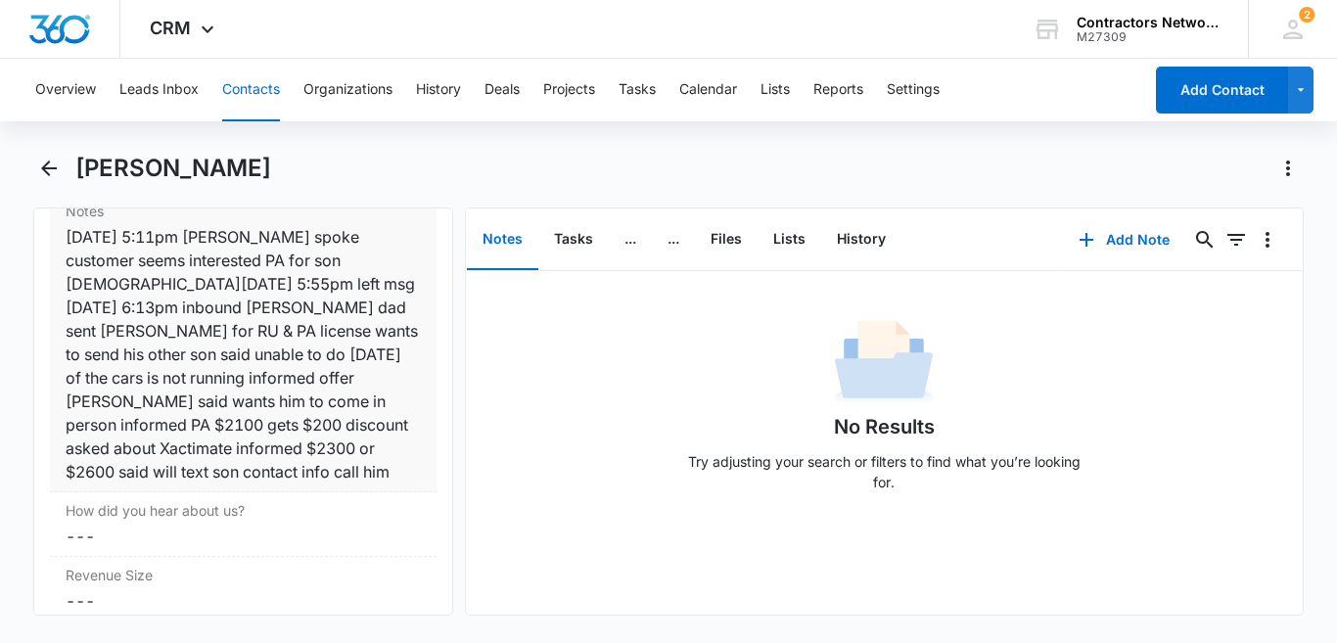
click at [336, 307] on div "[DATE] 5:11pm [PERSON_NAME] spoke customer seems interested PA for son [DEMOGRA…" at bounding box center [243, 354] width 355 height 258
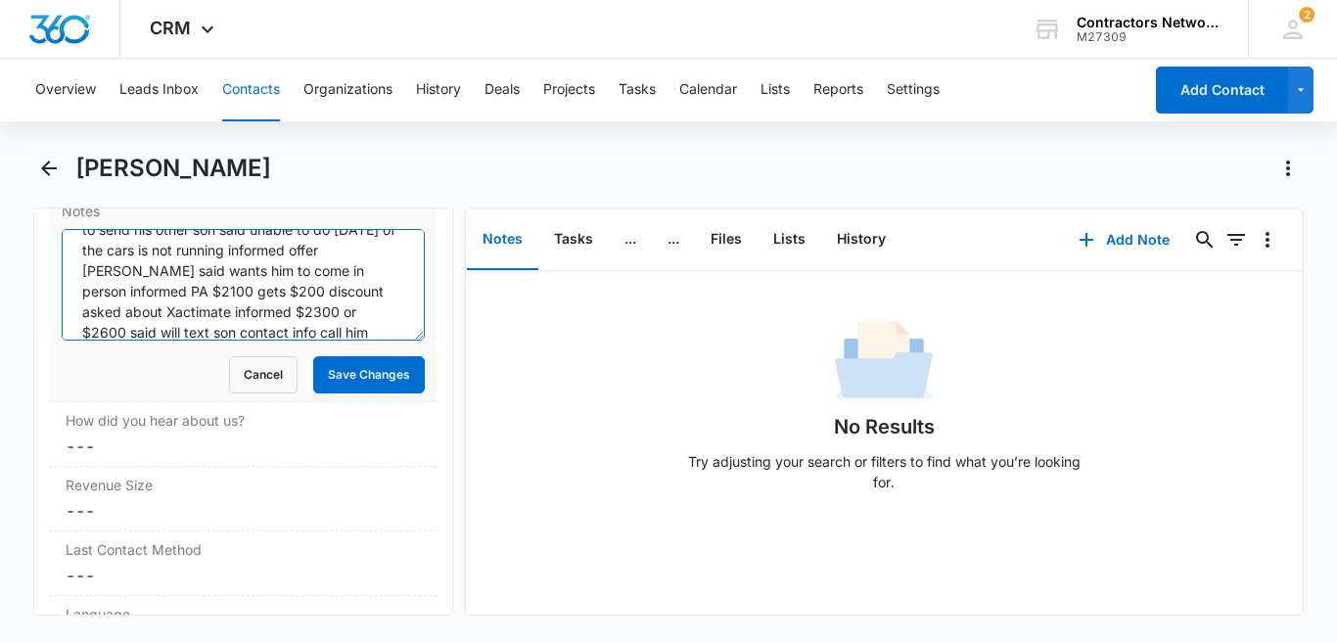
scroll to position [144, 0]
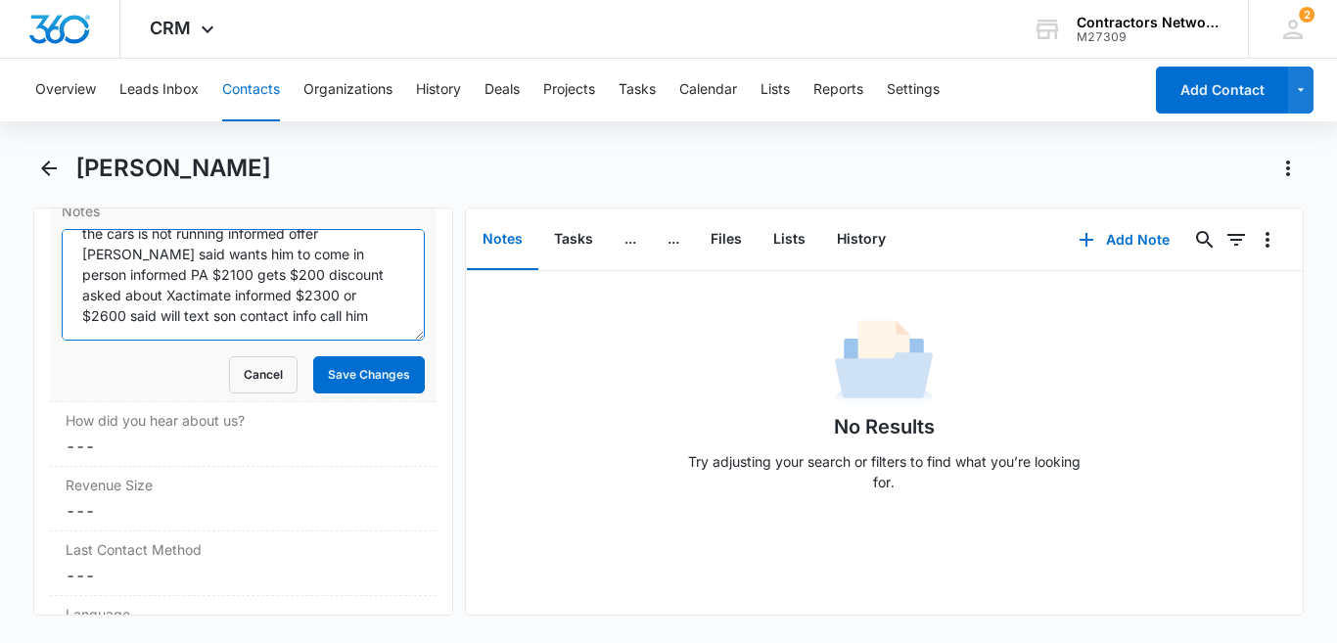
click at [288, 308] on textarea "[DATE] 5:11pm [PERSON_NAME] spoke customer seems interested PA for son [DEMOGRA…" at bounding box center [243, 285] width 363 height 112
click at [187, 334] on textarea "[DATE] 5:11pm [PERSON_NAME] spoke customer seems interested PA for son [DEMOGRA…" at bounding box center [243, 285] width 363 height 112
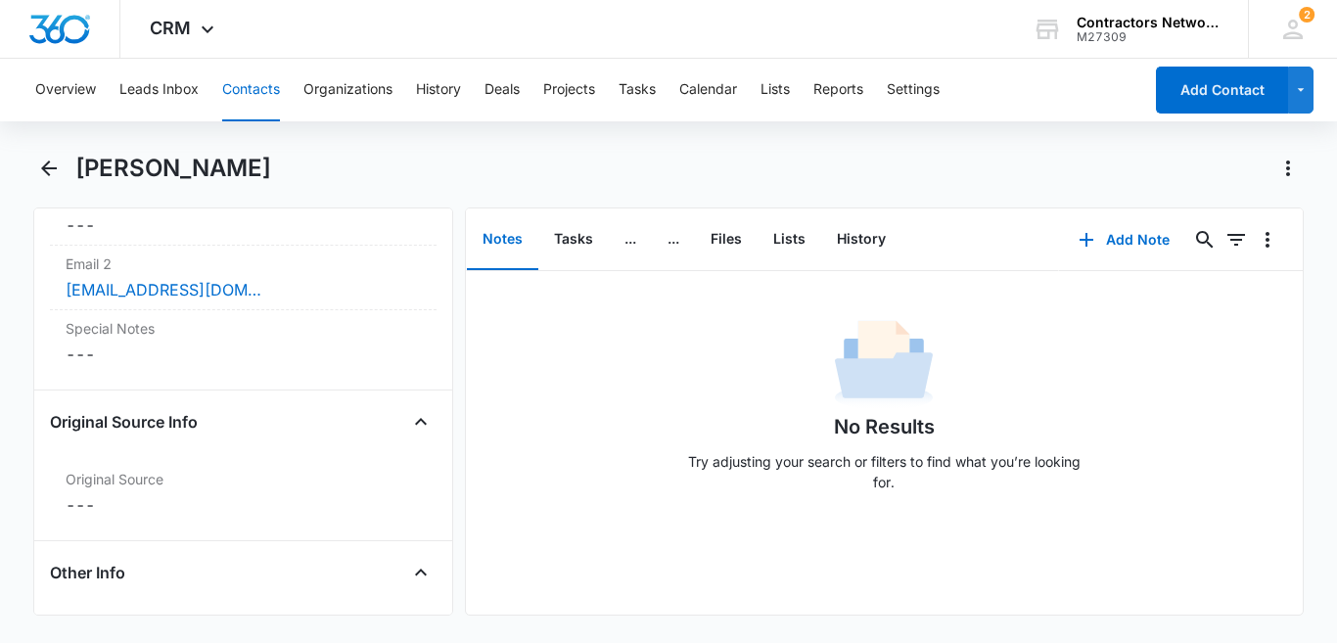
scroll to position [1915, 0]
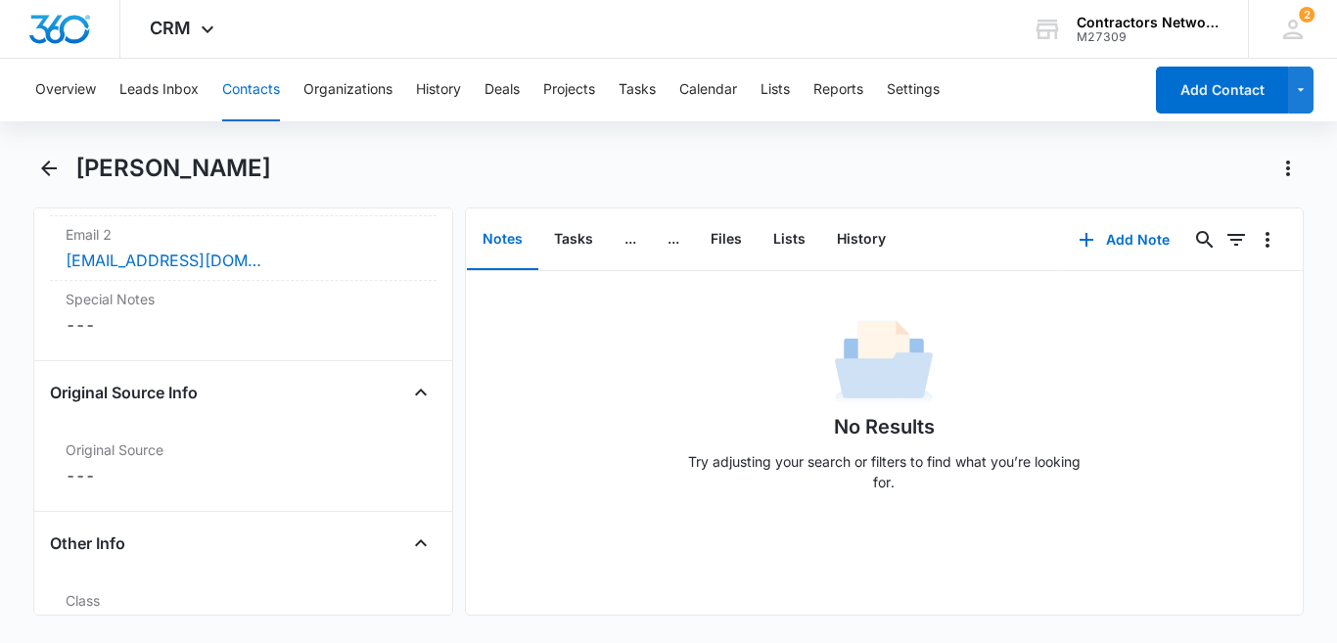
drag, startPoint x: 187, startPoint y: 334, endPoint x: 438, endPoint y: 579, distance: 351.6
click at [438, 579] on div "Remove [PERSON_NAME] [PERSON_NAME] Contact Info Name Cancel Save Changes [PERSO…" at bounding box center [243, 411] width 420 height 408
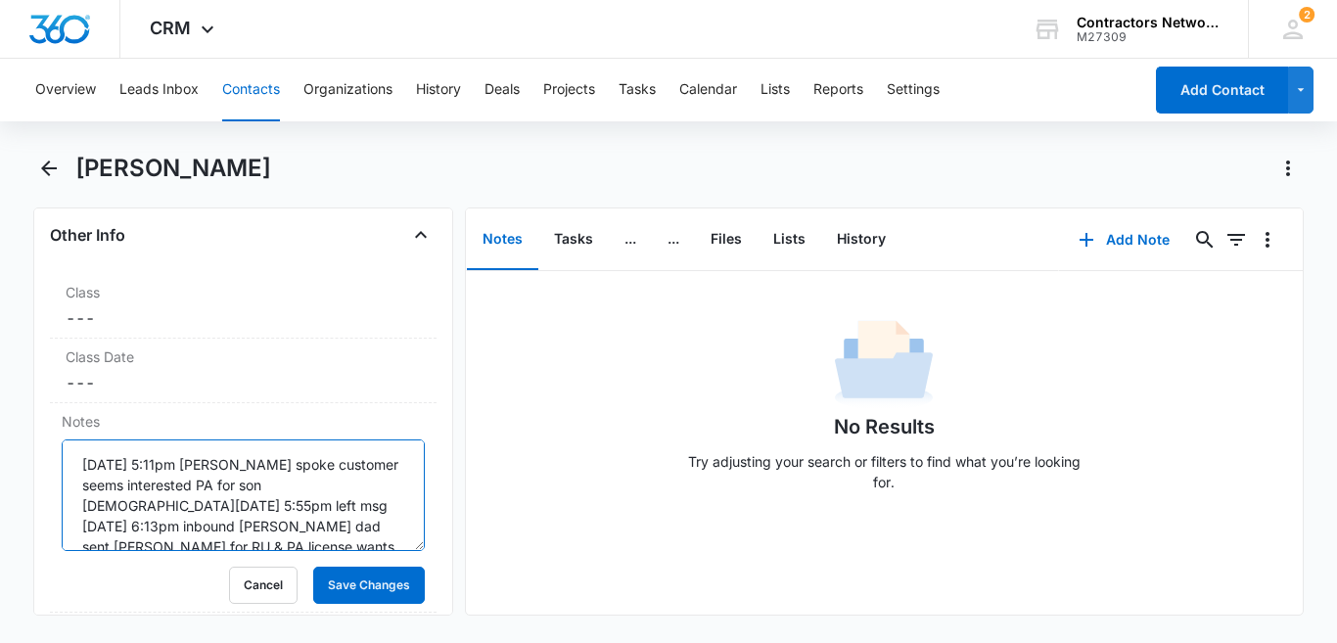
scroll to position [2229, 0]
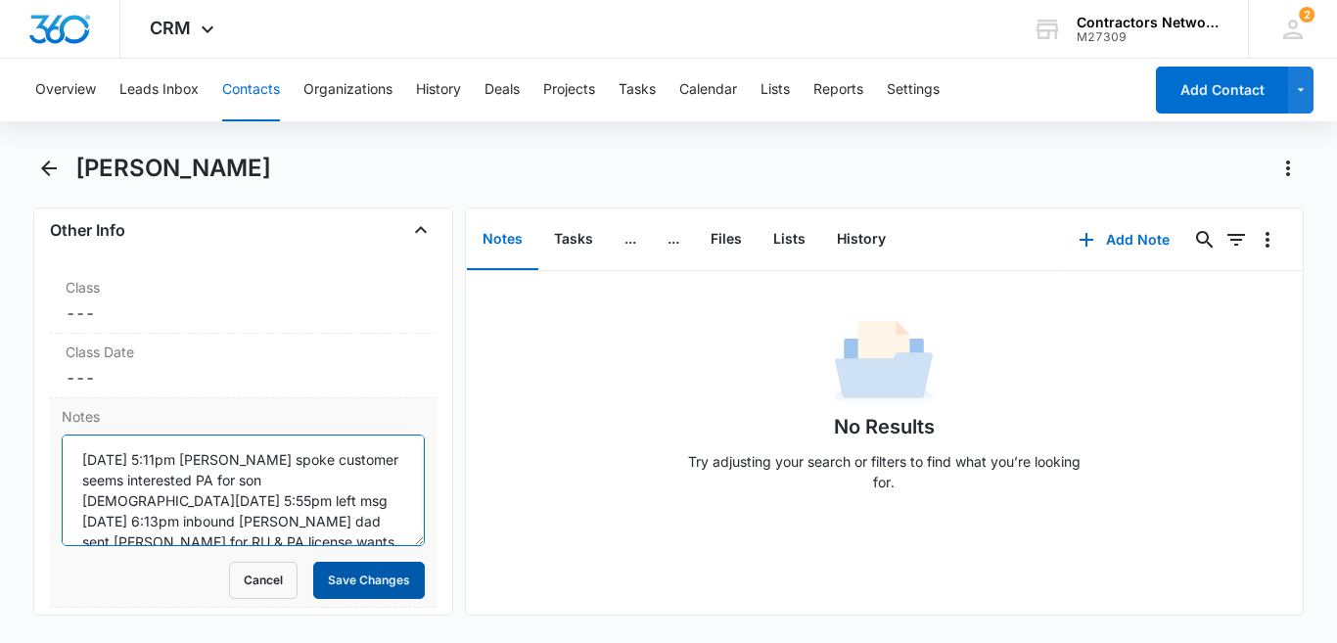
type textarea "[DATE] 5:11pm [PERSON_NAME] spoke customer seems interested PA for son [DEMOGRA…"
click at [332, 585] on button "Save Changes" at bounding box center [369, 580] width 112 height 37
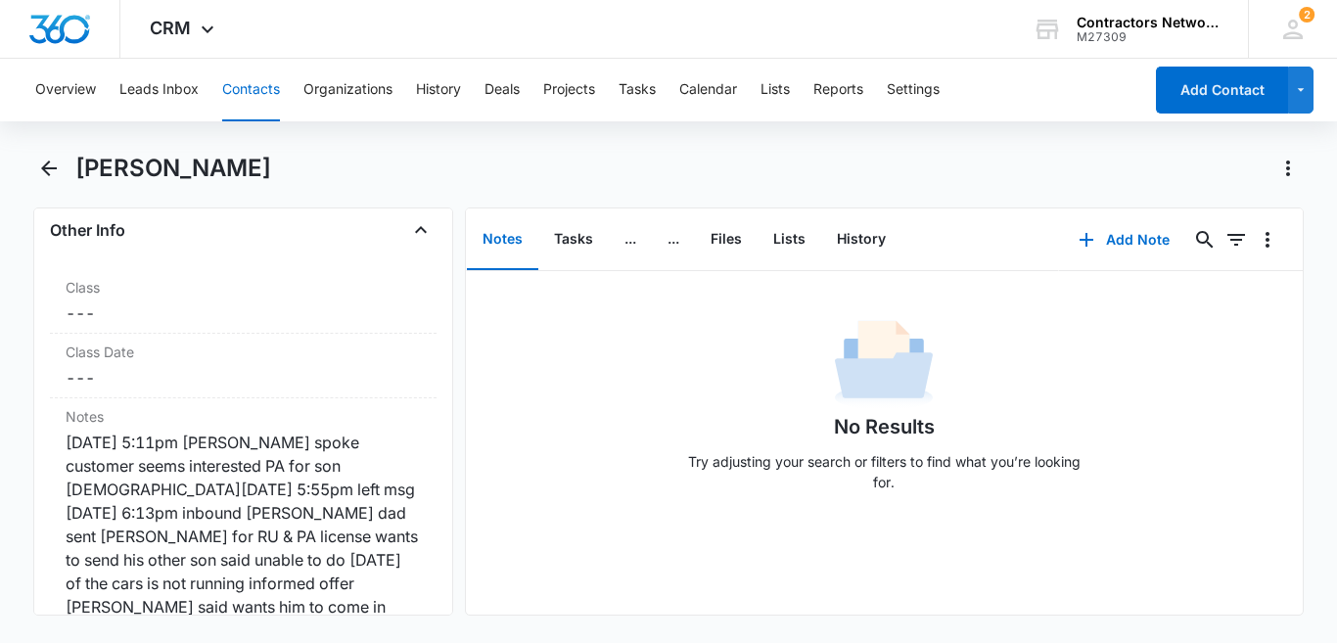
click at [252, 83] on button "Contacts" at bounding box center [251, 90] width 58 height 63
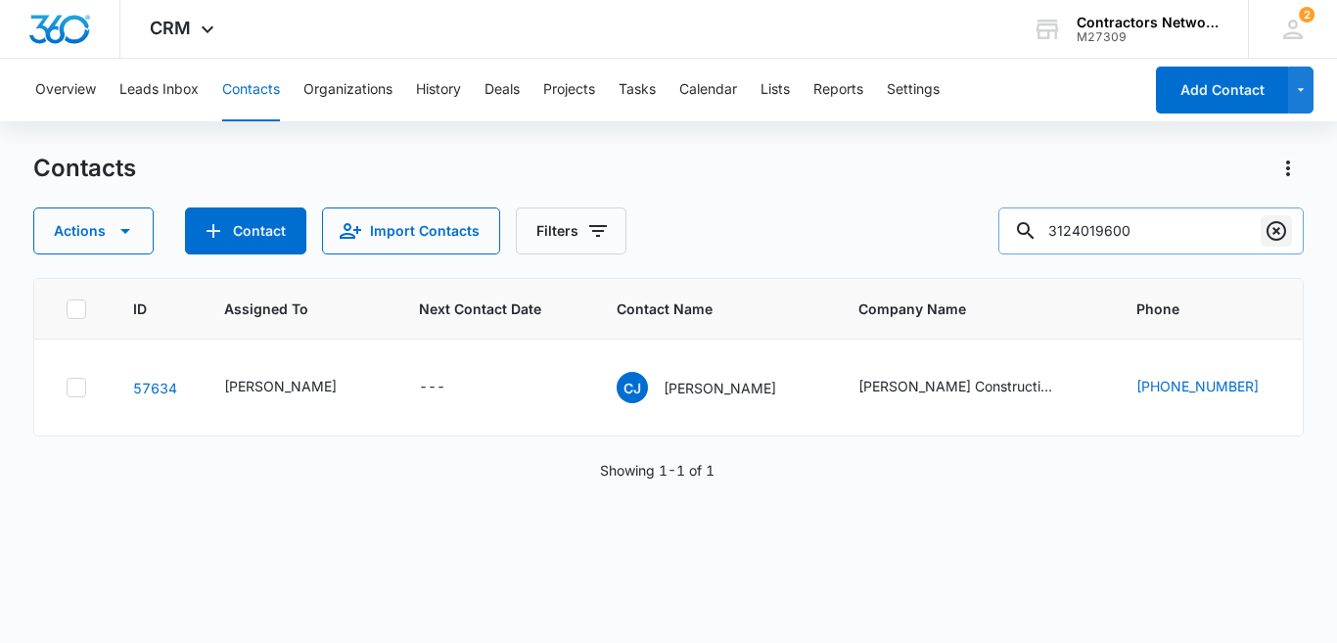
click at [1274, 233] on icon "Clear" at bounding box center [1276, 231] width 20 height 20
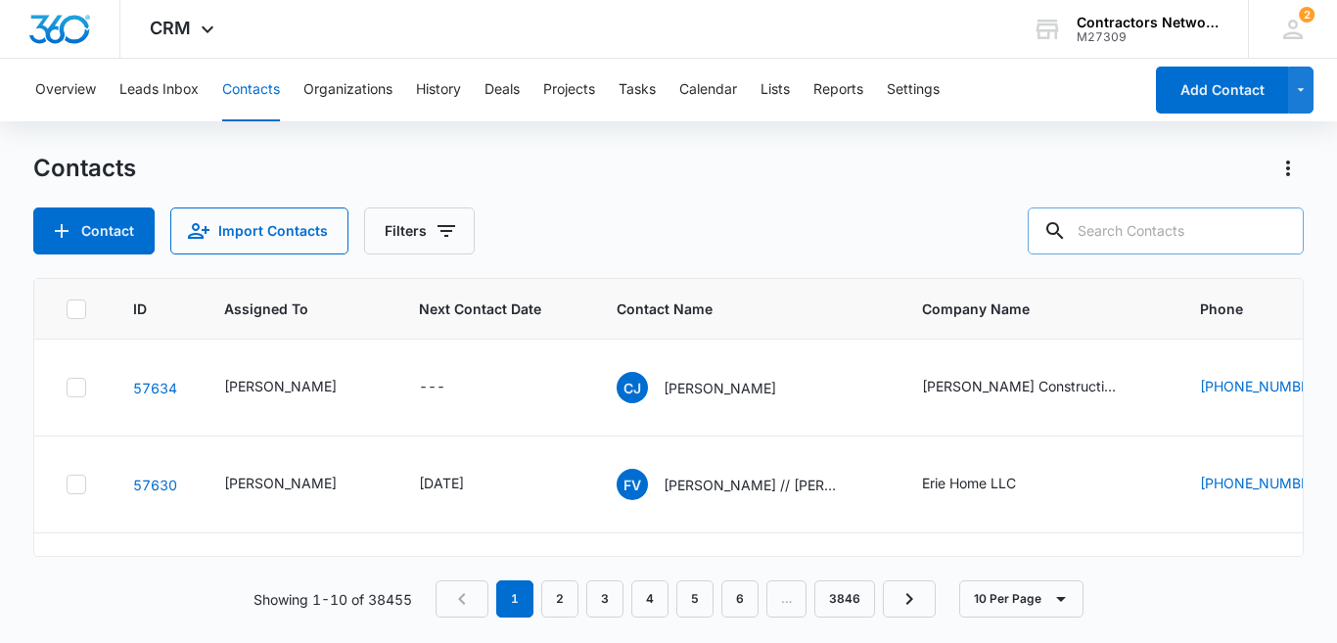
click at [1132, 230] on input "text" at bounding box center [1166, 230] width 276 height 47
type input "[PHONE_NUMBER]"
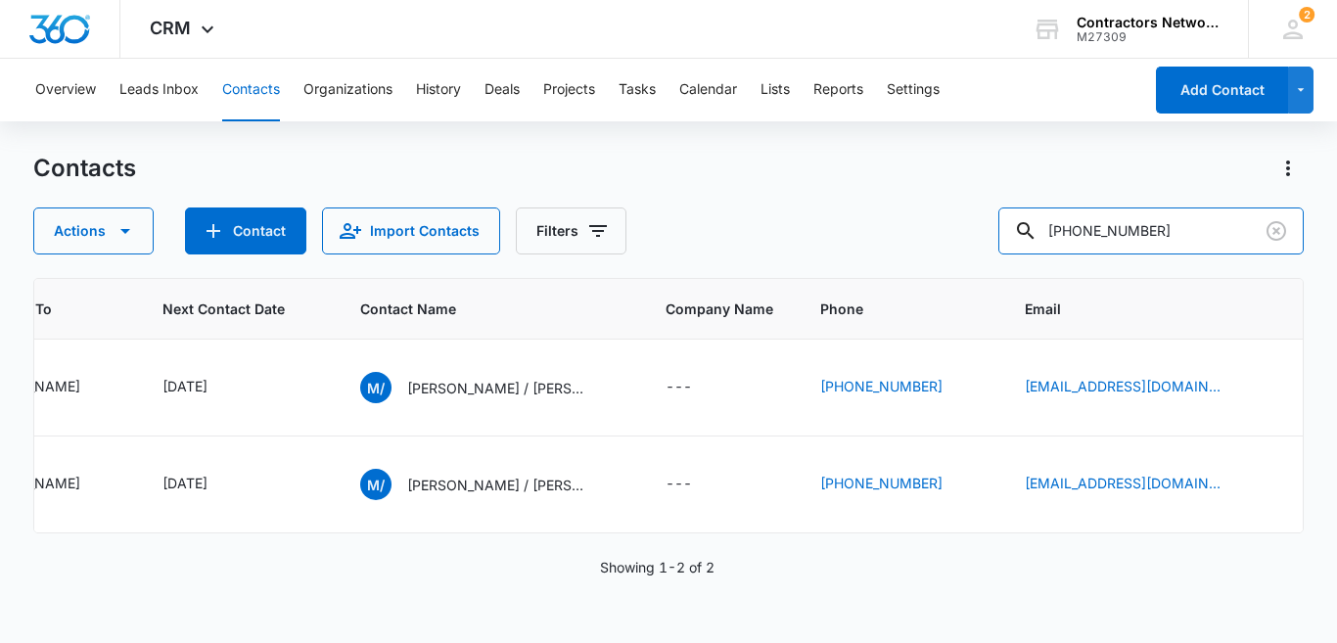
scroll to position [0, 221]
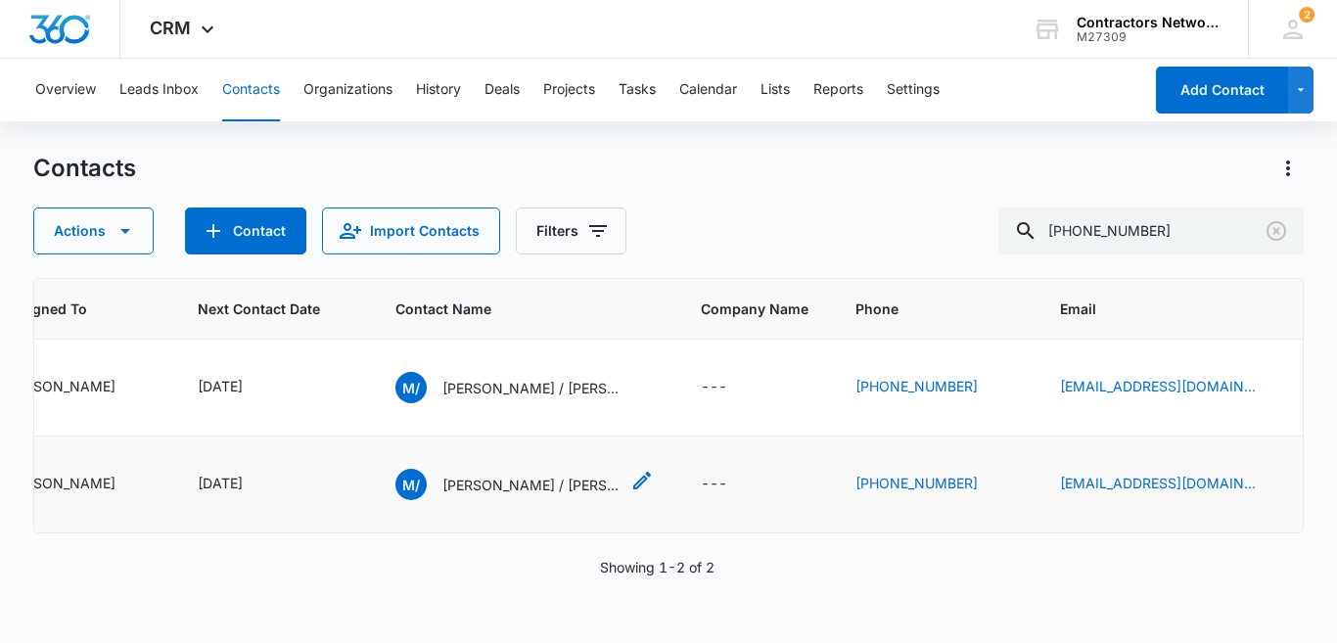
click at [495, 495] on p "[PERSON_NAME] / [PERSON_NAME]" at bounding box center [530, 485] width 176 height 21
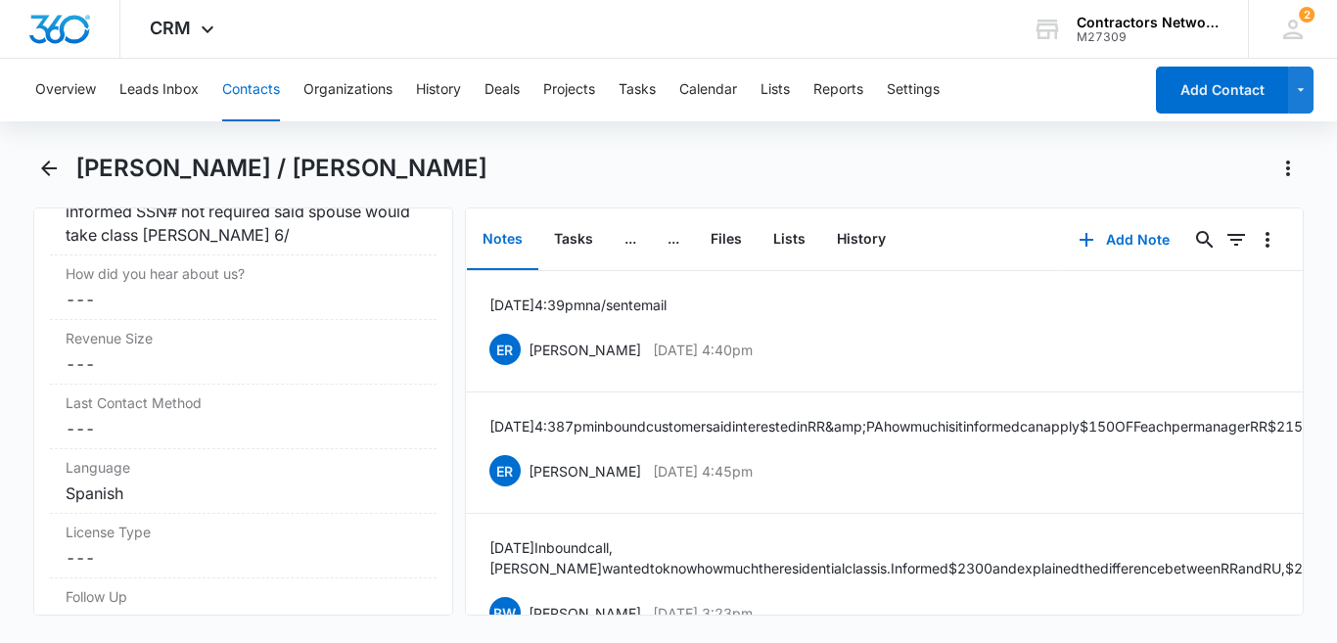
scroll to position [2801, 0]
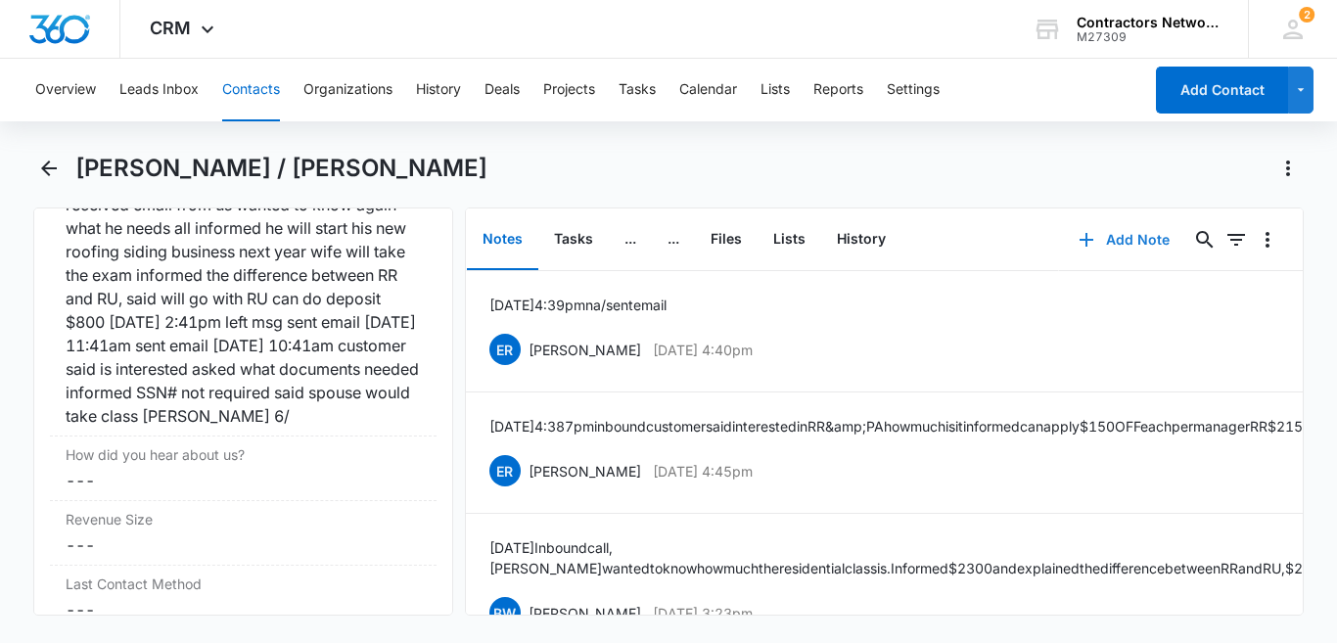
click at [1127, 235] on button "Add Note" at bounding box center [1124, 239] width 130 height 47
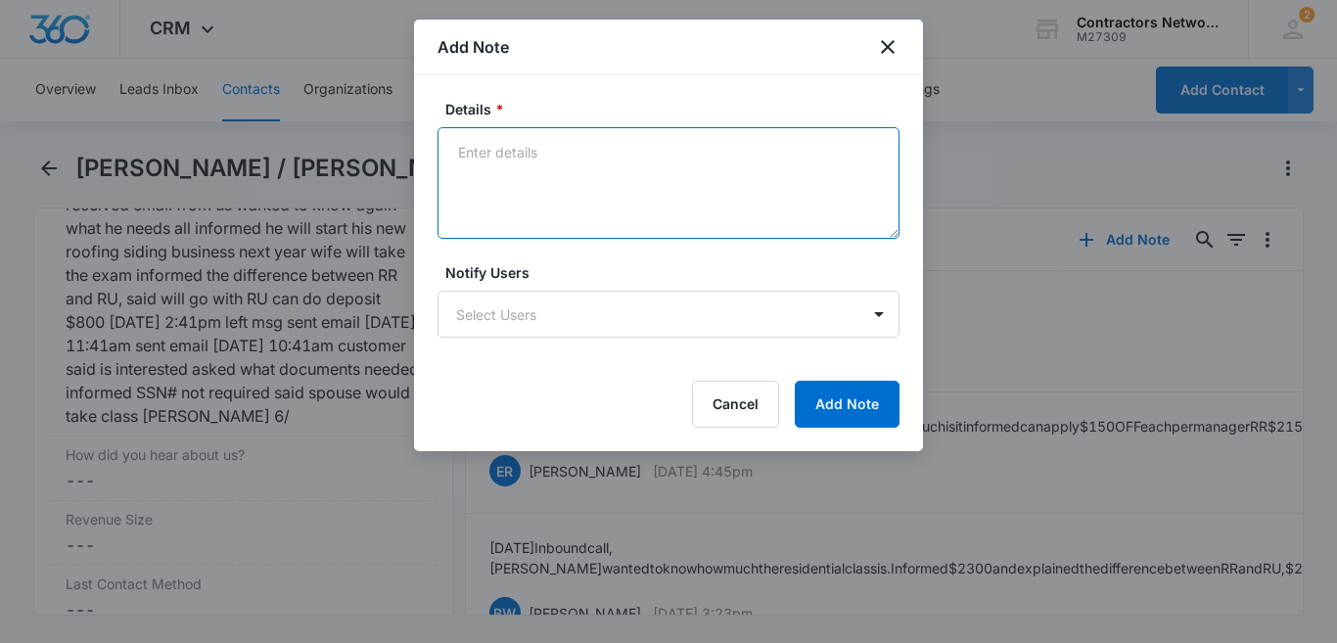
click at [514, 192] on textarea "Details *" at bounding box center [668, 183] width 462 height 112
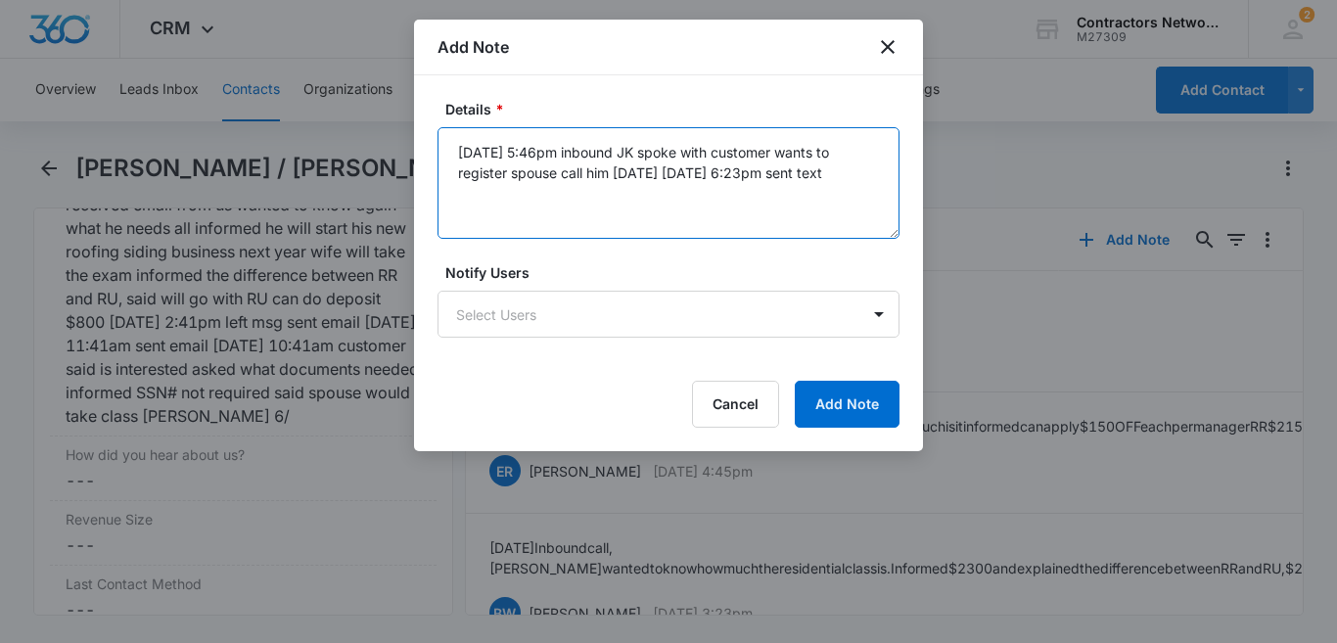
drag, startPoint x: 854, startPoint y: 177, endPoint x: 796, endPoint y: 149, distance: 65.2
click at [796, 149] on textarea "[DATE] 5:46pm inbound JK spoke with customer wants to register spouse call him …" at bounding box center [668, 183] width 462 height 112
click at [876, 182] on textarea "[DATE] 5:46pm inbound JK spoke with customer wants to register spouse call him …" at bounding box center [668, 183] width 462 height 112
click at [876, 181] on textarea "[DATE] 5:46pm inbound JK spoke with customer wants to register spouse call him …" at bounding box center [668, 183] width 462 height 112
drag, startPoint x: 876, startPoint y: 181, endPoint x: 857, endPoint y: 163, distance: 25.6
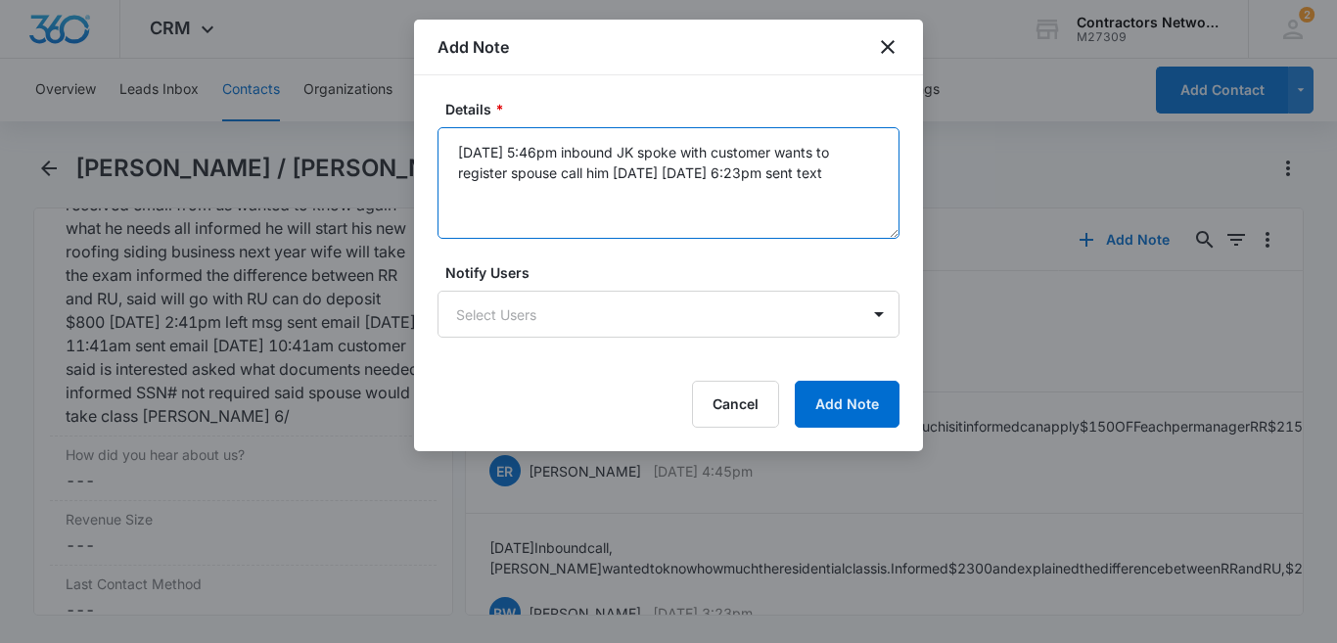
click at [857, 163] on textarea "[DATE] 5:46pm inbound JK spoke with customer wants to register spouse call him …" at bounding box center [668, 183] width 462 height 112
type textarea "[DATE] 5:46pm inbound JK spoke with customer wants to register spouse call him …"
click at [831, 396] on button "Add Note" at bounding box center [847, 404] width 105 height 47
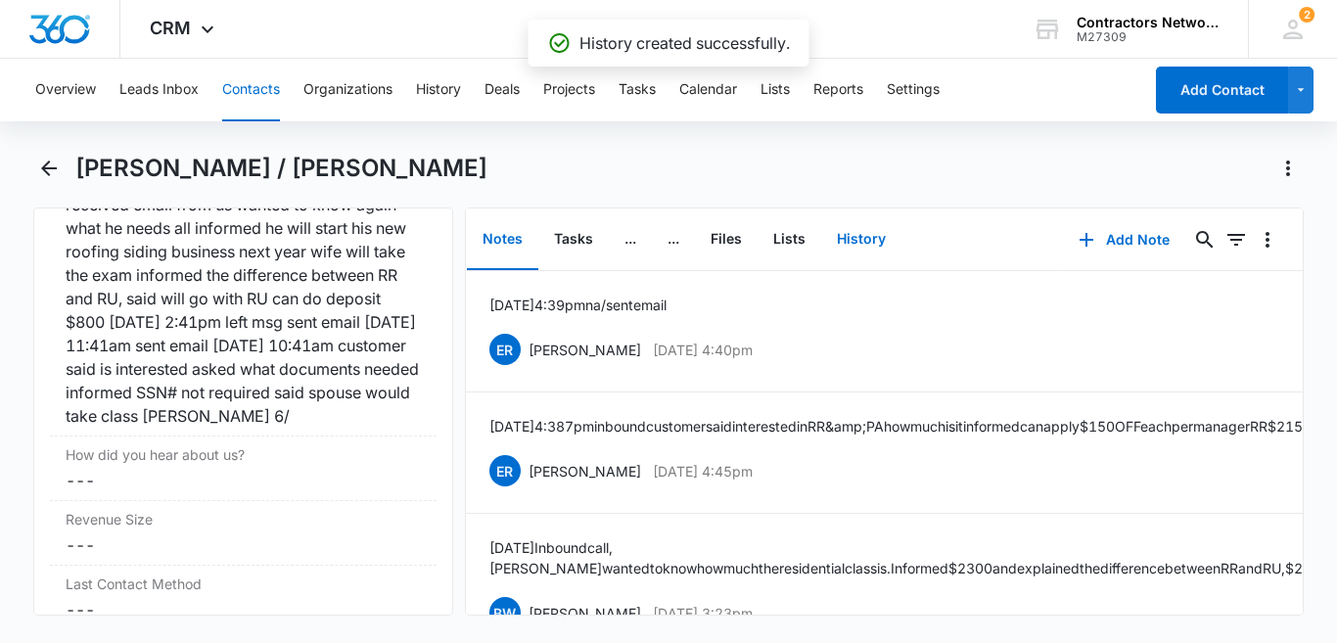
click at [870, 240] on button "History" at bounding box center [861, 239] width 80 height 61
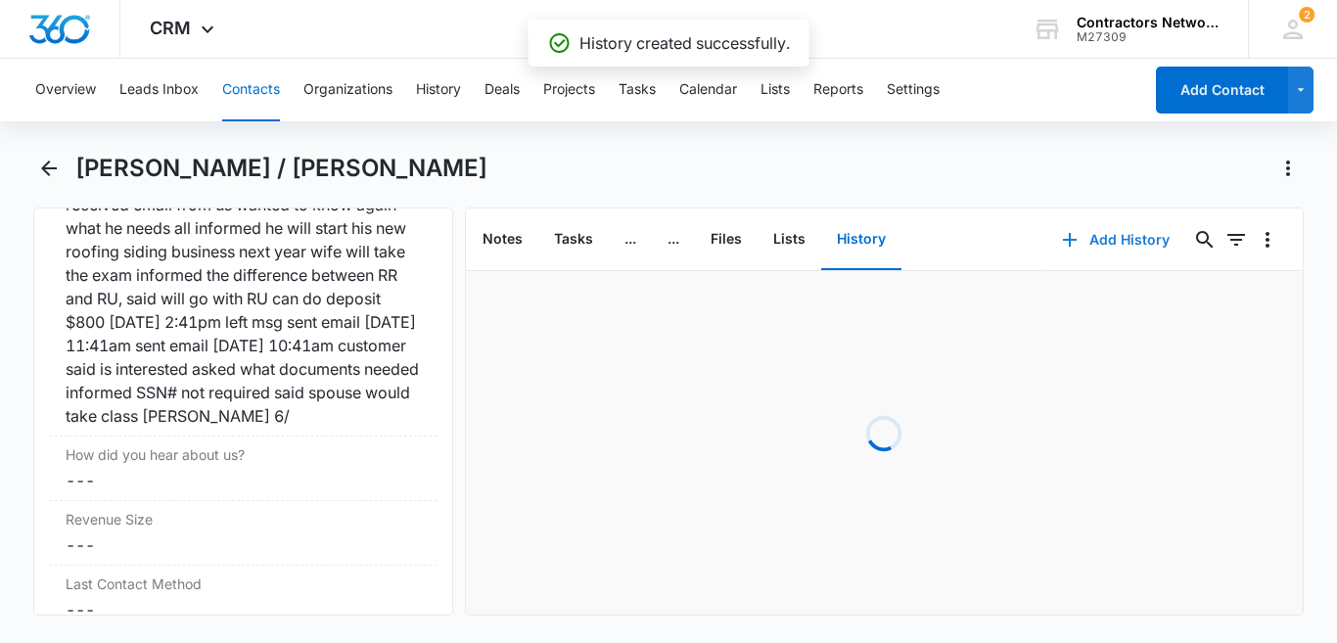
click at [1081, 241] on button "Add History" at bounding box center [1115, 239] width 147 height 47
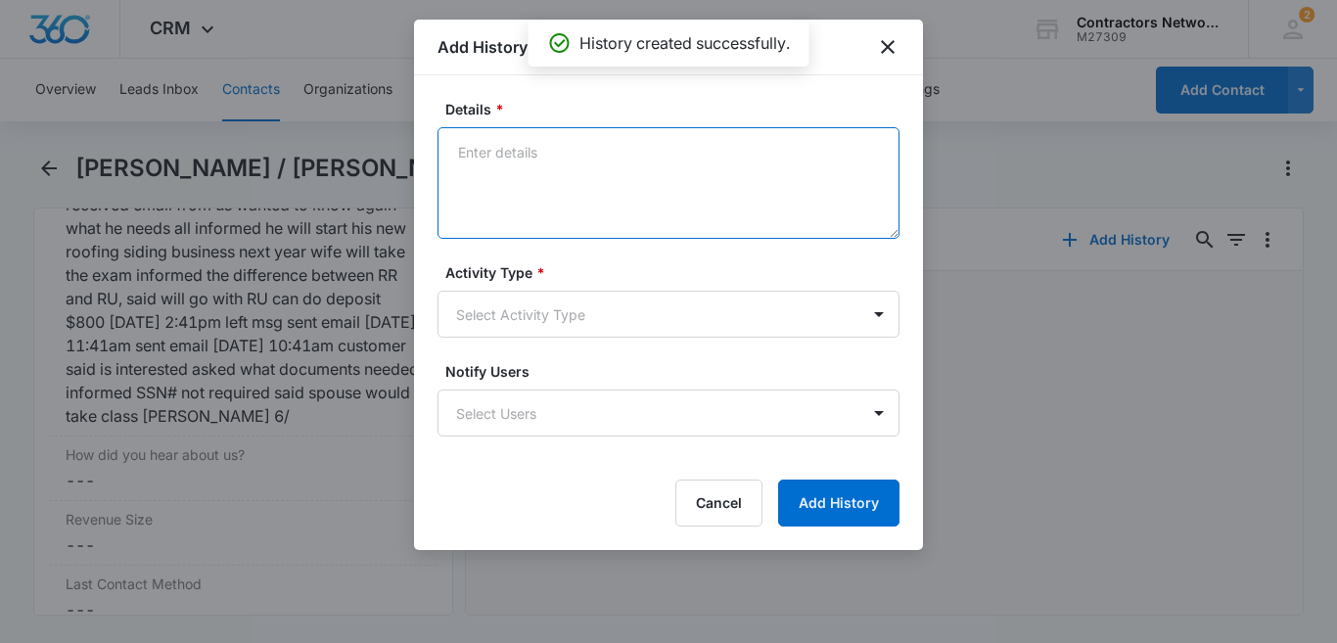
click at [483, 146] on textarea "Details *" at bounding box center [668, 183] width 462 height 112
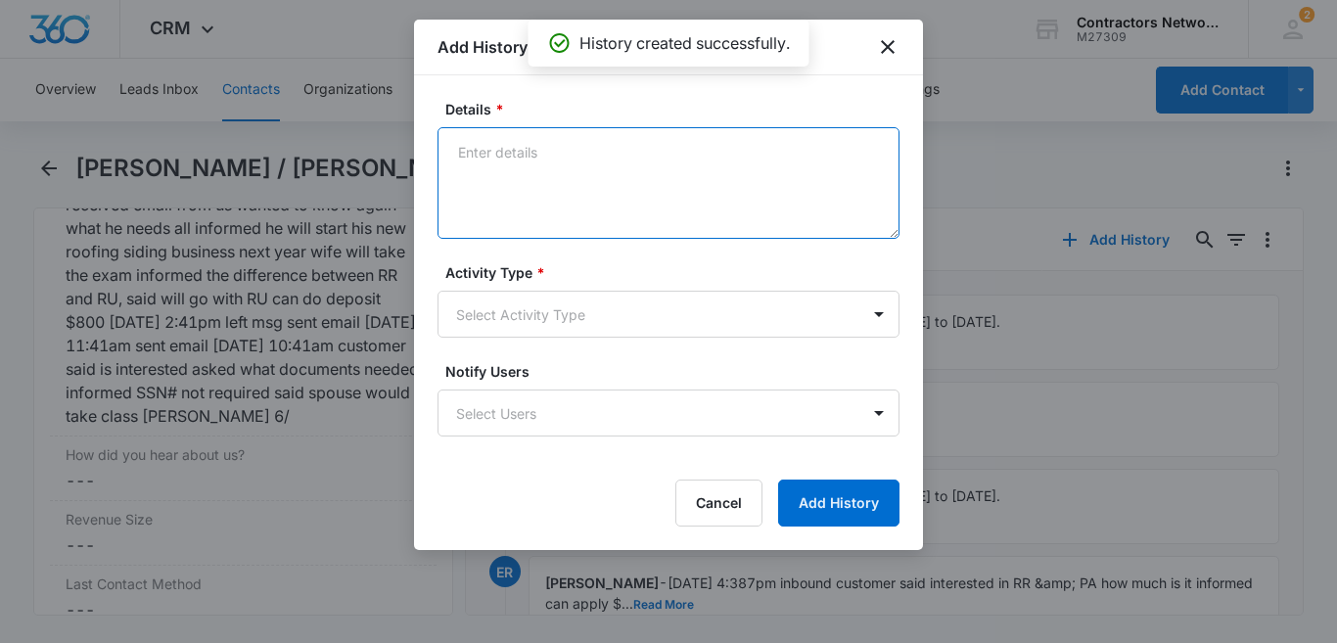
paste textarea "[DATE] 5:46pm inbound JK spoke with customer wants to register spouse call him …"
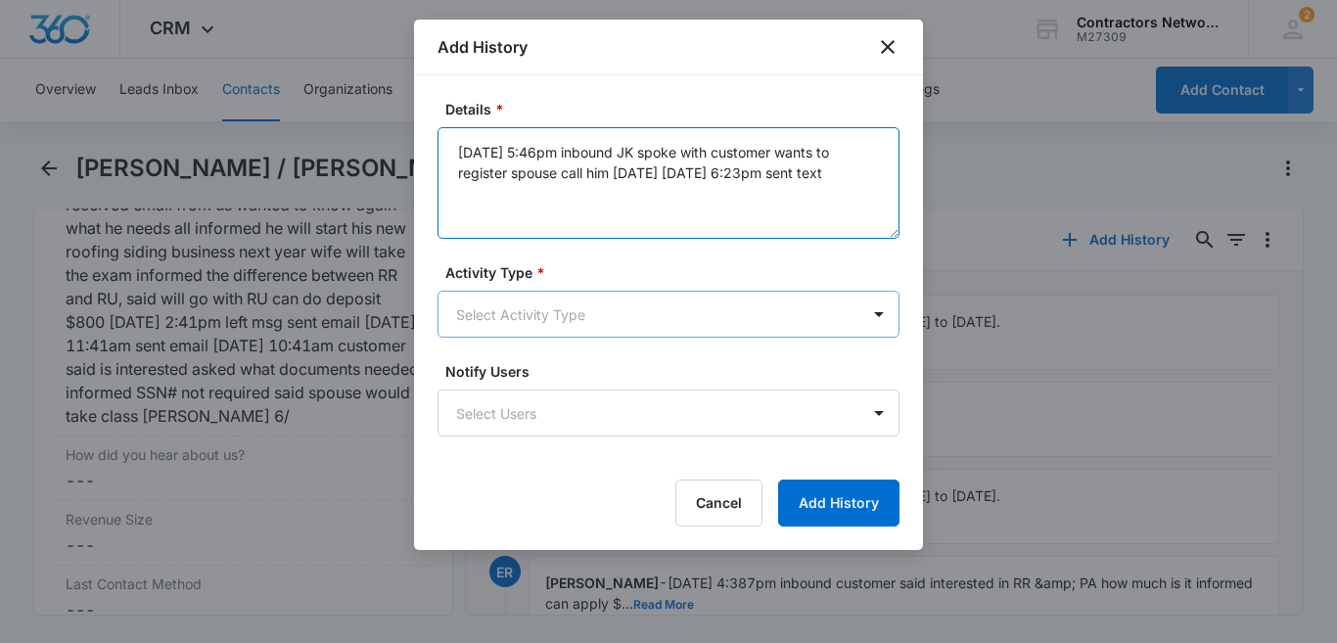
type textarea "[DATE] 5:46pm inbound JK spoke with customer wants to register spouse call him …"
click at [537, 313] on body "CRM Apps Reputation Websites Forms CRM Email Social Shop Payments POS Content A…" at bounding box center [668, 321] width 1337 height 643
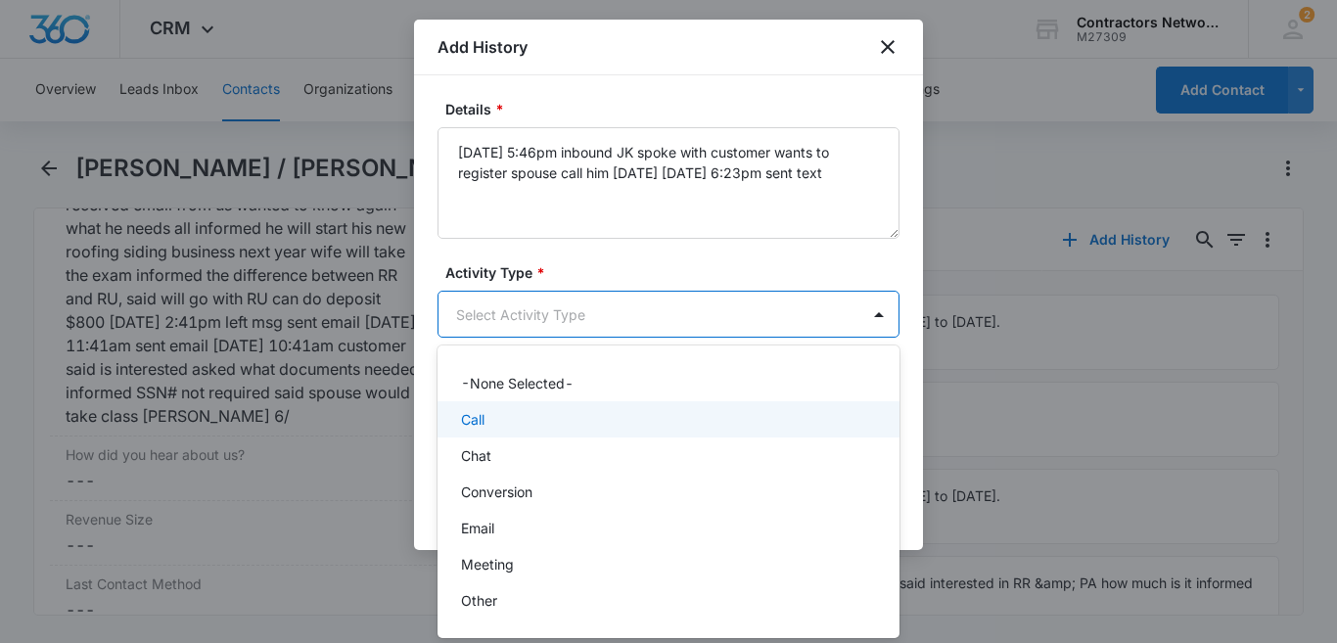
click at [513, 425] on div "Call" at bounding box center [666, 419] width 411 height 21
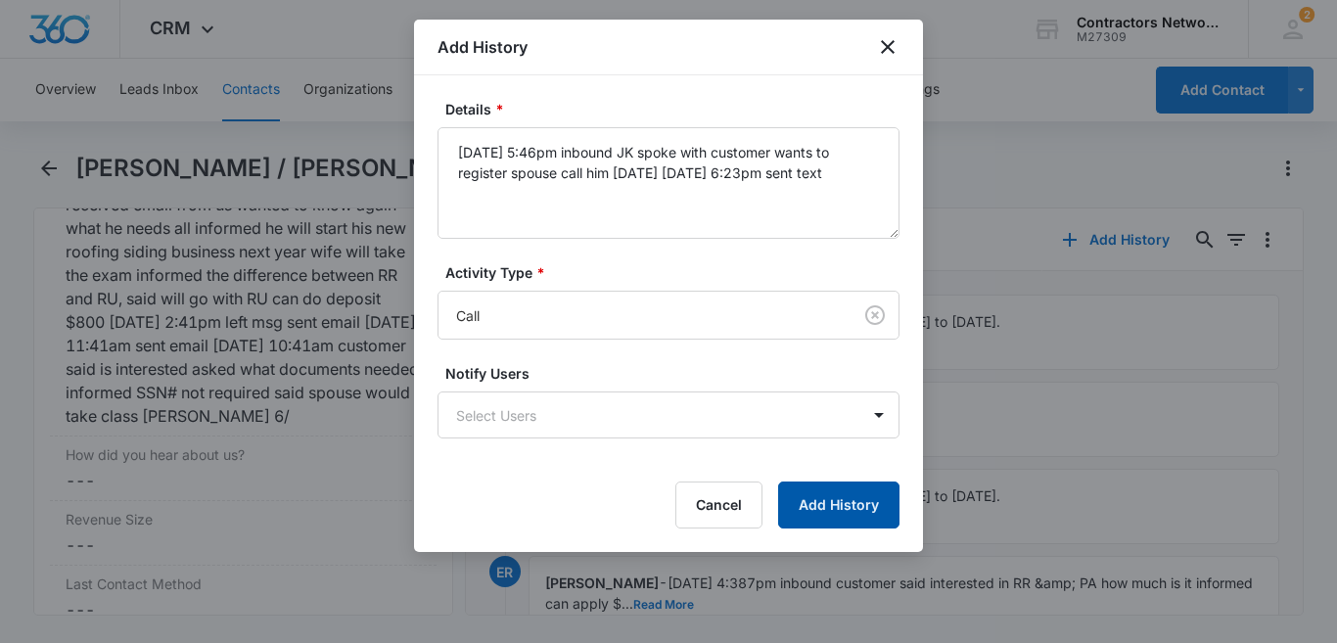
click at [808, 505] on button "Add History" at bounding box center [838, 505] width 121 height 47
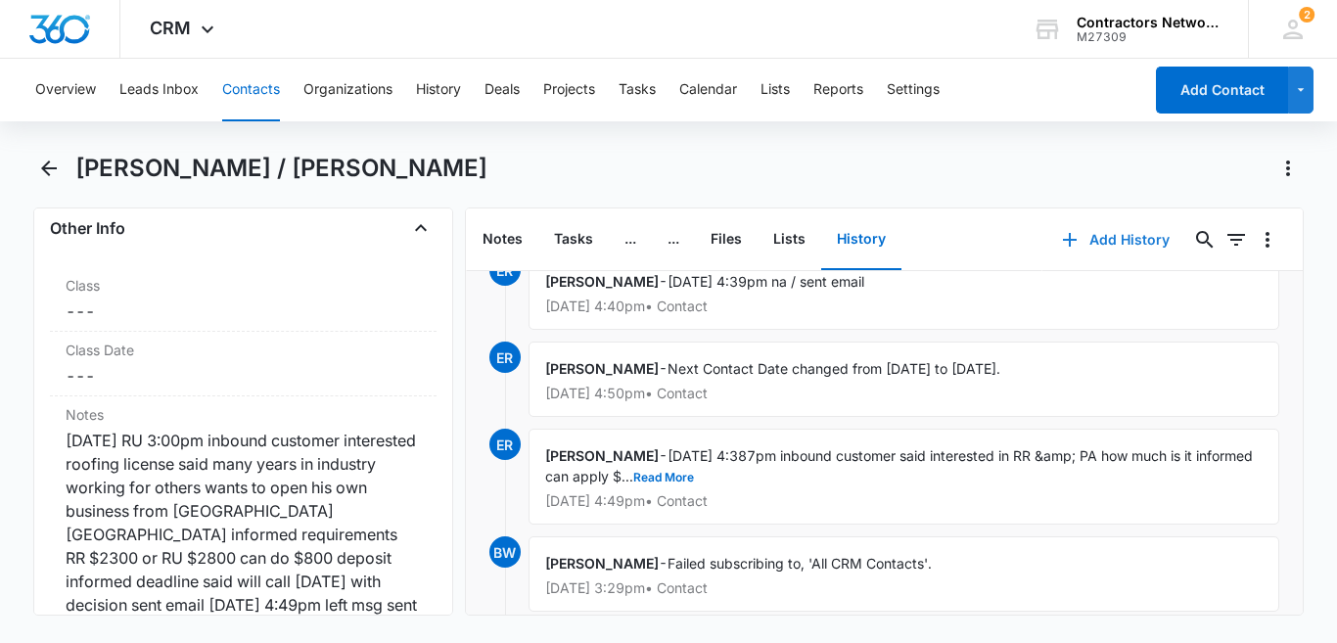
scroll to position [274, 0]
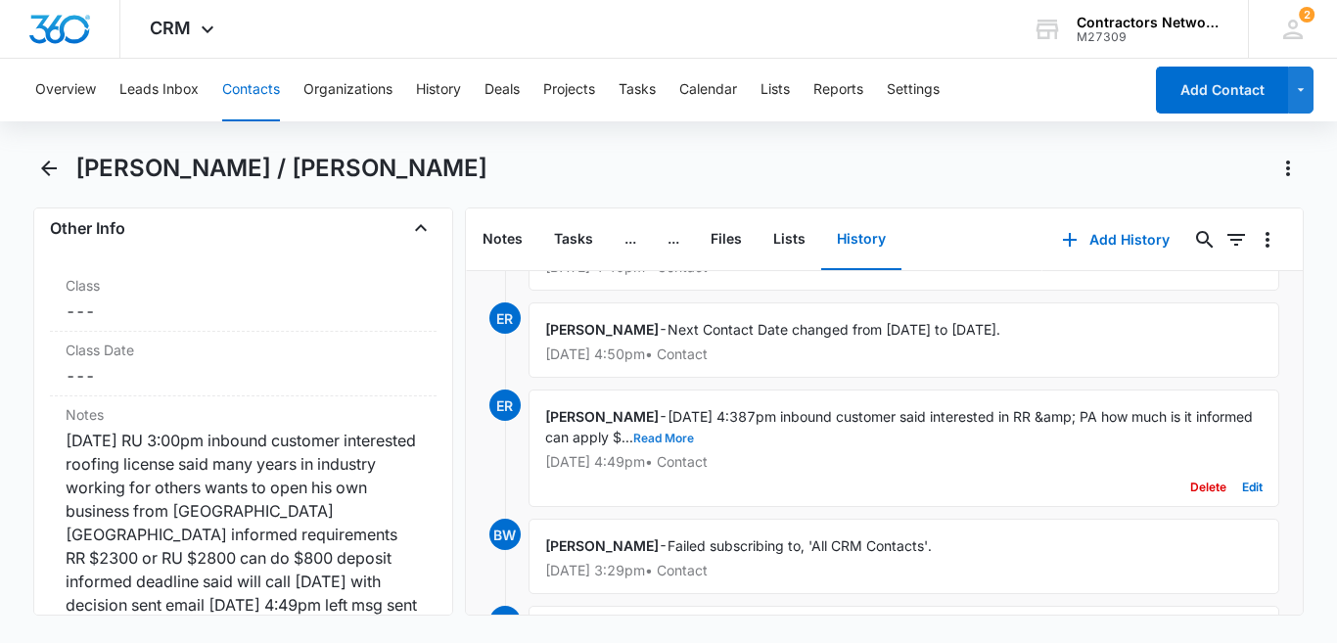
click at [694, 440] on button "Read More" at bounding box center [663, 439] width 61 height 12
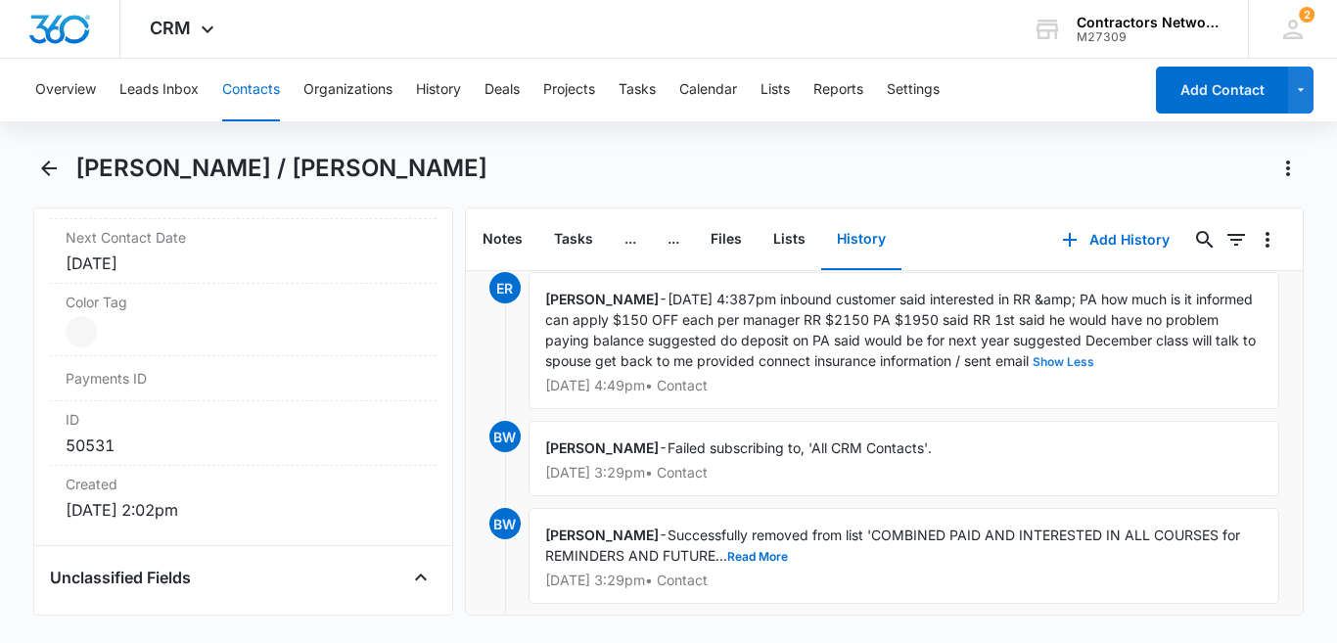
scroll to position [1114, 0]
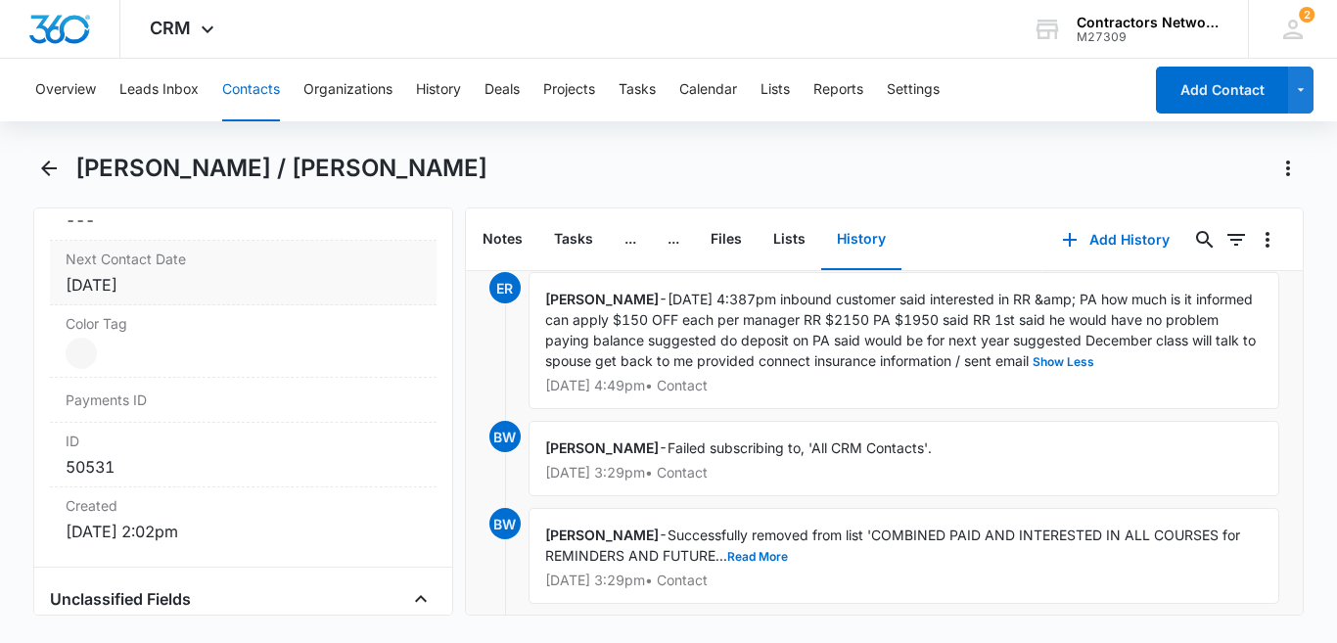
click at [172, 273] on div "[DATE]" at bounding box center [243, 284] width 355 height 23
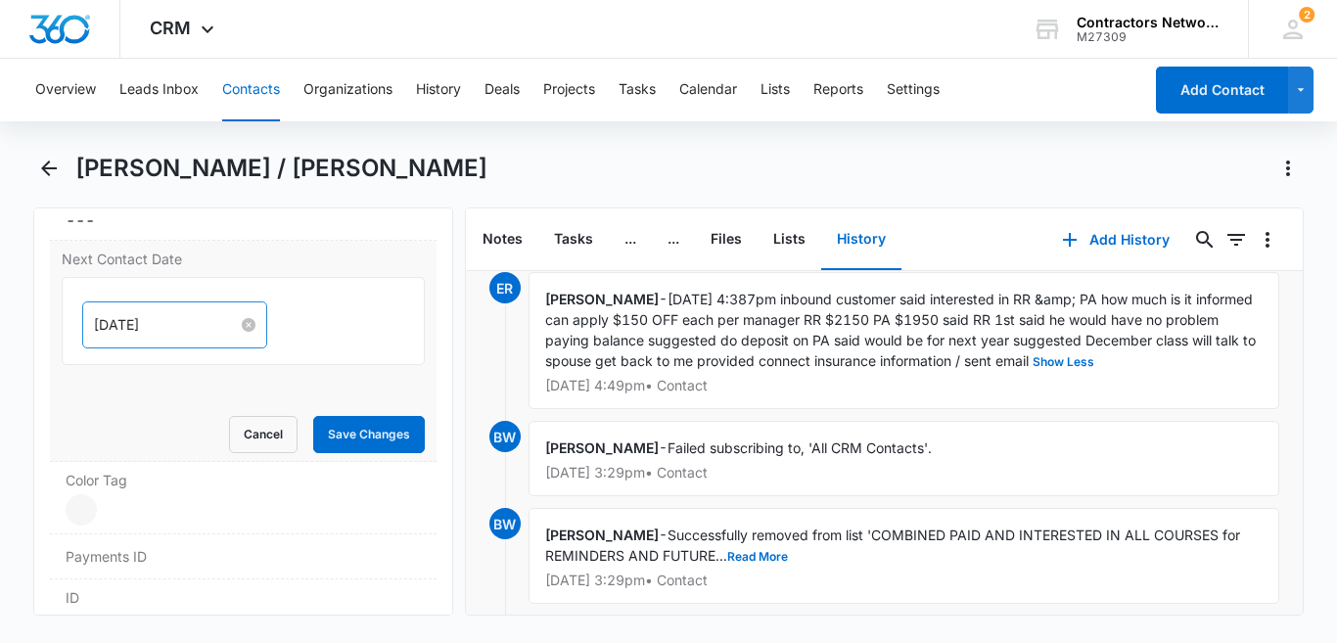
click at [189, 314] on input "[DATE]" at bounding box center [166, 325] width 144 height 22
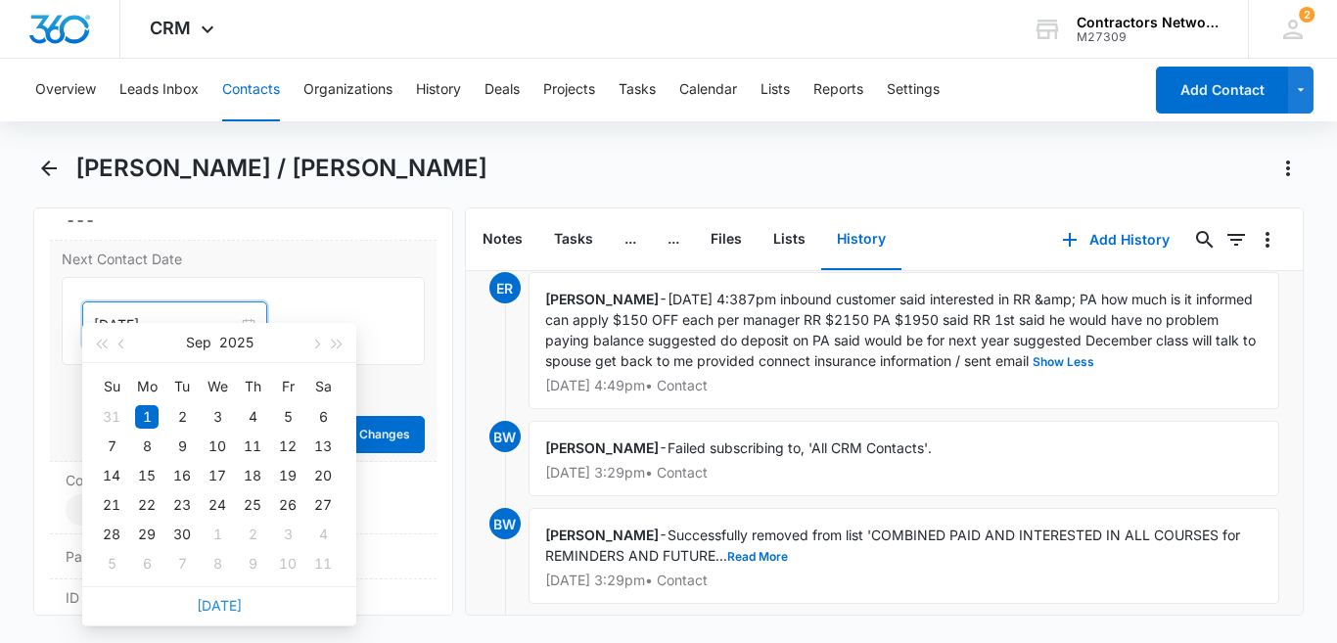
click at [226, 598] on link "[DATE]" at bounding box center [219, 605] width 45 height 17
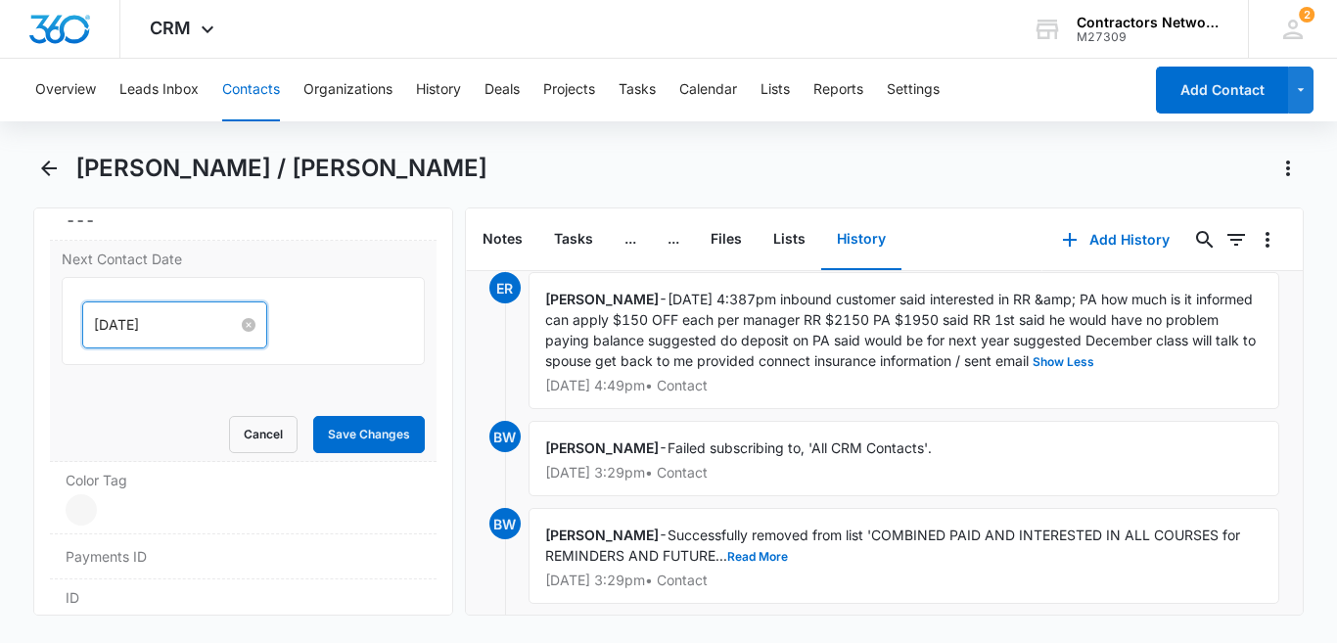
click at [194, 314] on input "[DATE]" at bounding box center [166, 325] width 144 height 22
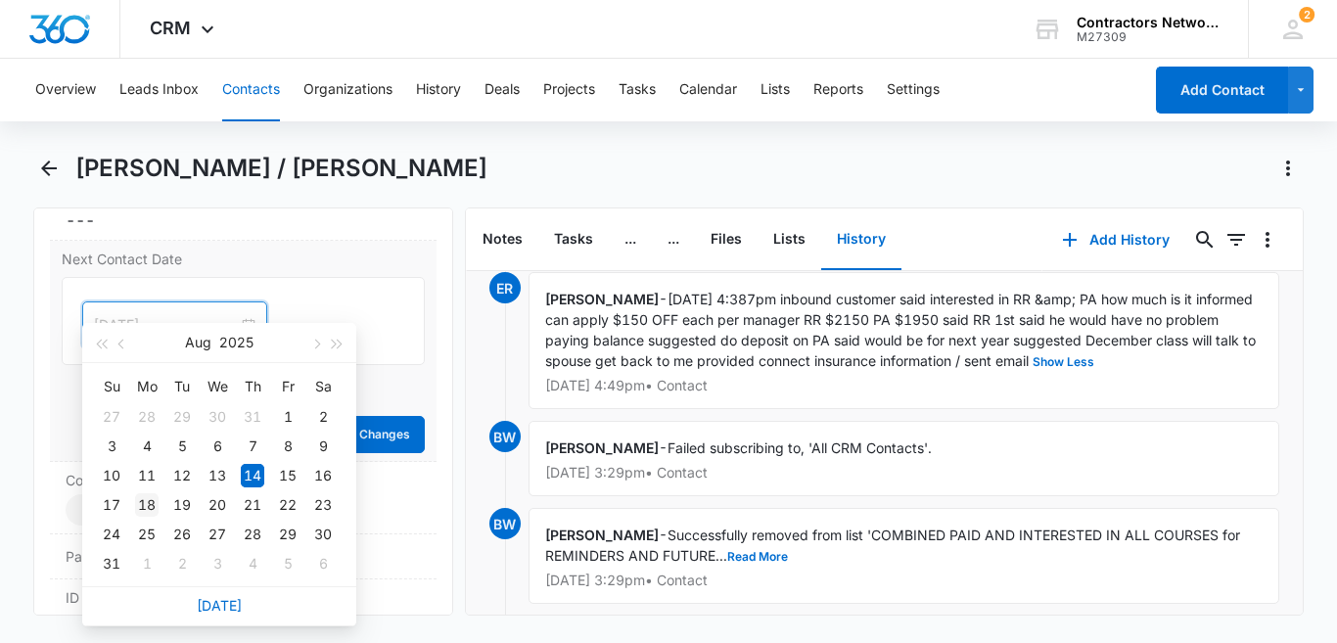
type input "[DATE]"
click at [143, 498] on div "18" at bounding box center [146, 504] width 23 height 23
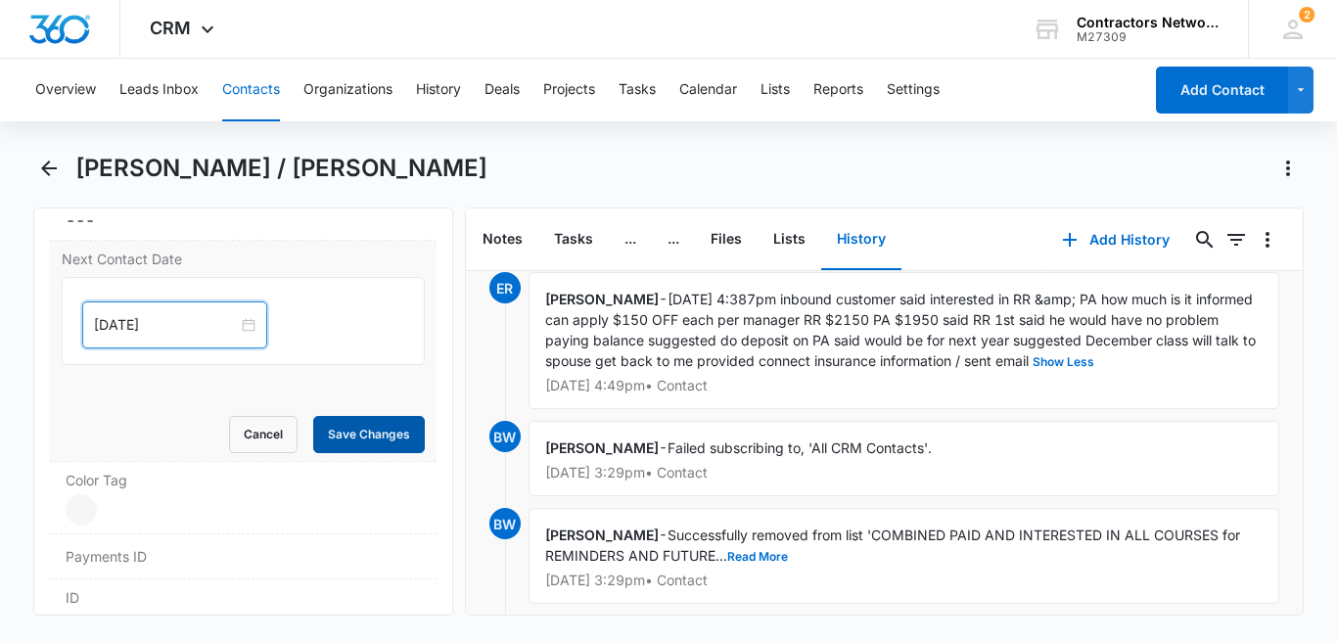
click at [331, 416] on button "Save Changes" at bounding box center [369, 434] width 112 height 37
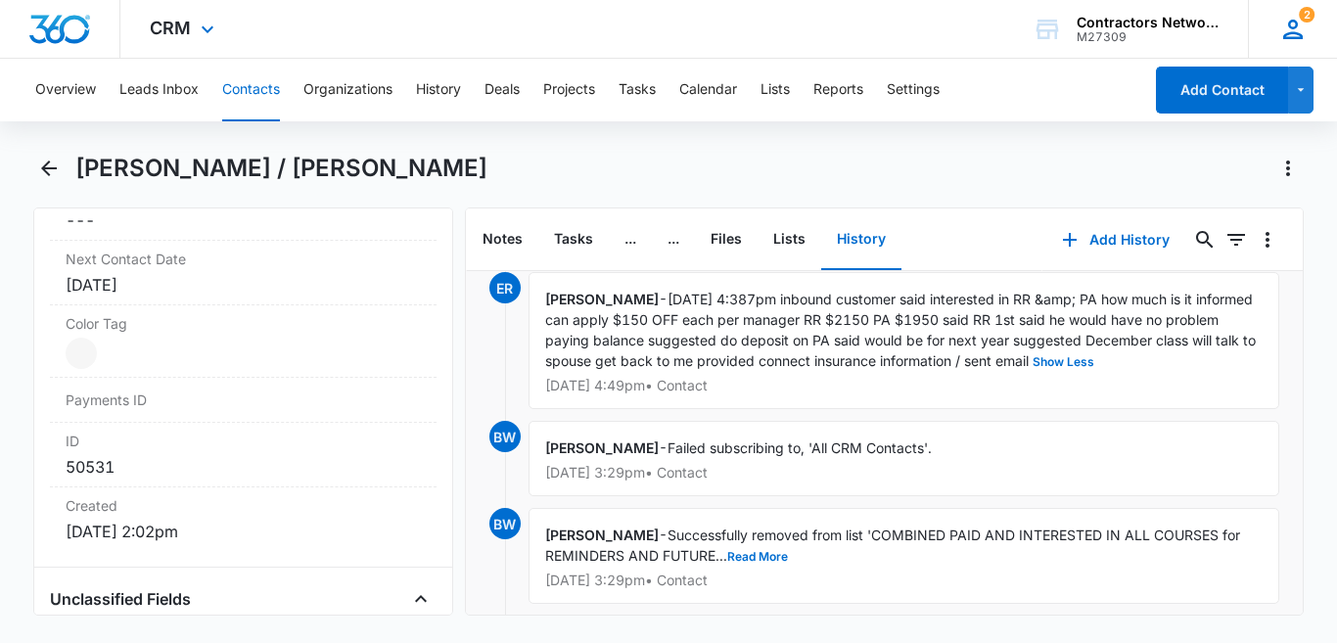
click at [1295, 17] on icon at bounding box center [1292, 29] width 29 height 29
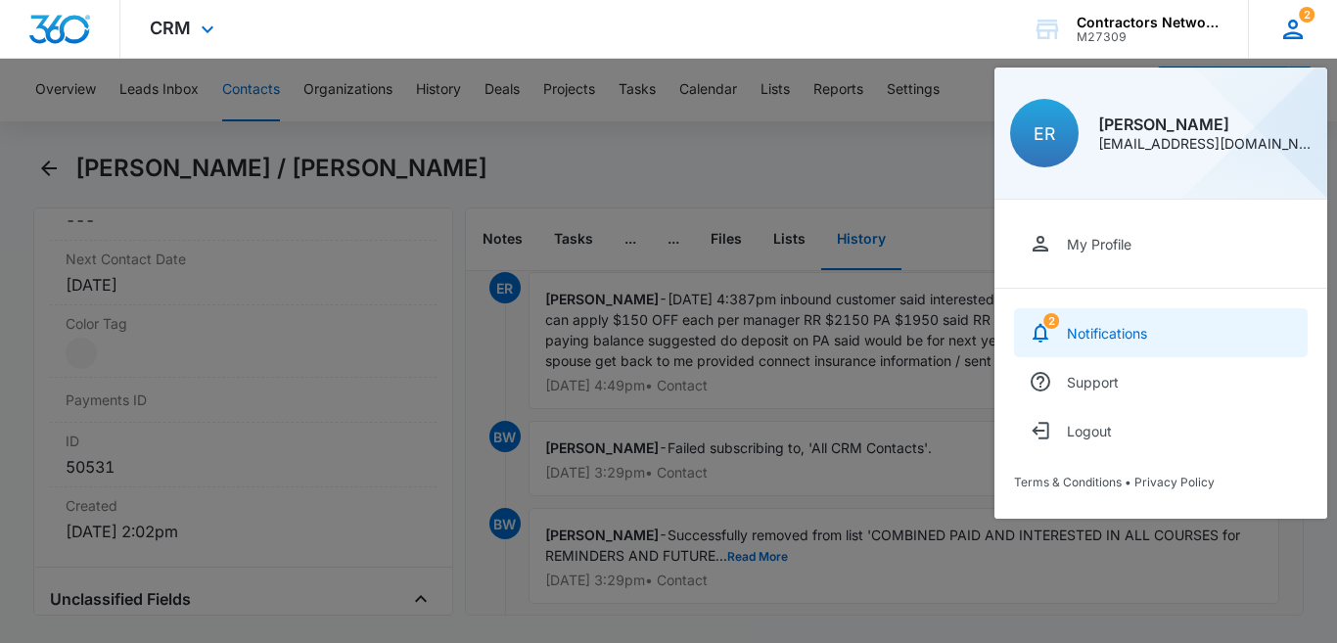
click at [1067, 330] on div "Notifications" at bounding box center [1107, 333] width 80 height 17
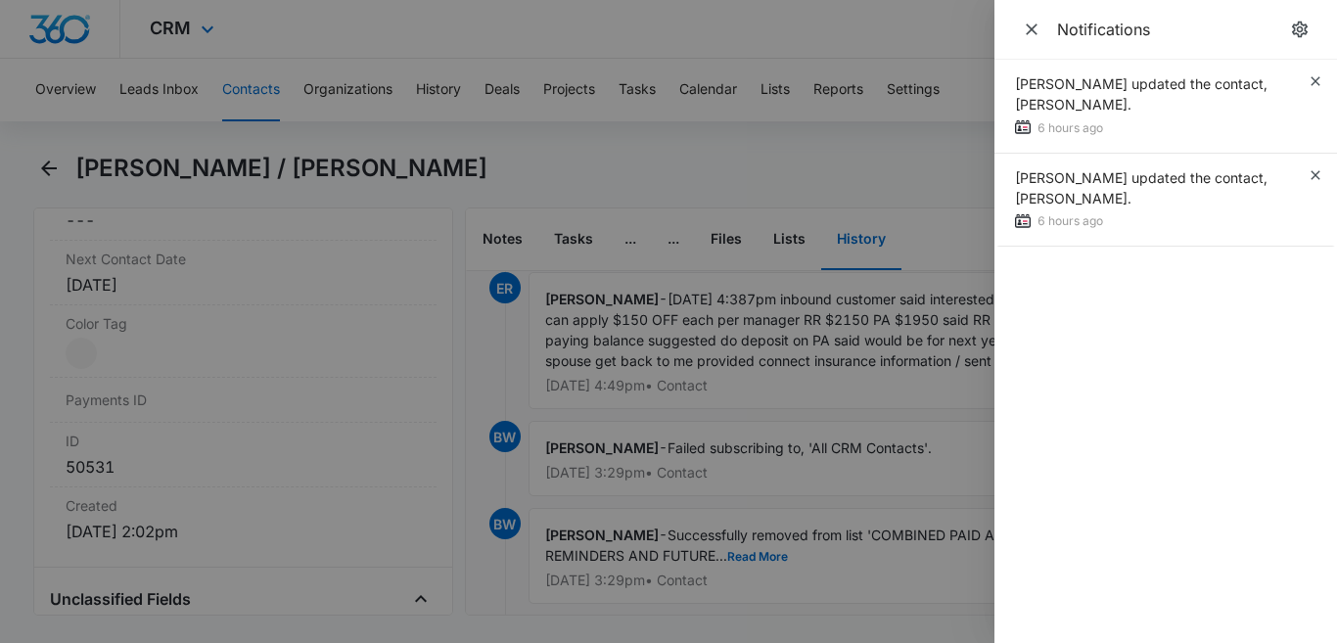
click at [1067, 330] on div at bounding box center [668, 321] width 1337 height 643
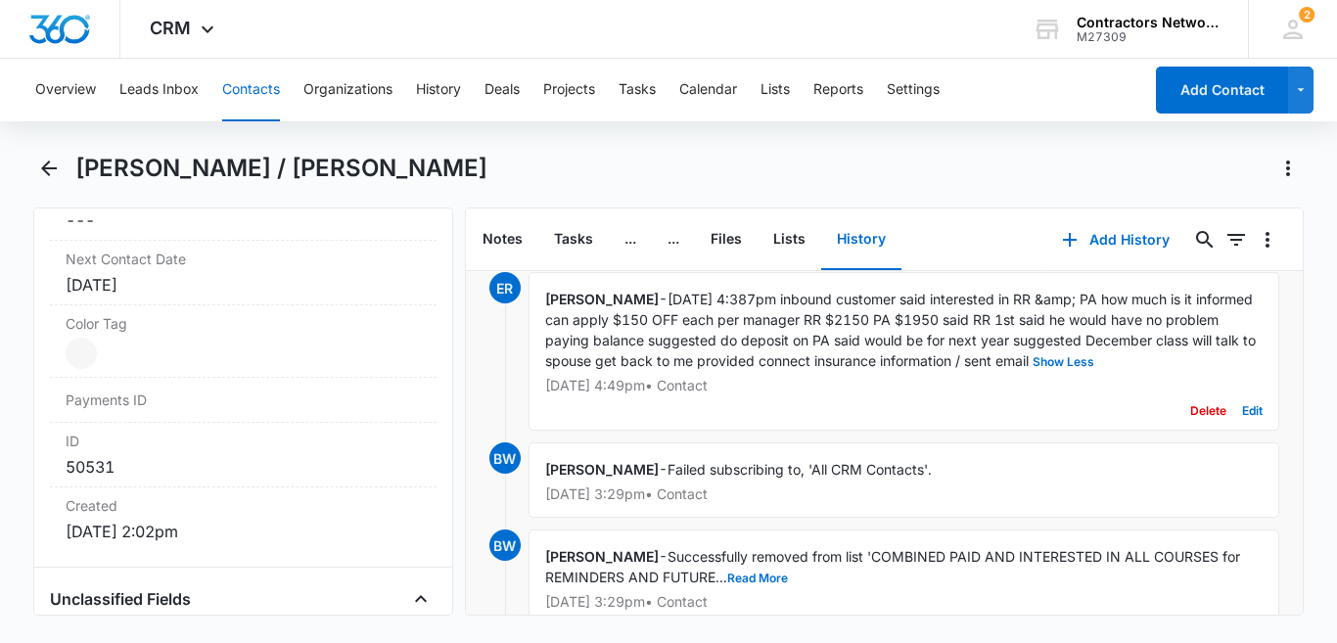
click at [1066, 330] on div "[PERSON_NAME] - [DATE] 4:387pm inbound customer said interested in RR &amp; PA …" at bounding box center [904, 351] width 751 height 159
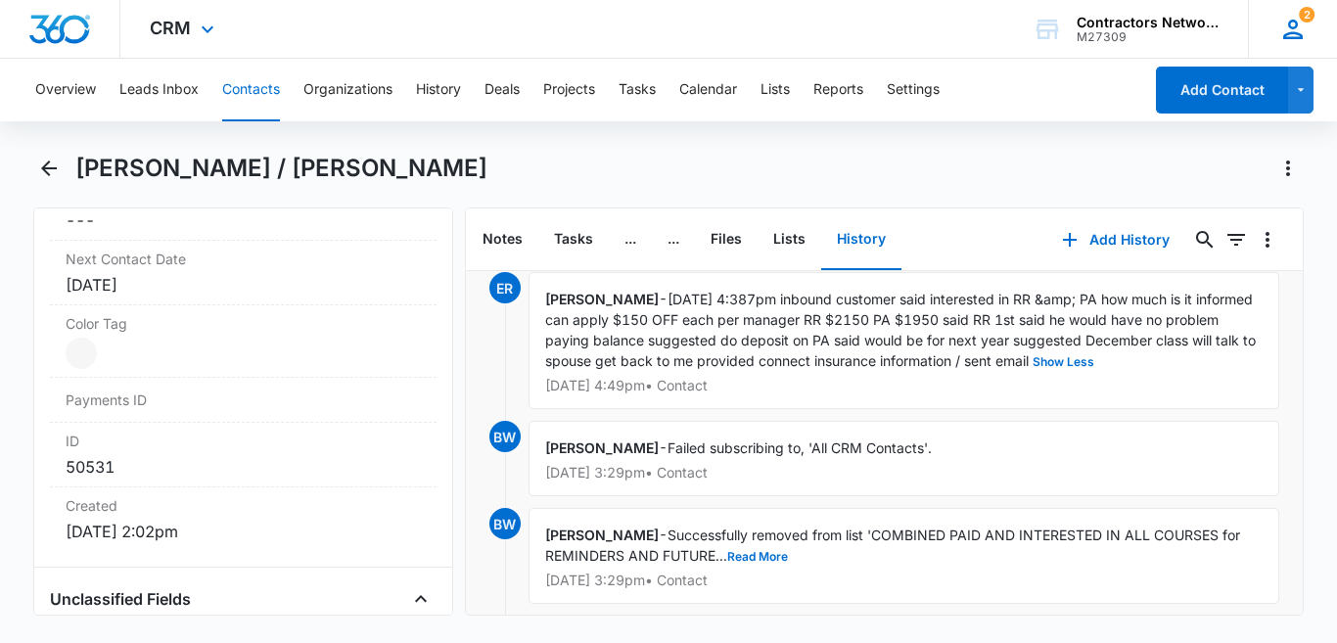
click at [1291, 43] on icon at bounding box center [1292, 29] width 29 height 29
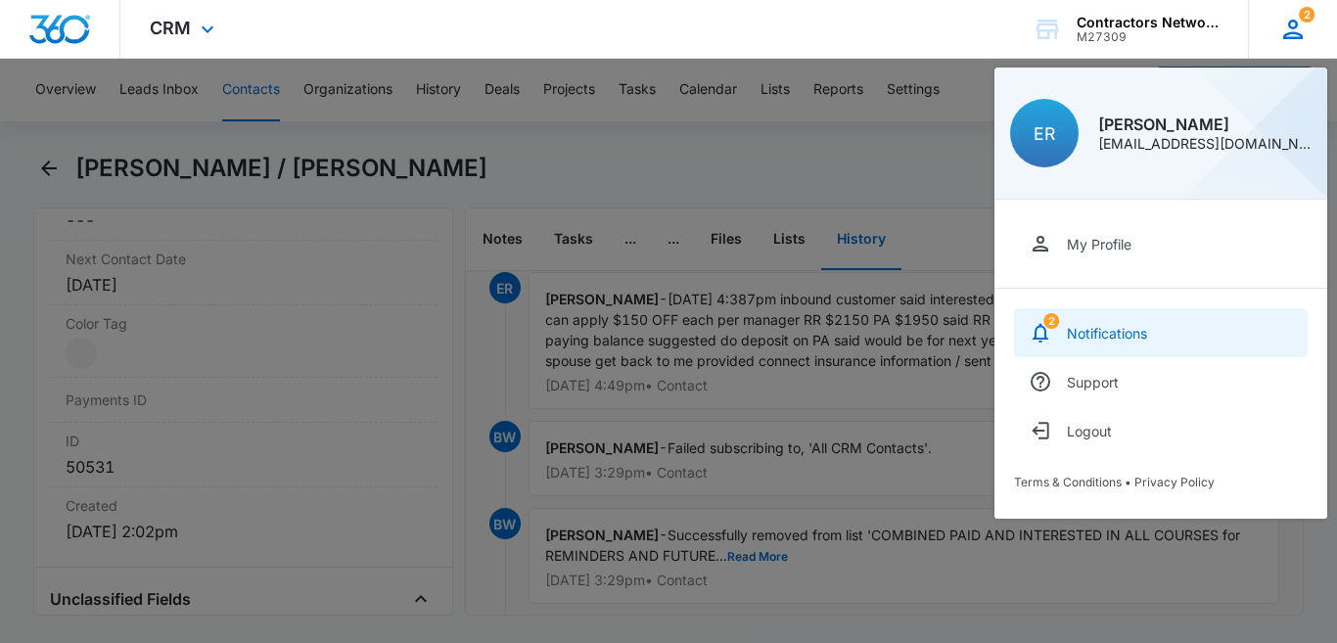
click at [1087, 335] on div "Notifications" at bounding box center [1107, 333] width 80 height 17
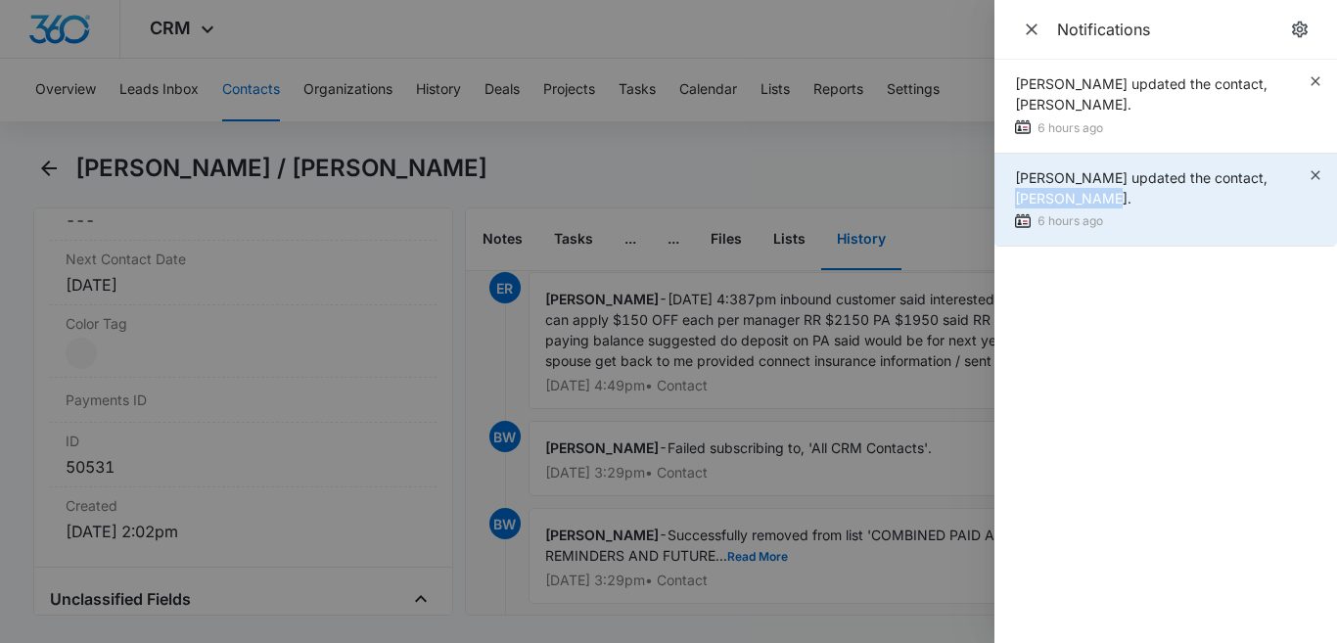
drag, startPoint x: 1254, startPoint y: 177, endPoint x: 1255, endPoint y: 188, distance: 10.8
click at [1255, 188] on div "[PERSON_NAME] updated the contact, [PERSON_NAME]." at bounding box center [1161, 187] width 293 height 41
copy span "[PERSON_NAME]."
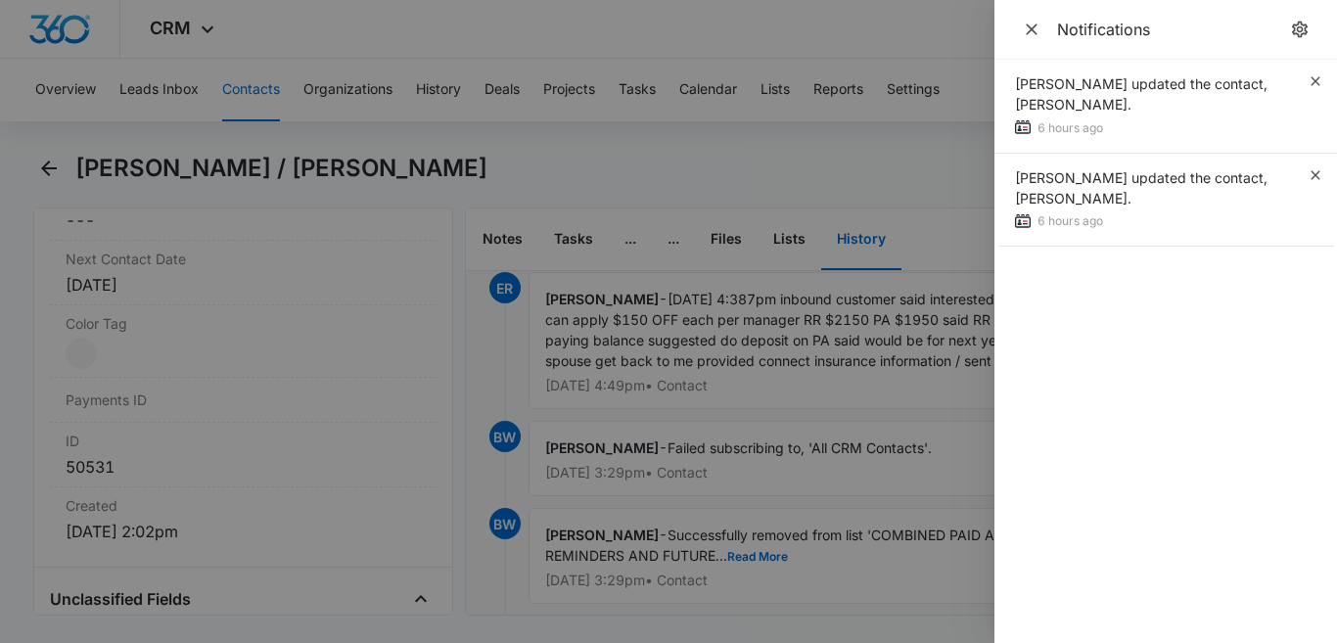
click at [264, 89] on div at bounding box center [668, 321] width 1337 height 643
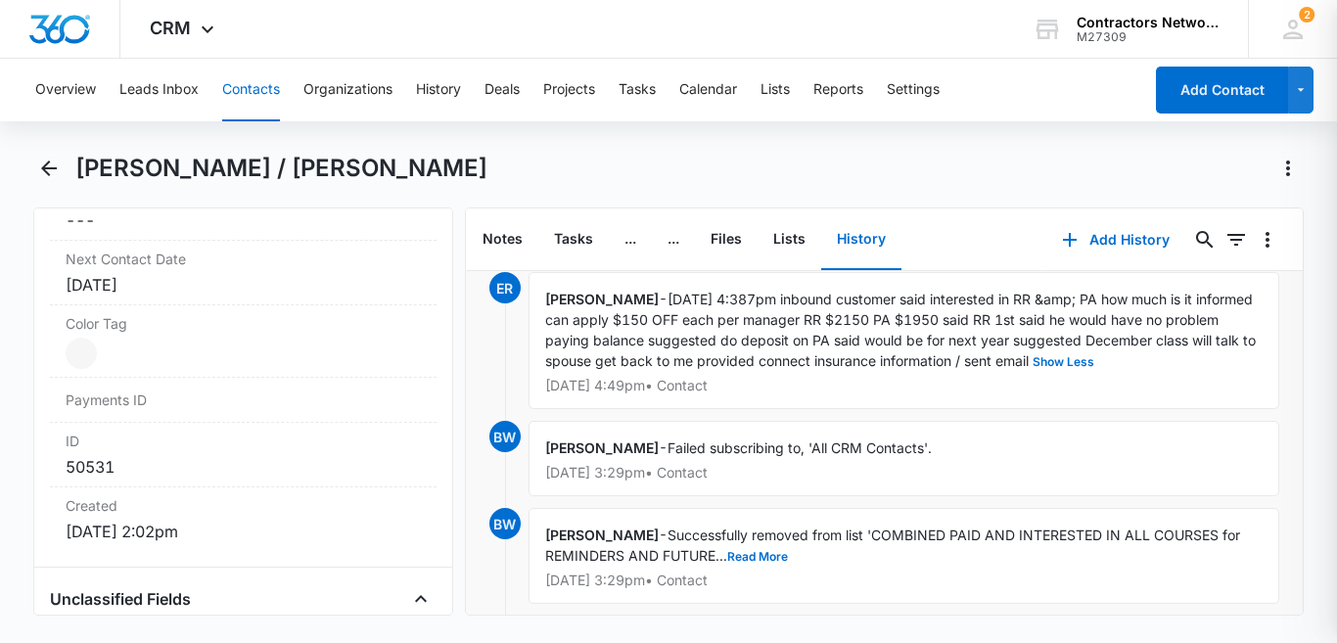
click at [264, 89] on div at bounding box center [668, 321] width 1337 height 643
click at [264, 89] on button "Contacts" at bounding box center [251, 90] width 58 height 63
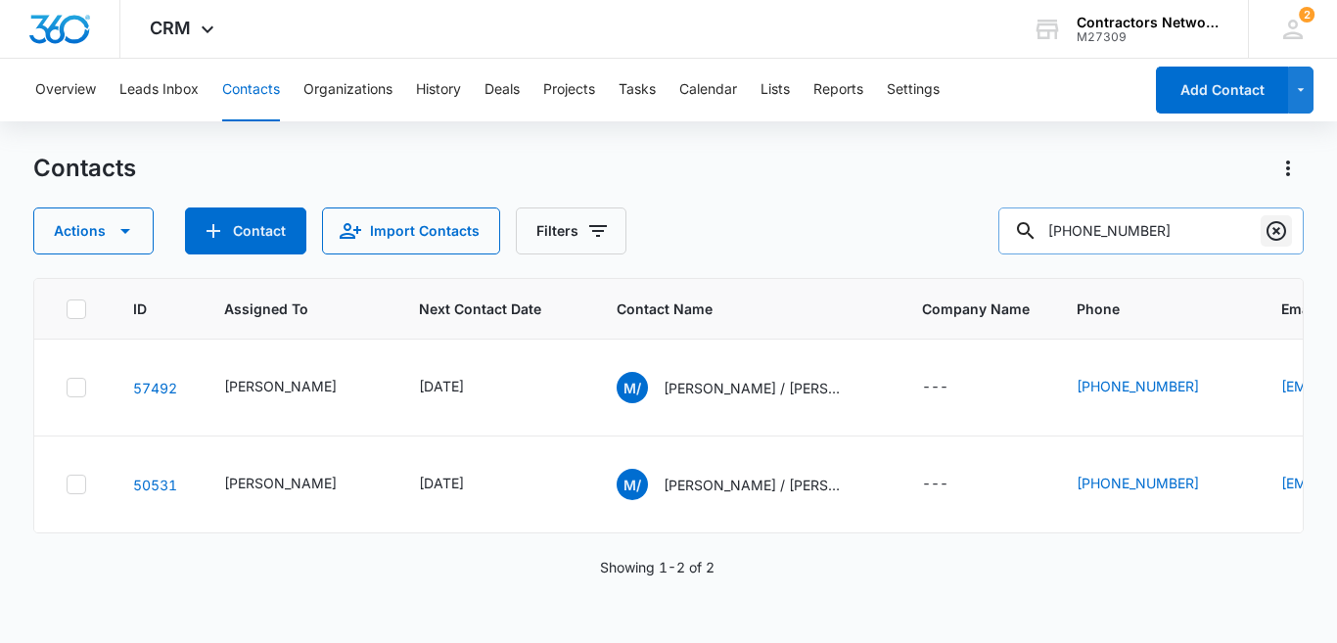
click at [1277, 228] on icon "Clear" at bounding box center [1275, 230] width 23 height 23
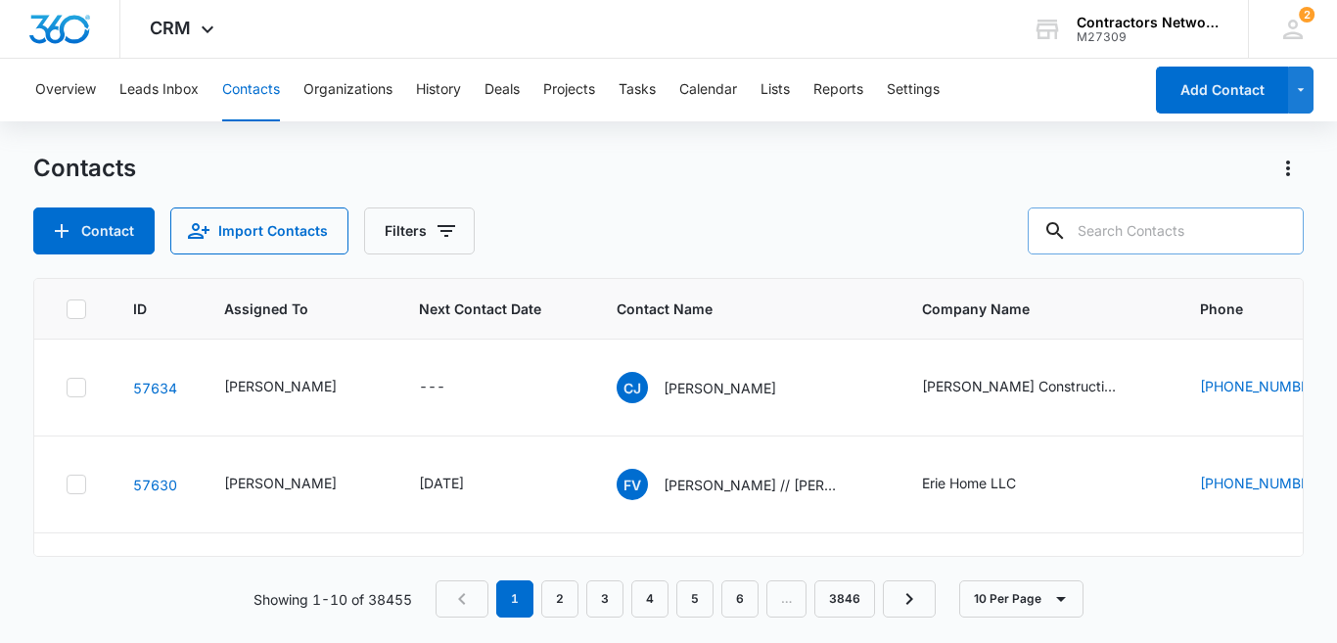
paste input "[PERSON_NAME]."
click at [1247, 348] on td "[PHONE_NUMBER]" at bounding box center [1278, 388] width 205 height 97
click at [1218, 239] on input "[PERSON_NAME]." at bounding box center [1150, 230] width 305 height 47
type input "[PERSON_NAME]"
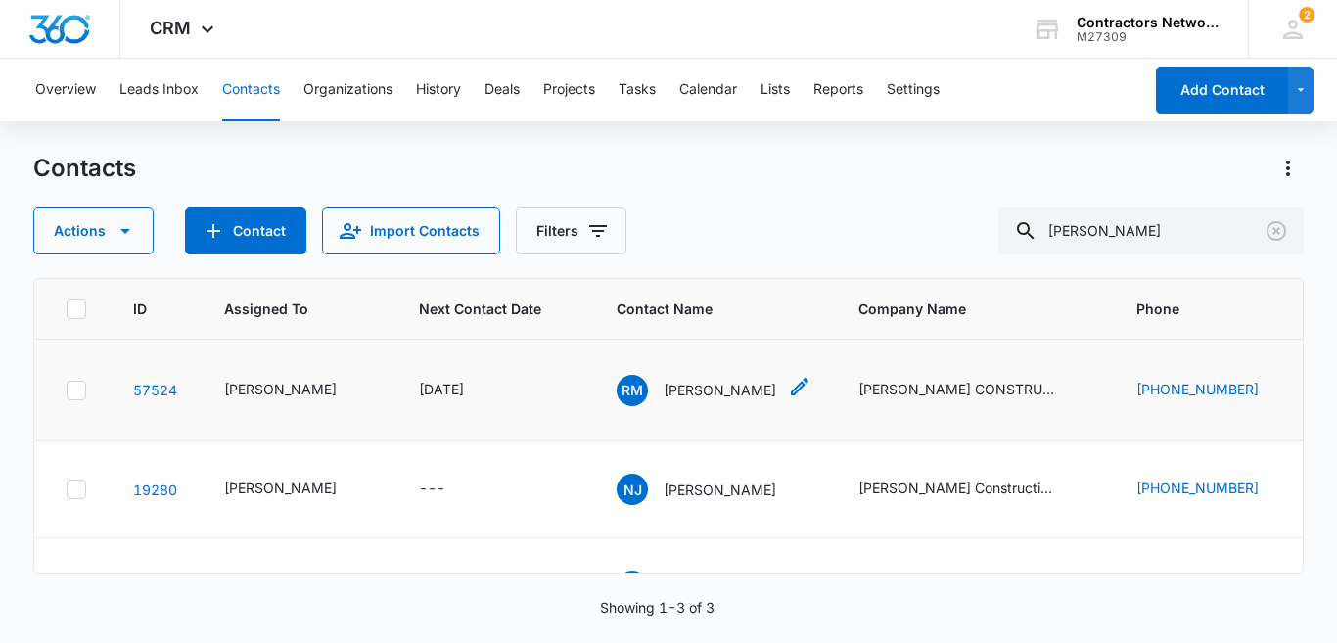
click at [675, 392] on p "[PERSON_NAME]" at bounding box center [720, 390] width 113 height 21
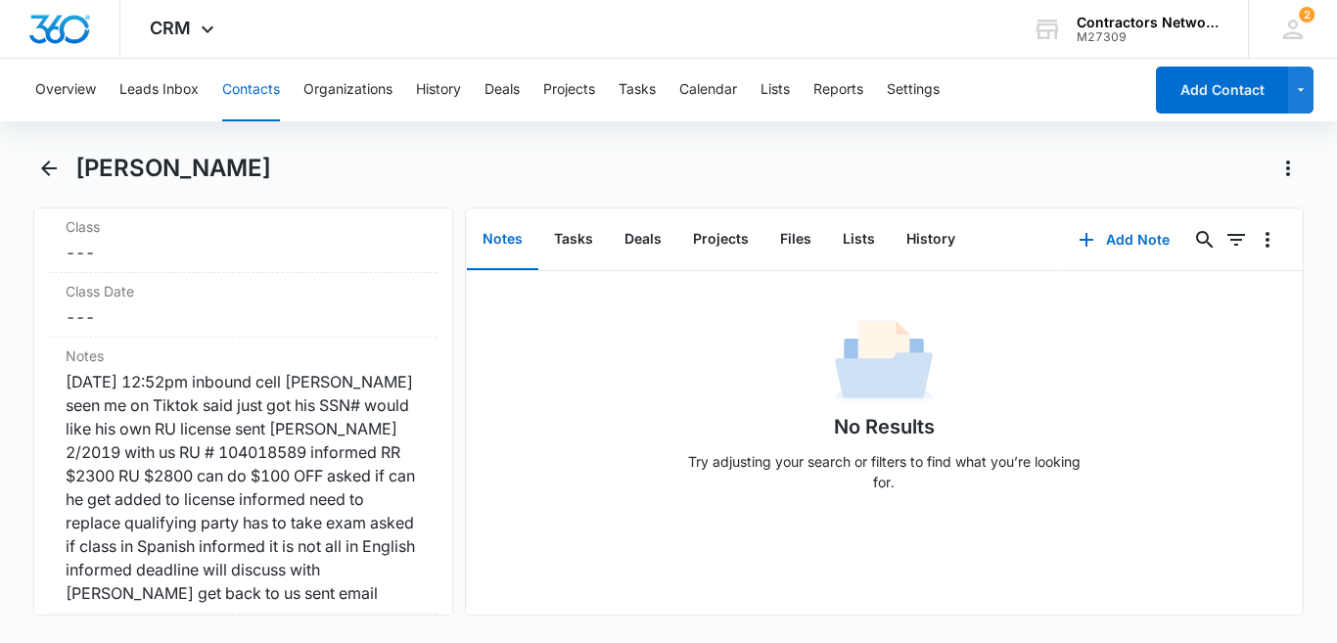
scroll to position [2328, 0]
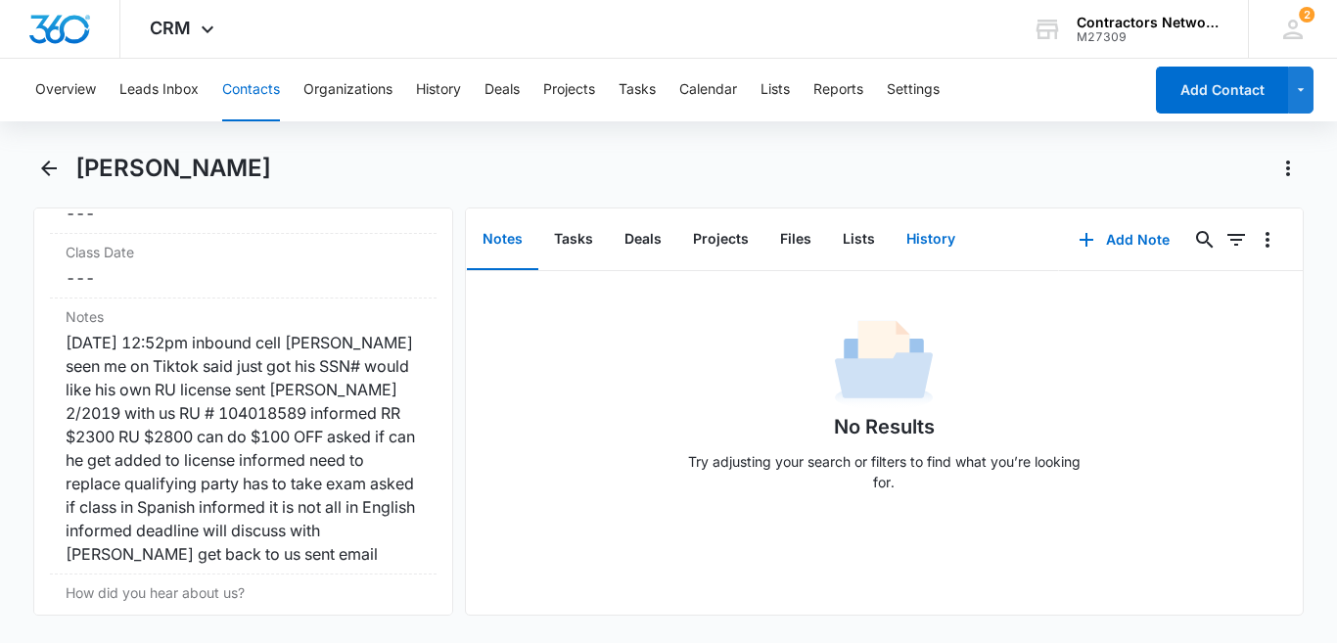
click at [915, 236] on button "History" at bounding box center [931, 239] width 80 height 61
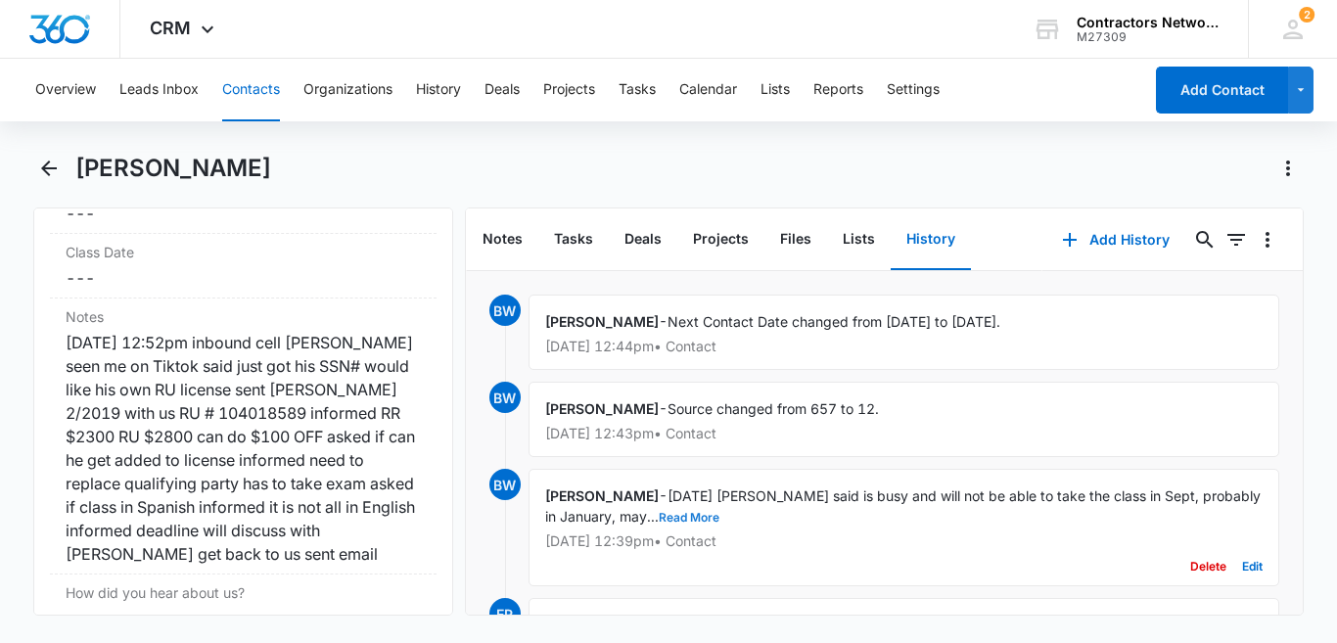
click at [685, 517] on button "Read More" at bounding box center [689, 518] width 61 height 12
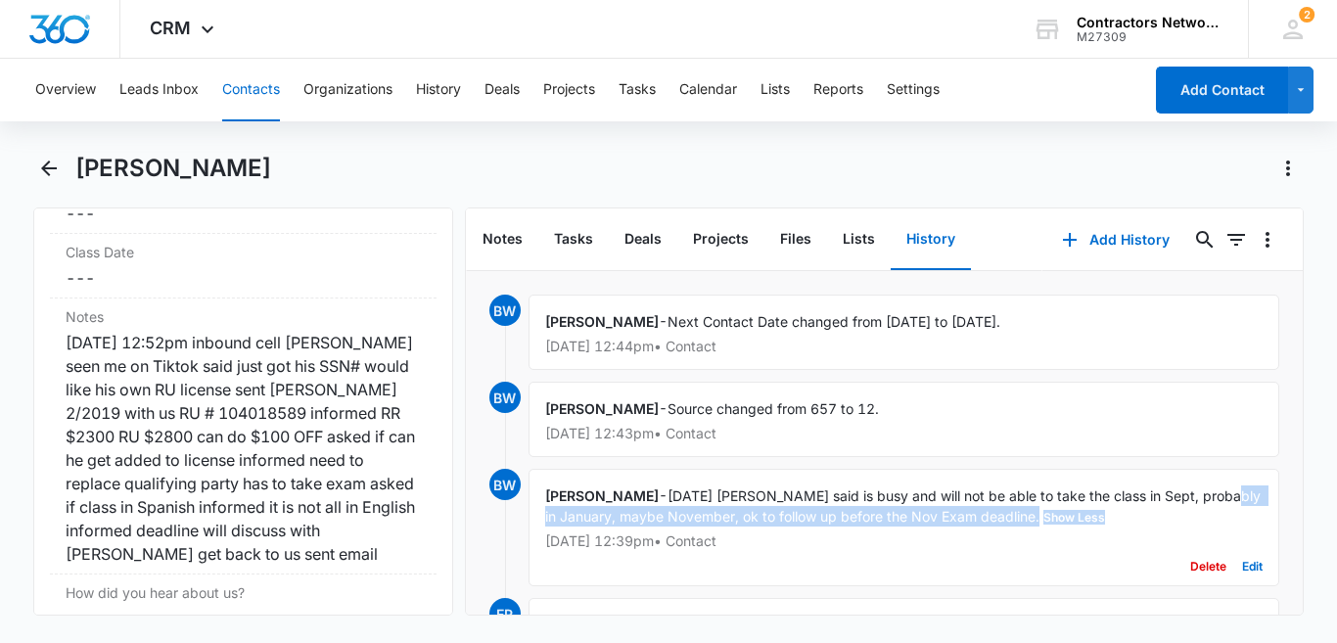
drag, startPoint x: 1211, startPoint y: 493, endPoint x: 1205, endPoint y: 520, distance: 27.1
click at [1205, 520] on div "[PERSON_NAME] - [DATE] [PERSON_NAME] said is busy and will not be able to take …" at bounding box center [904, 527] width 751 height 117
click at [248, 98] on button "Contacts" at bounding box center [251, 90] width 58 height 63
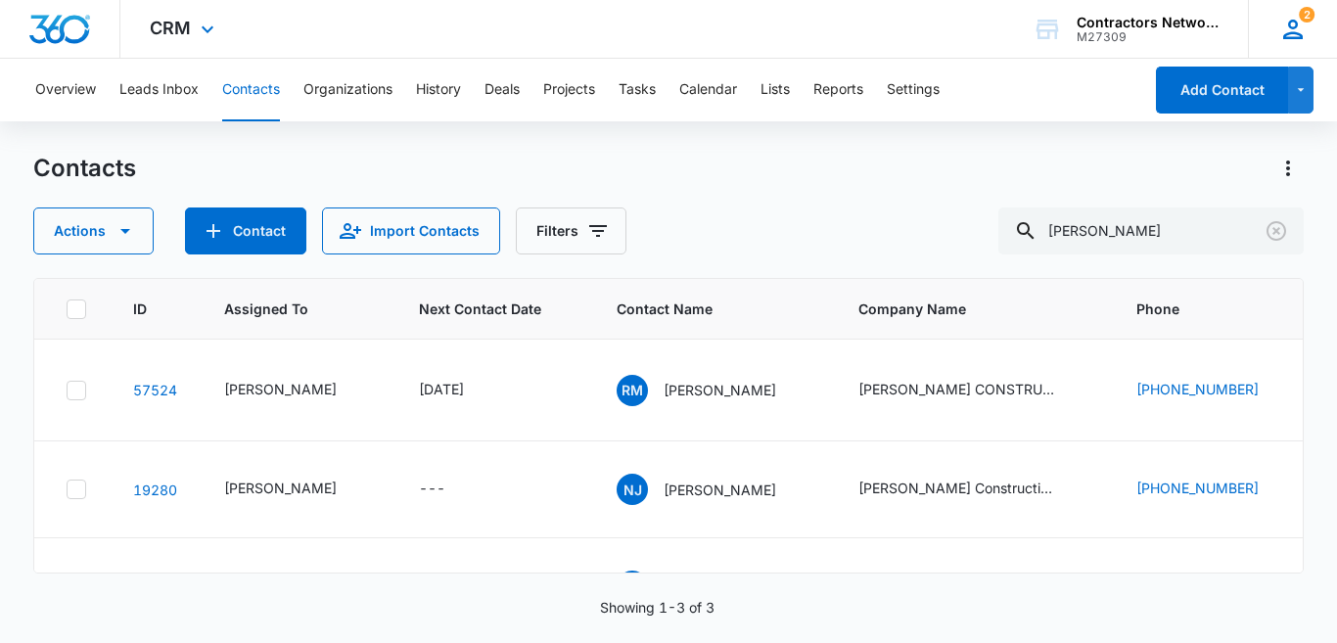
click at [1288, 32] on icon at bounding box center [1292, 29] width 29 height 29
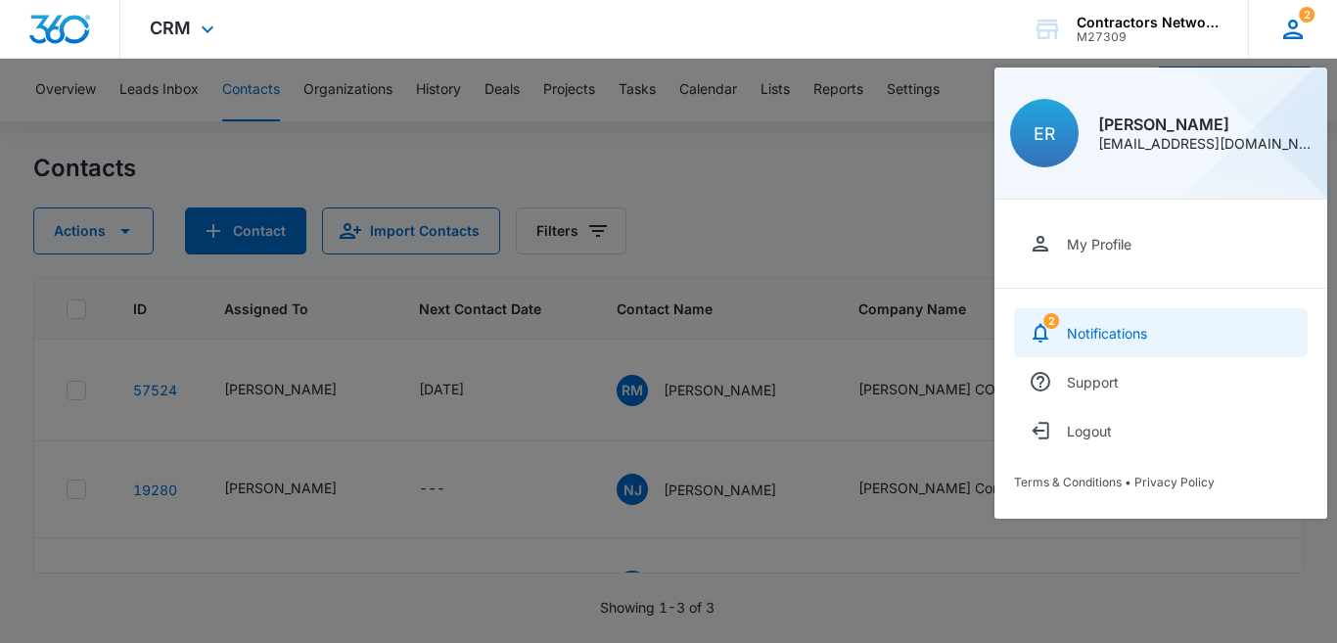
click at [1129, 330] on div "Notifications" at bounding box center [1107, 333] width 80 height 17
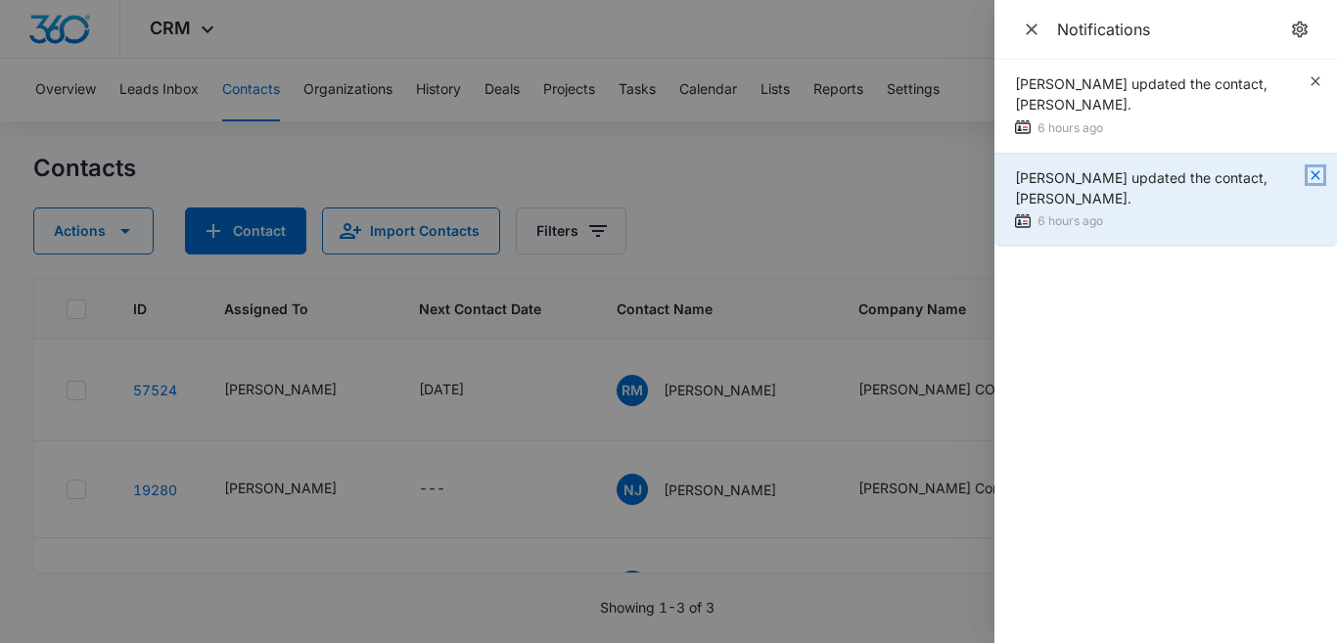
click at [1317, 175] on icon "button" at bounding box center [1316, 175] width 16 height 16
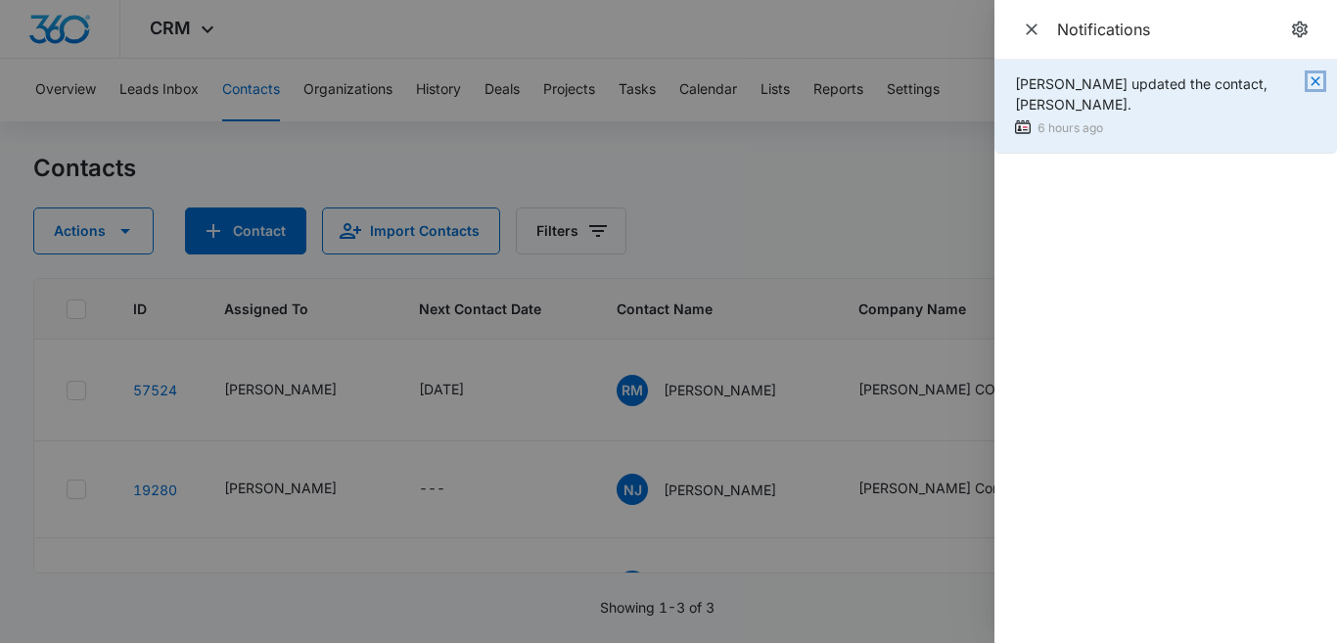
click at [1318, 81] on icon "button" at bounding box center [1316, 81] width 16 height 16
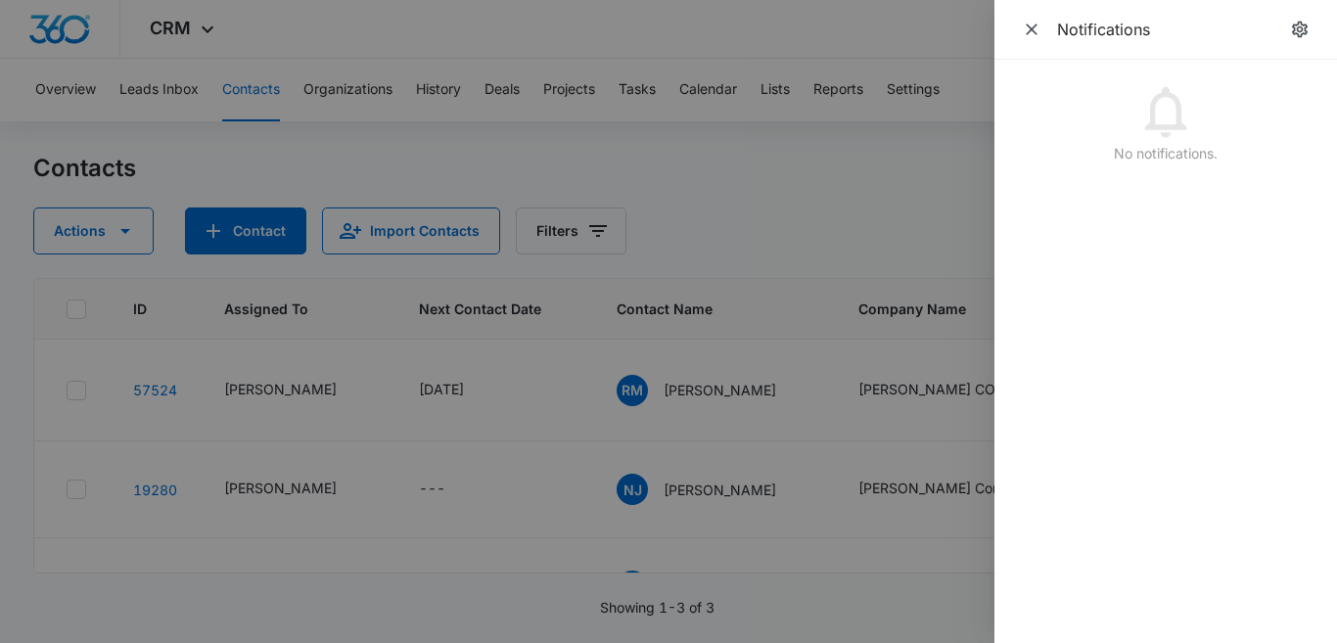
click at [846, 190] on div at bounding box center [668, 321] width 1337 height 643
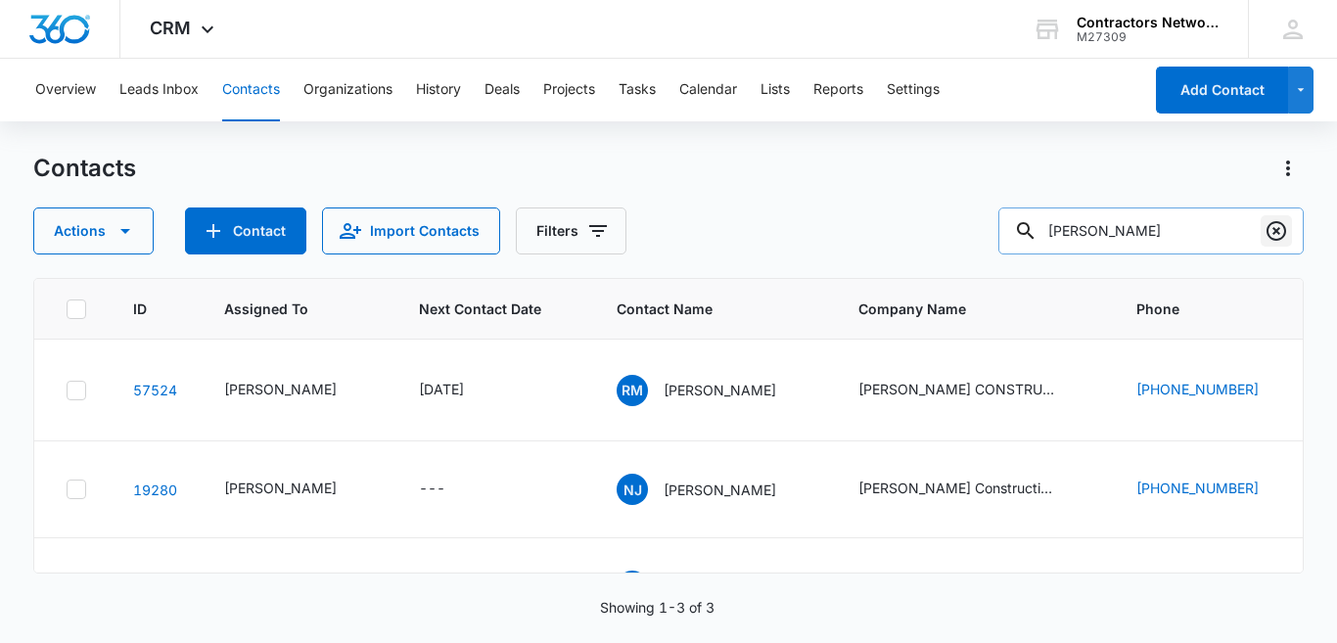
click at [1274, 235] on icon "Clear" at bounding box center [1275, 230] width 23 height 23
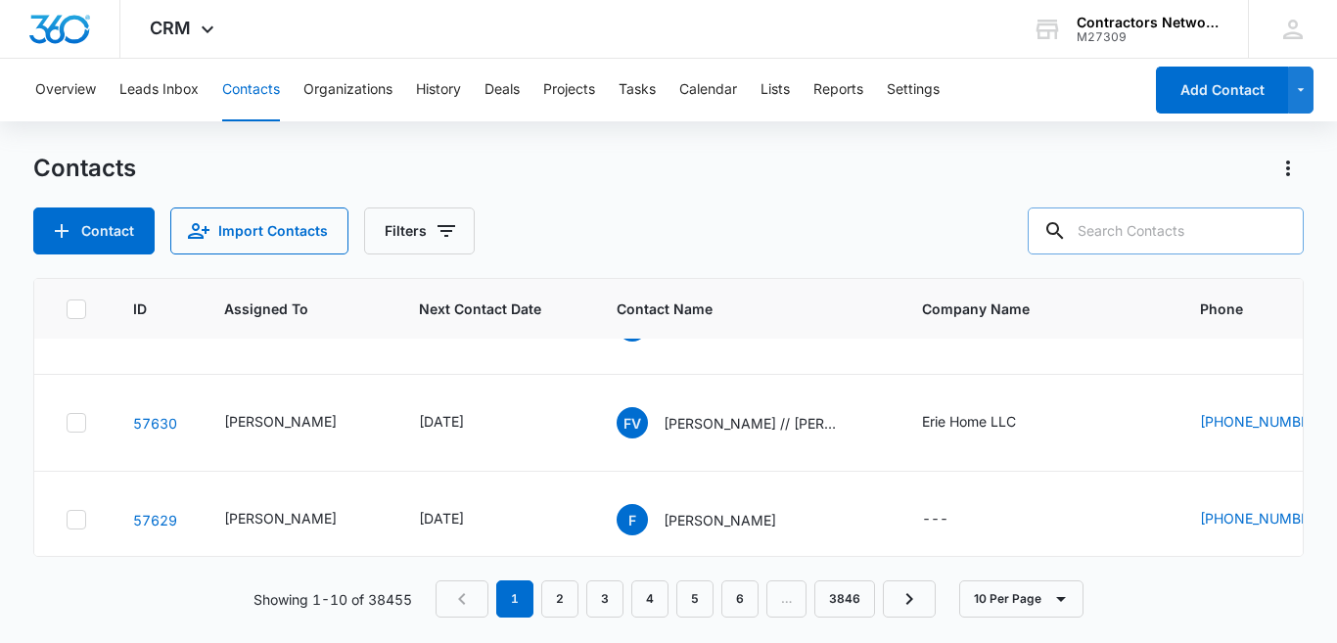
scroll to position [66, 0]
